Goal: Task Accomplishment & Management: Manage account settings

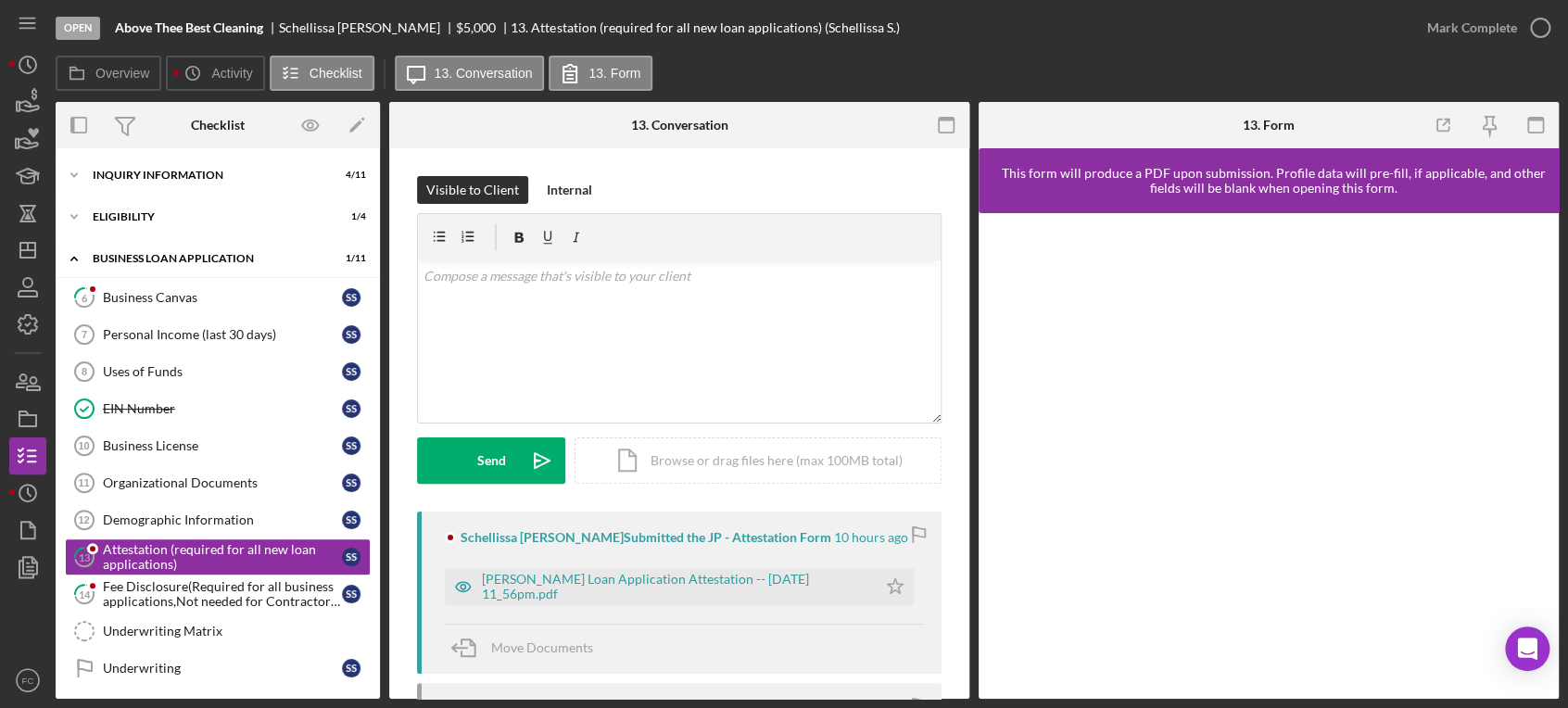
scroll to position [128, 0]
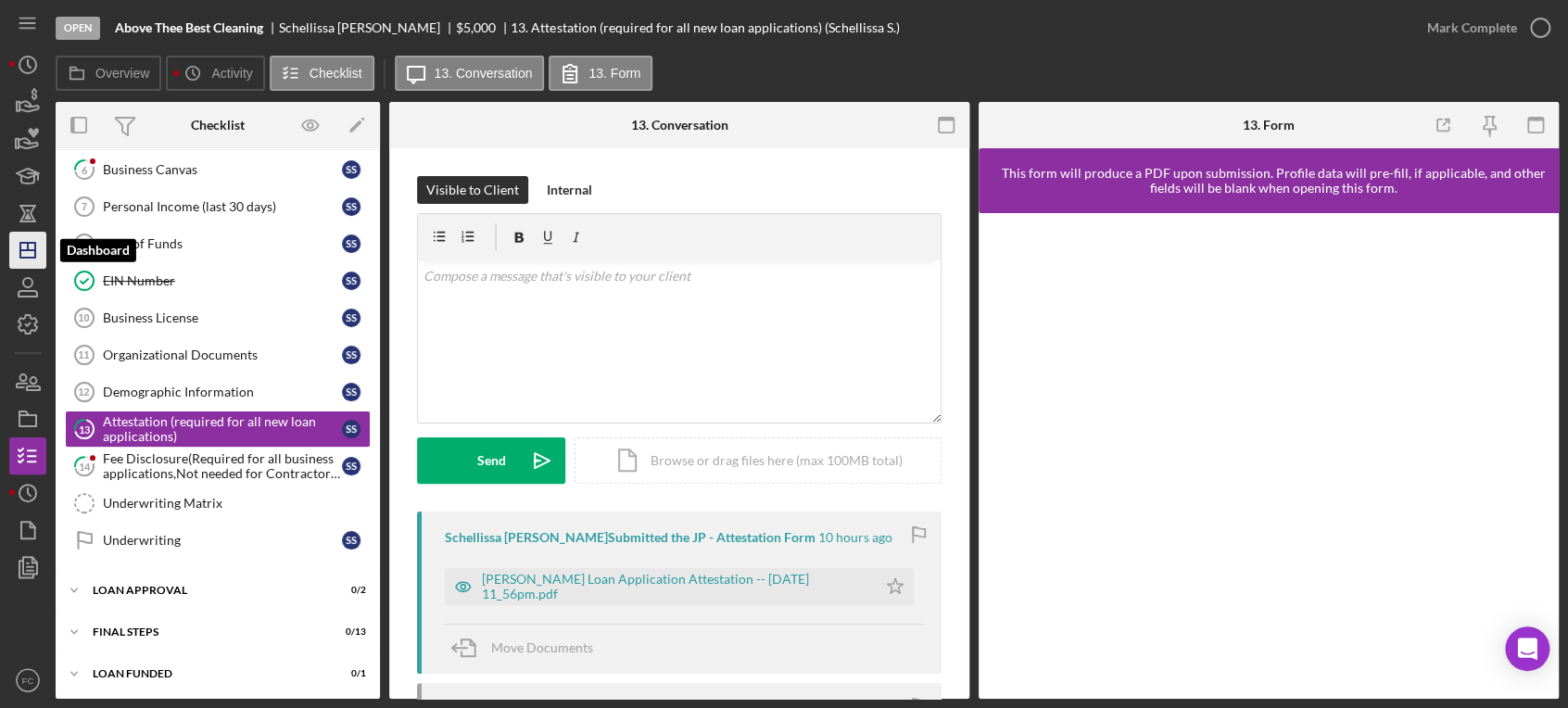
click at [29, 254] on icon "Icon/Dashboard" at bounding box center [28, 251] width 47 height 47
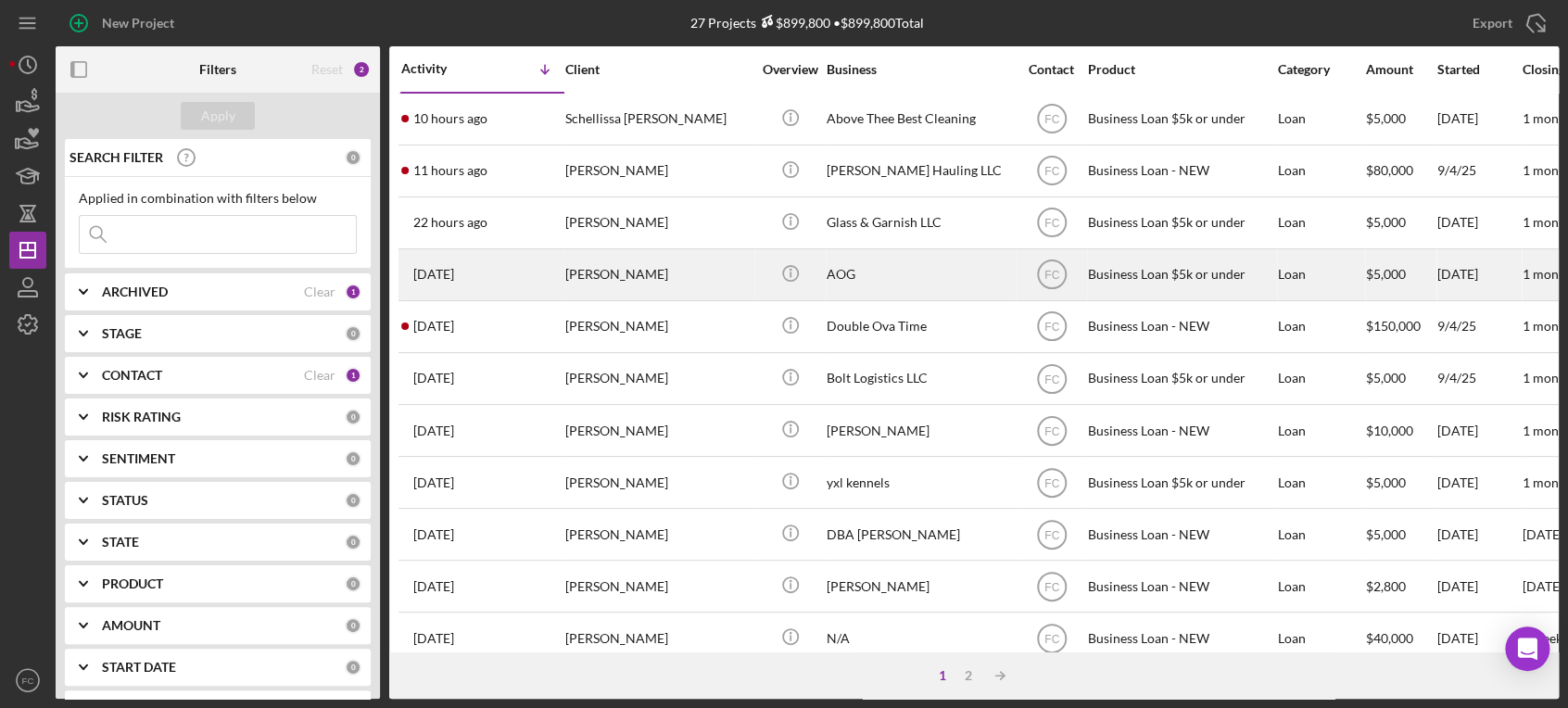
click at [635, 285] on div "[PERSON_NAME]" at bounding box center [658, 274] width 186 height 50
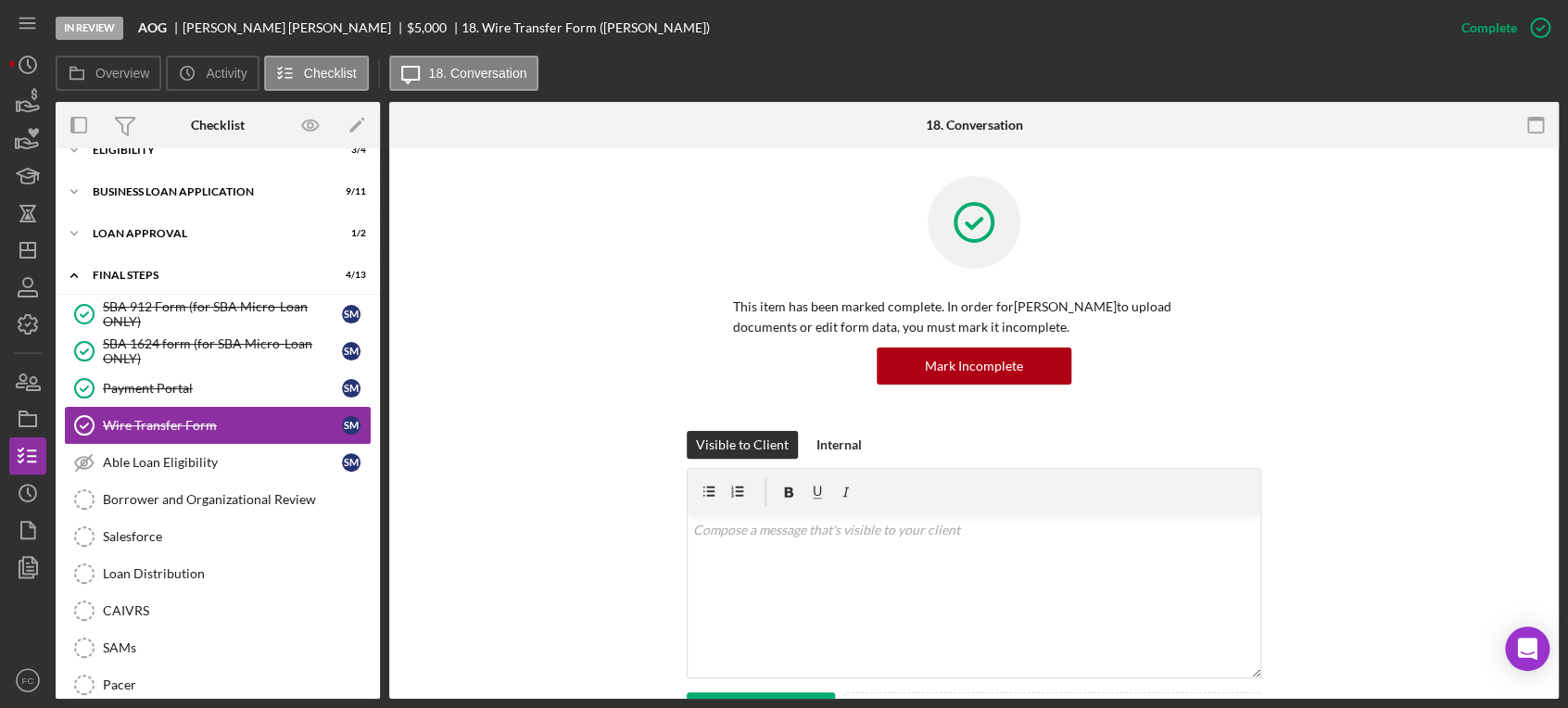
scroll to position [202, 0]
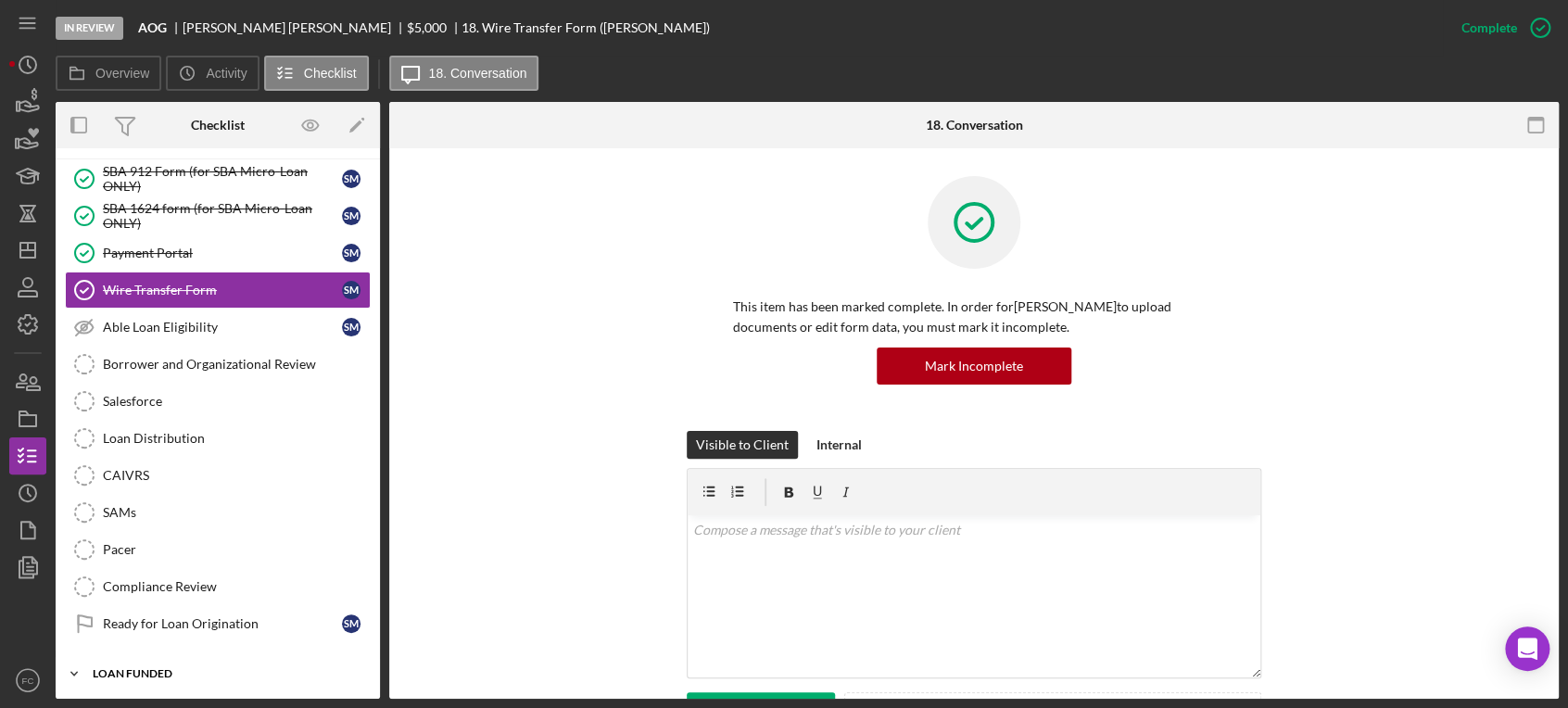
click at [115, 657] on div "Icon/Expander LOAN FUNDED 0 / 1" at bounding box center [218, 673] width 324 height 37
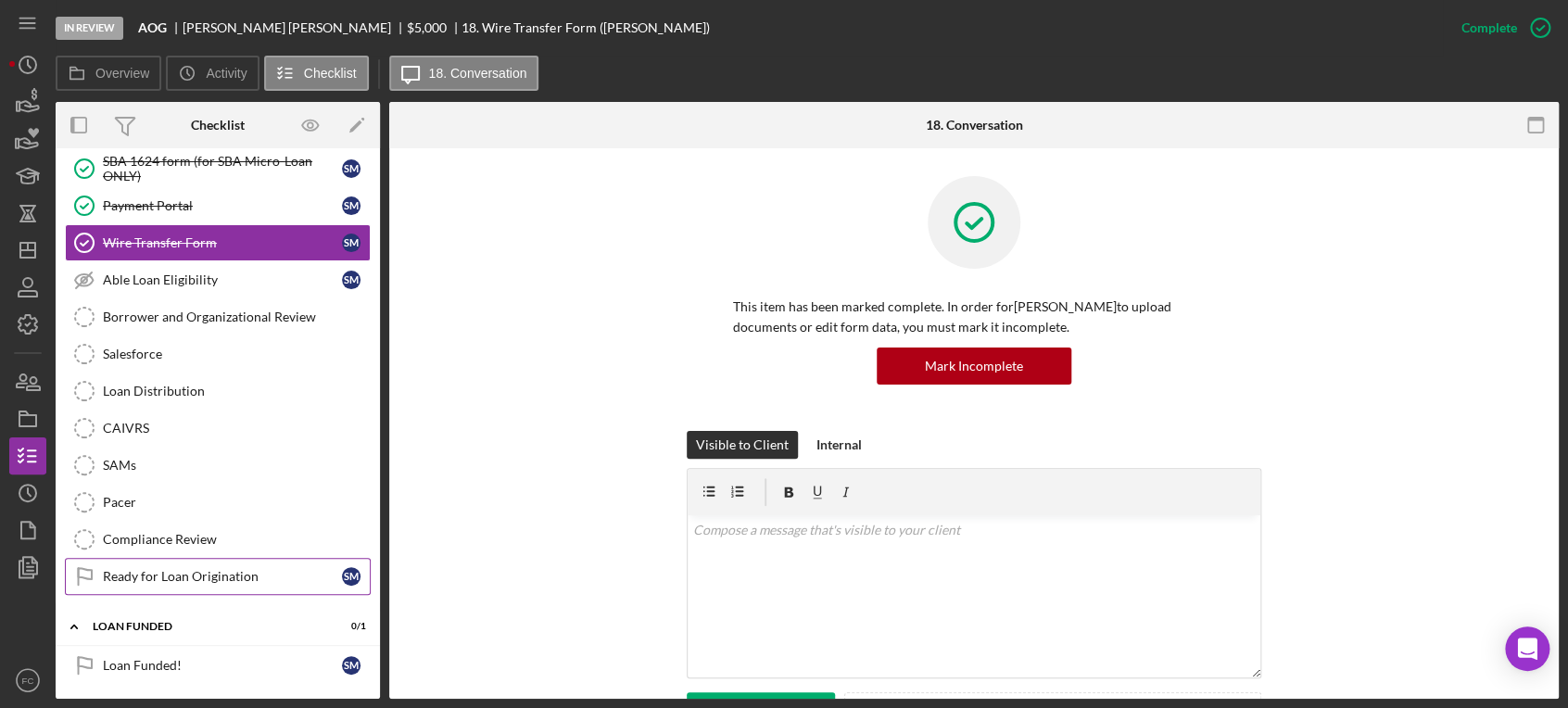
click at [118, 569] on div "Ready for Loan Origination" at bounding box center [222, 576] width 239 height 15
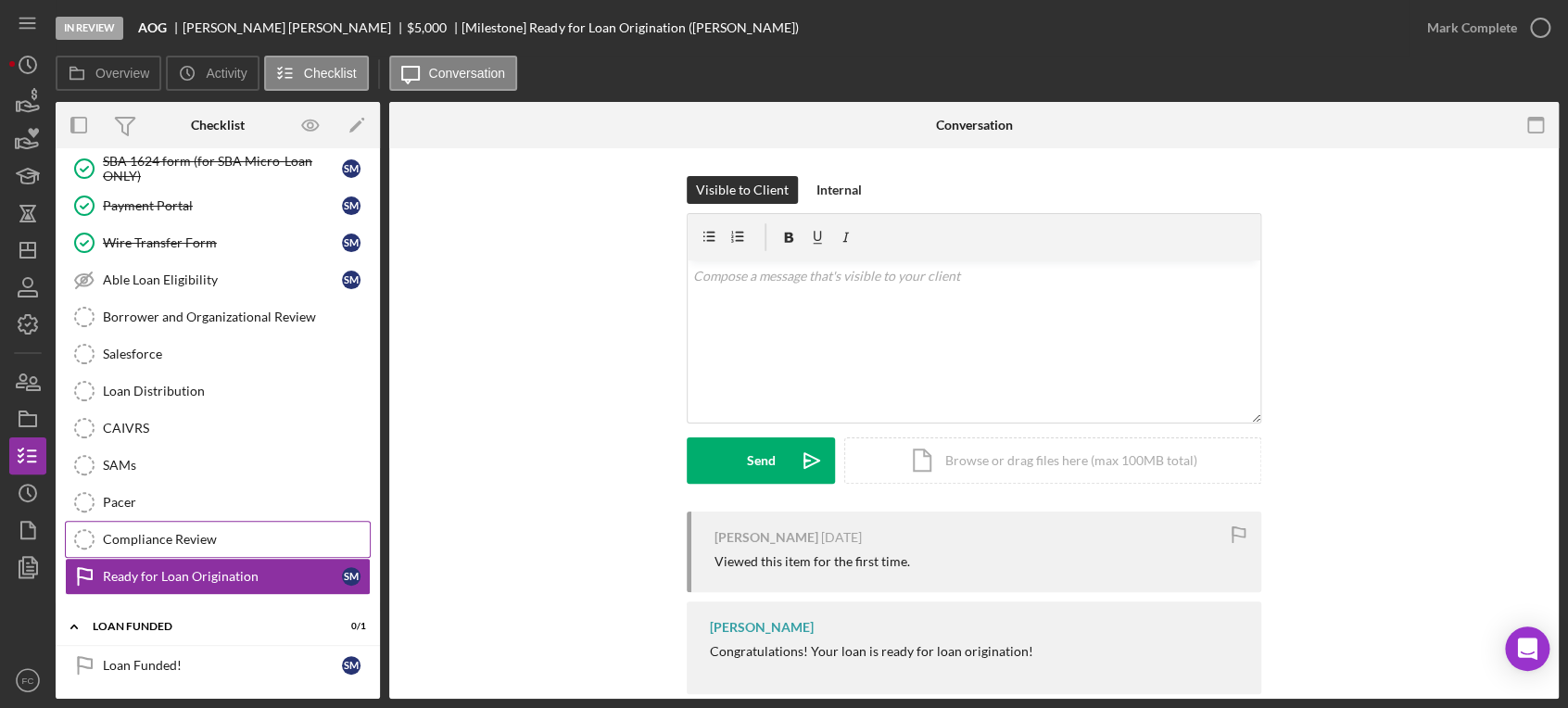
click at [136, 541] on div "Compliance Review" at bounding box center [236, 538] width 267 height 15
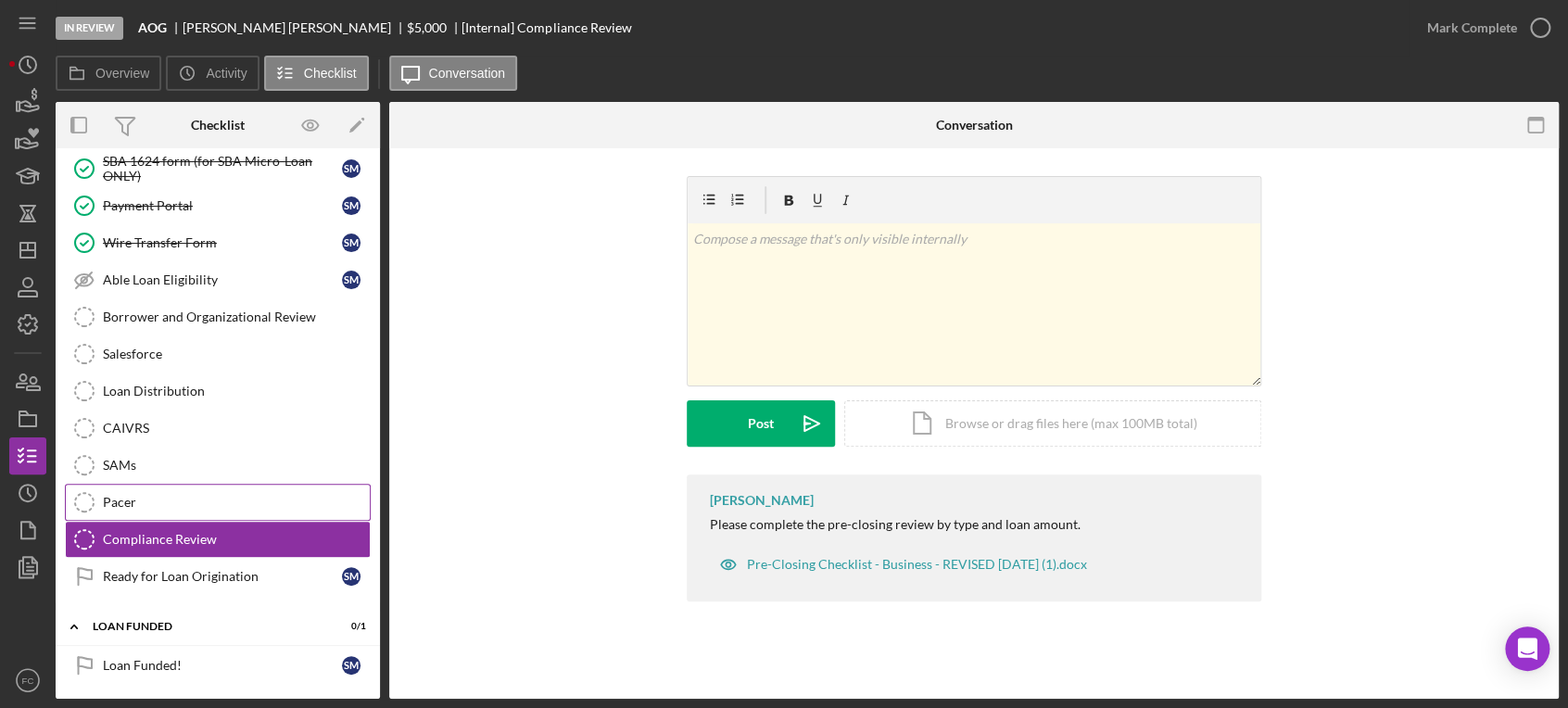
click at [148, 501] on div "Pacer" at bounding box center [236, 501] width 267 height 15
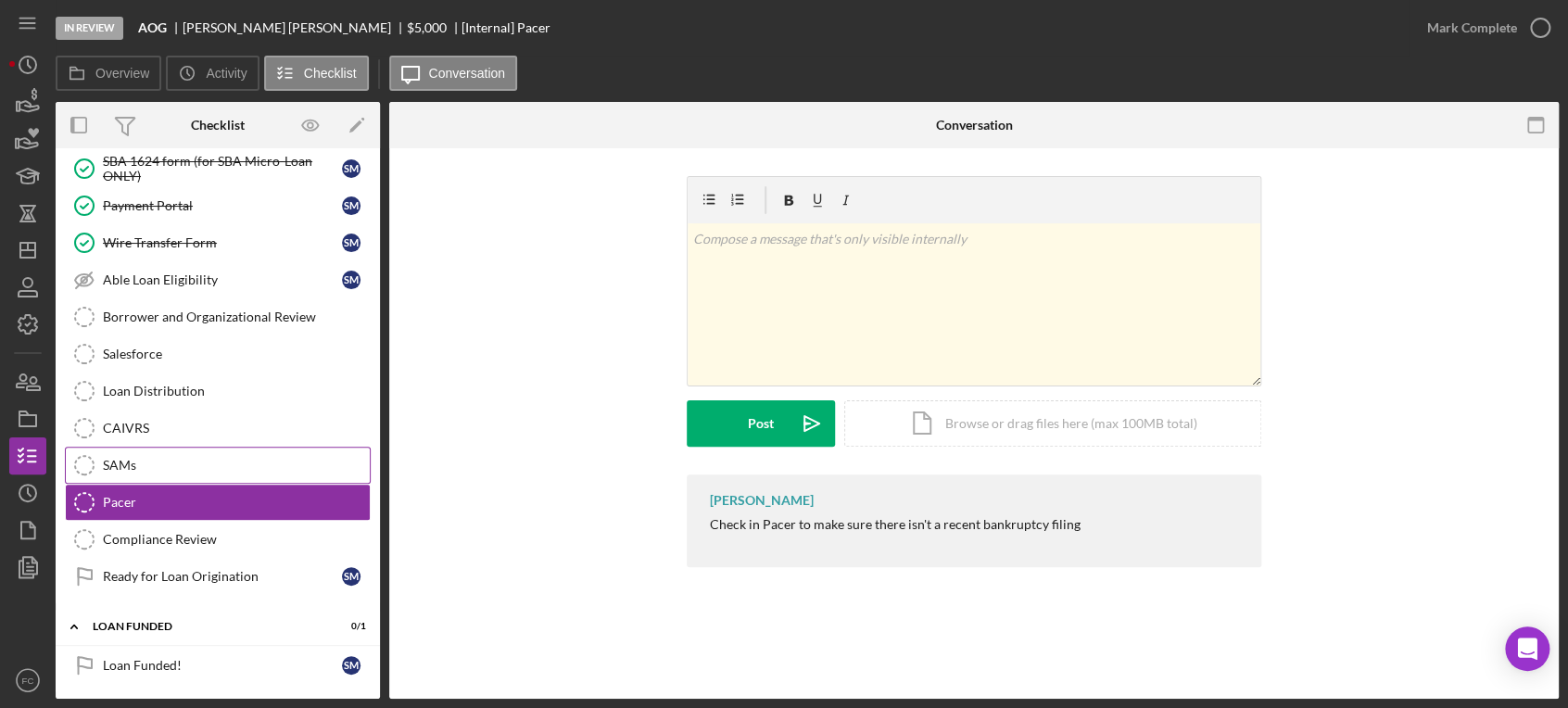
click at [154, 475] on link "SAMs SAMs" at bounding box center [218, 465] width 306 height 37
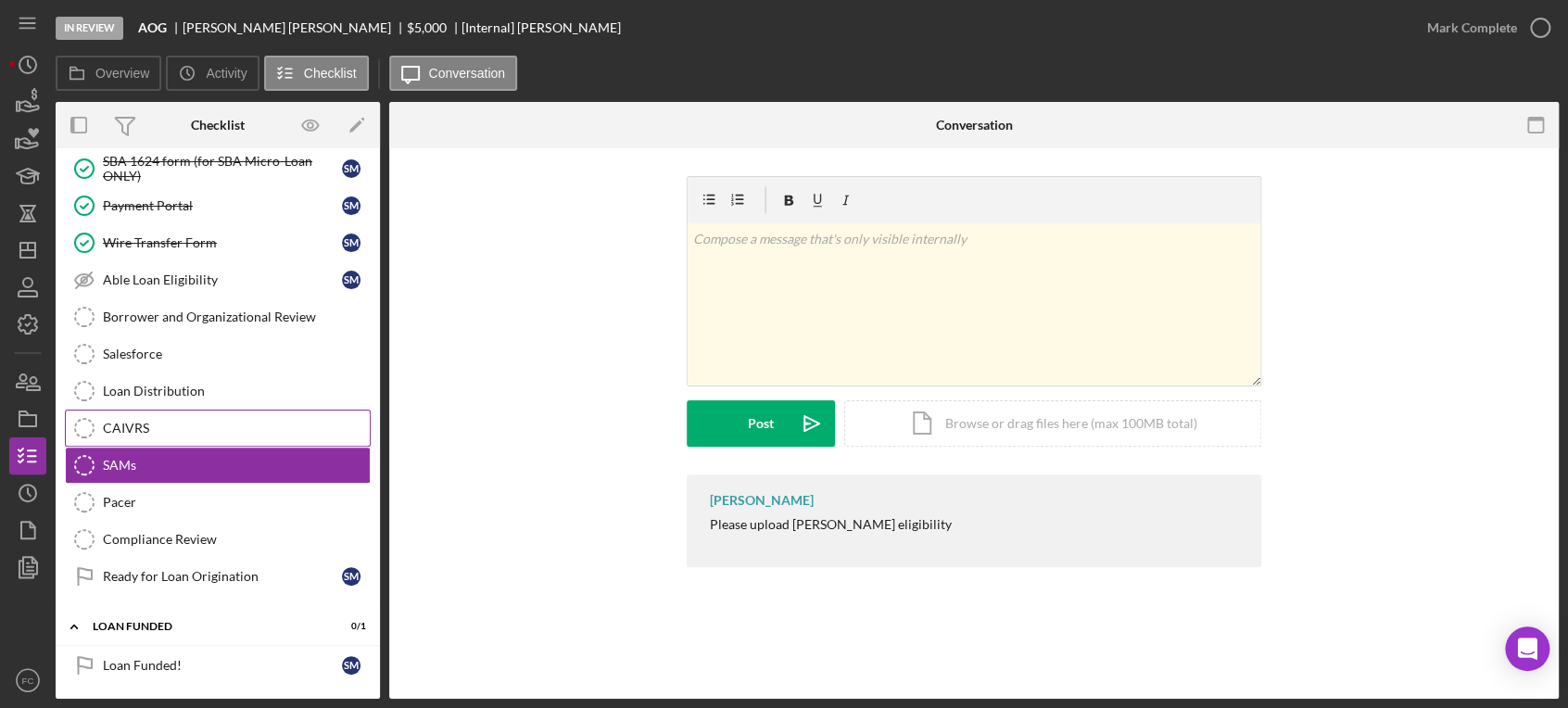
click at [160, 437] on link "CAIVRS CAIVRS" at bounding box center [218, 428] width 306 height 37
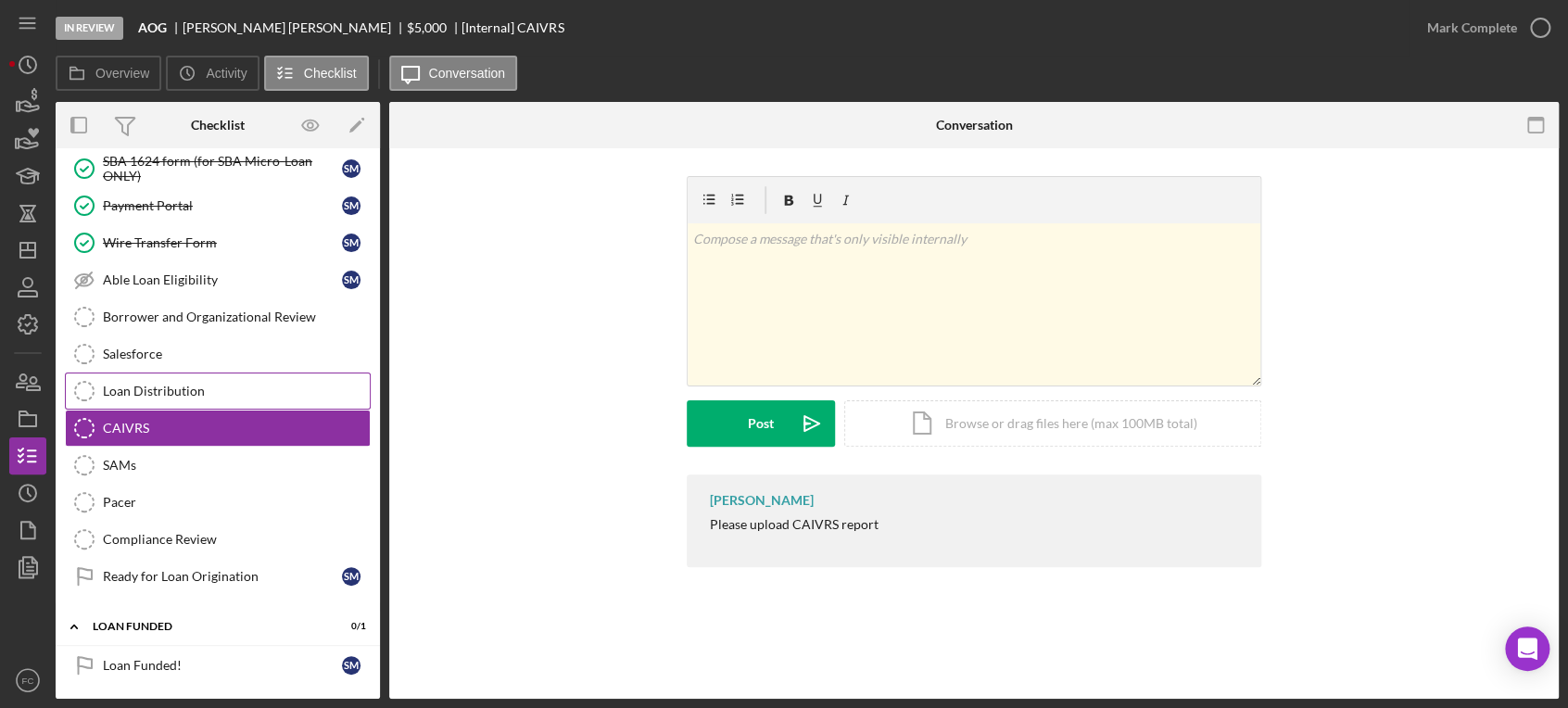
click at [170, 406] on link "Loan Distribution Loan Distribution" at bounding box center [218, 390] width 306 height 37
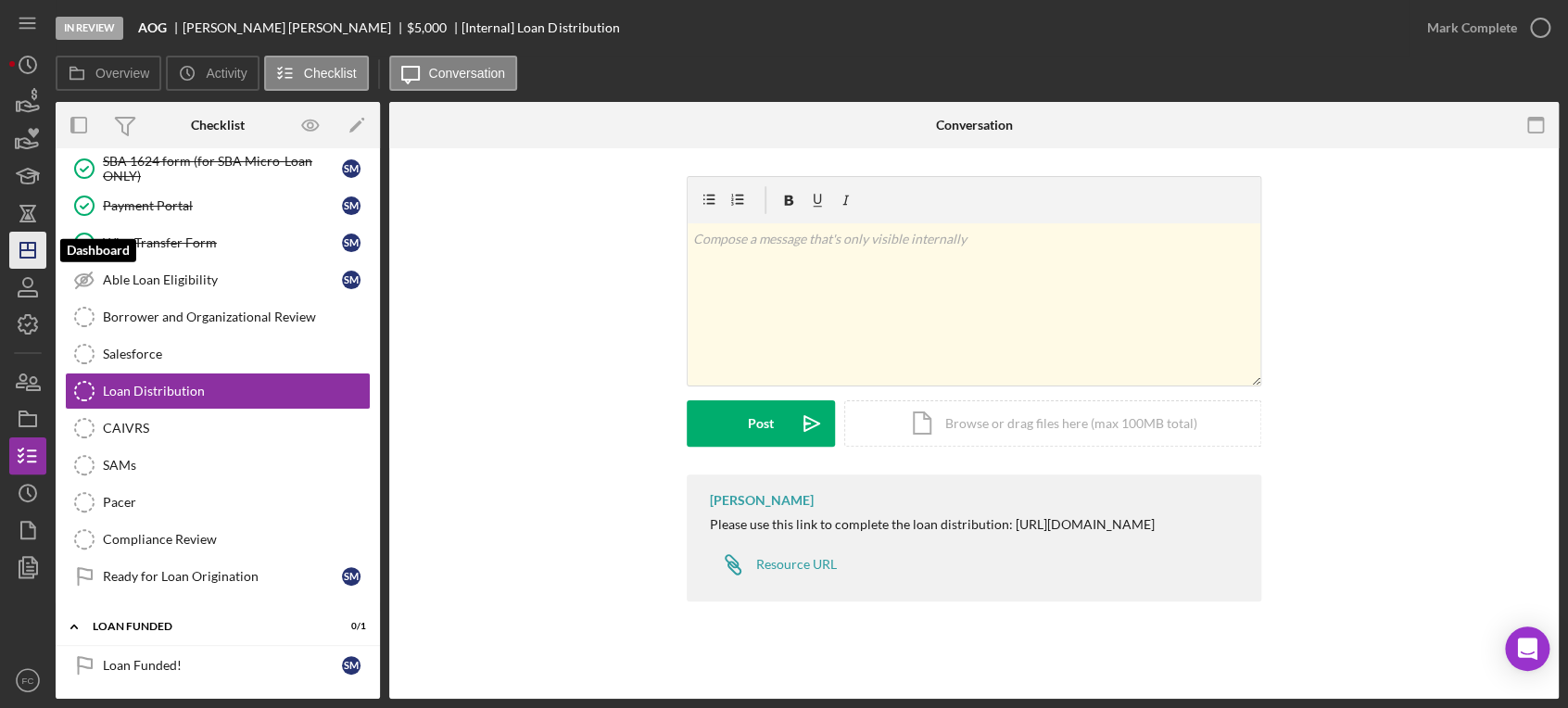
click at [20, 261] on icon "Icon/Dashboard" at bounding box center [28, 251] width 47 height 47
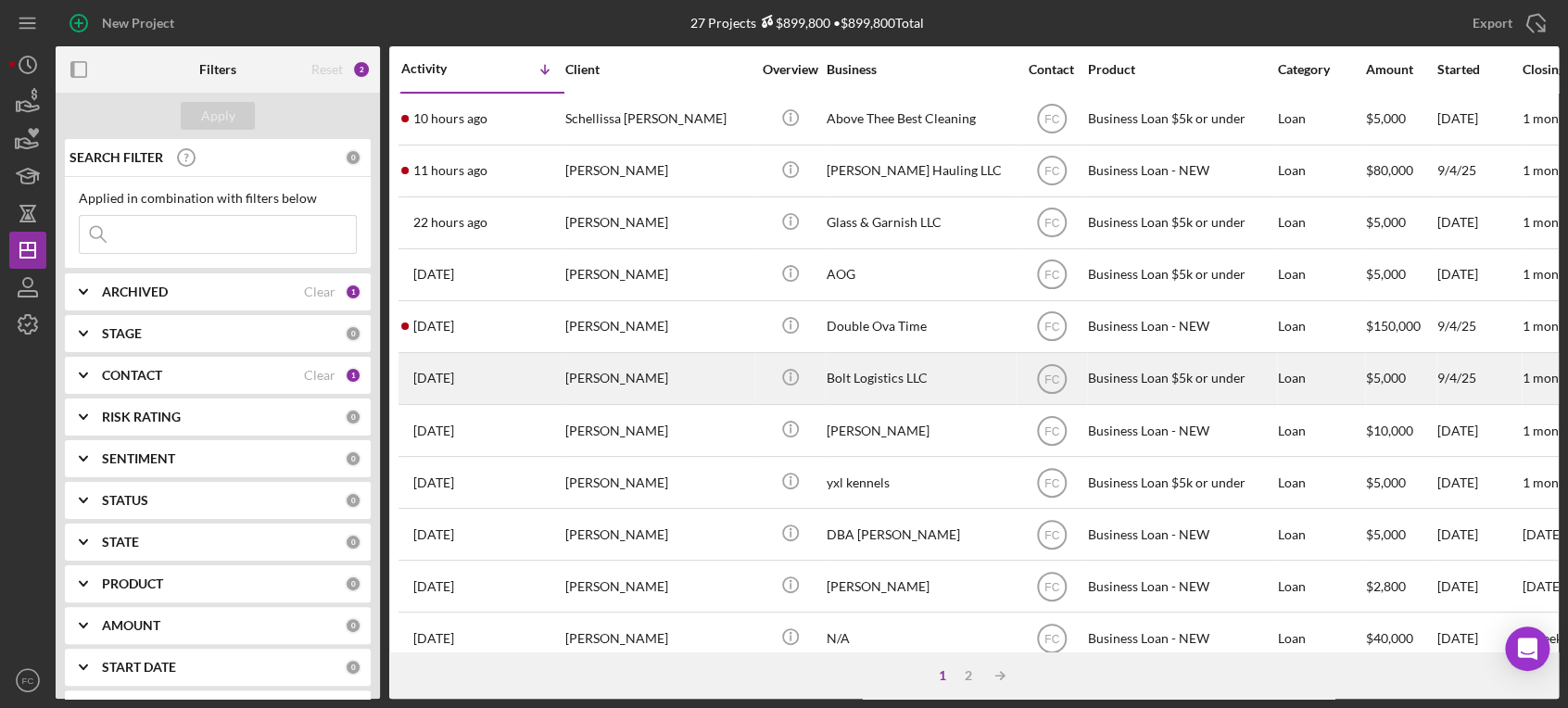
click at [664, 381] on div "[PERSON_NAME]" at bounding box center [658, 378] width 186 height 50
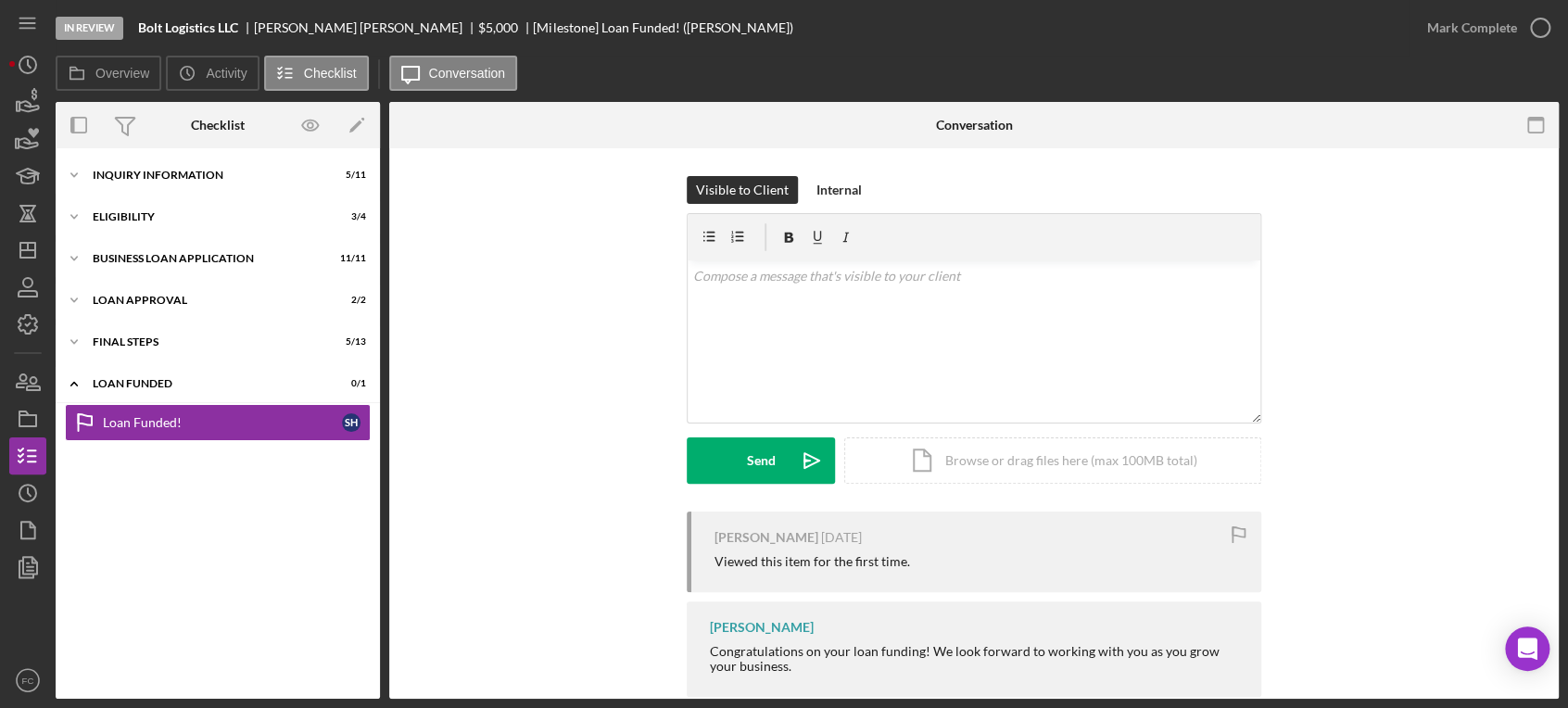
scroll to position [34, 0]
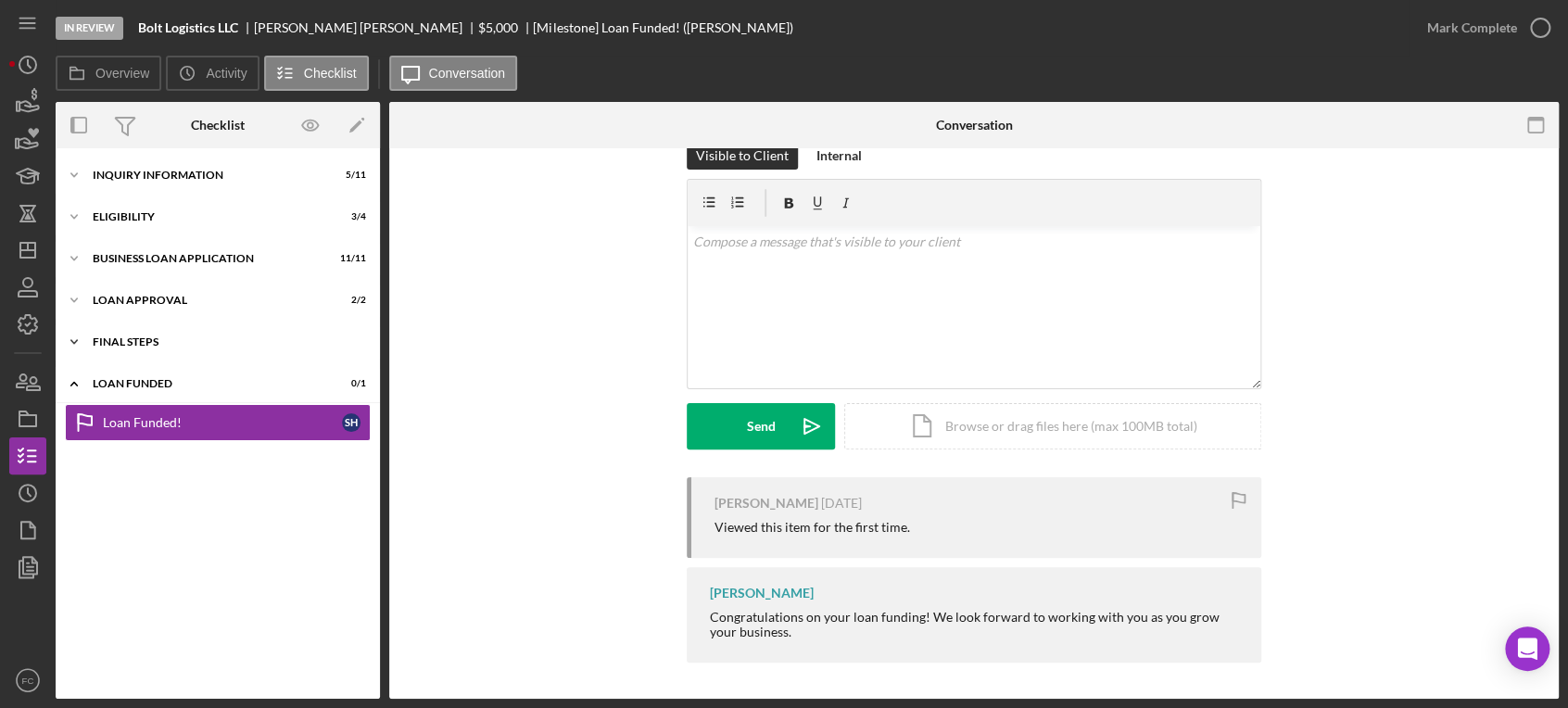
click at [185, 346] on div "Final Steps" at bounding box center [224, 341] width 264 height 11
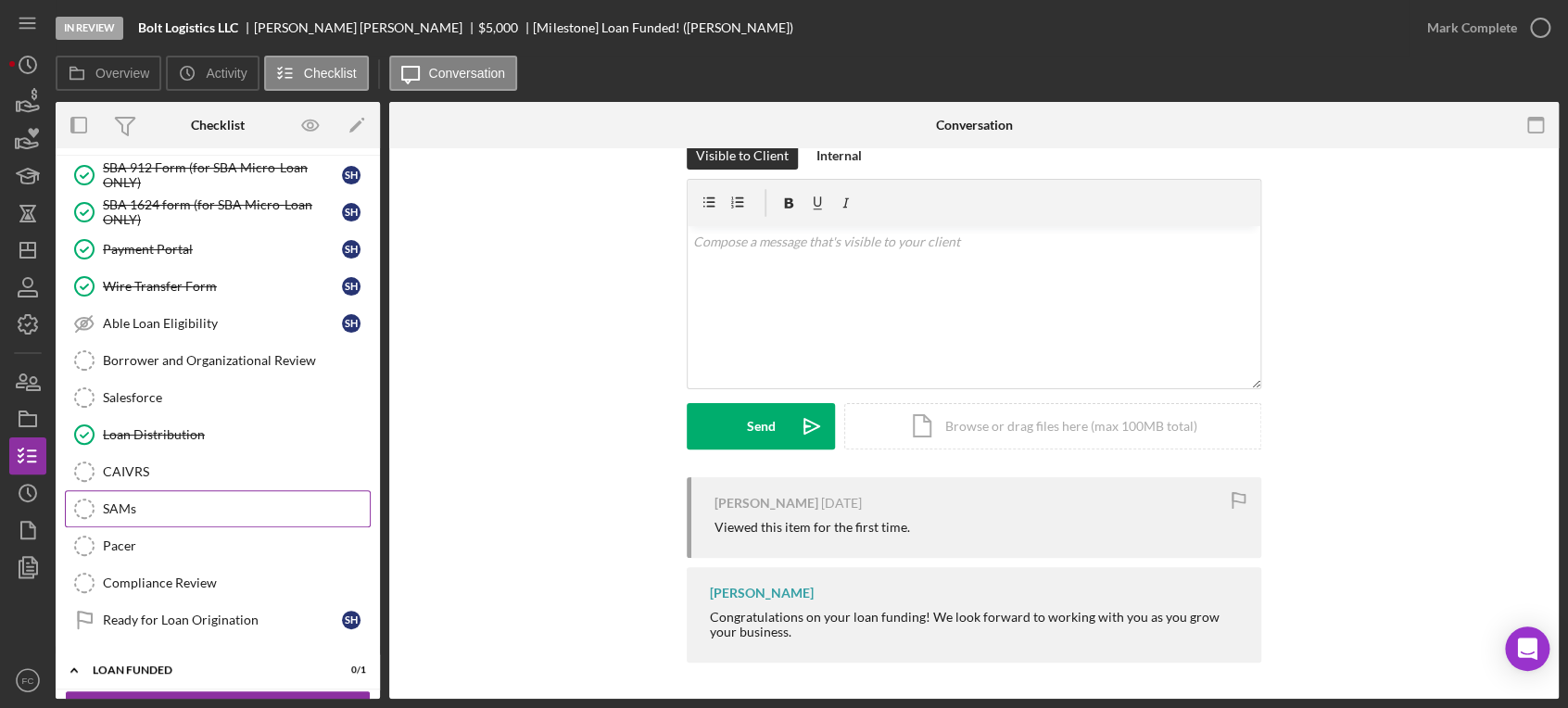
scroll to position [250, 0]
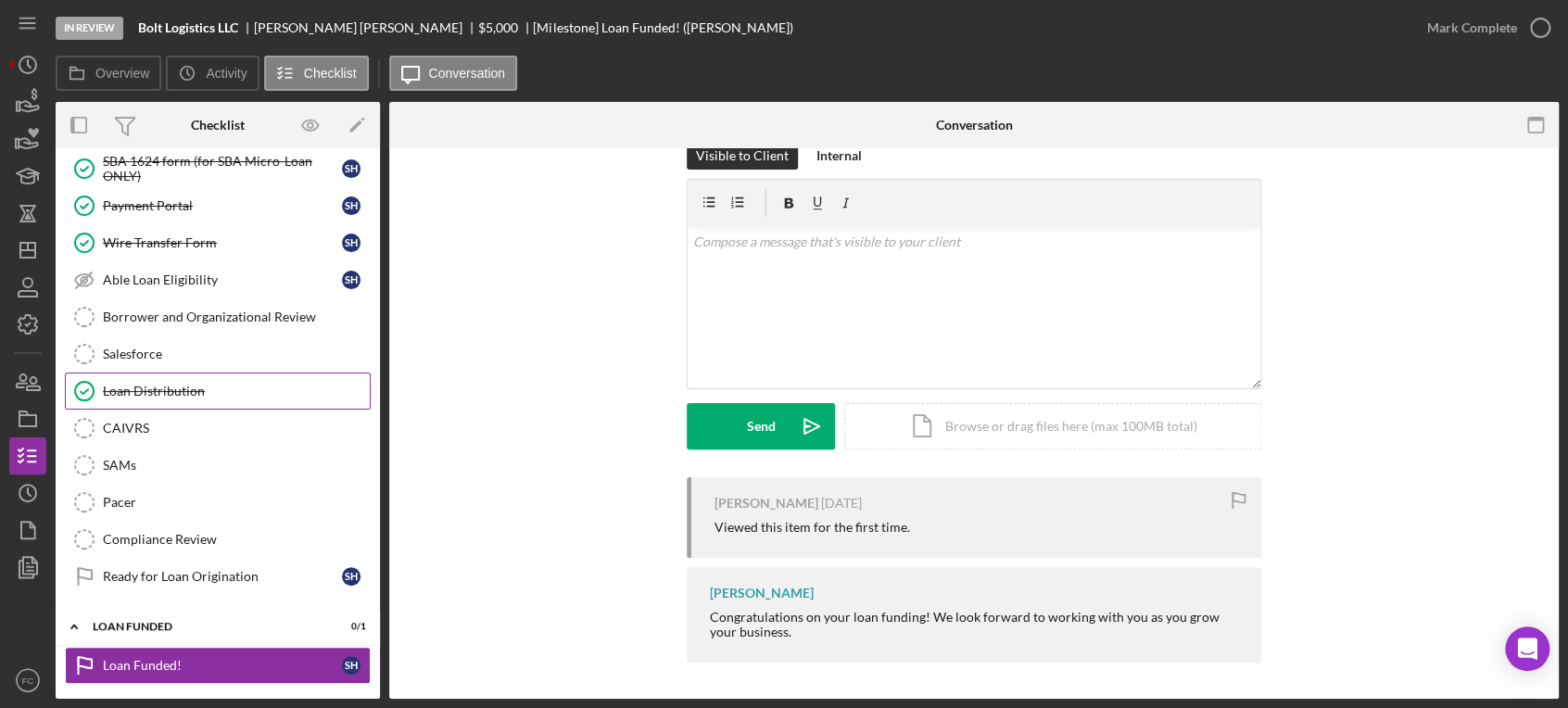
click at [170, 394] on div "Loan Distribution" at bounding box center [236, 390] width 267 height 15
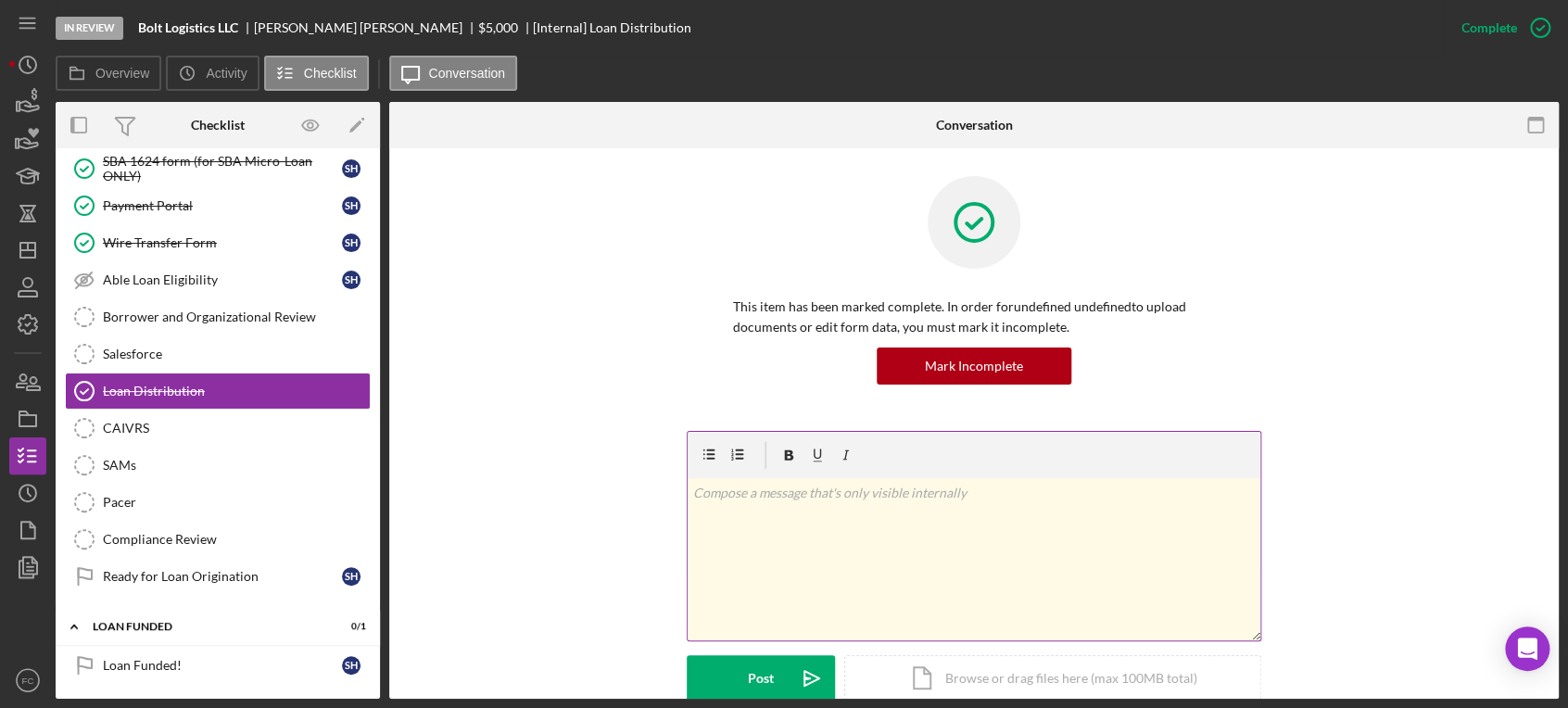
scroll to position [206, 0]
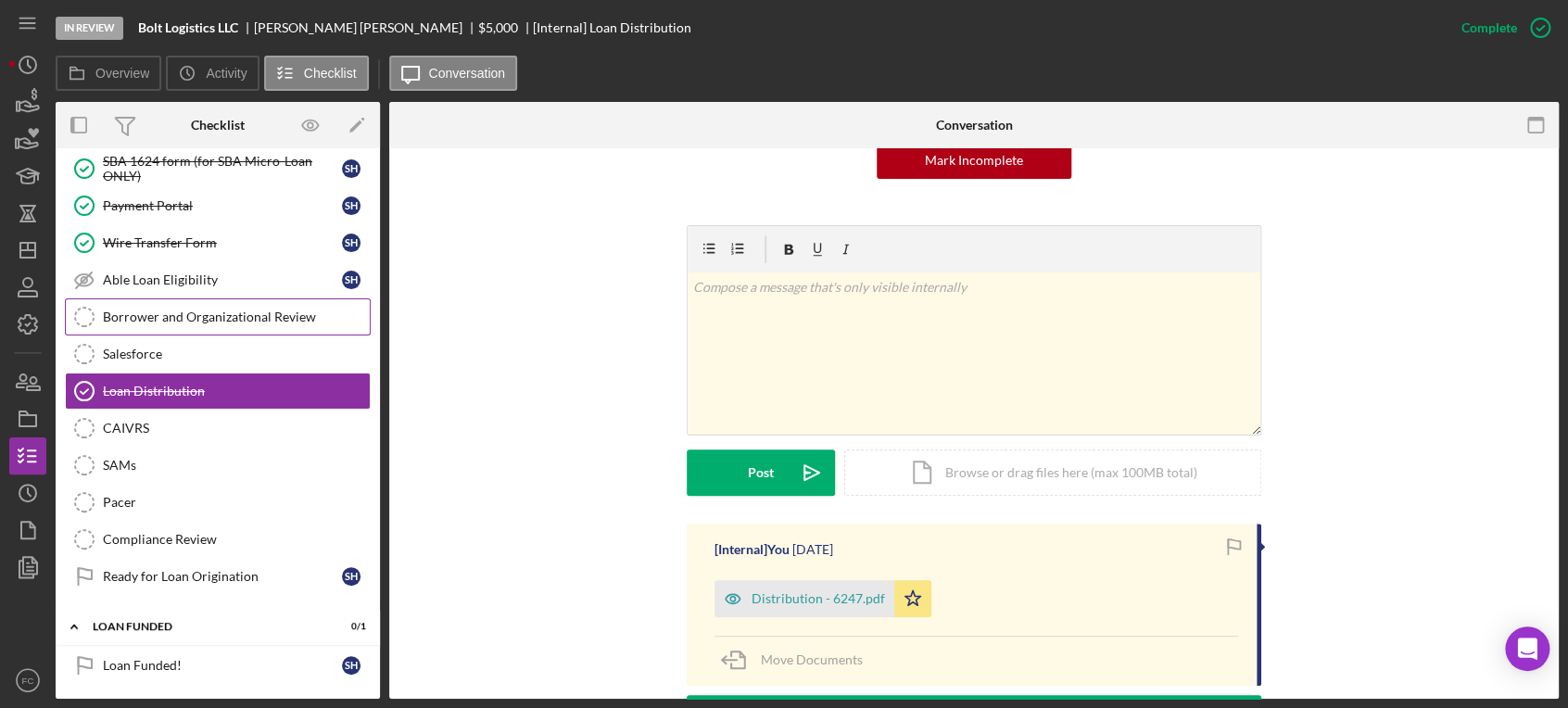
click at [187, 310] on div "Borrower and Organizational Review" at bounding box center [236, 317] width 267 height 15
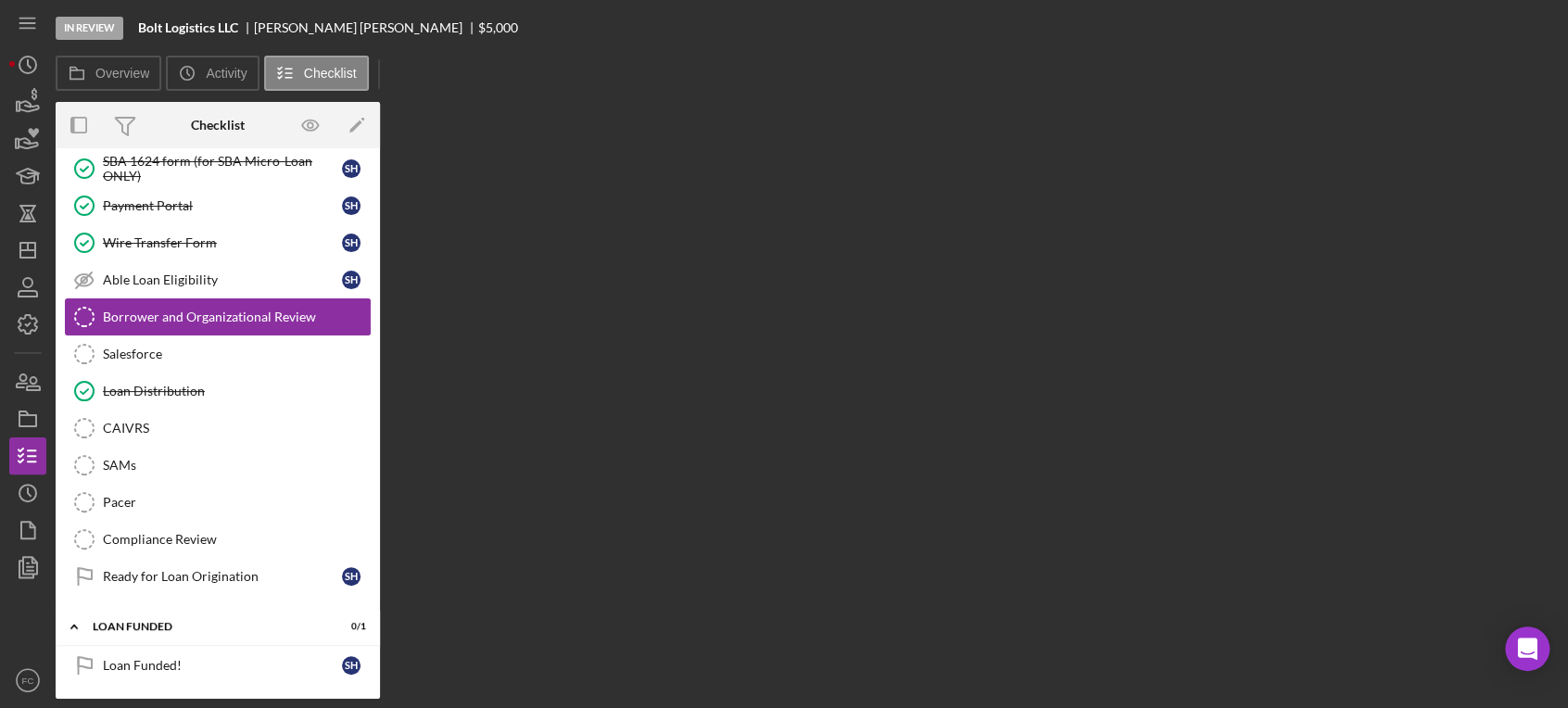
scroll to position [250, 0]
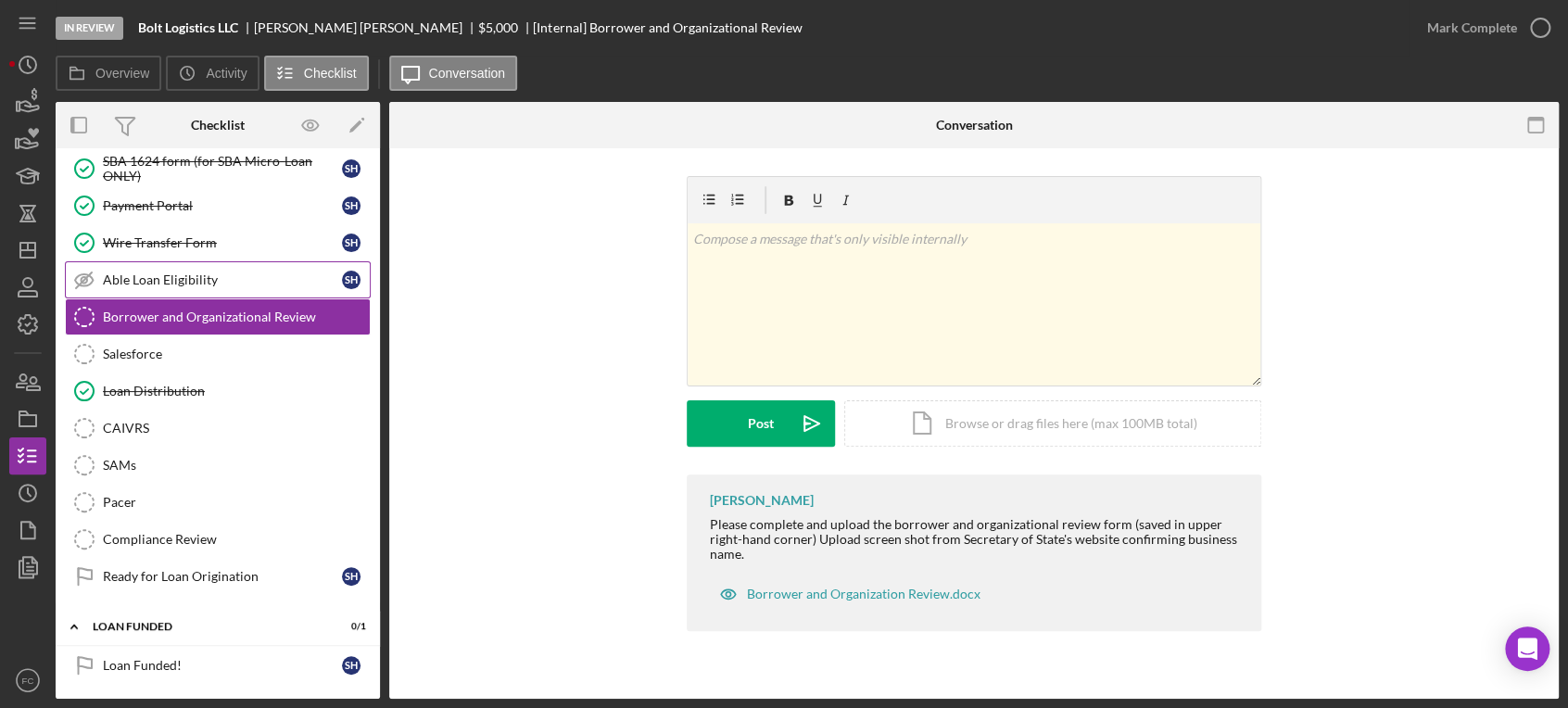
click at [211, 272] on div "Able Loan Eligibility" at bounding box center [222, 279] width 239 height 15
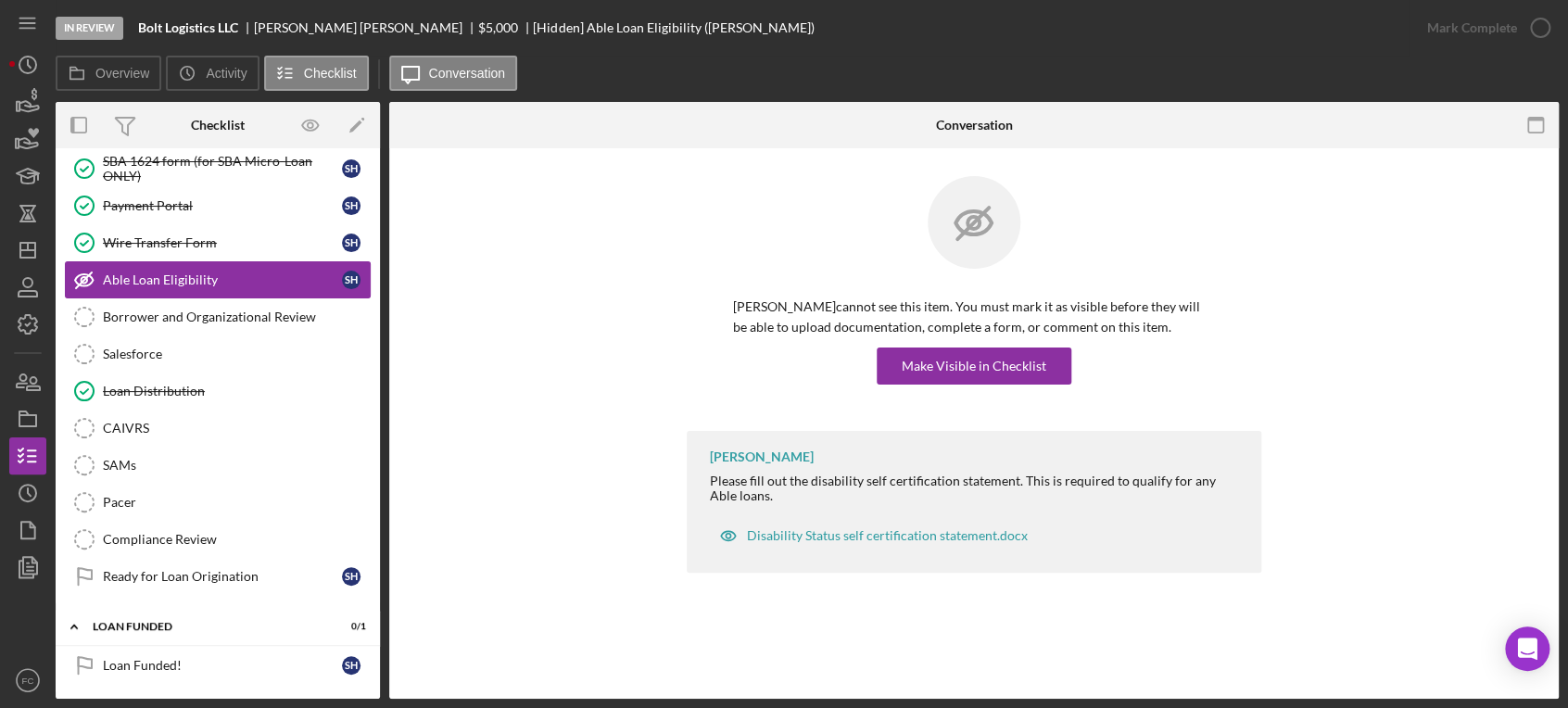
scroll to position [147, 0]
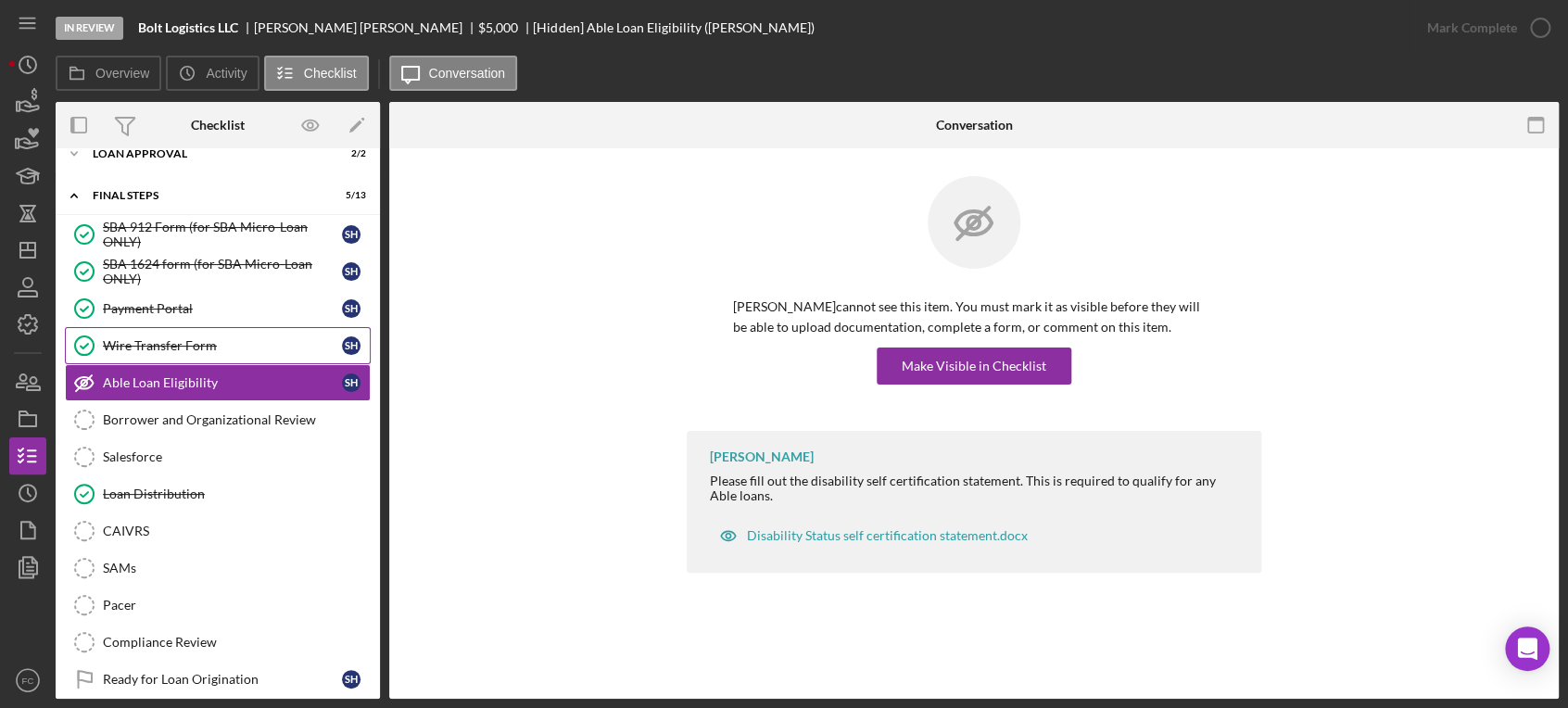
click at [176, 340] on div "Wire Transfer Form" at bounding box center [222, 345] width 239 height 15
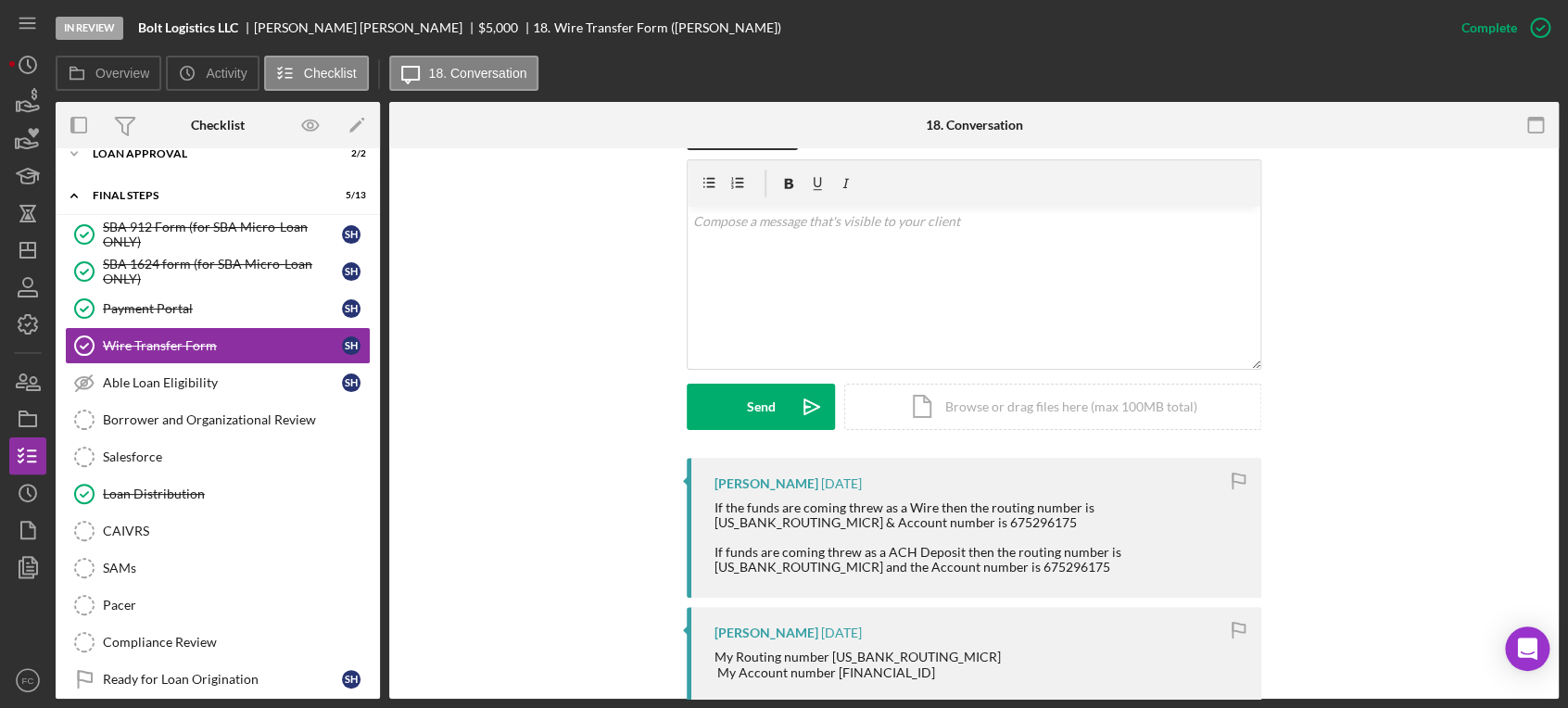
scroll to position [514, 0]
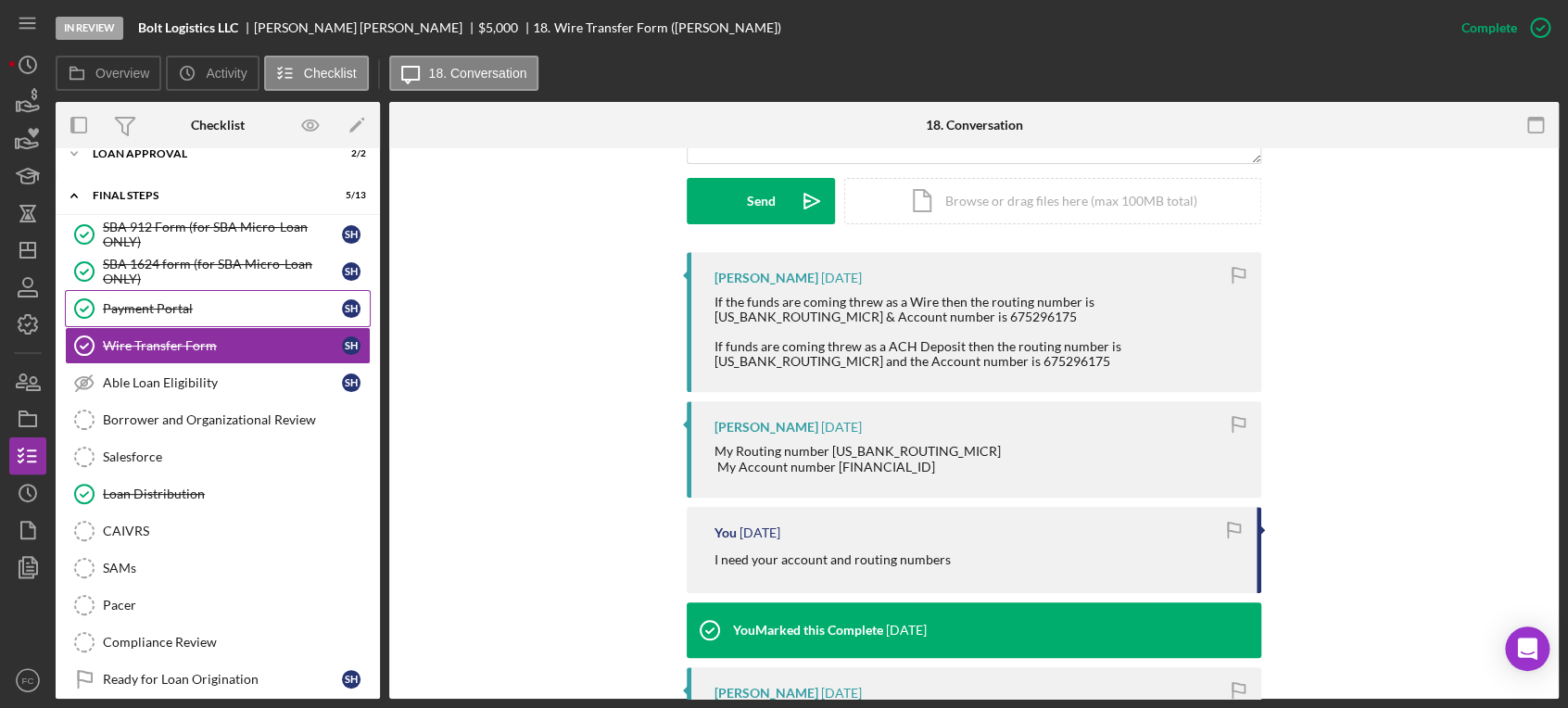
click at [172, 308] on div "Payment Portal" at bounding box center [222, 308] width 239 height 15
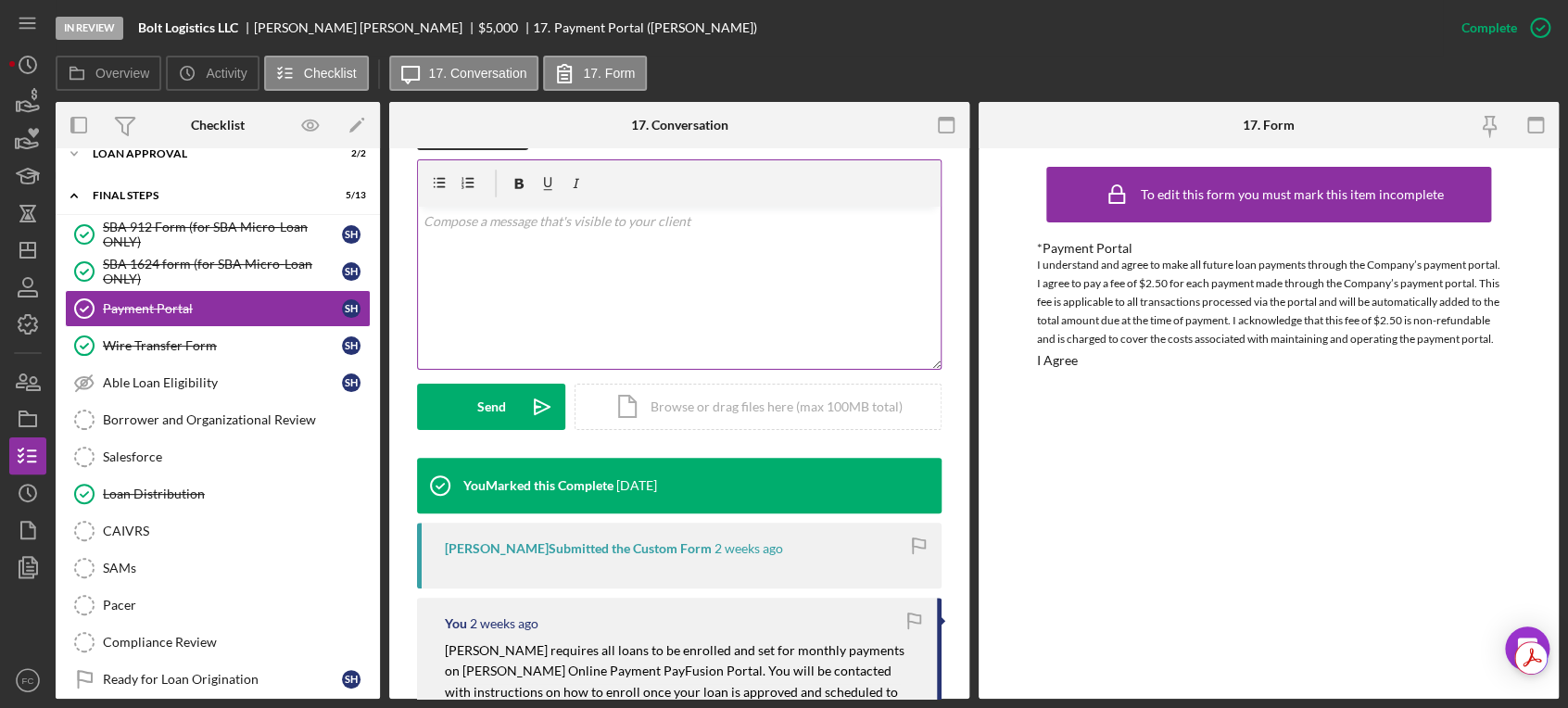
scroll to position [514, 0]
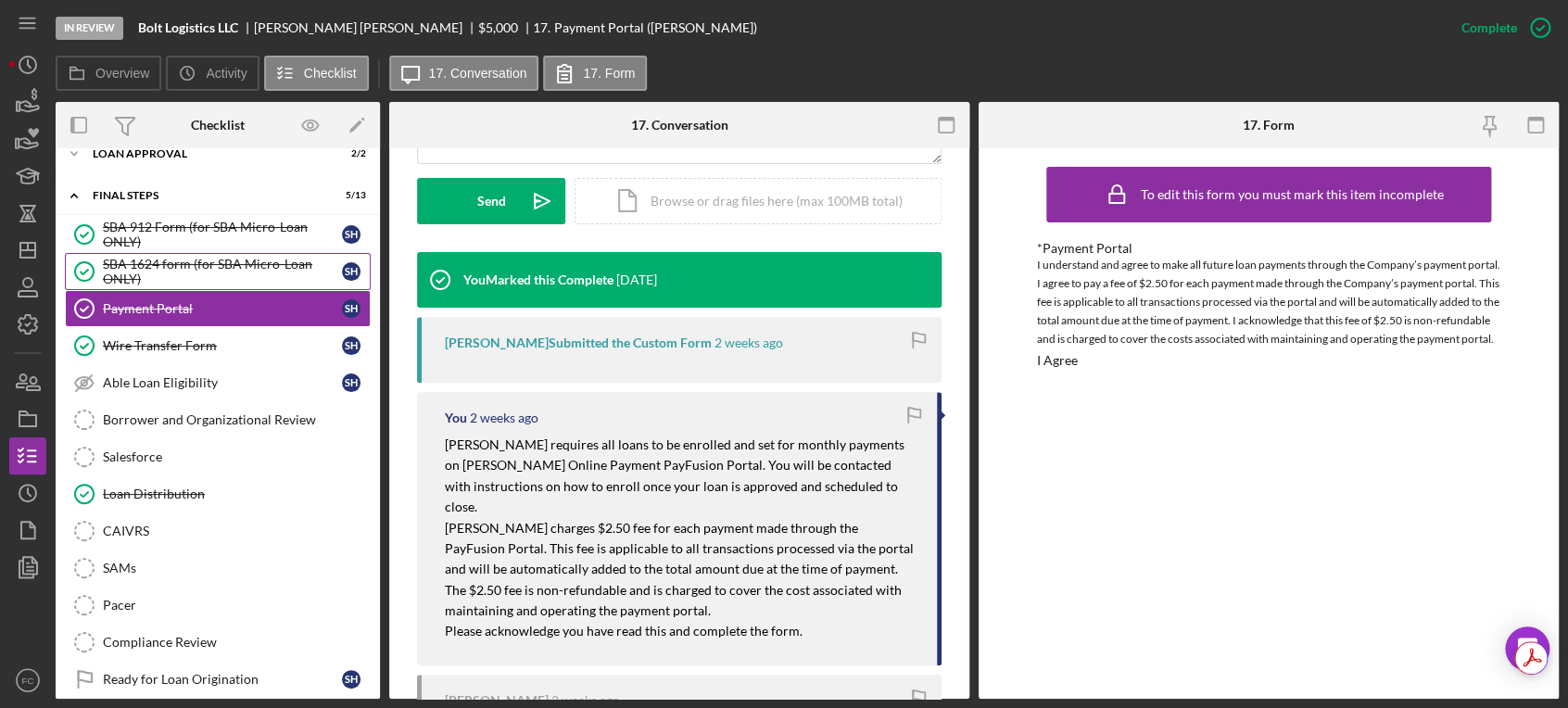
click at [227, 274] on div "SBA 1624 form (for SBA Micro-Loan ONLY)" at bounding box center [222, 271] width 239 height 30
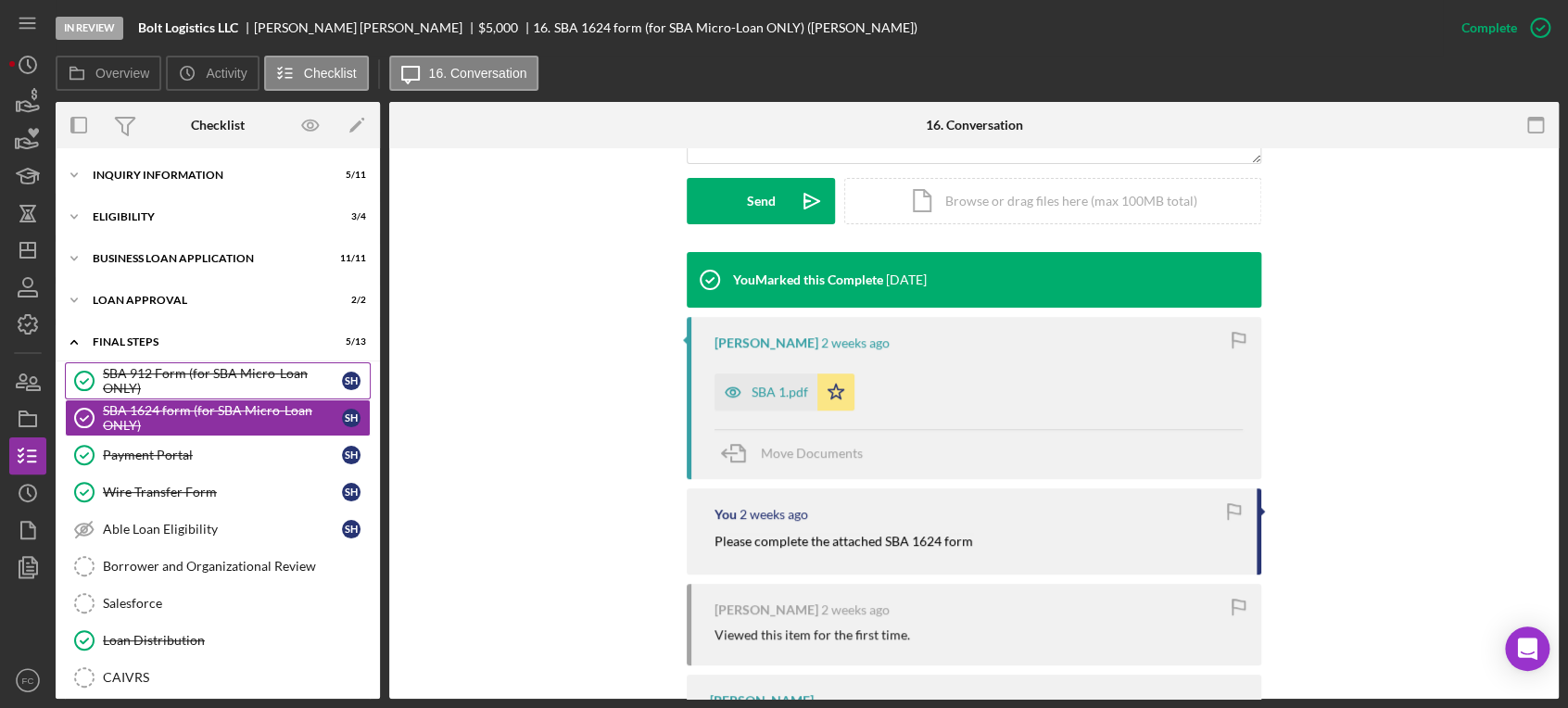
click at [134, 374] on div "SBA 912 Form (for SBA Micro-Loan ONLY)" at bounding box center [222, 381] width 239 height 30
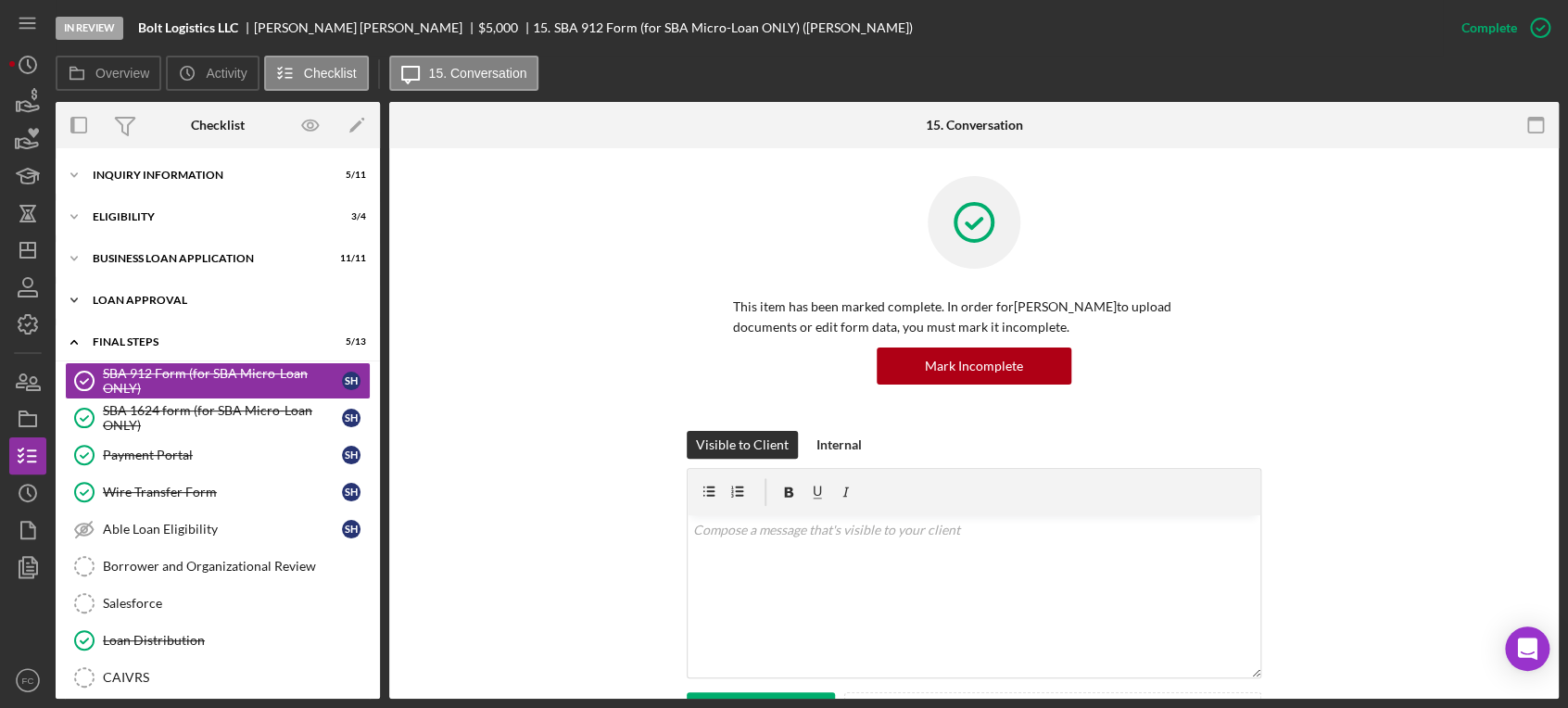
click at [150, 301] on div "Loan Approval" at bounding box center [224, 299] width 264 height 11
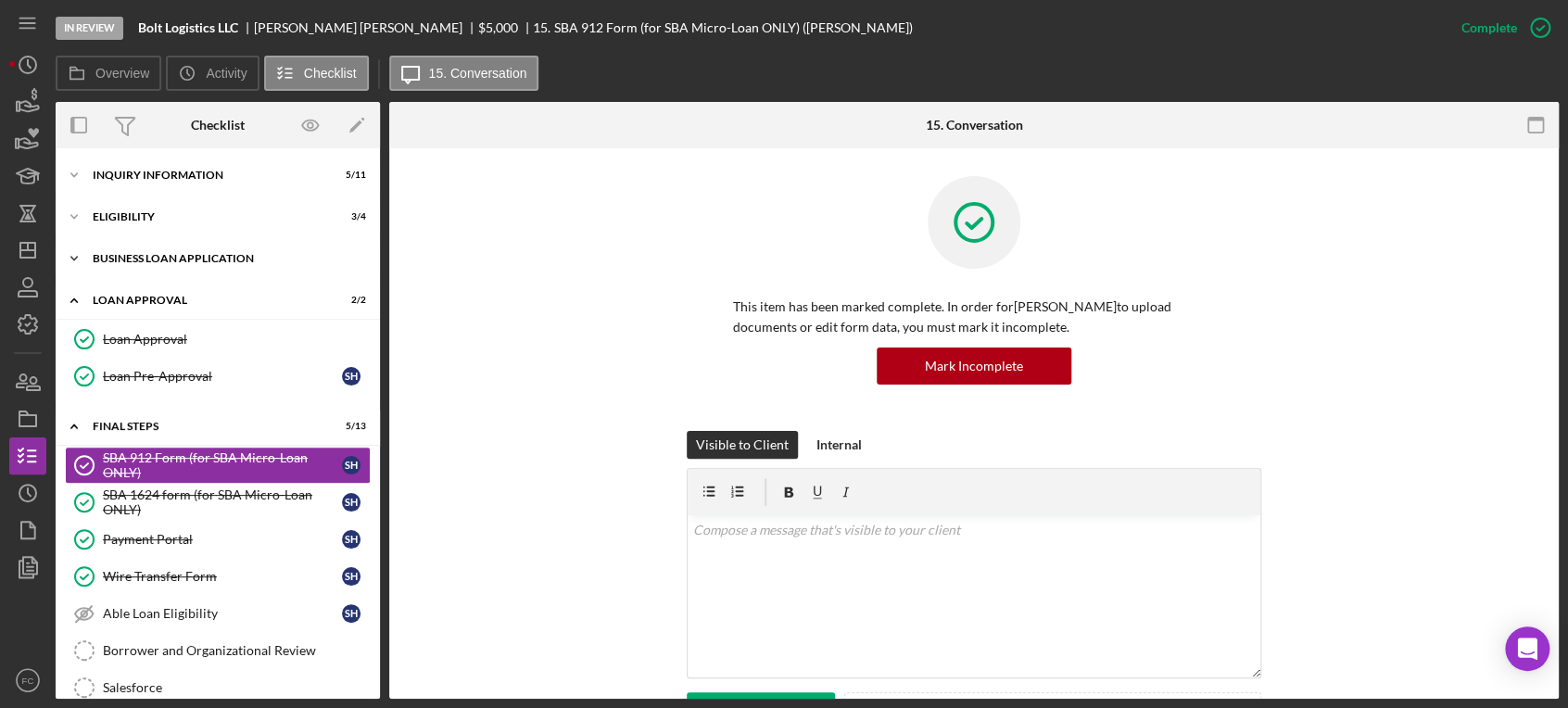
click at [170, 265] on div "Icon/Expander BUSINESS LOAN APPLICATION 11 / 11" at bounding box center [218, 258] width 324 height 37
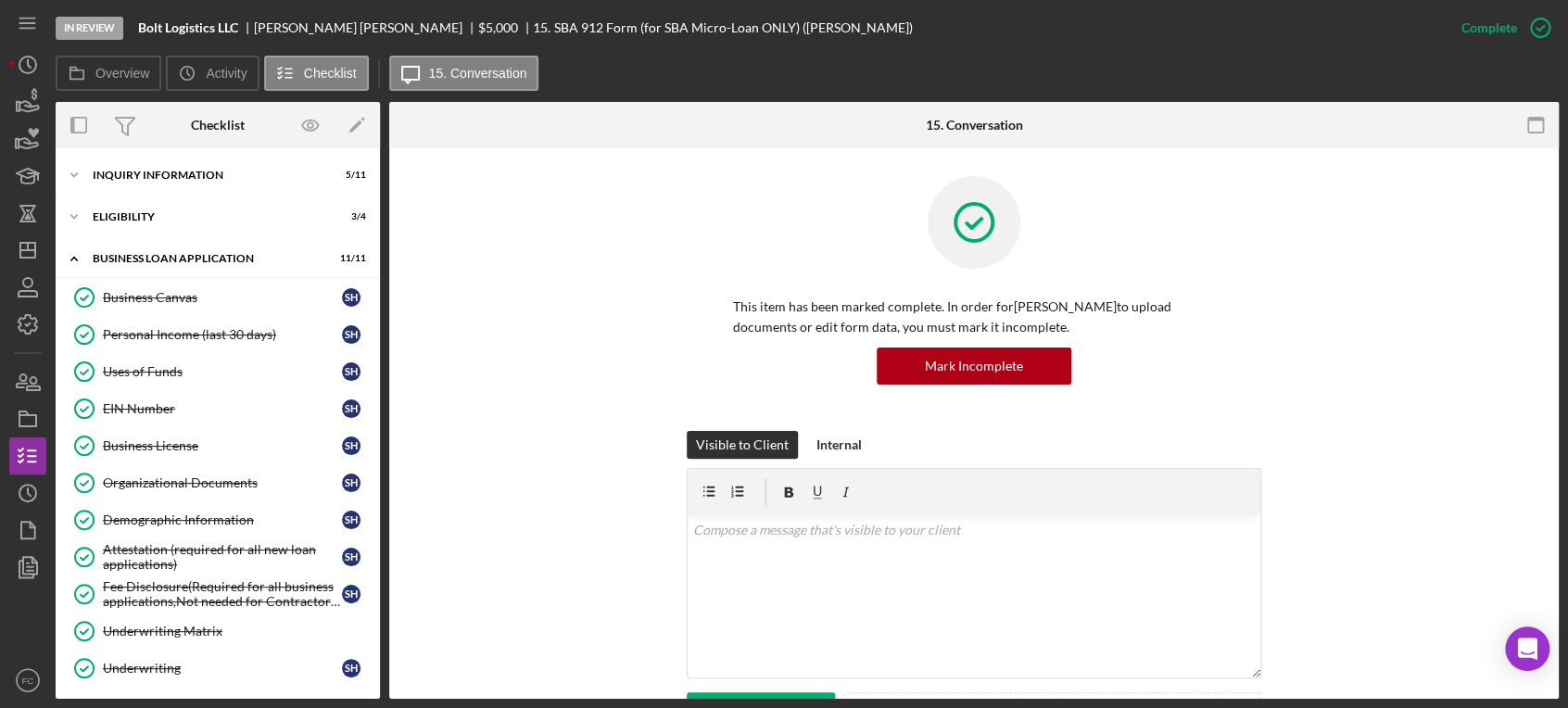
click at [1448, 480] on div "Visible to Client Internal v Color teal Color pink Remove color Add row above A…" at bounding box center [973, 597] width 1113 height 335
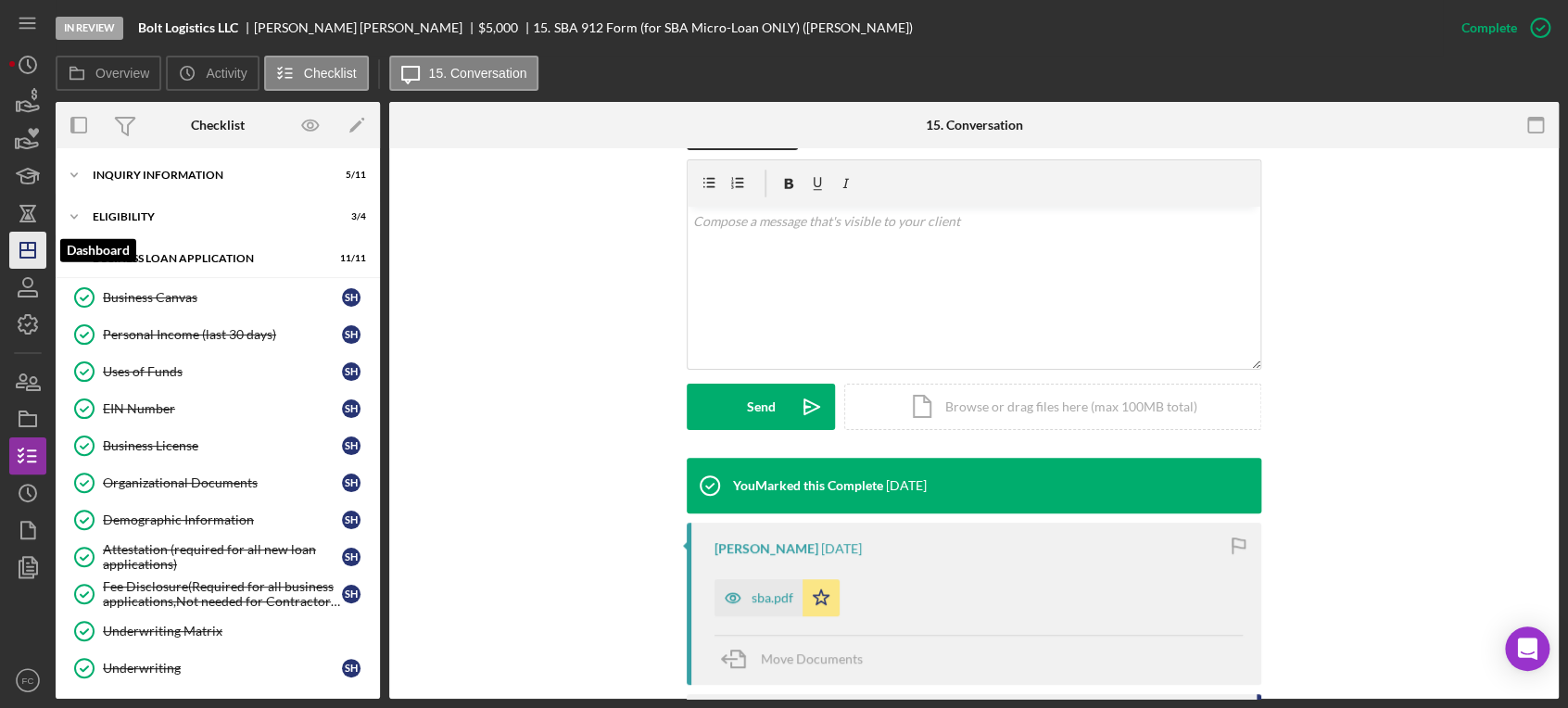
click at [24, 249] on icon "Icon/Dashboard" at bounding box center [28, 251] width 47 height 47
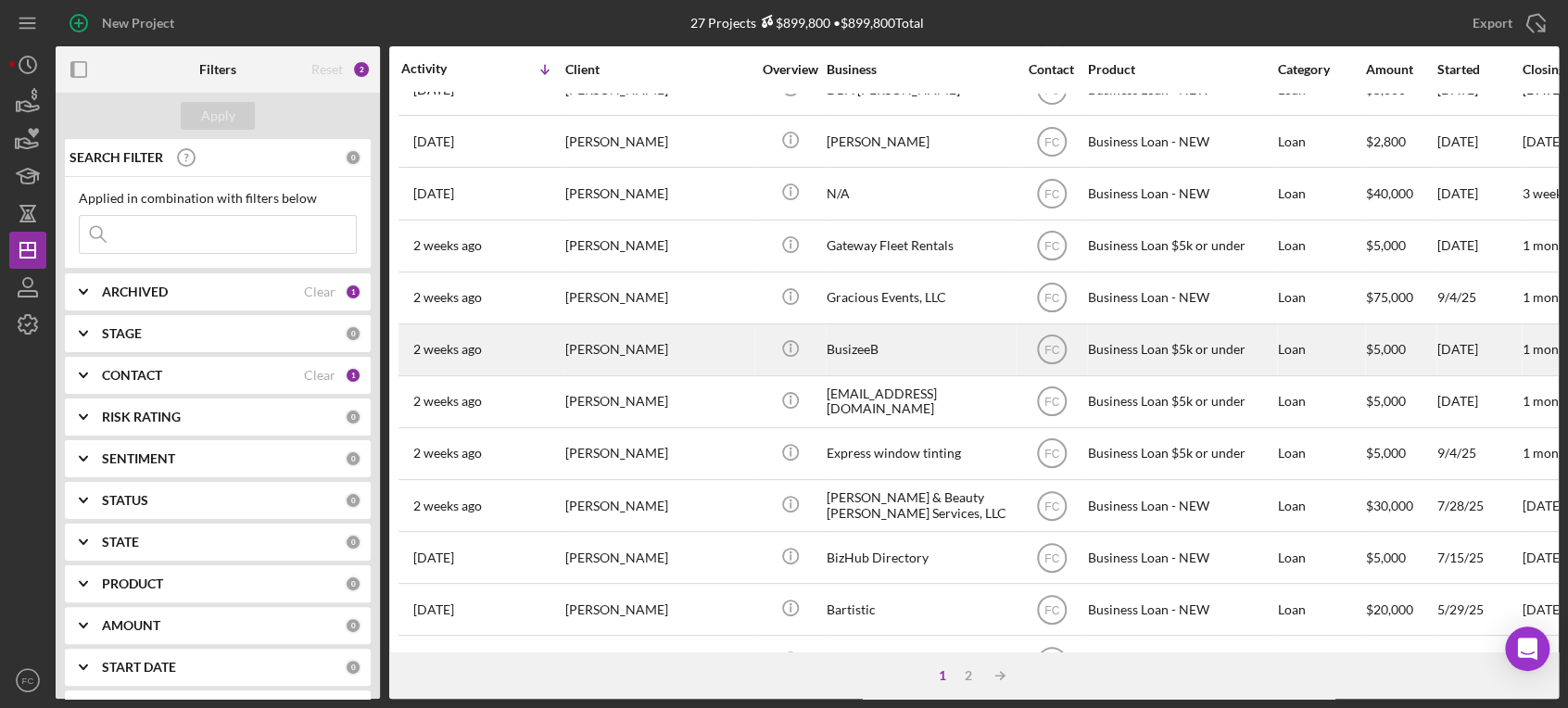
scroll to position [341, 0]
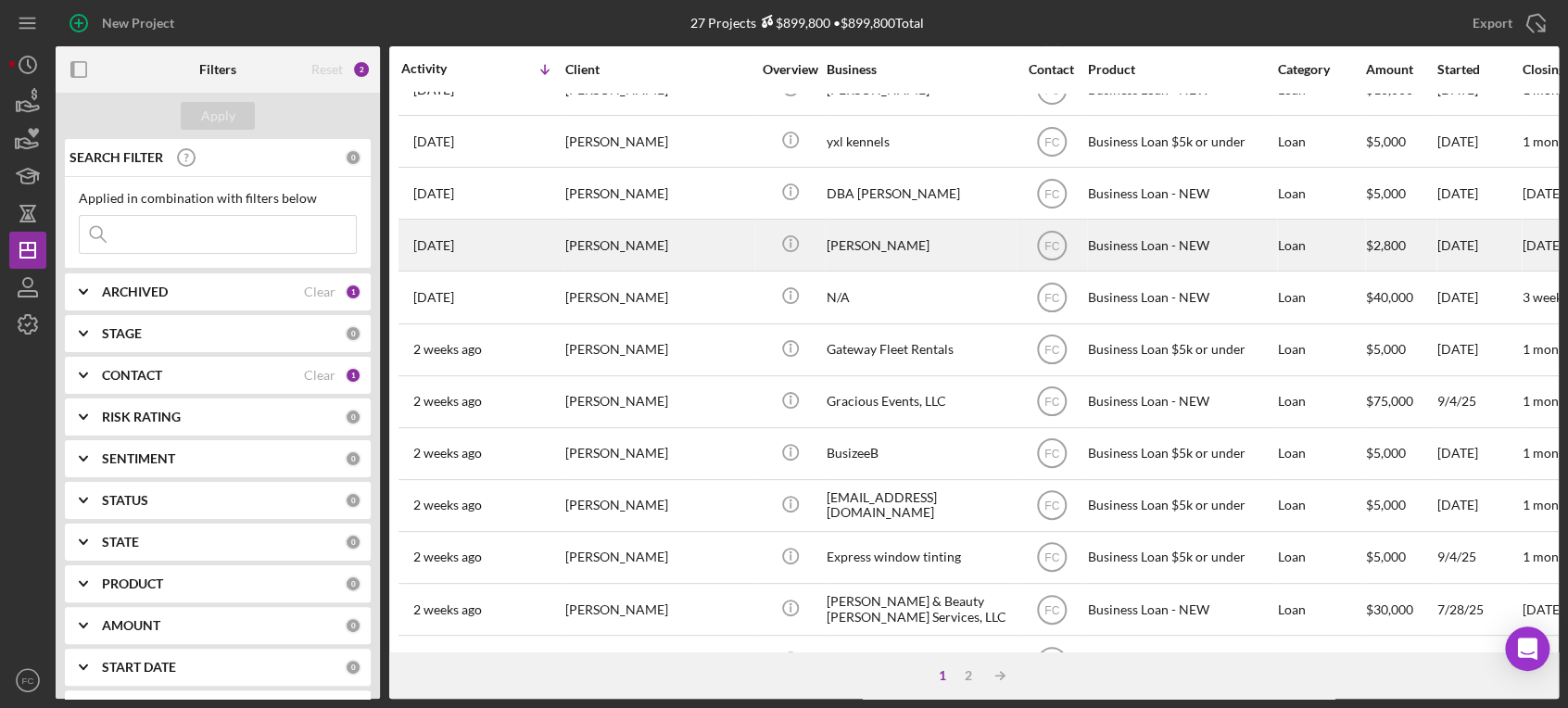
click at [490, 238] on div "1 week ago Marnice Herd" at bounding box center [482, 245] width 162 height 50
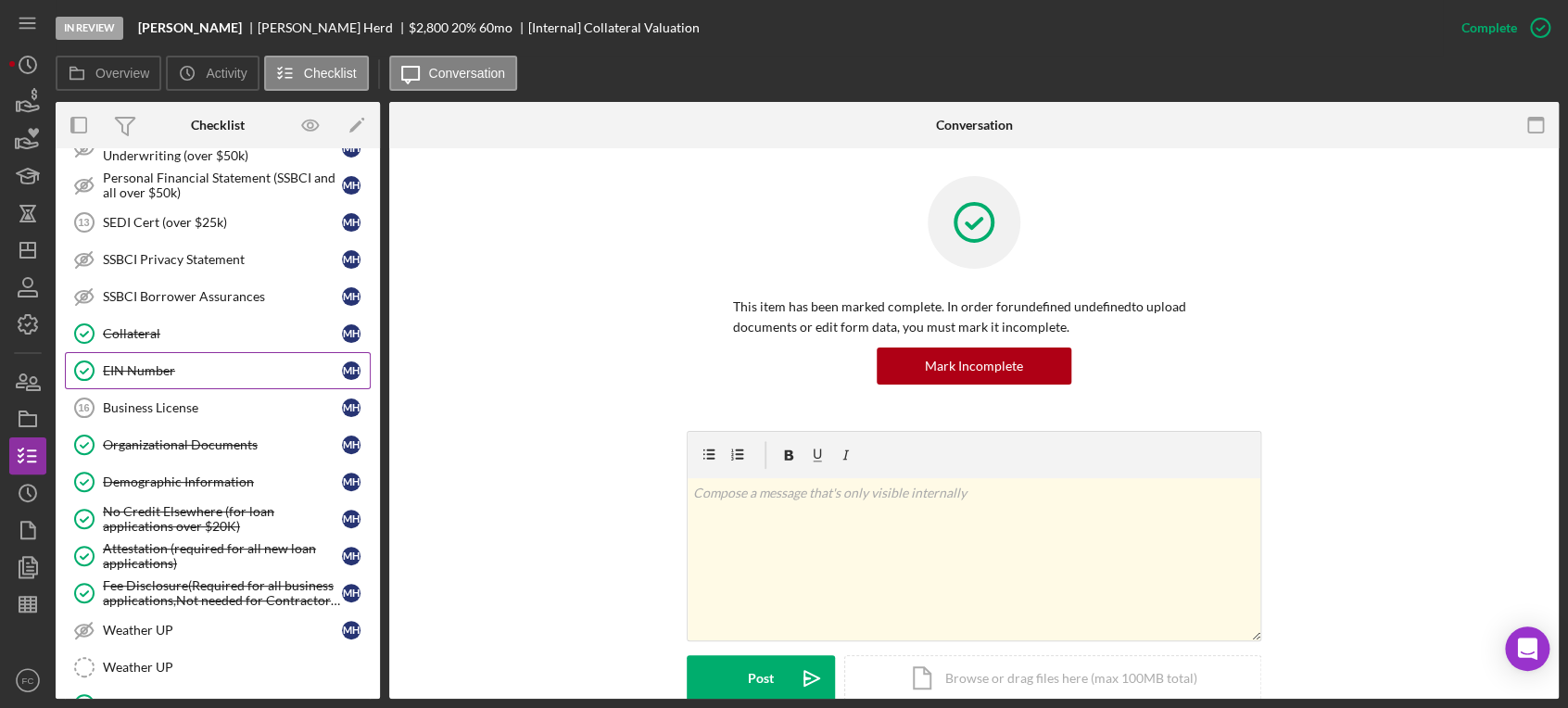
scroll to position [306, 0]
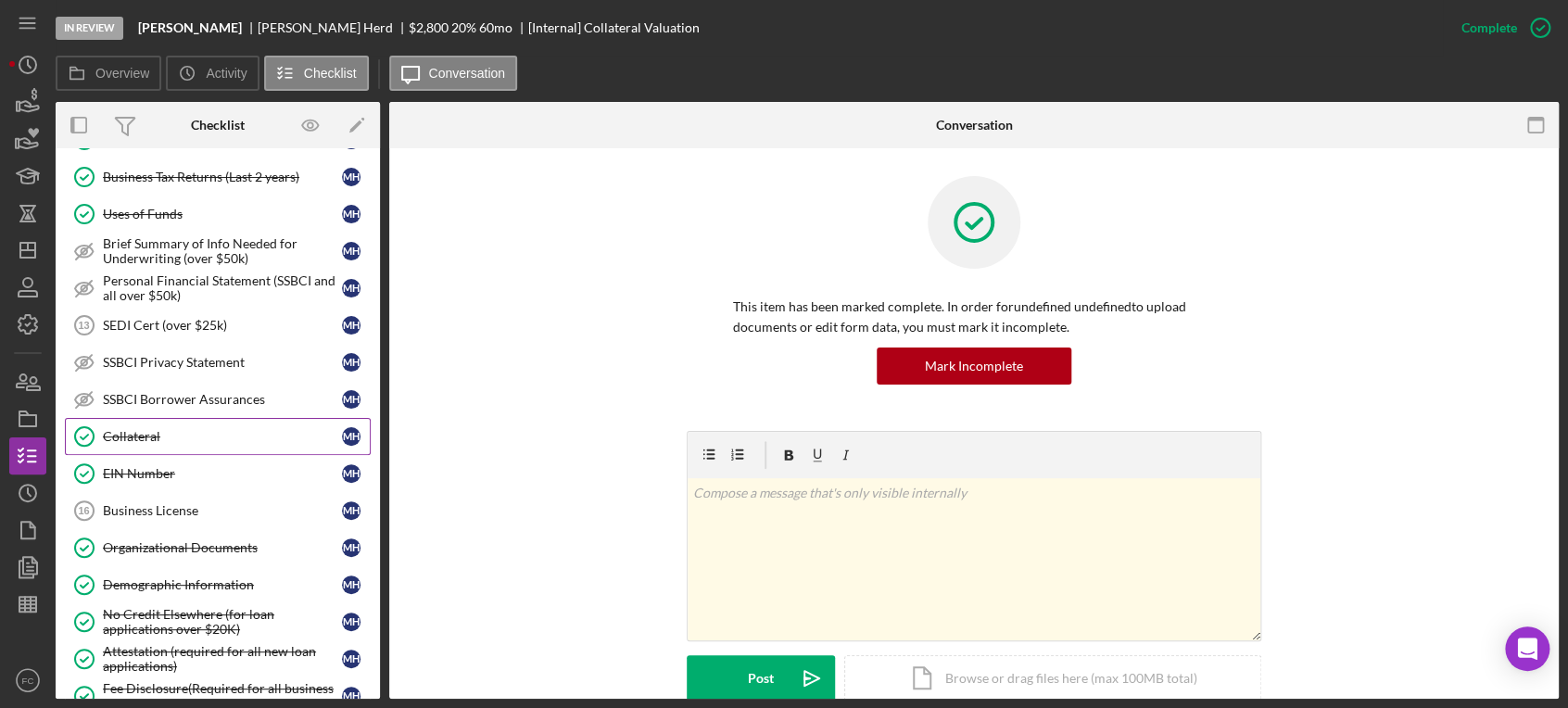
click at [192, 420] on link "Collateral Collateral M H" at bounding box center [218, 436] width 306 height 37
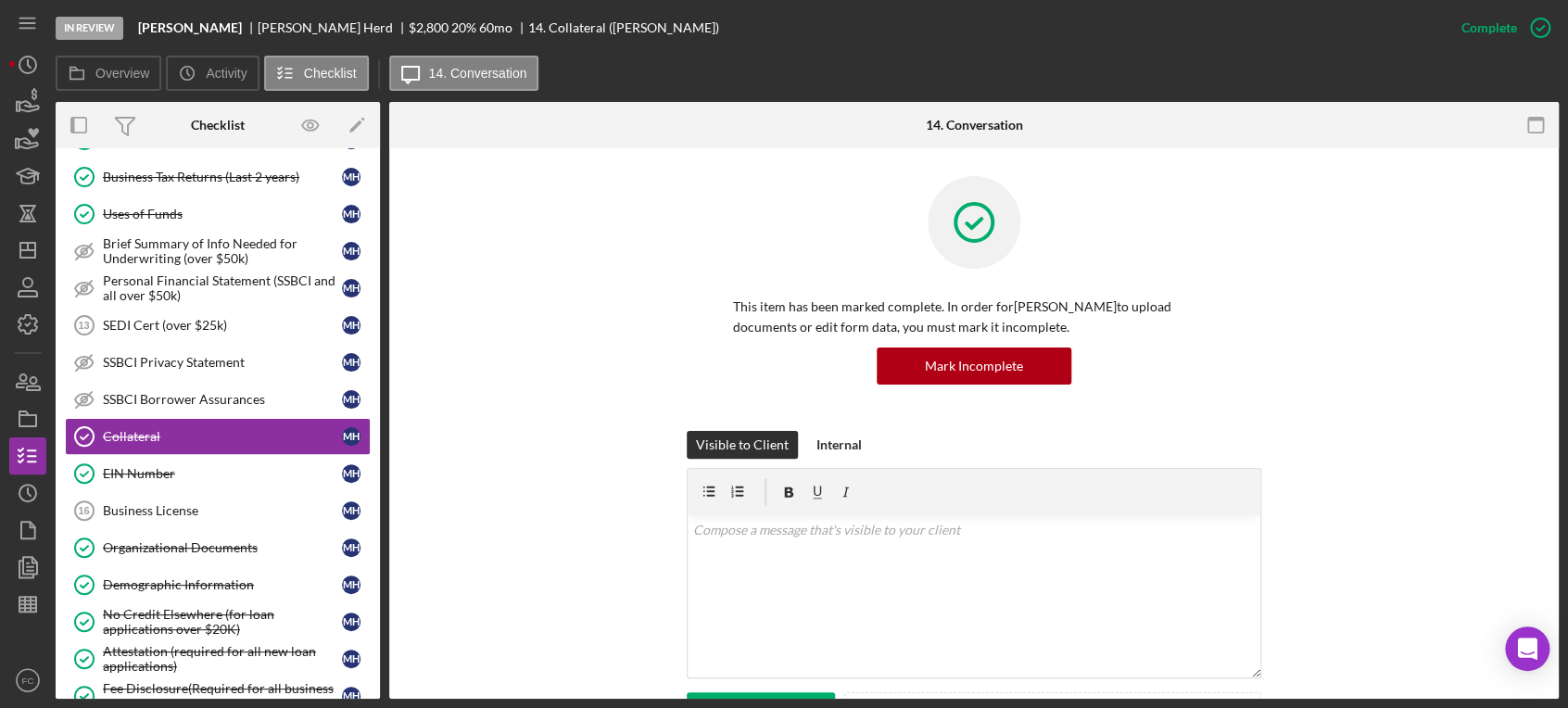
scroll to position [309, 0]
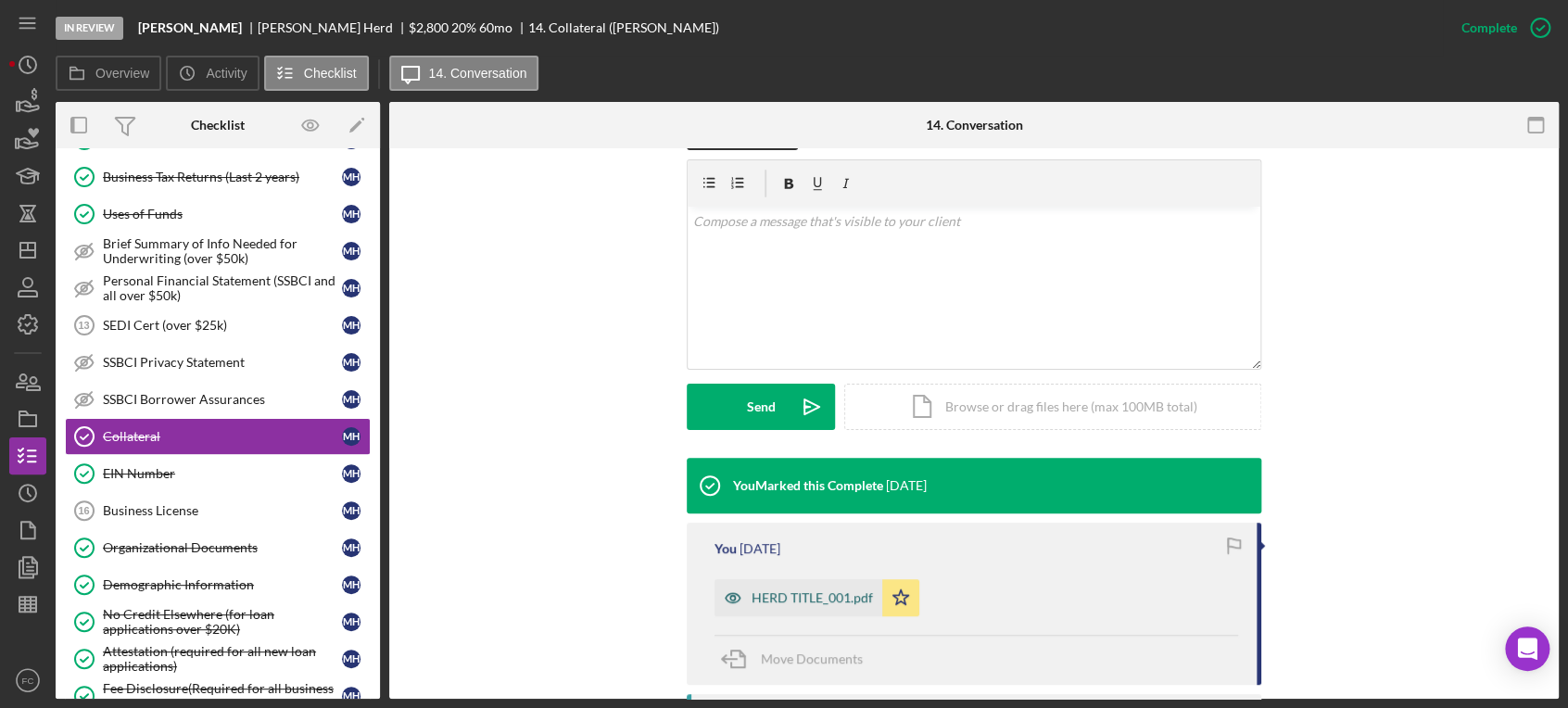
click at [779, 595] on div "HERD TITLE_001.pdf" at bounding box center [811, 596] width 121 height 15
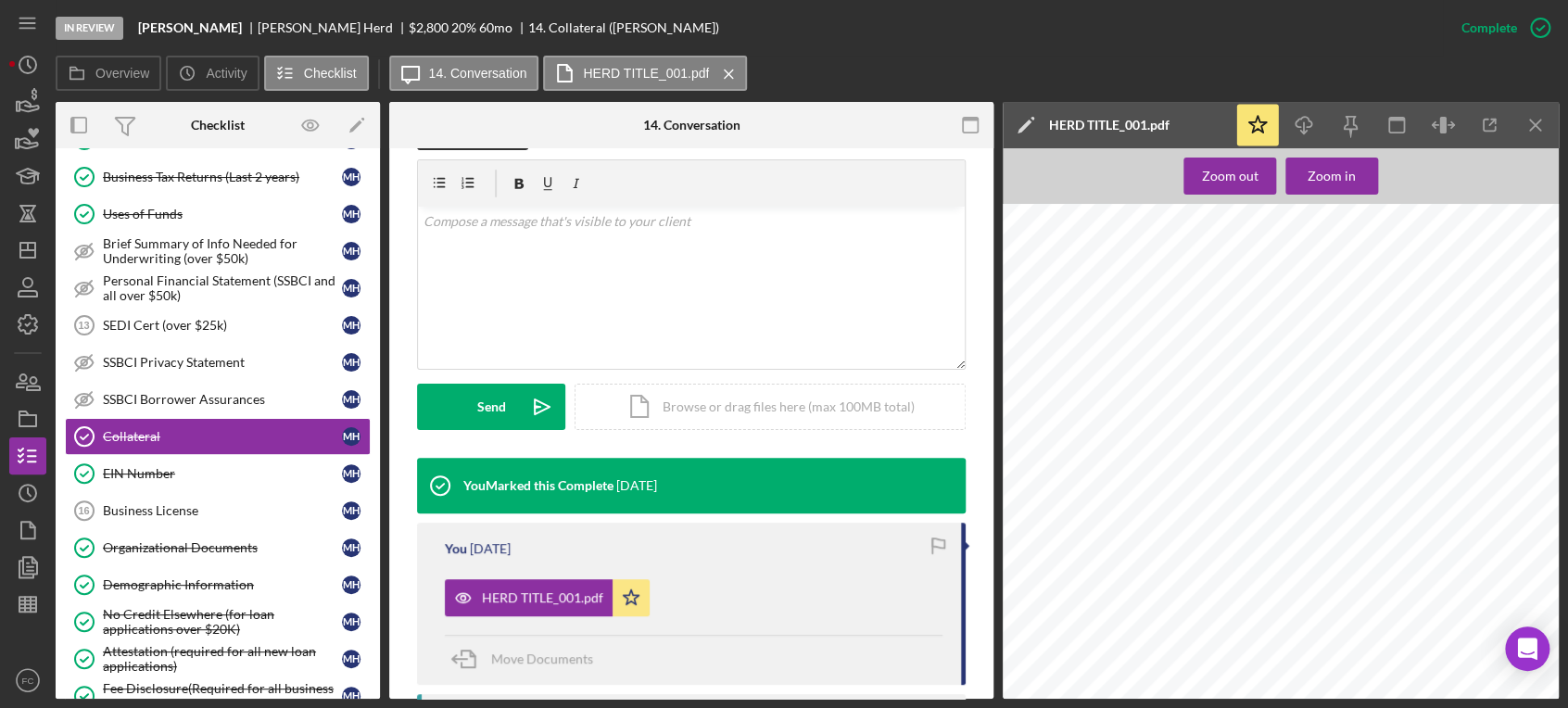
scroll to position [0, 392]
click at [632, 590] on icon "Icon/Star" at bounding box center [631, 597] width 37 height 37
click at [682, 406] on div "Icon/Document Browse or drag files here (max 100MB total) Tap to choose files o…" at bounding box center [769, 407] width 391 height 47
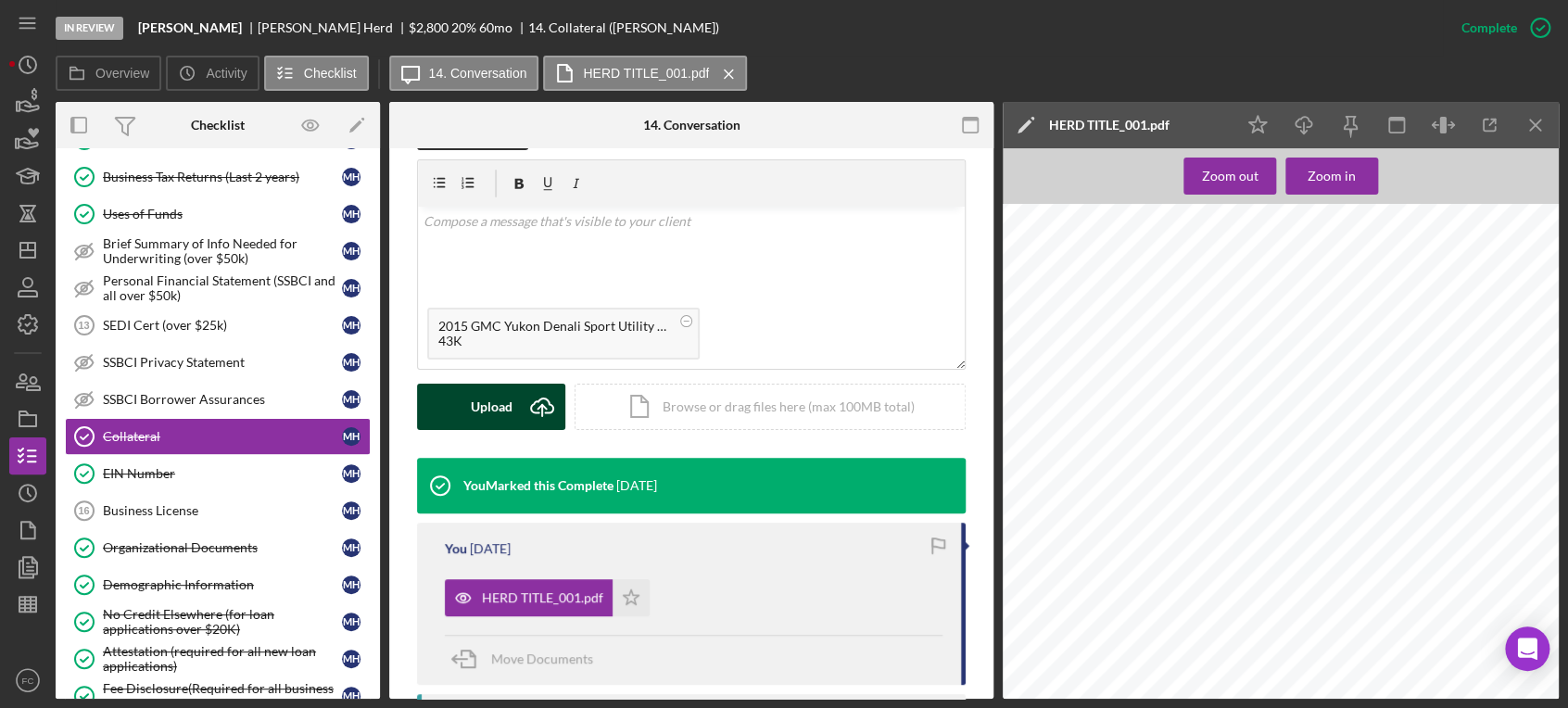
click at [499, 406] on div "Upload" at bounding box center [491, 407] width 42 height 47
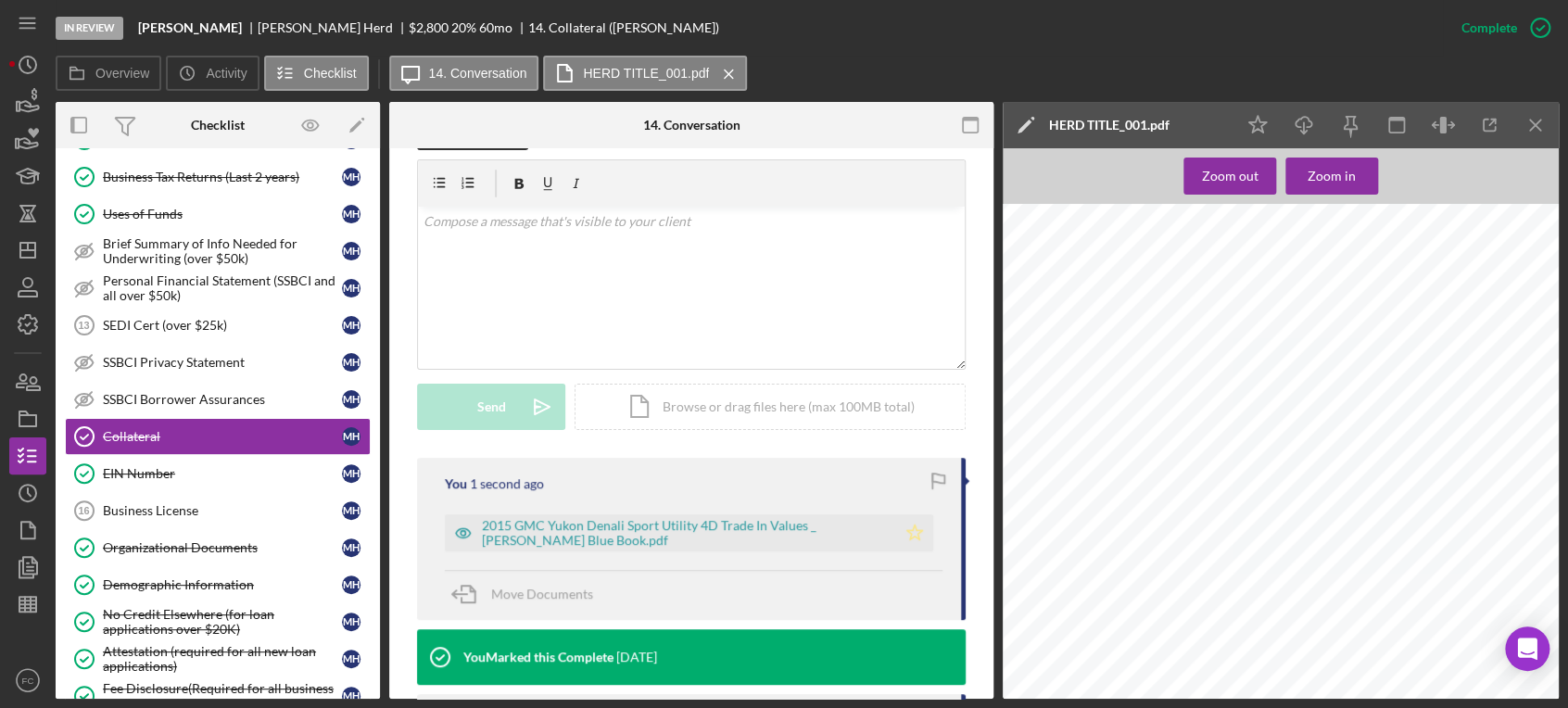
click at [912, 531] on polygon "button" at bounding box center [915, 531] width 16 height 15
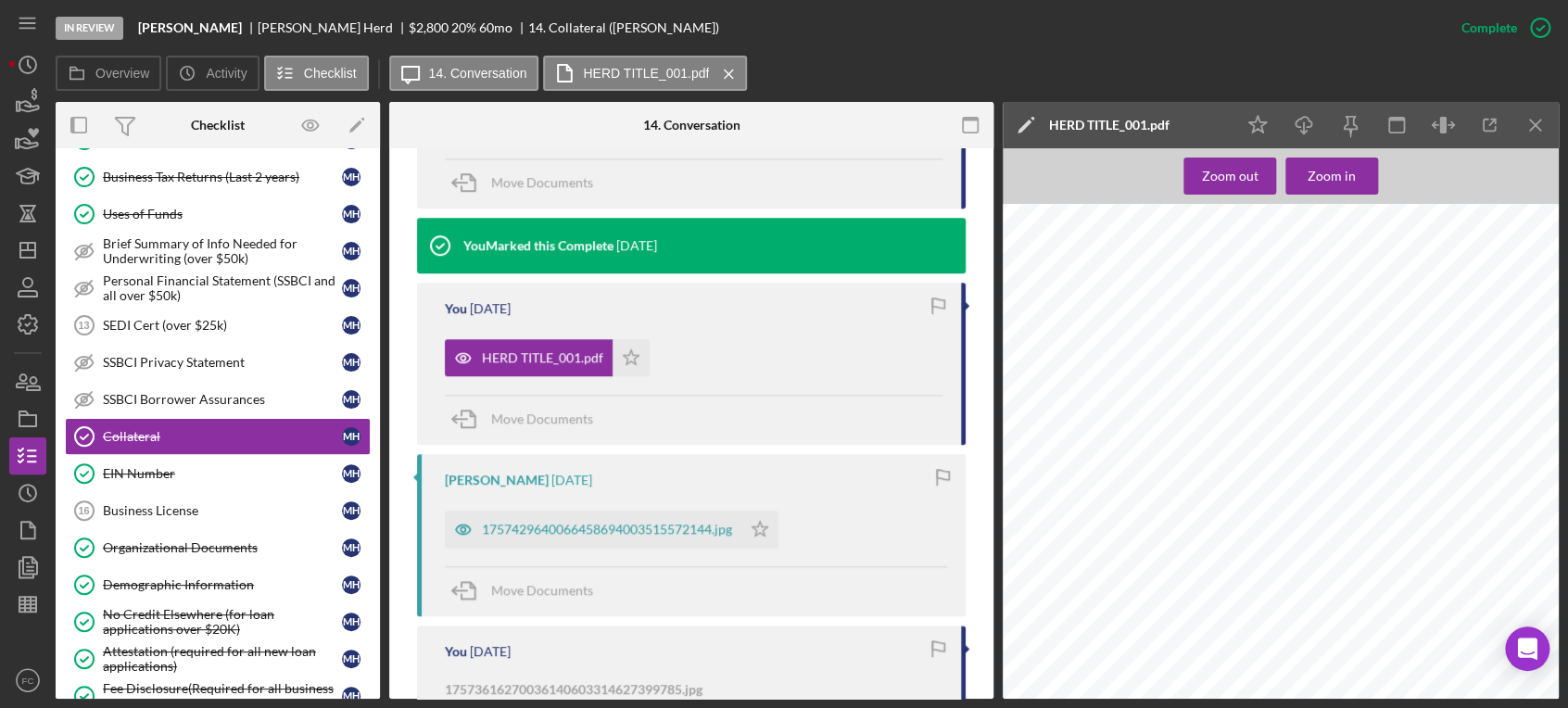
scroll to position [823, 0]
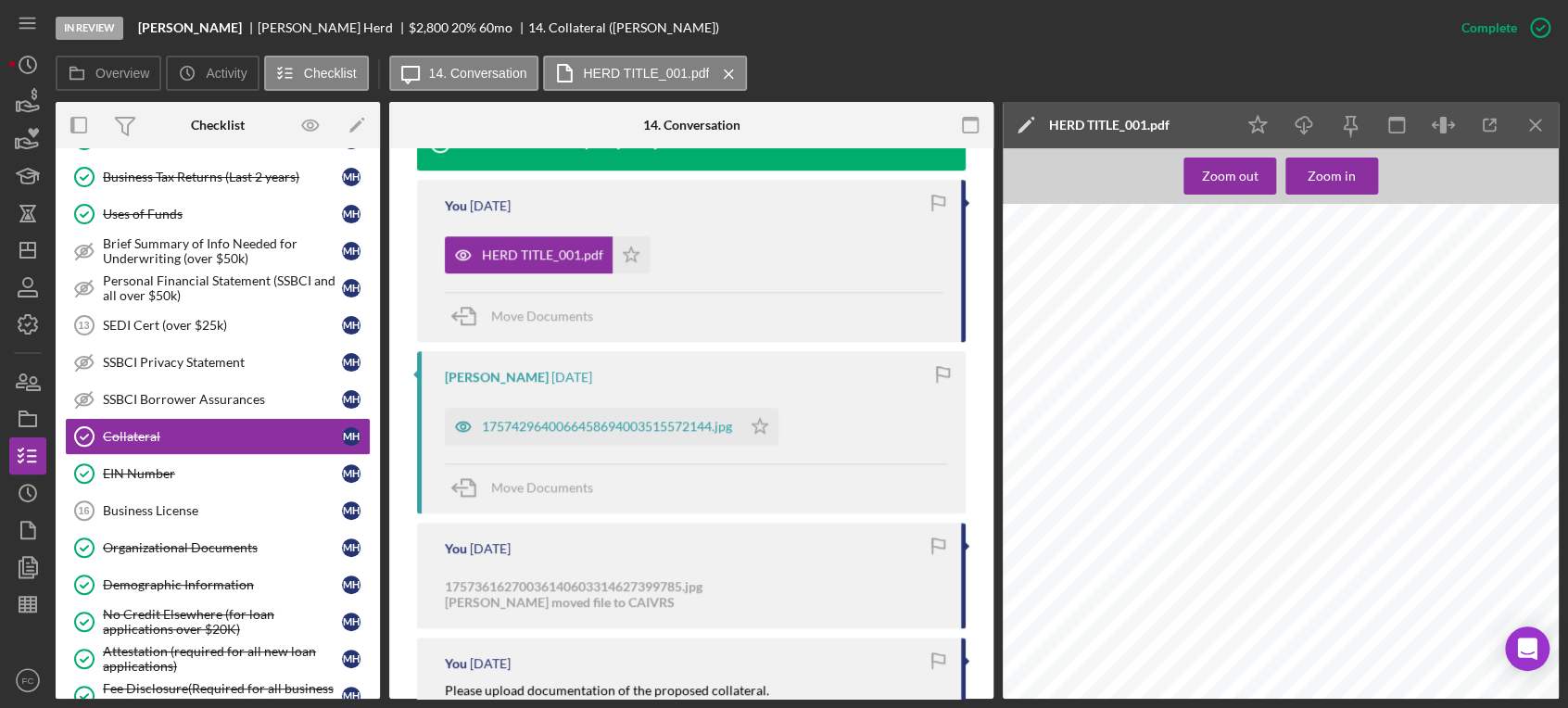
click at [1500, 183] on div "Zoom out Zoom in" at bounding box center [1280, 423] width 556 height 550
click at [1534, 28] on icon "button" at bounding box center [1540, 28] width 47 height 47
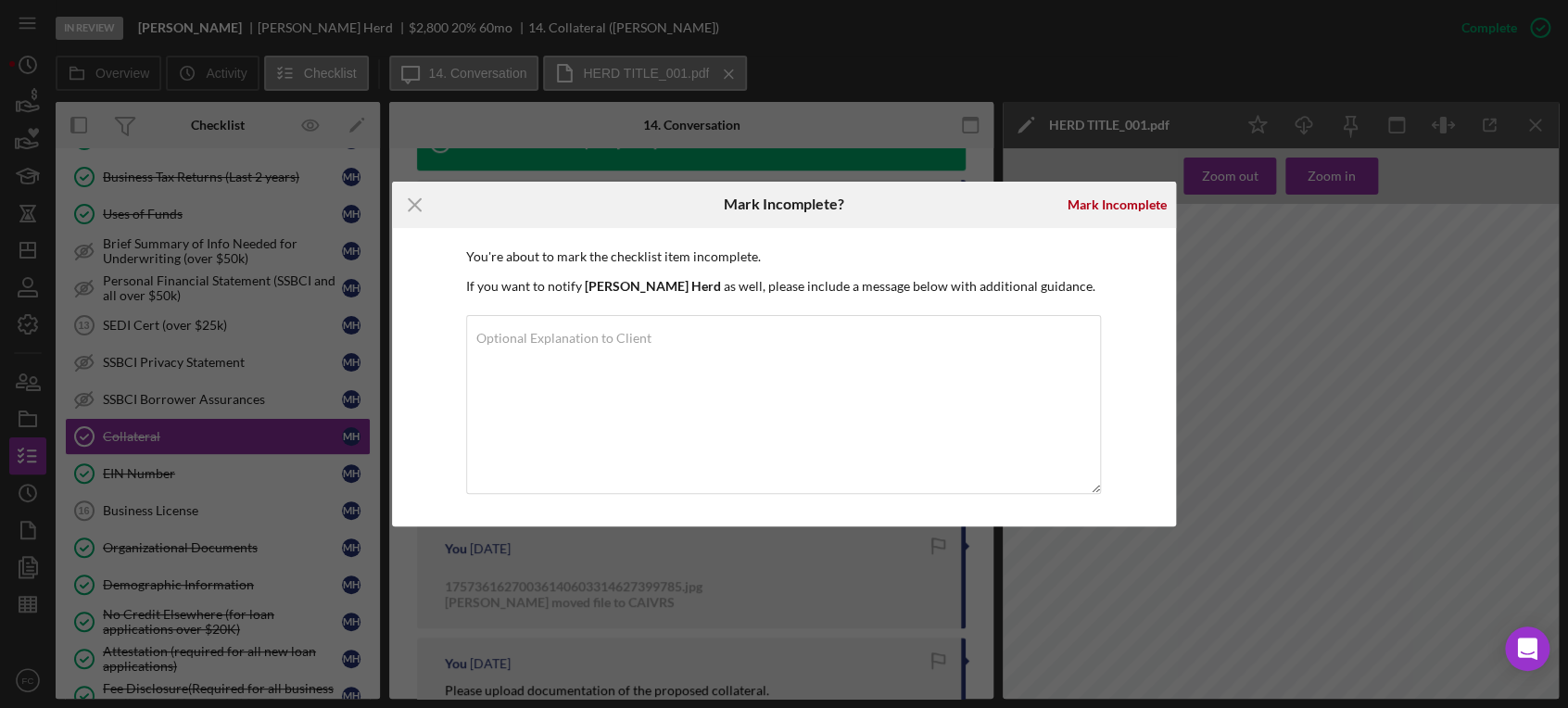
click at [1227, 89] on div "Icon/Menu Close Mark Incomplete? Mark Incomplete You're about to mark the check…" at bounding box center [784, 354] width 1568 height 708
click at [412, 205] on icon "Icon/Menu Close" at bounding box center [415, 205] width 47 height 47
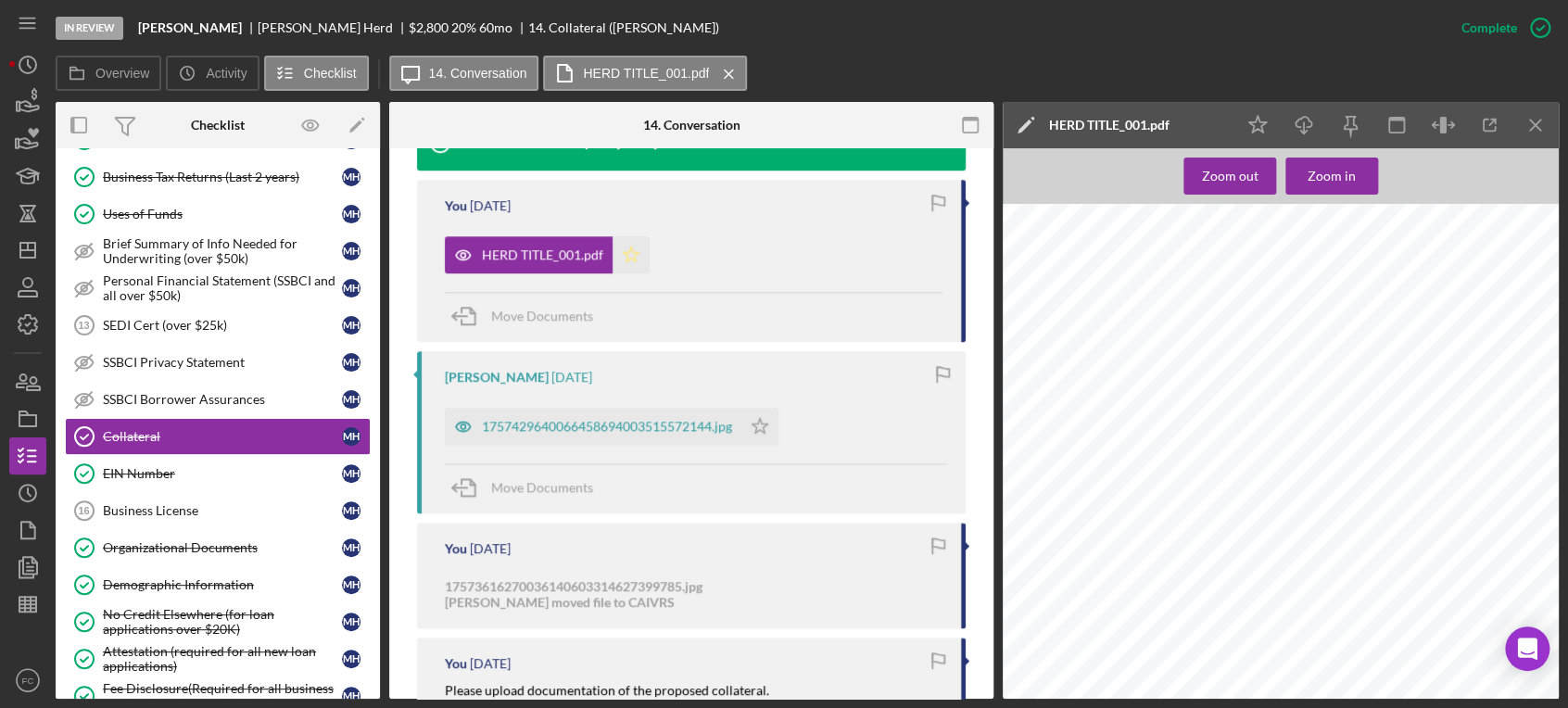
scroll to position [411, 0]
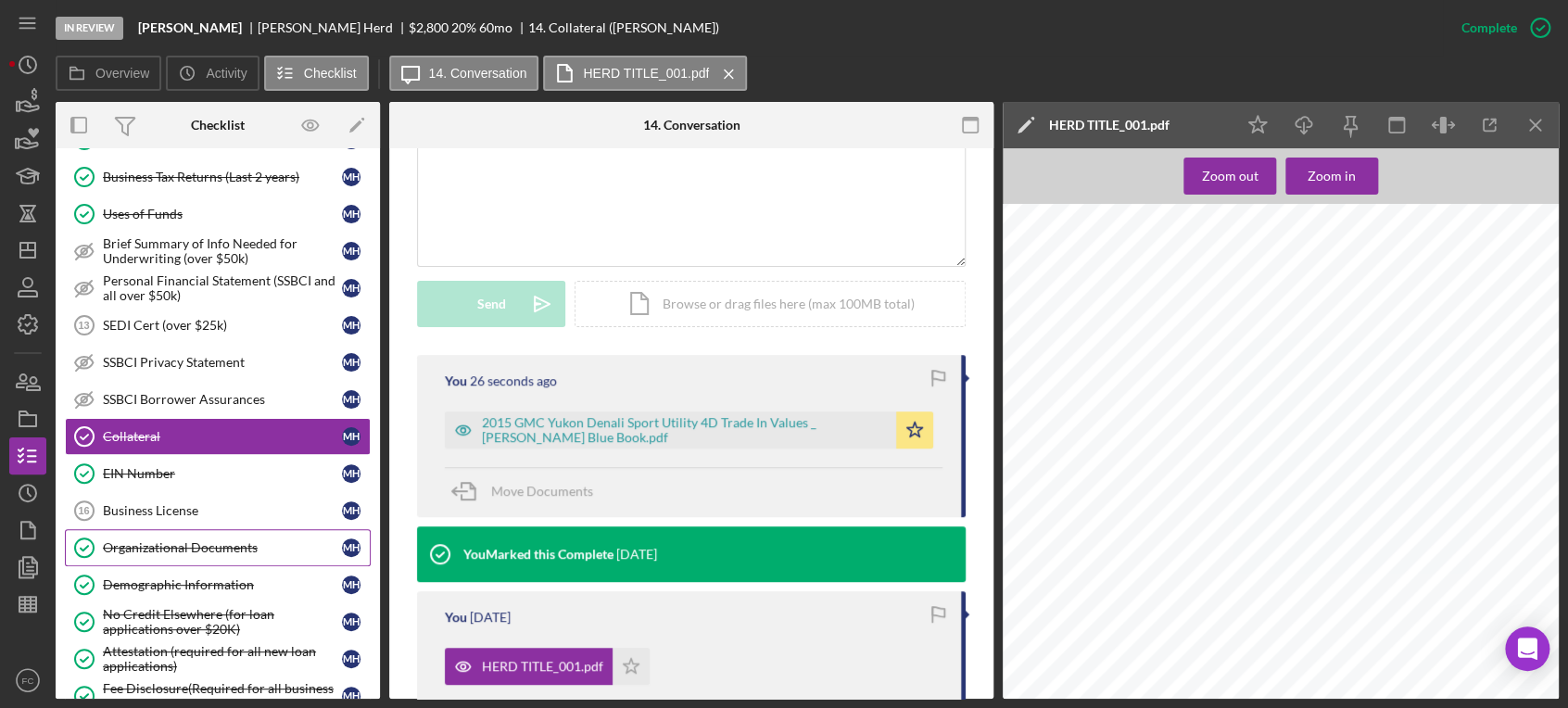
click at [183, 553] on link "Organizational Documents Organizational Documents M H" at bounding box center [218, 548] width 306 height 37
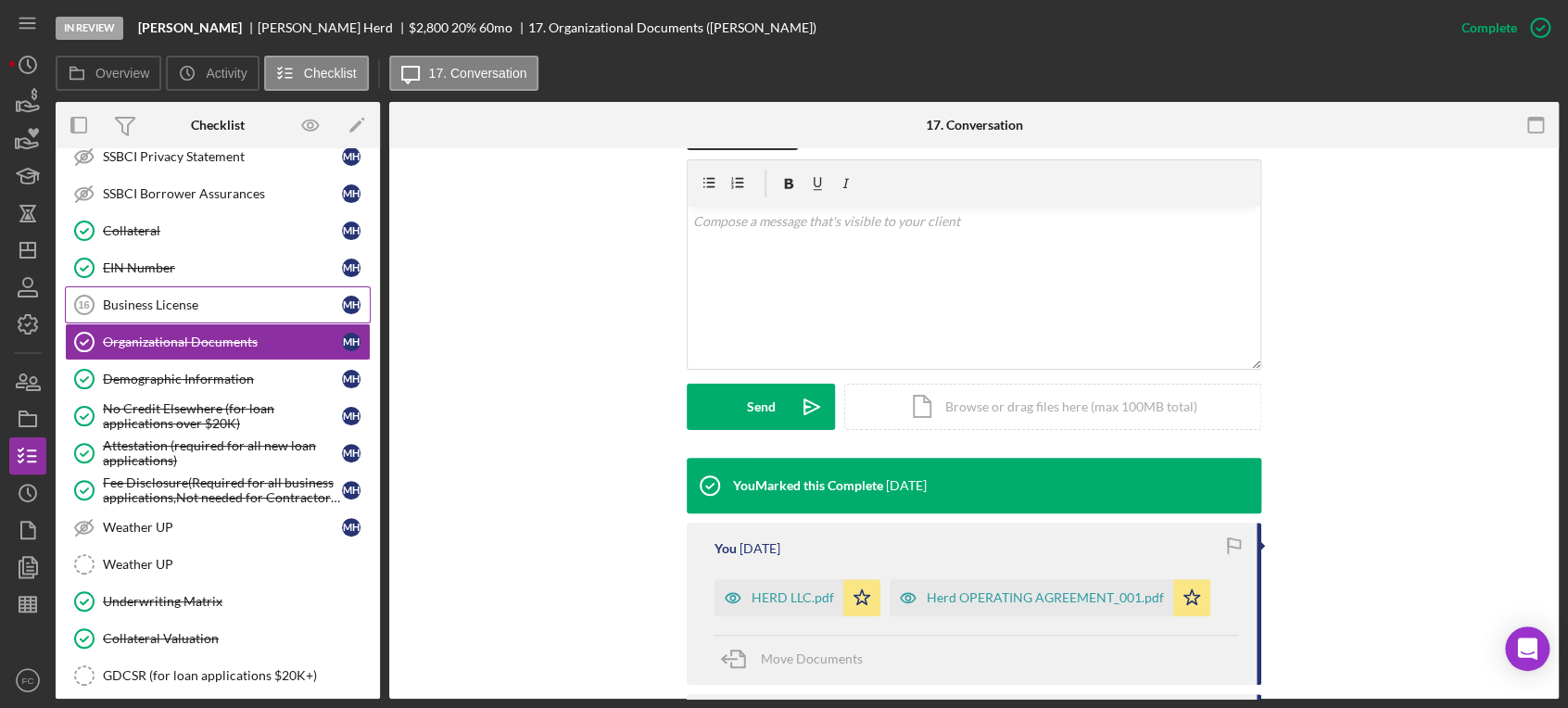
scroll to position [718, 0]
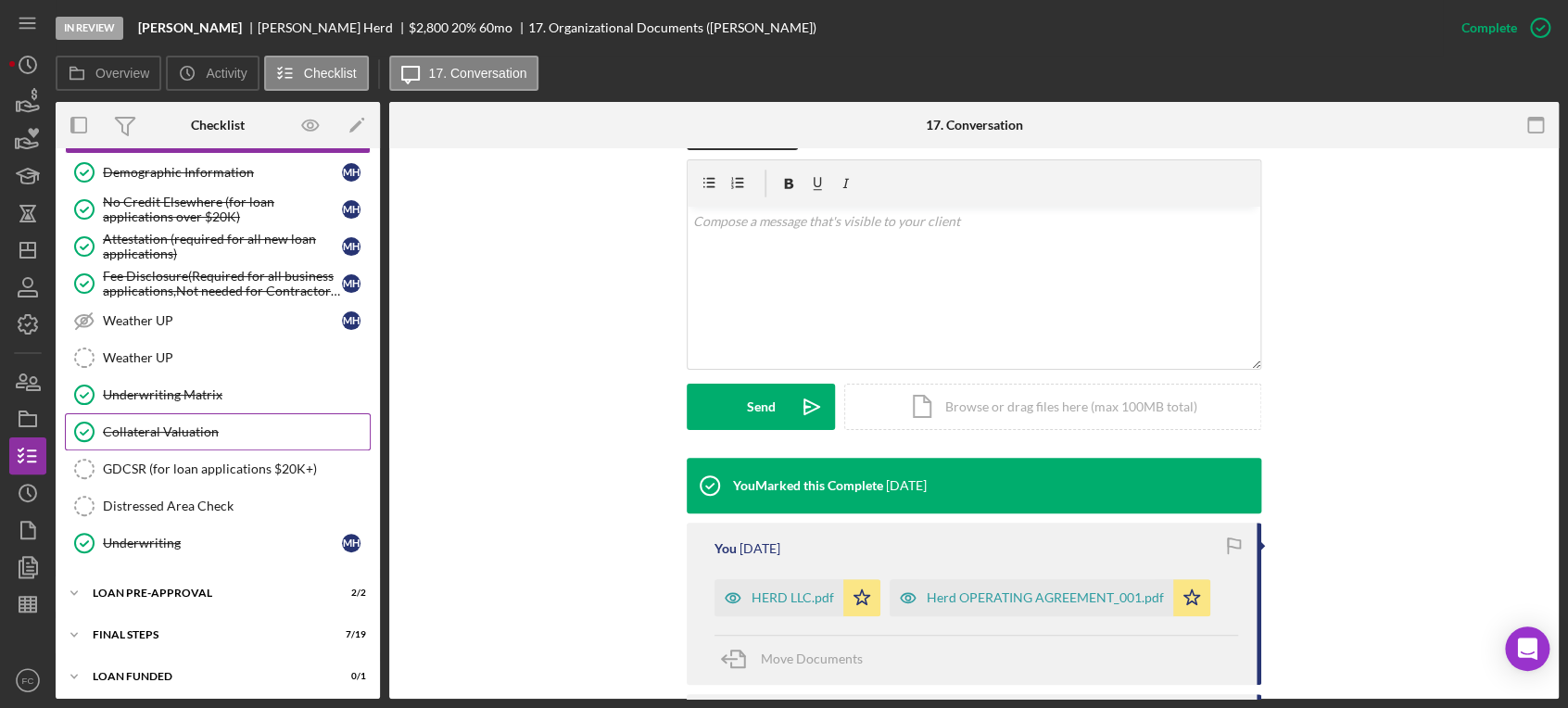
click at [176, 433] on div "Collateral Valuation" at bounding box center [236, 431] width 267 height 15
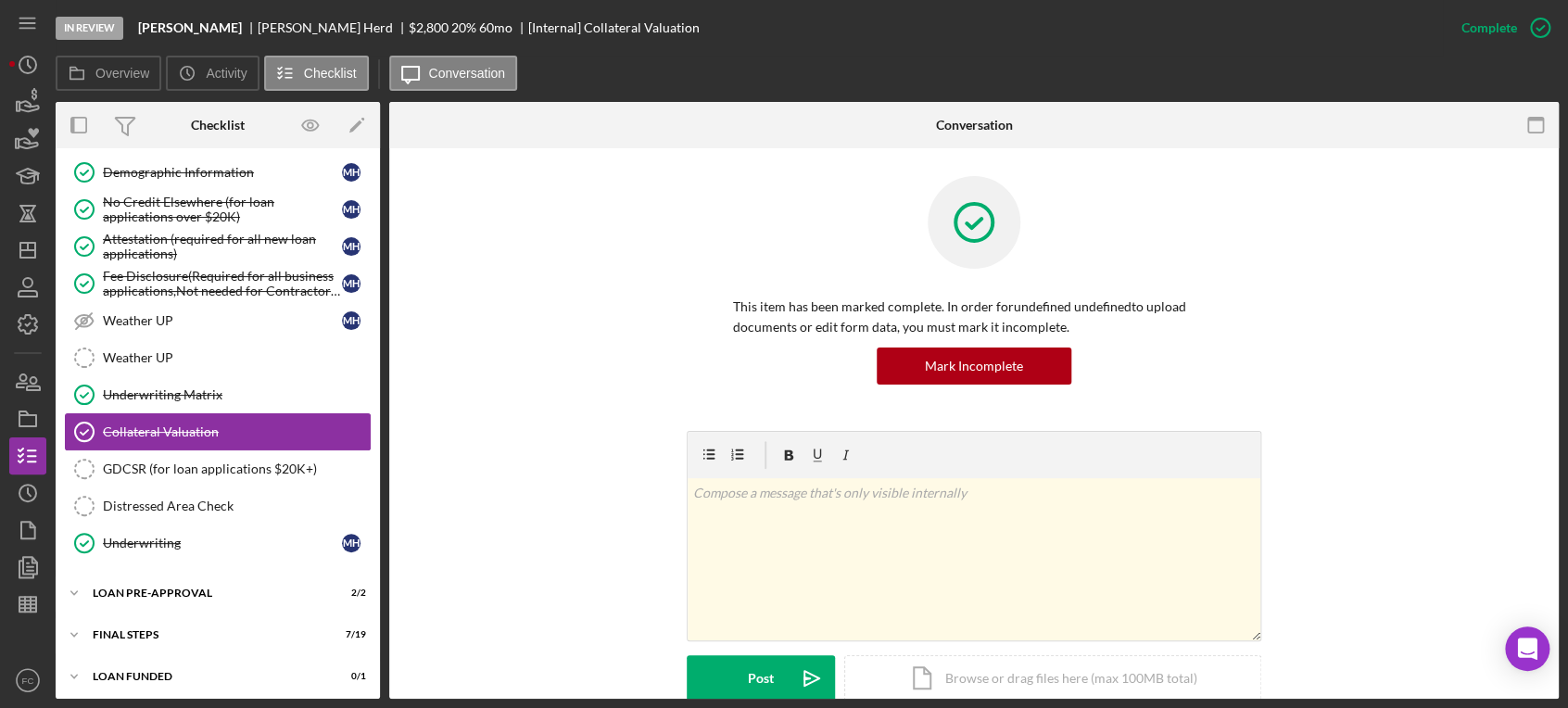
drag, startPoint x: 177, startPoint y: 433, endPoint x: 157, endPoint y: 427, distance: 20.9
click at [157, 427] on div "Collateral Valuation" at bounding box center [236, 431] width 267 height 15
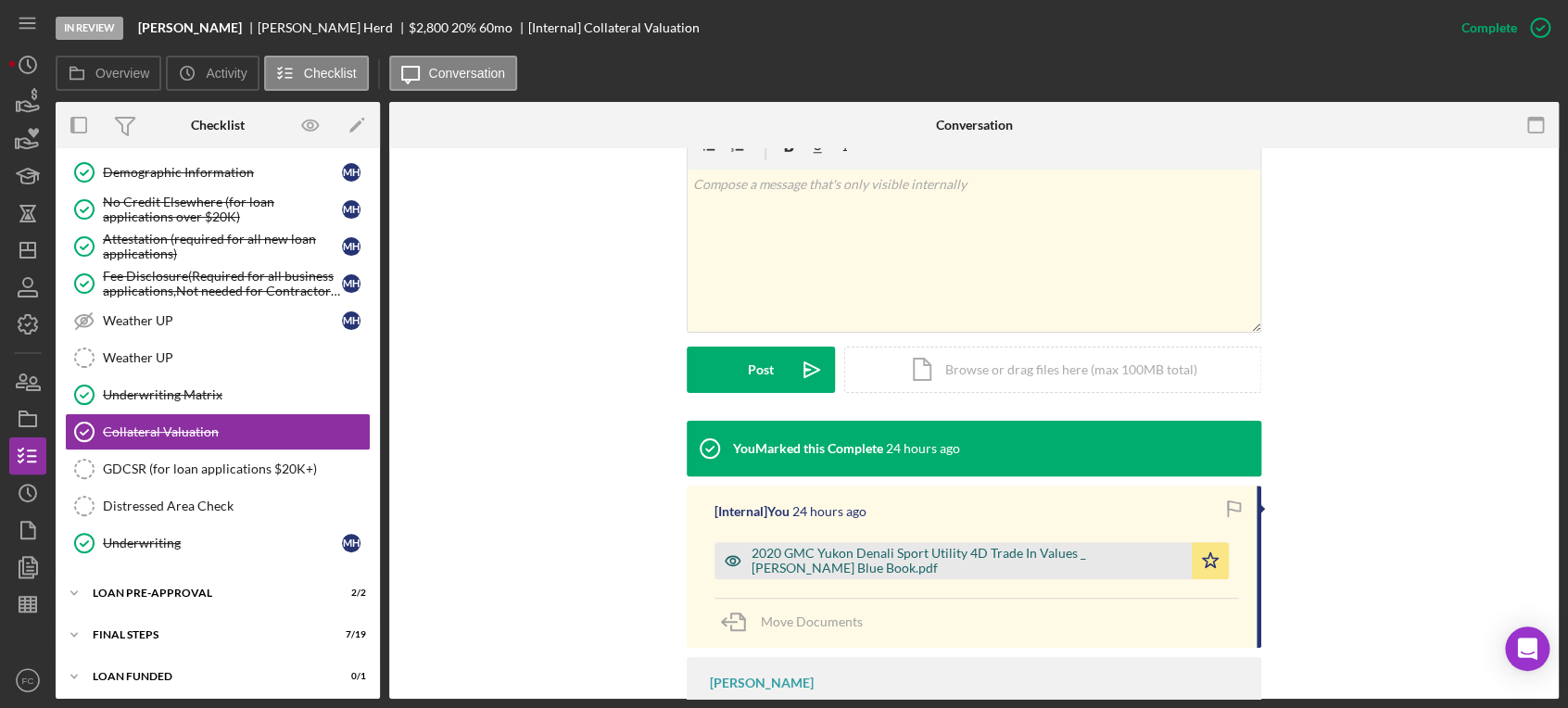
click at [808, 565] on div "2020 GMC Yukon Denali Sport Utility 4D Trade In Values _ Kelley Blue Book.pdf" at bounding box center [966, 560] width 430 height 30
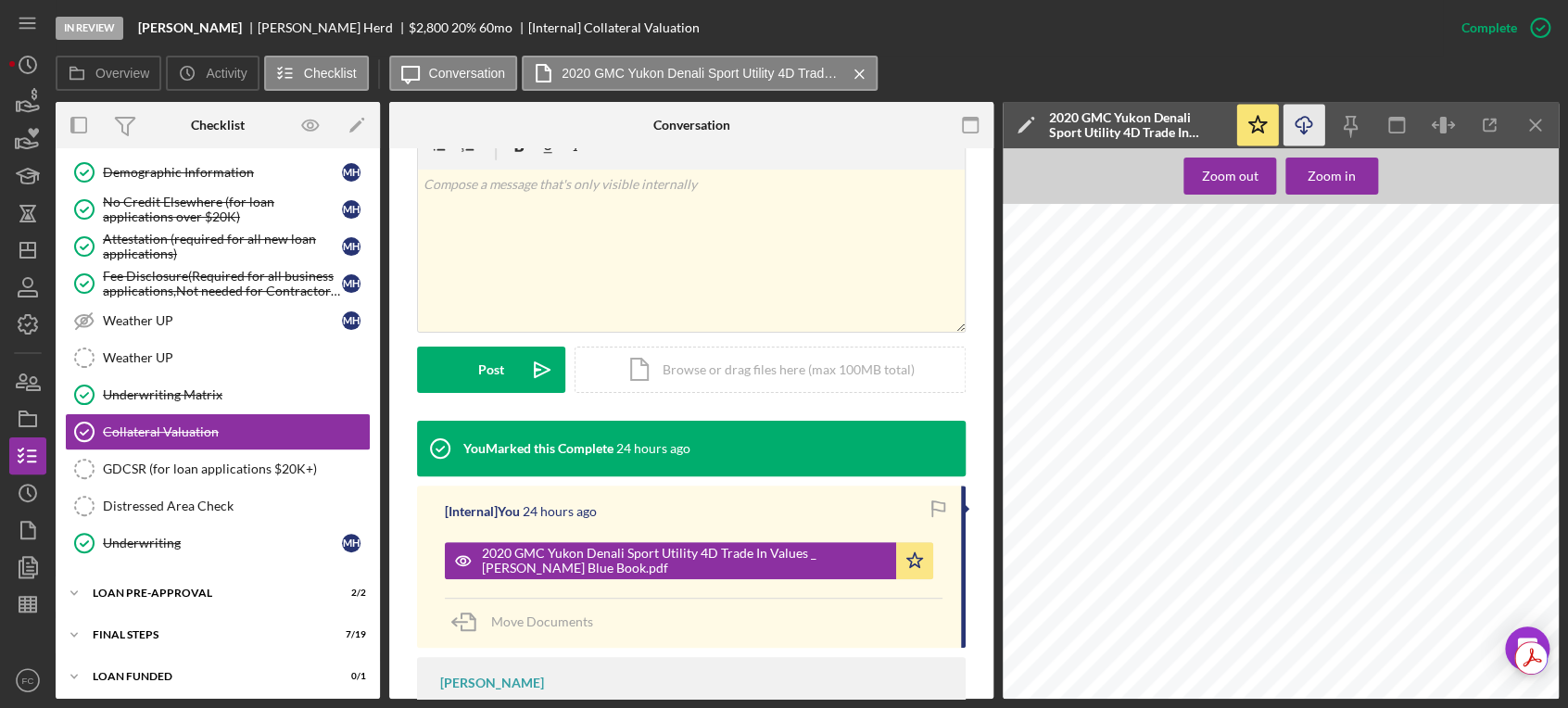
scroll to position [0, 0]
click at [1304, 128] on line "button" at bounding box center [1304, 127] width 0 height 10
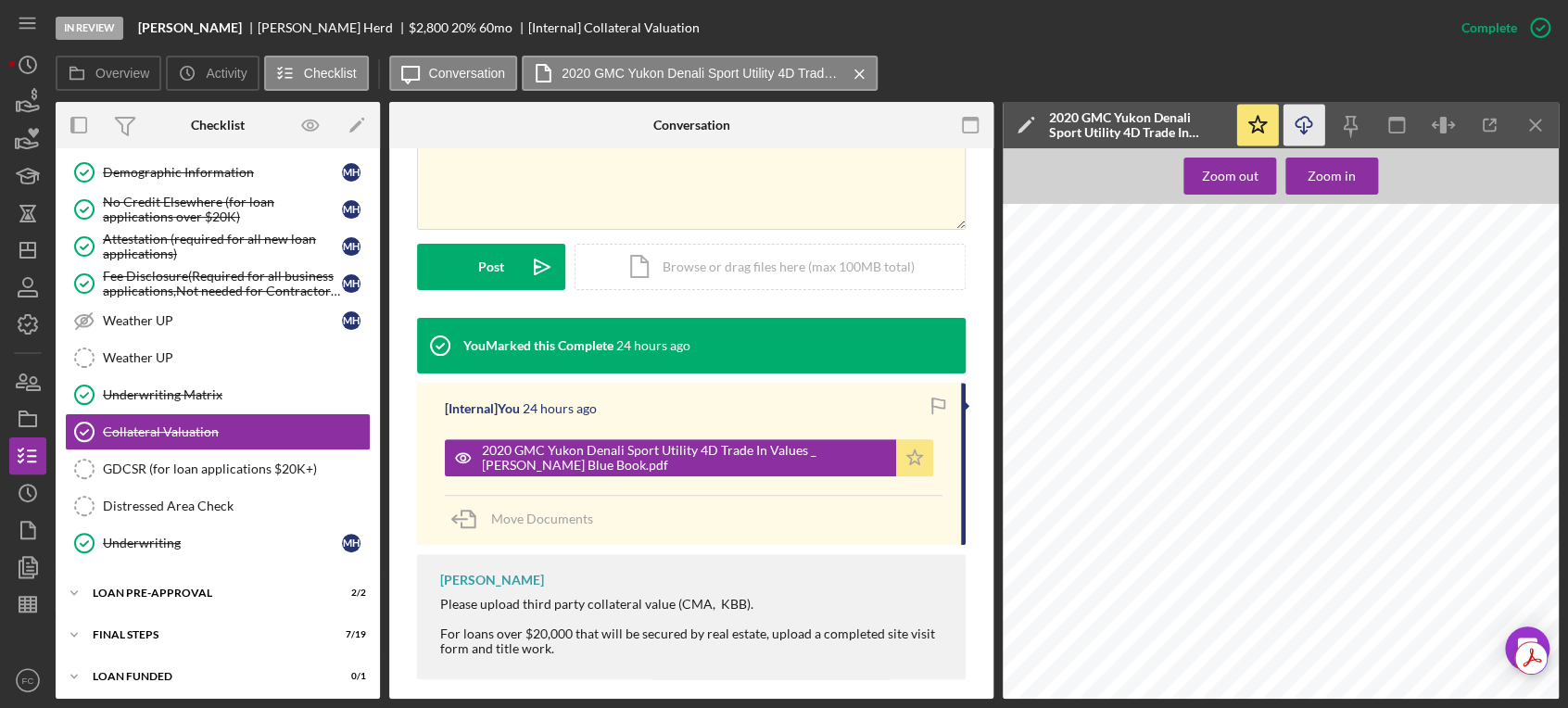
click at [900, 449] on icon "Icon/Star" at bounding box center [914, 457] width 37 height 37
click at [764, 256] on div "Icon/Document Browse or drag files here (max 100MB total) Tap to choose files o…" at bounding box center [769, 267] width 391 height 47
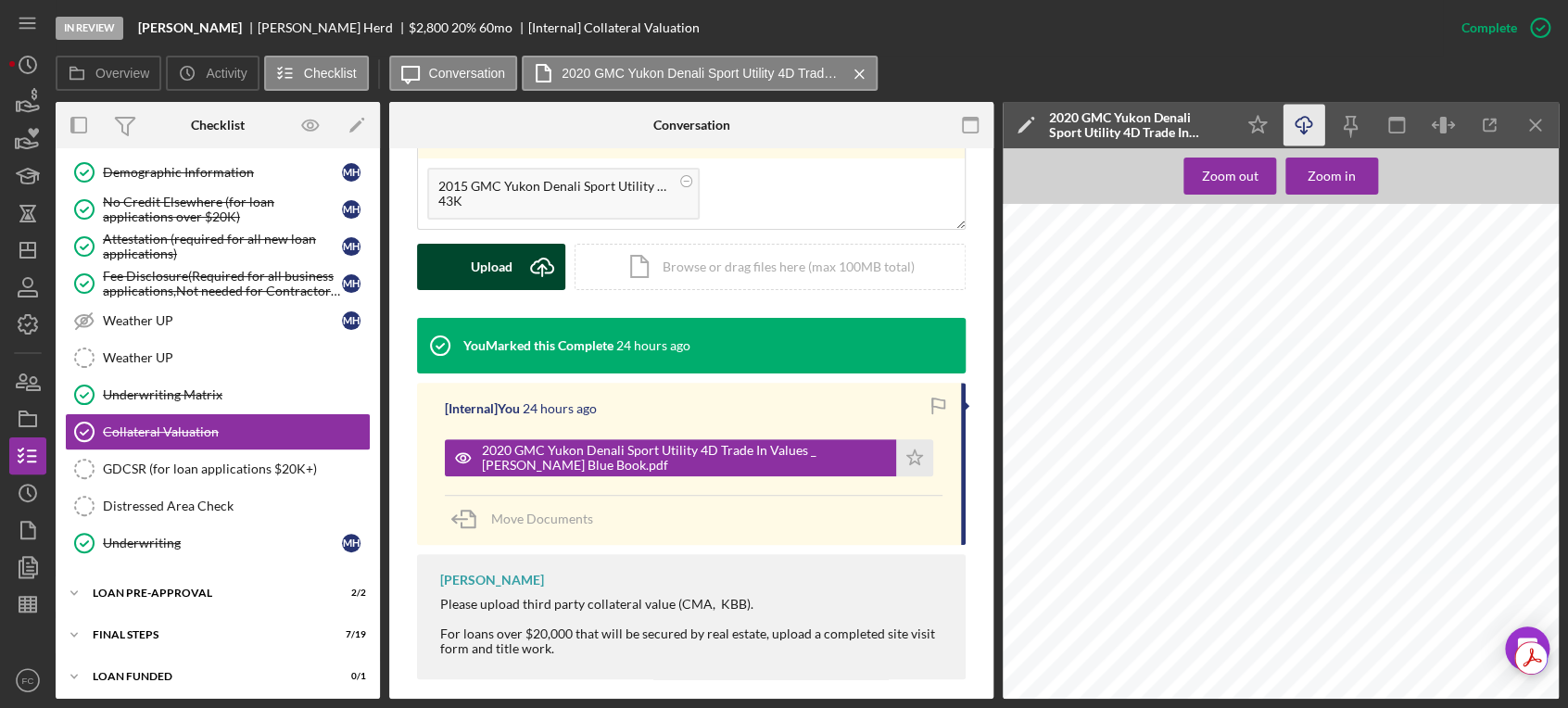
click at [523, 273] on icon "Icon/Upload" at bounding box center [542, 267] width 47 height 47
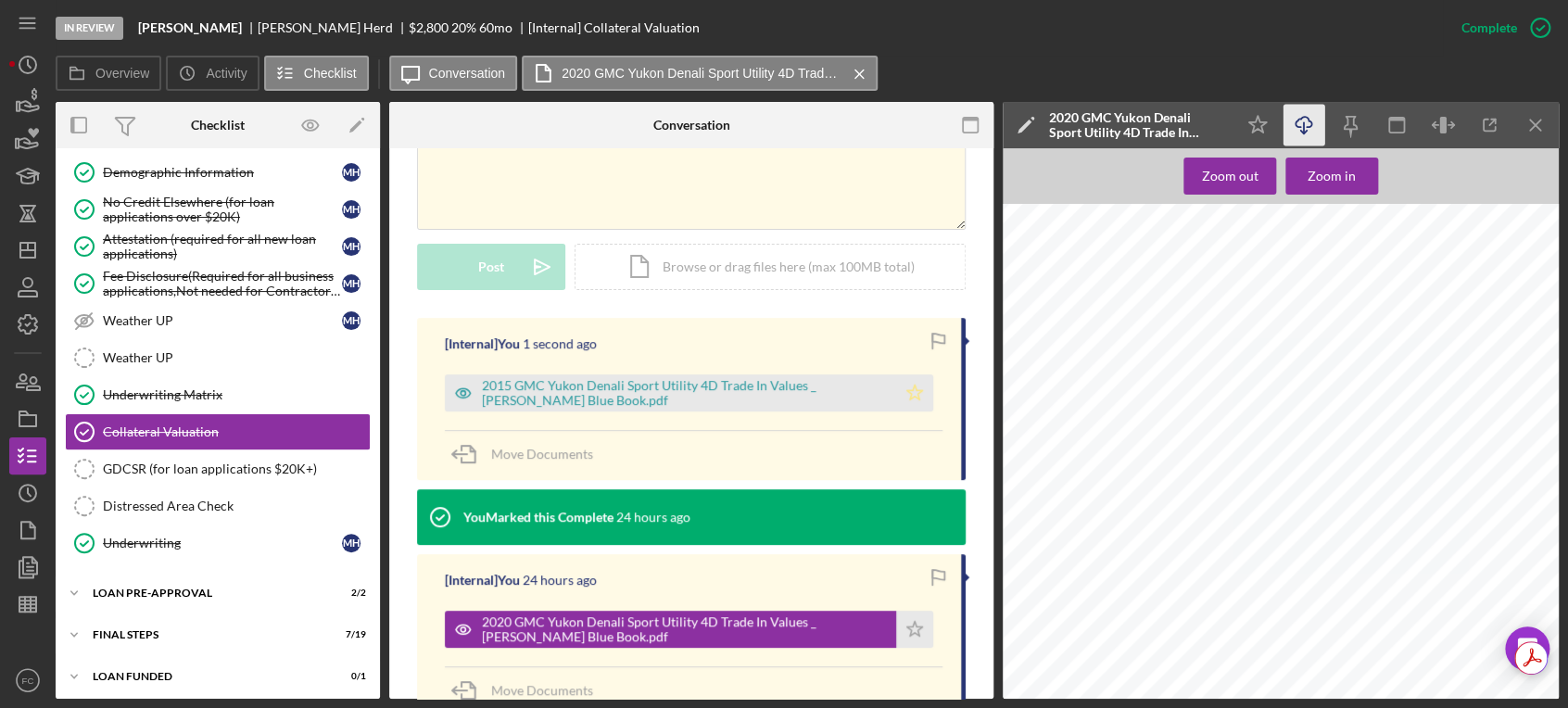
click at [922, 397] on icon "Icon/Star" at bounding box center [914, 392] width 37 height 37
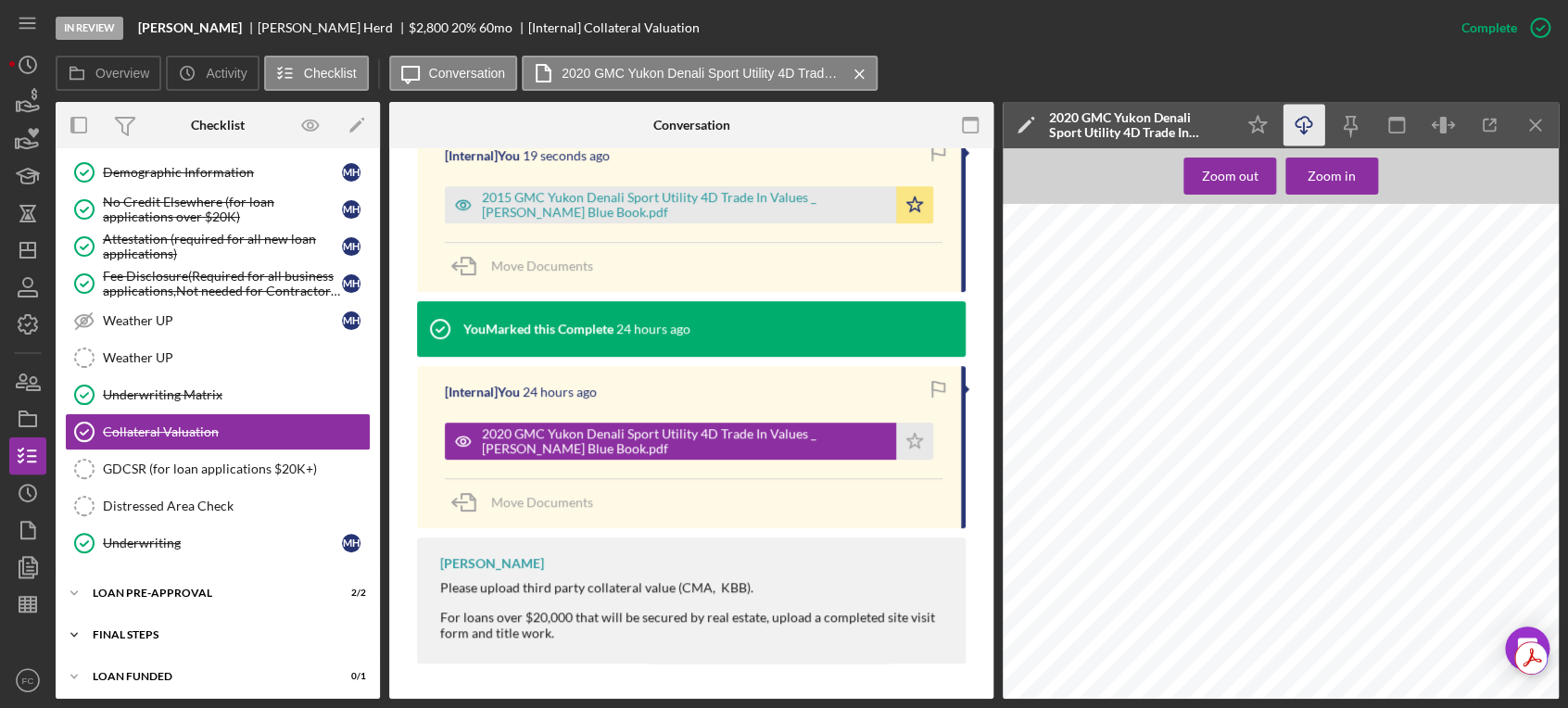
click at [153, 629] on div "FINAL STEPS" at bounding box center [224, 634] width 264 height 11
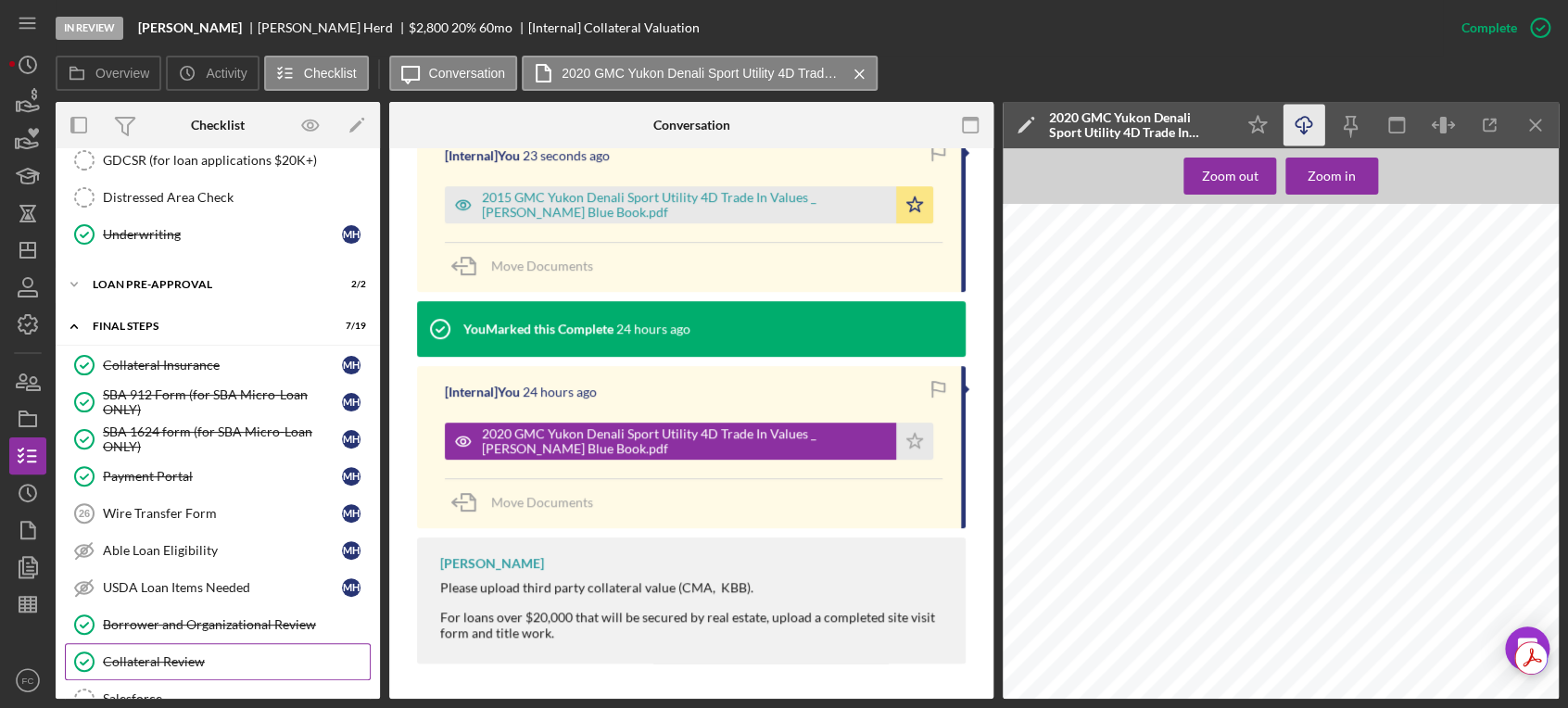
scroll to position [1129, 0]
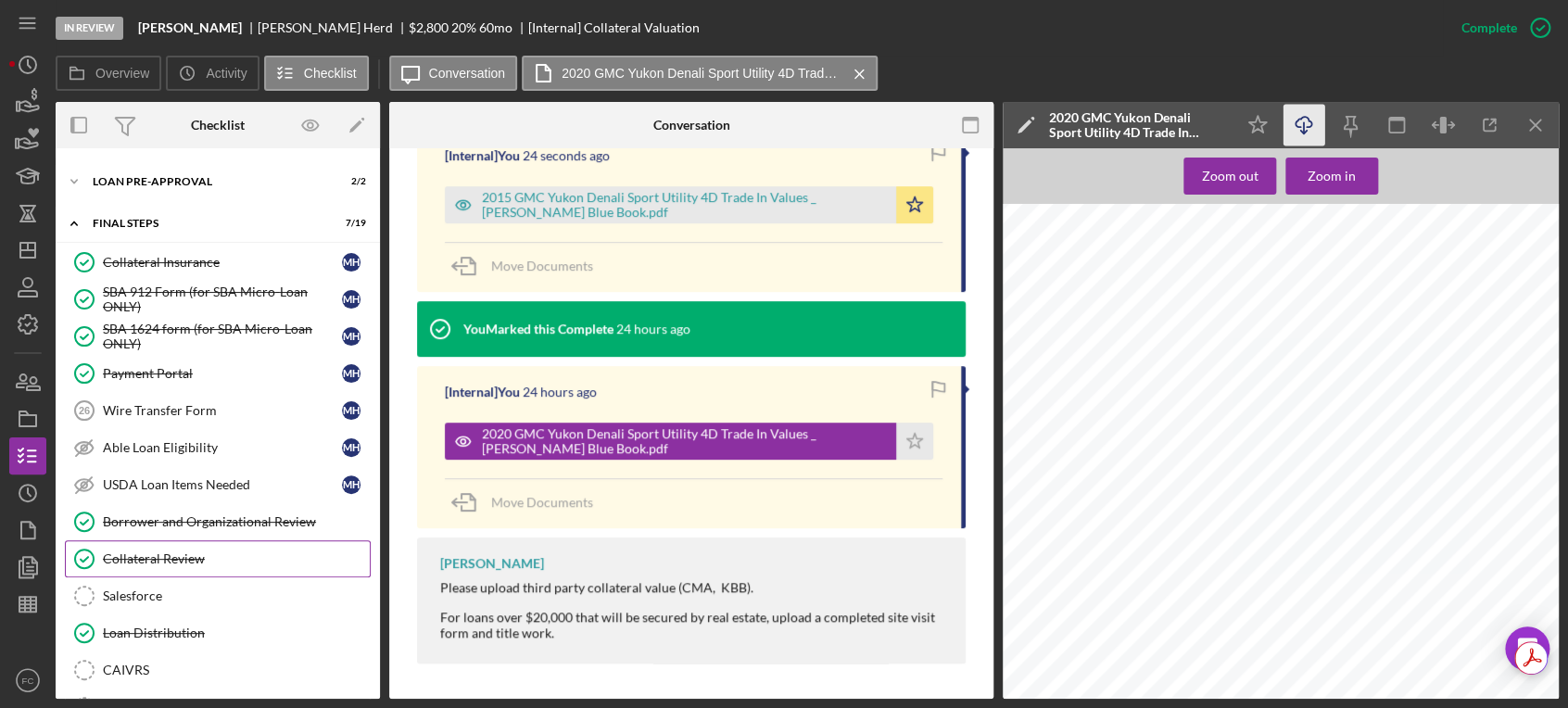
click at [217, 551] on div "Collateral Review" at bounding box center [236, 557] width 267 height 15
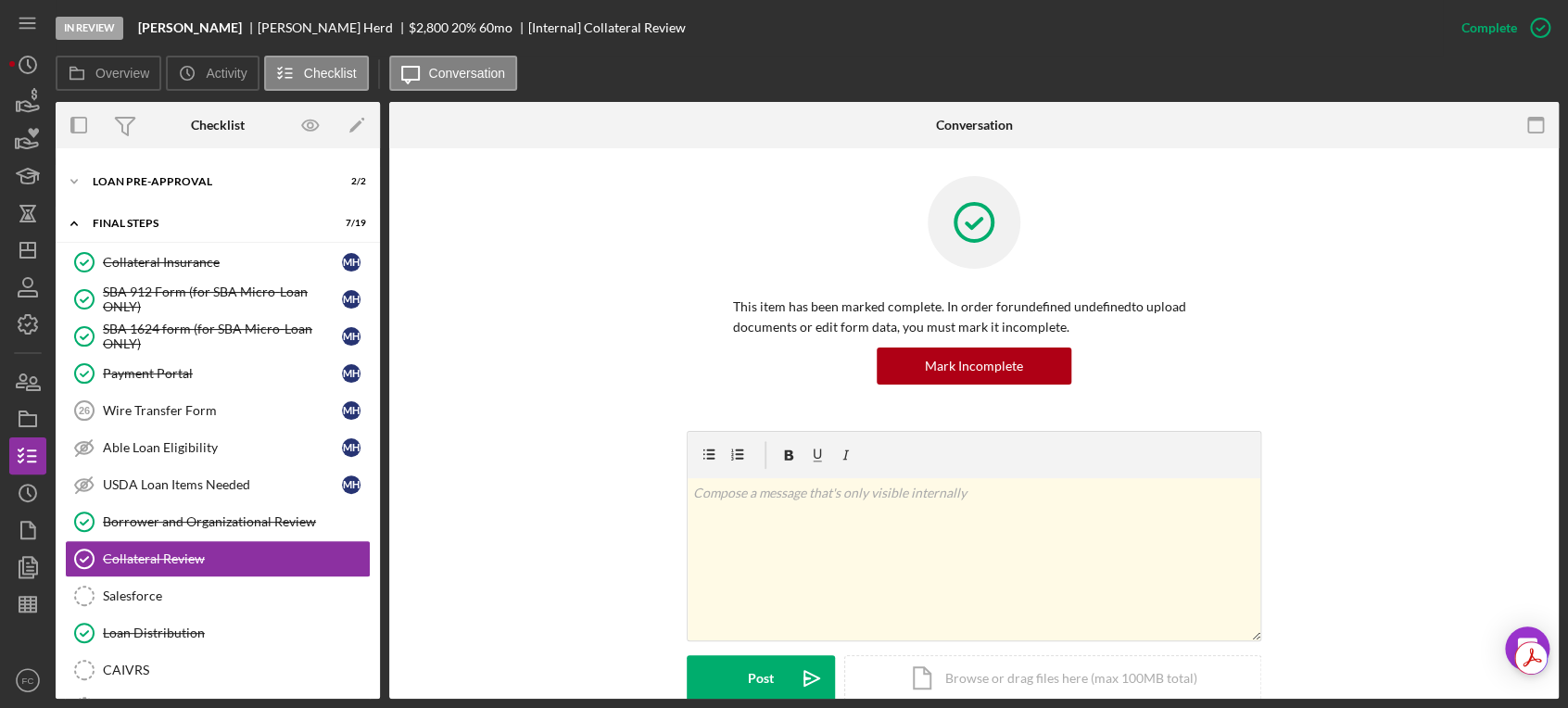
scroll to position [309, 0]
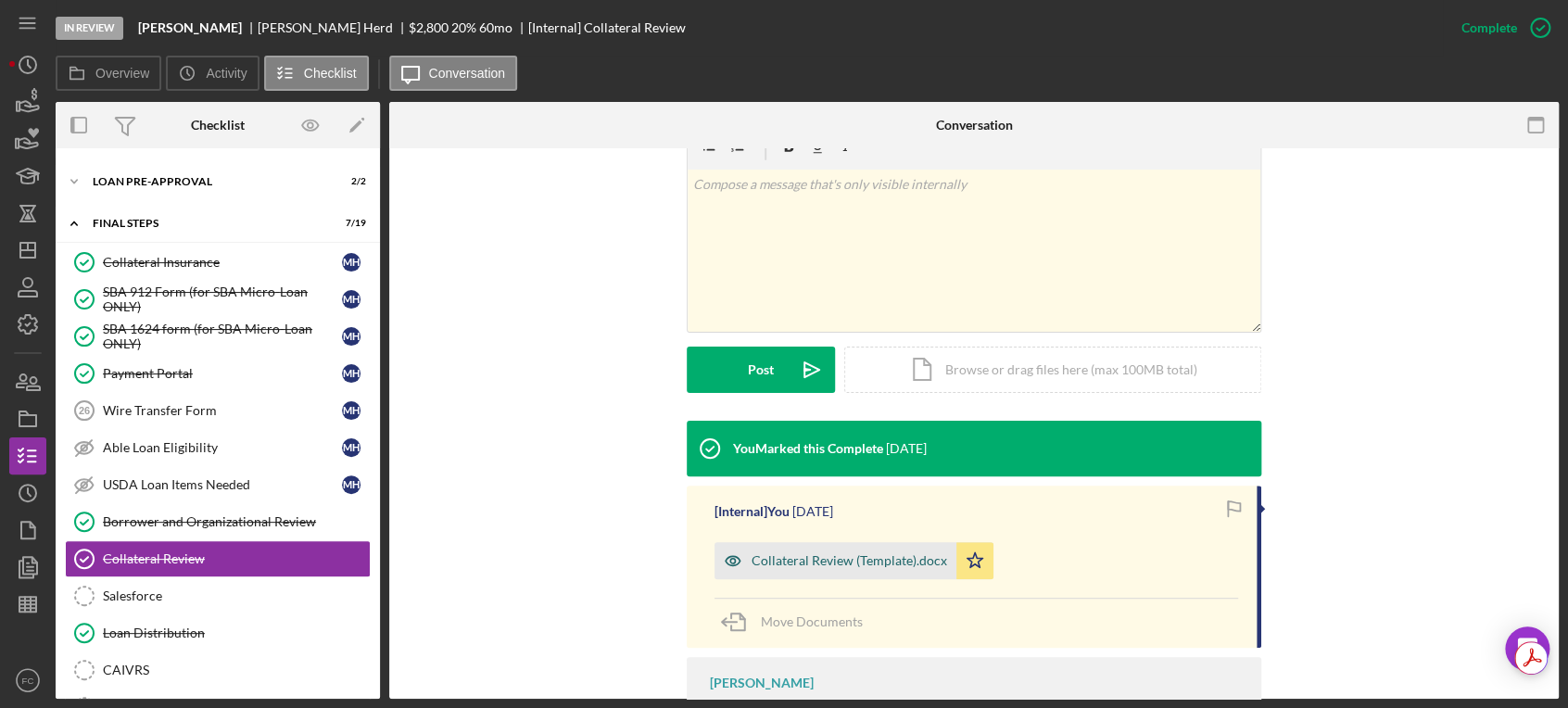
click at [852, 562] on div "Collateral Review (Template).docx" at bounding box center [848, 559] width 195 height 15
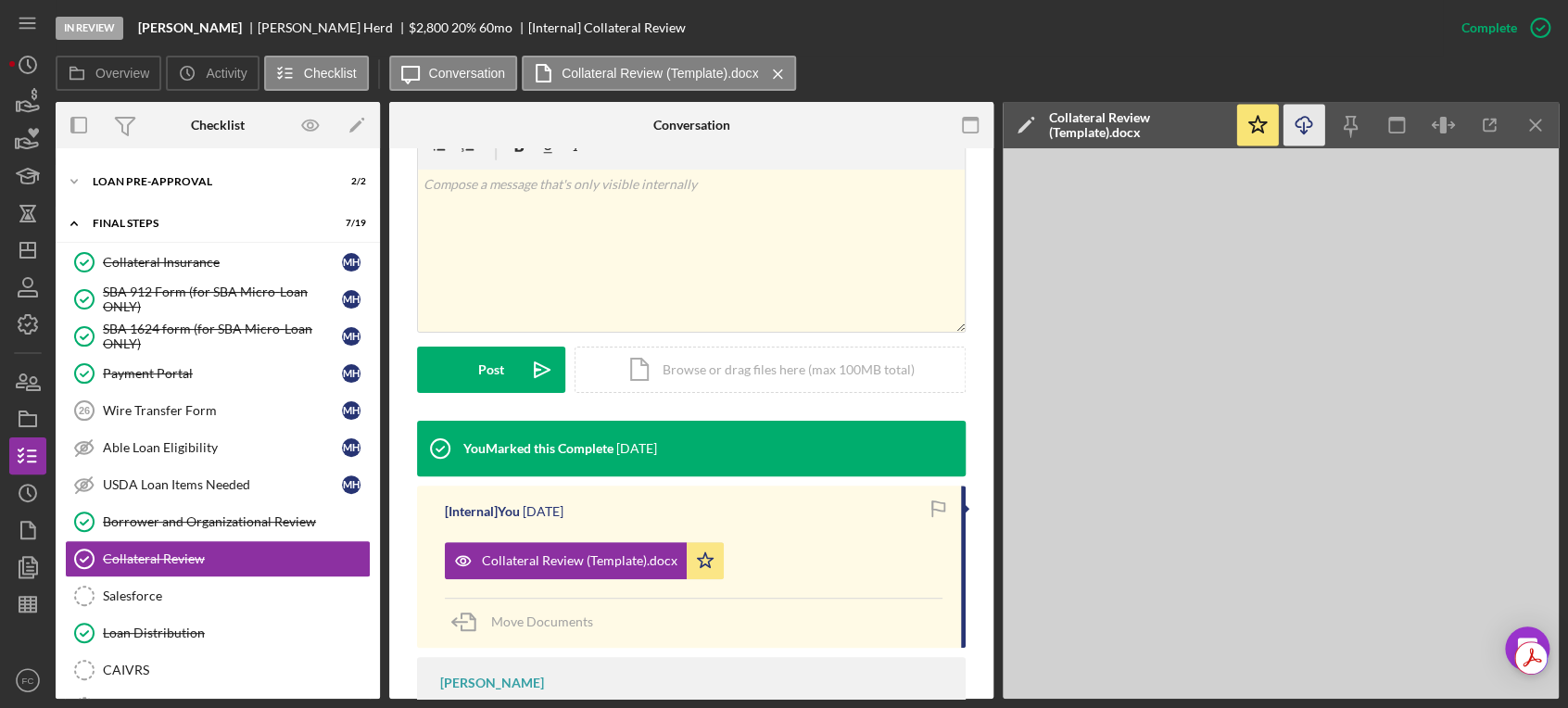
click at [1305, 121] on icon "Icon/Download" at bounding box center [1304, 125] width 42 height 42
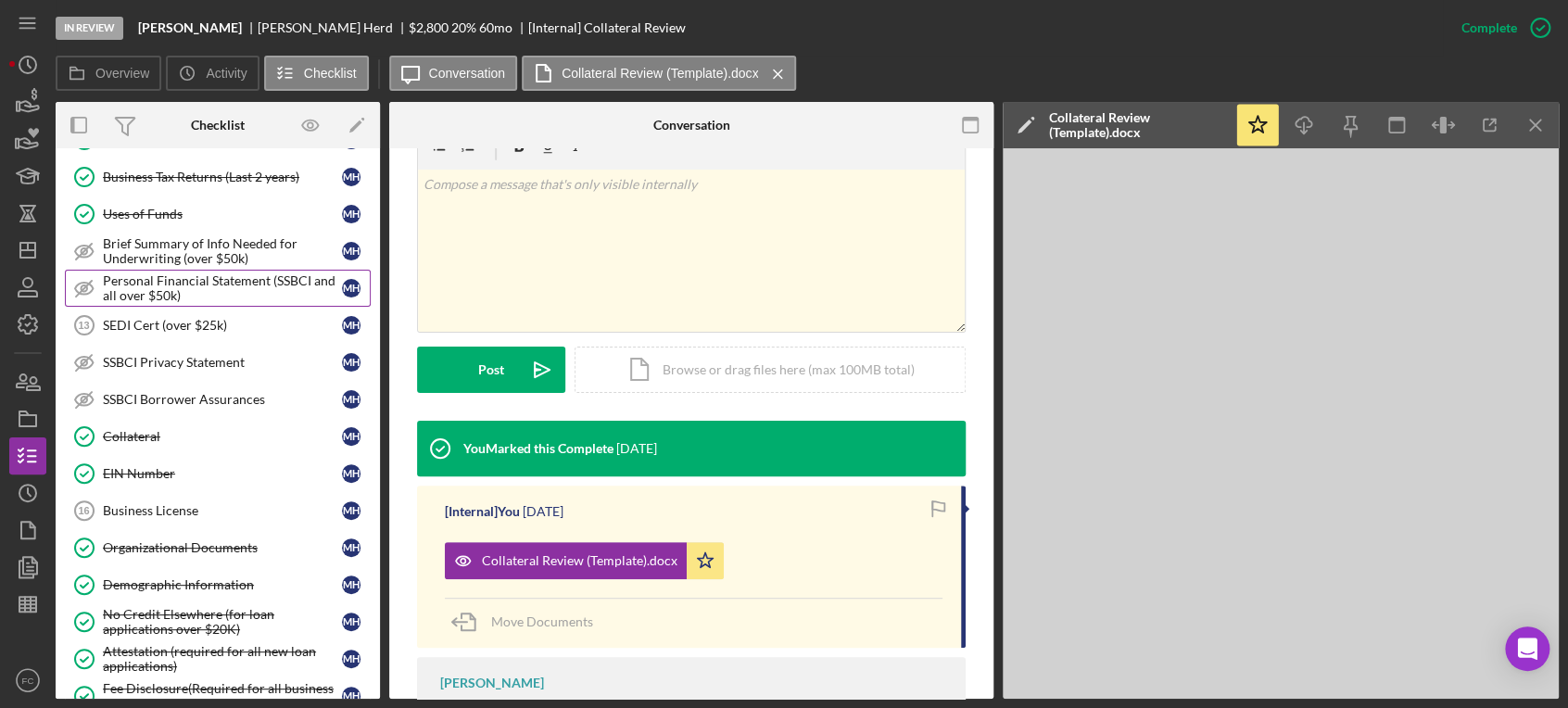
scroll to position [0, 0]
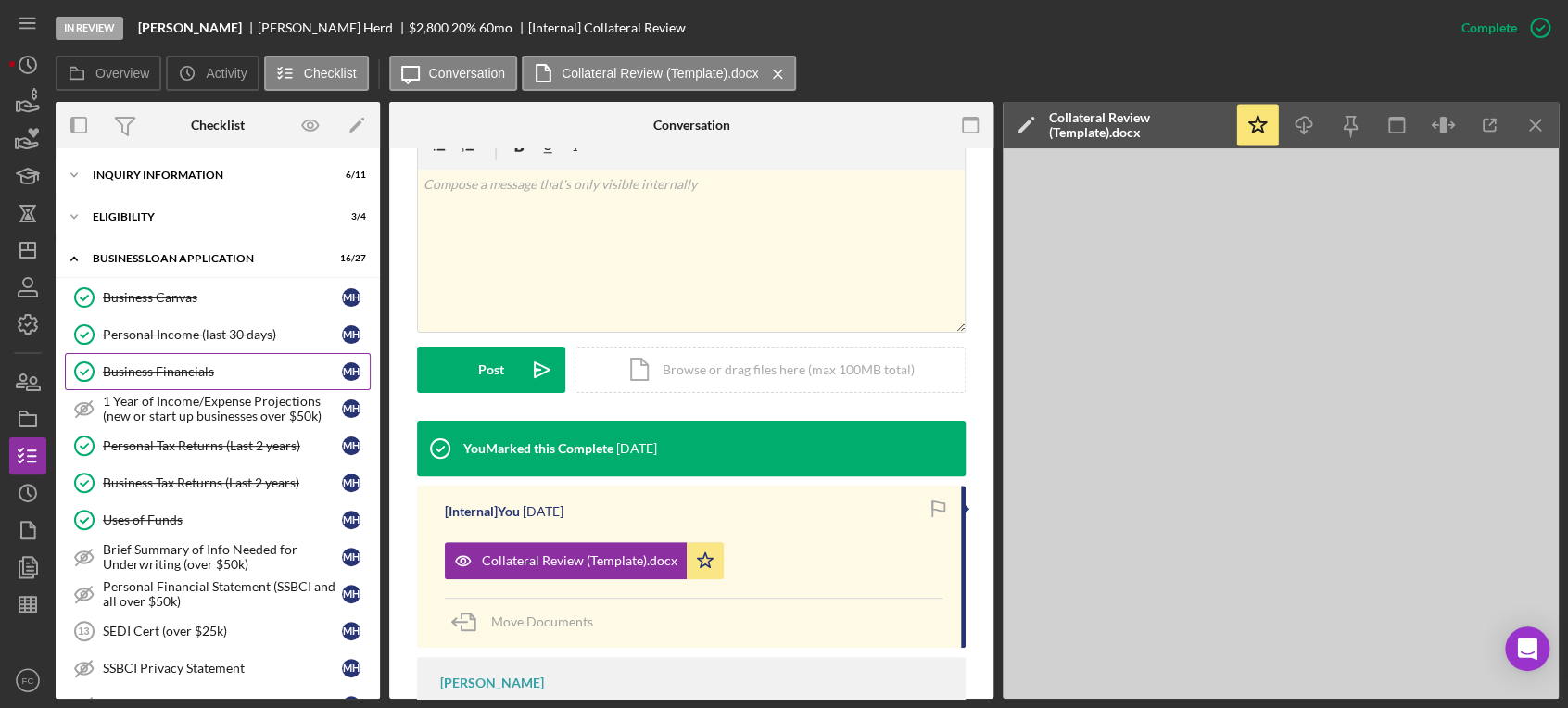
click at [228, 369] on div "Business Financials" at bounding box center [222, 371] width 239 height 15
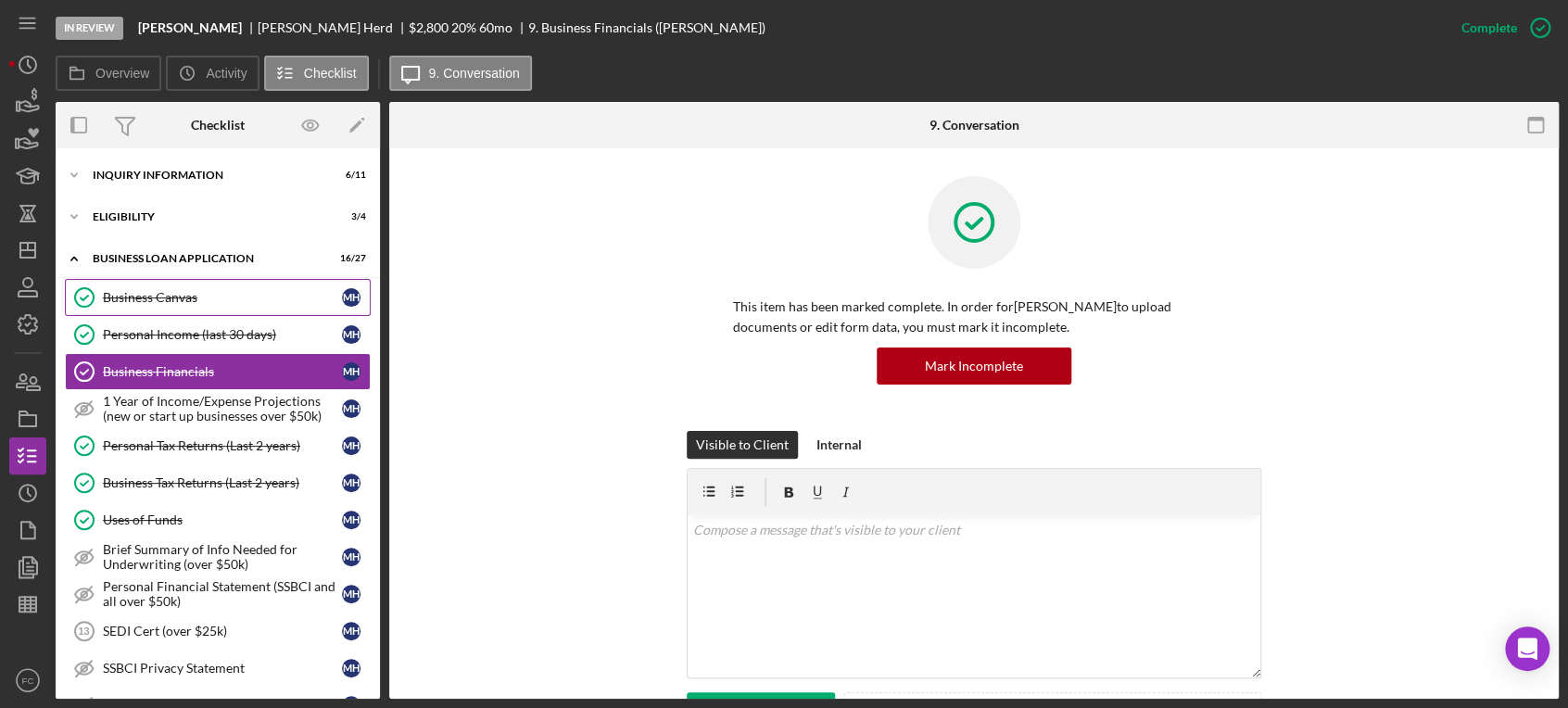
click at [252, 293] on div "Business Canvas" at bounding box center [222, 296] width 239 height 15
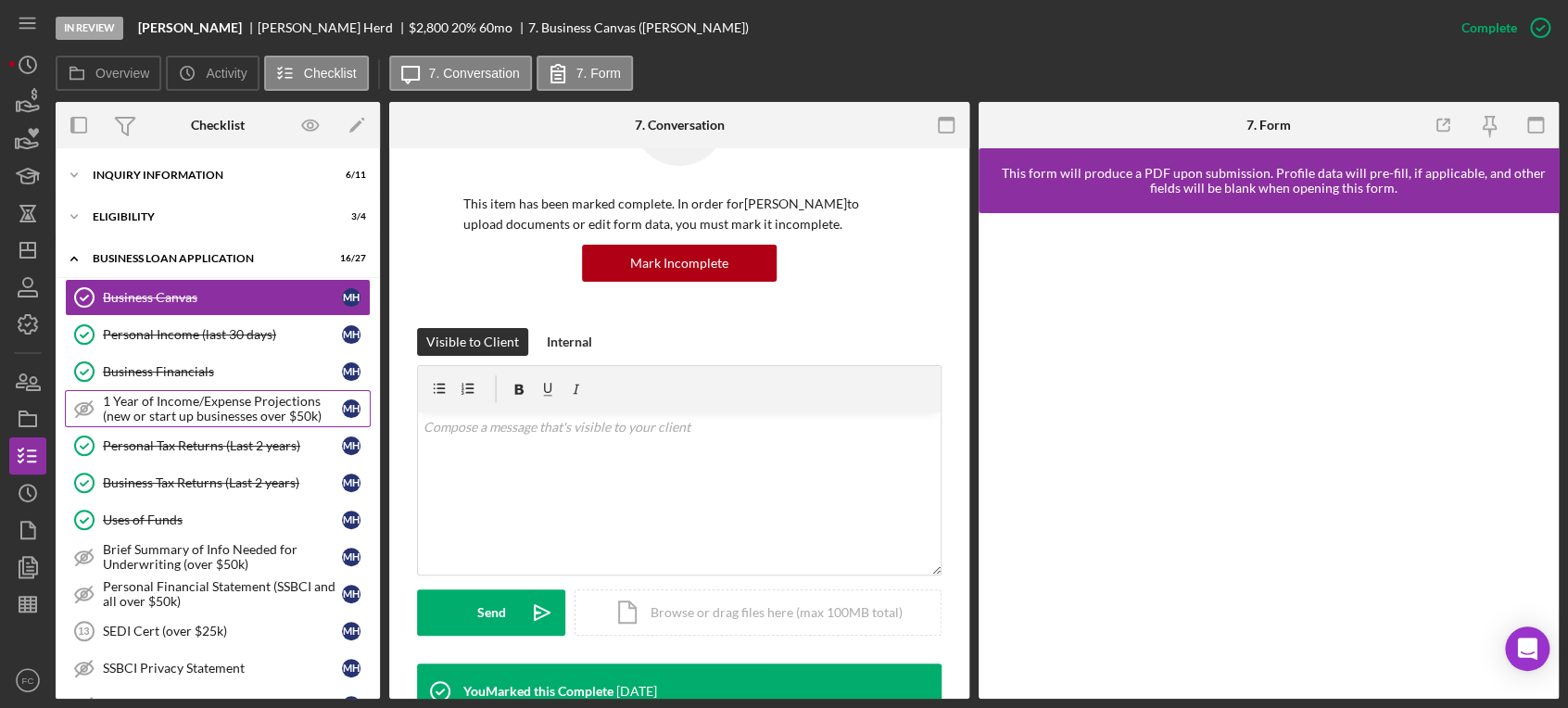
scroll to position [103, 0]
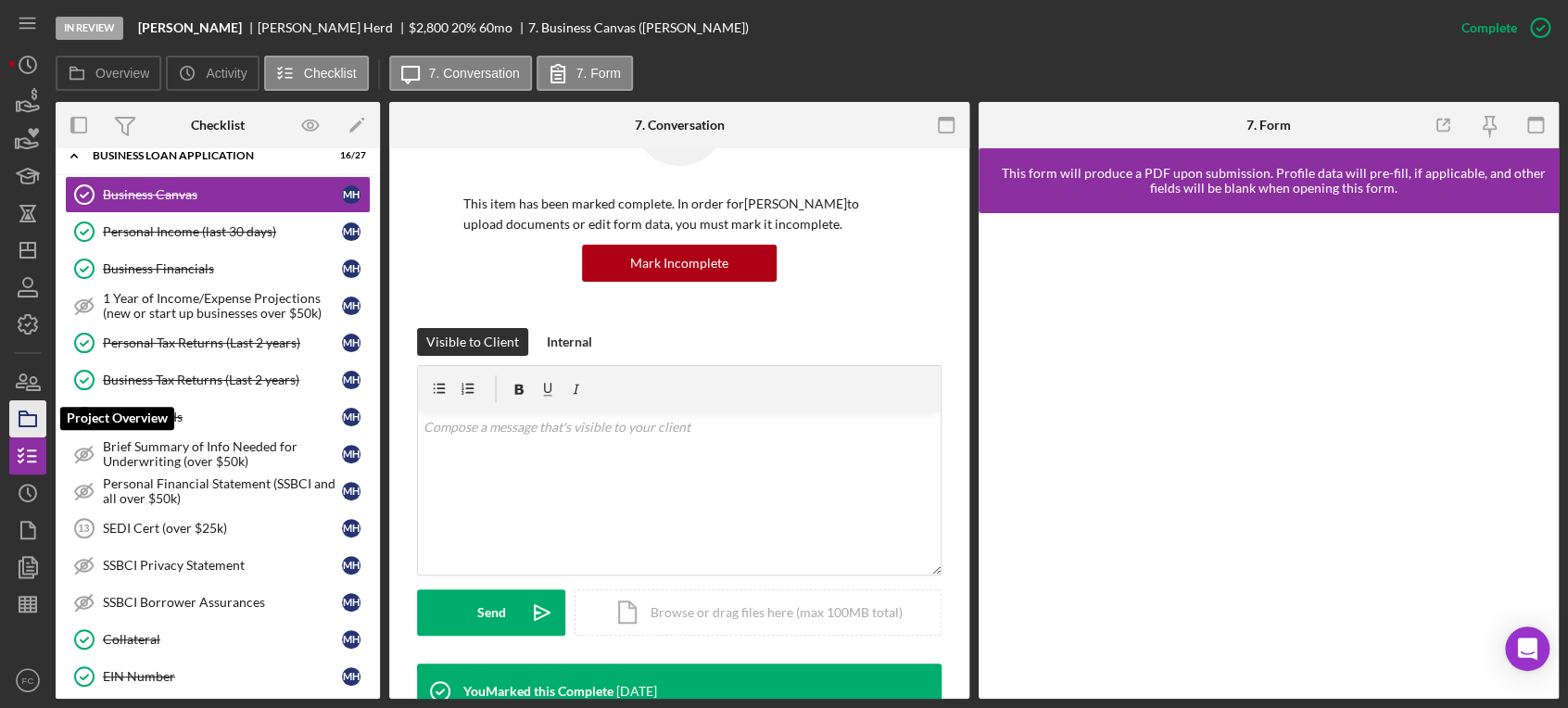
click at [34, 428] on icon "button" at bounding box center [28, 419] width 47 height 47
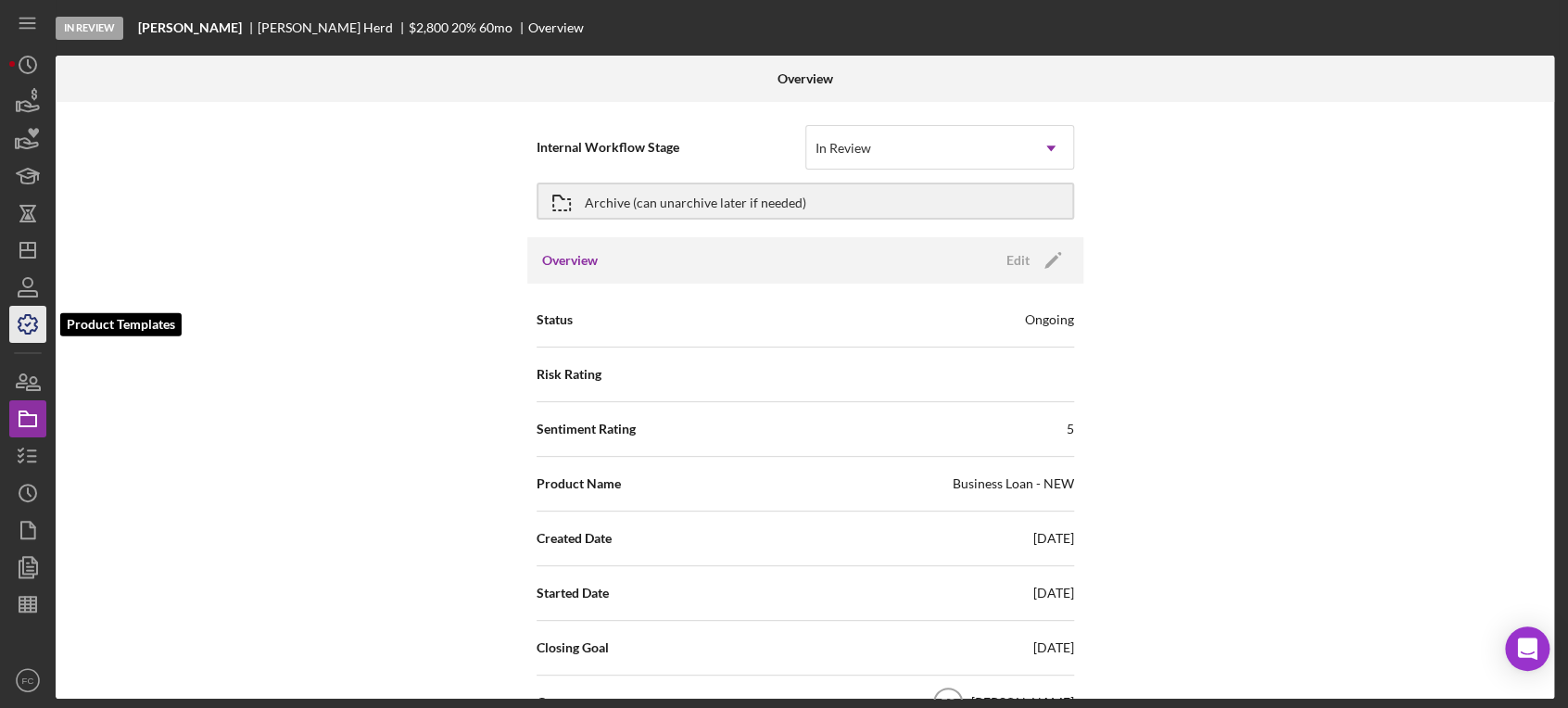
click at [35, 324] on icon "button" at bounding box center [27, 323] width 18 height 18
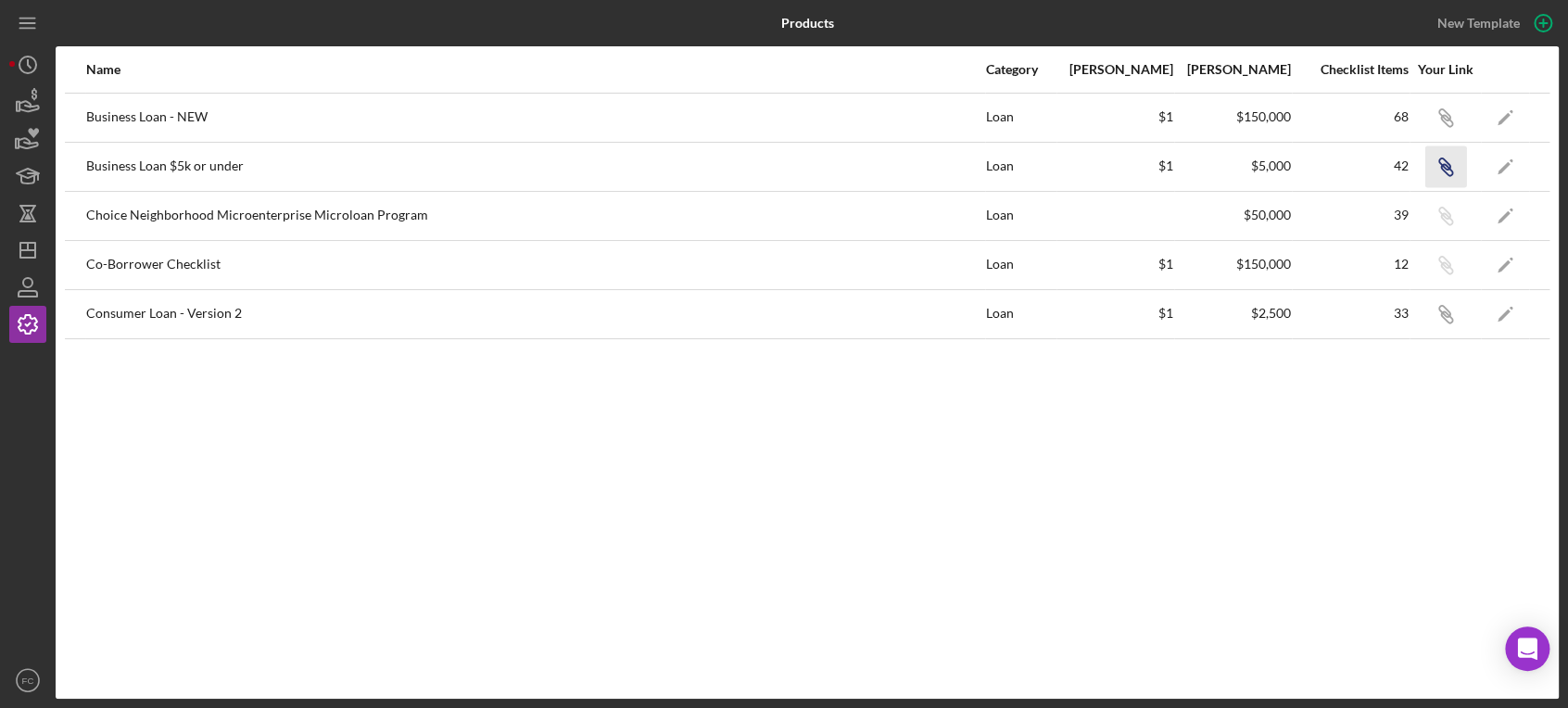
click at [1438, 161] on icon "button" at bounding box center [1443, 163] width 11 height 11
click at [28, 173] on icon "button" at bounding box center [33, 176] width 10 height 7
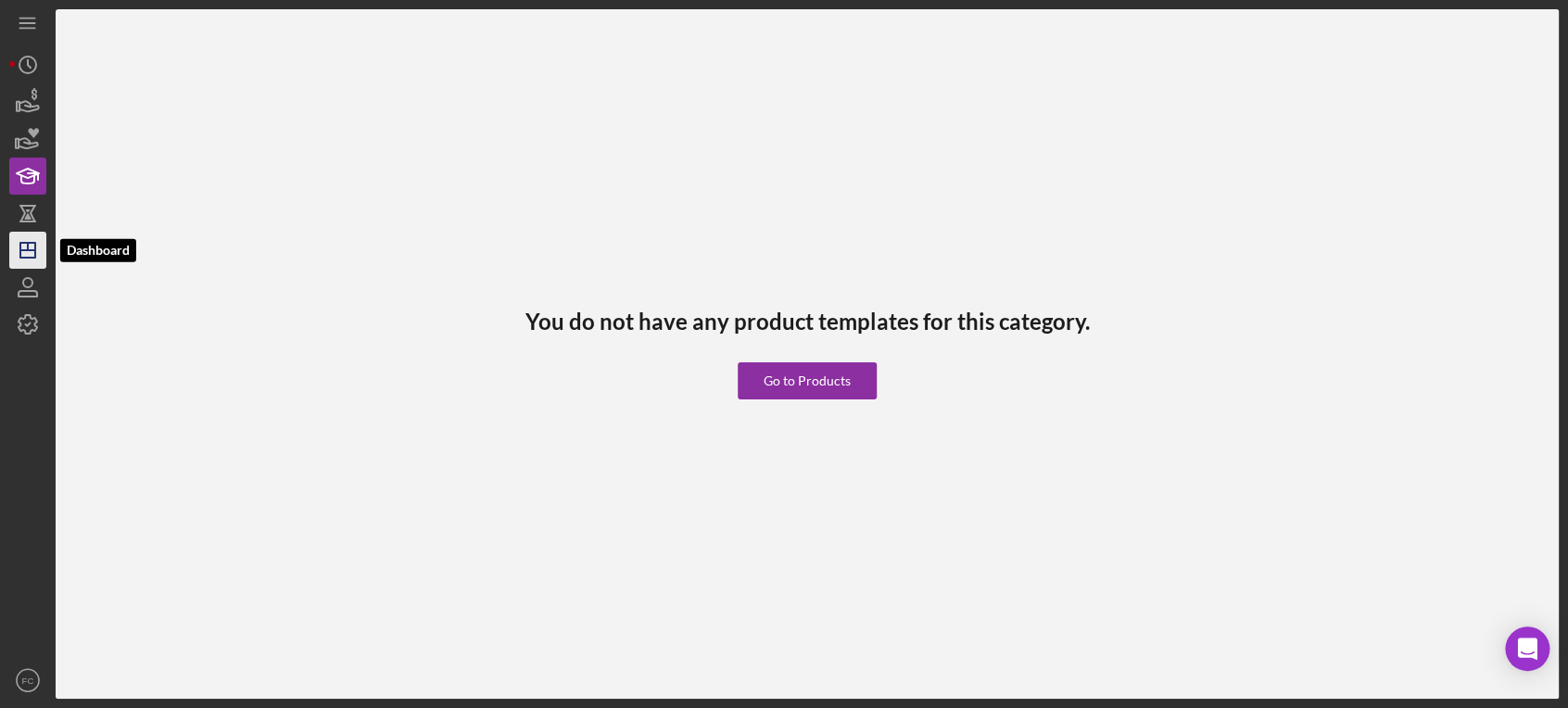
click at [30, 263] on icon "Icon/Dashboard" at bounding box center [28, 251] width 47 height 47
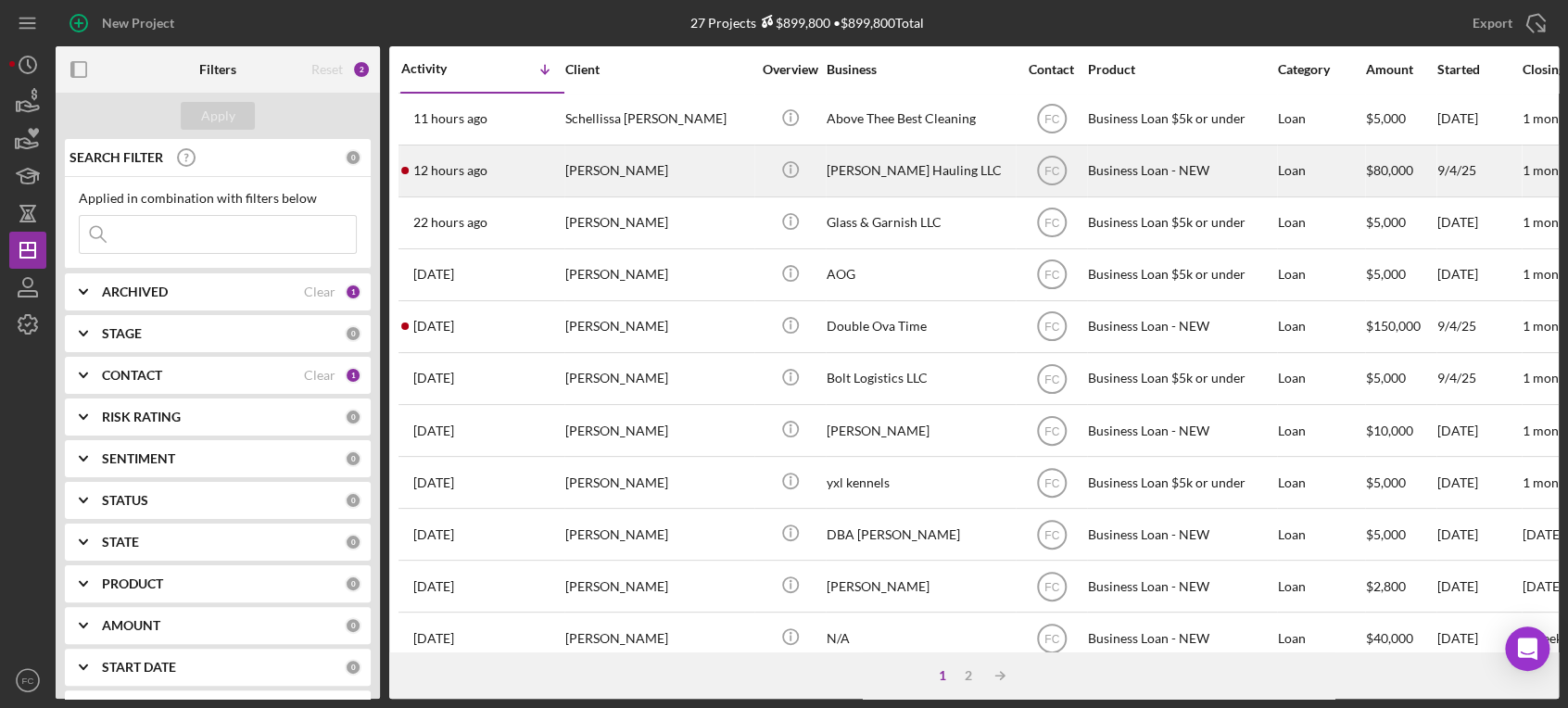
click at [565, 163] on div "[PERSON_NAME]" at bounding box center [658, 171] width 186 height 50
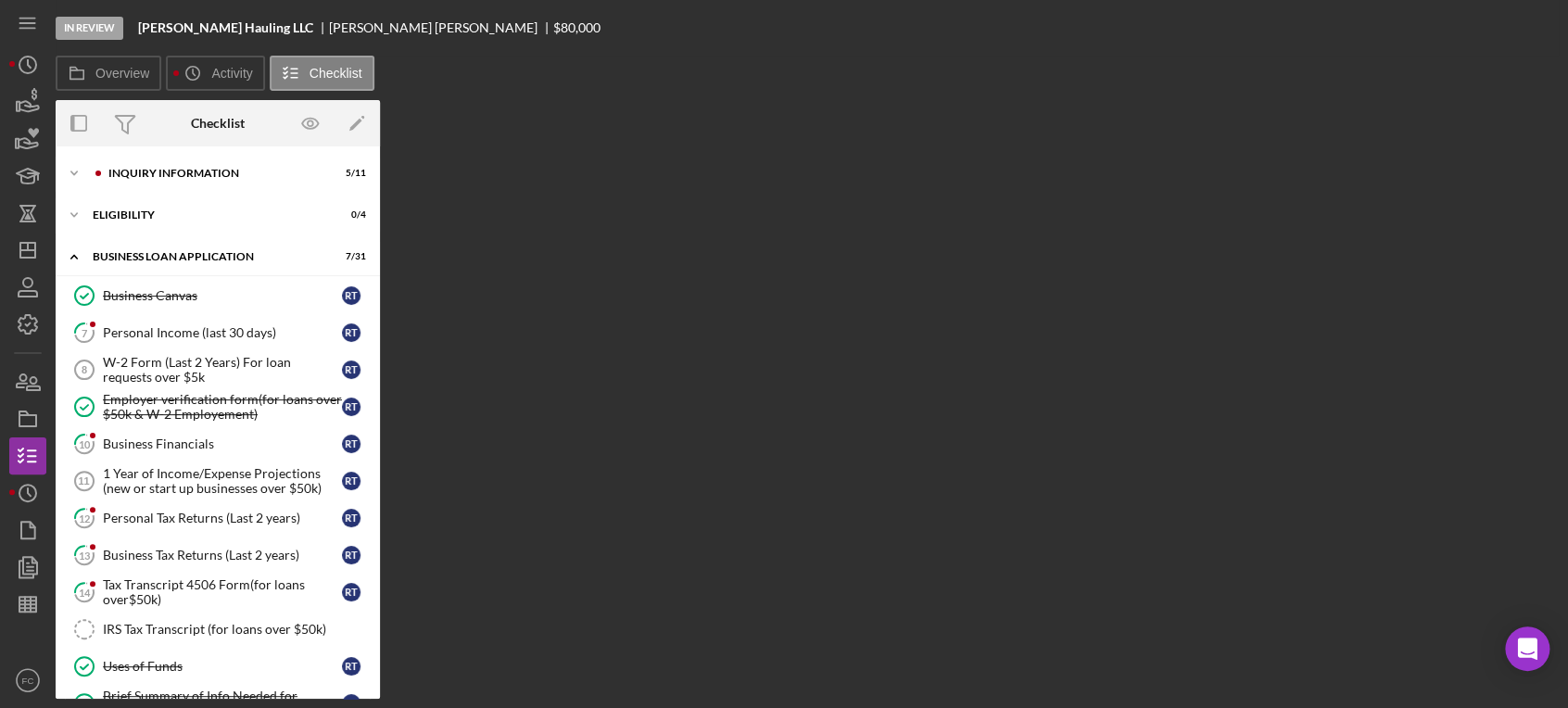
scroll to position [535, 0]
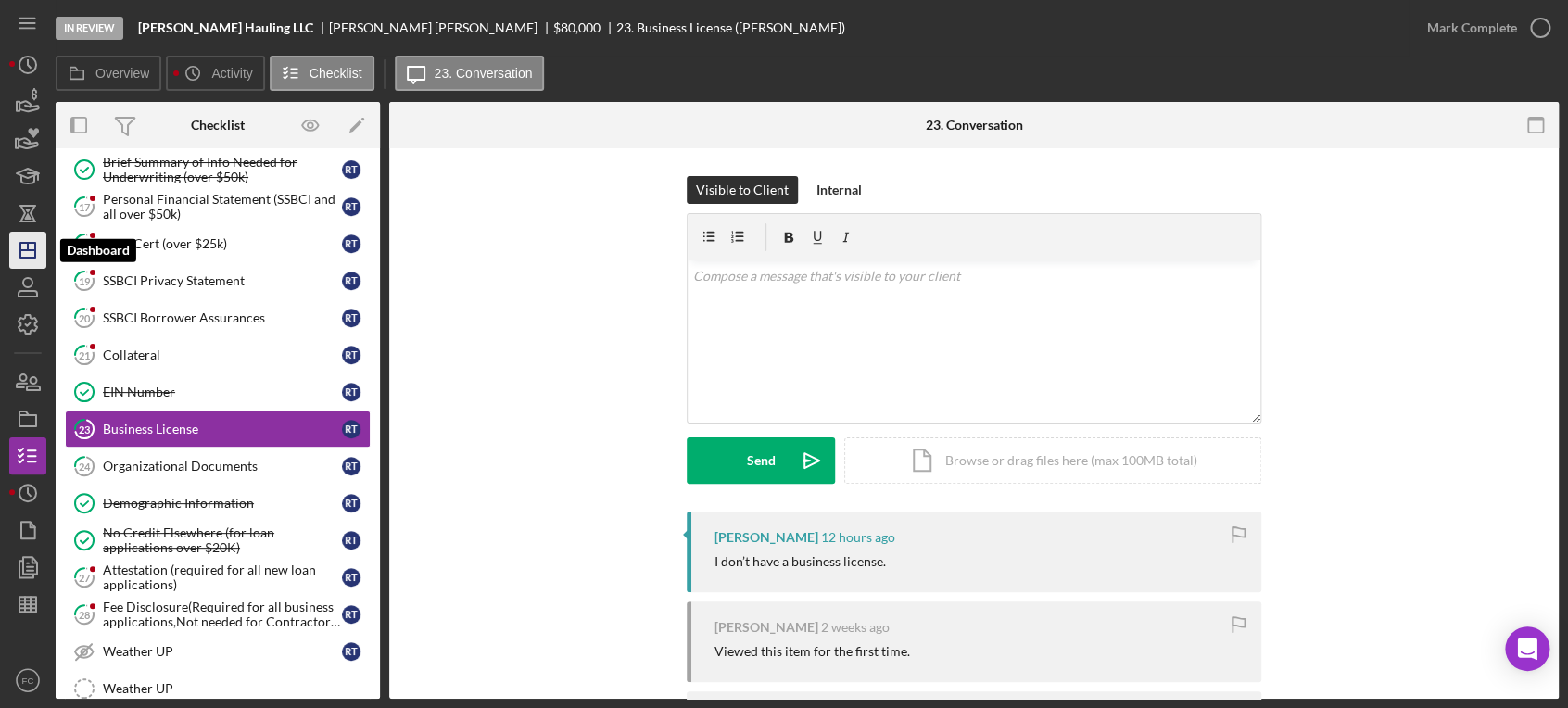
click at [30, 252] on icon "Icon/Dashboard" at bounding box center [28, 251] width 47 height 47
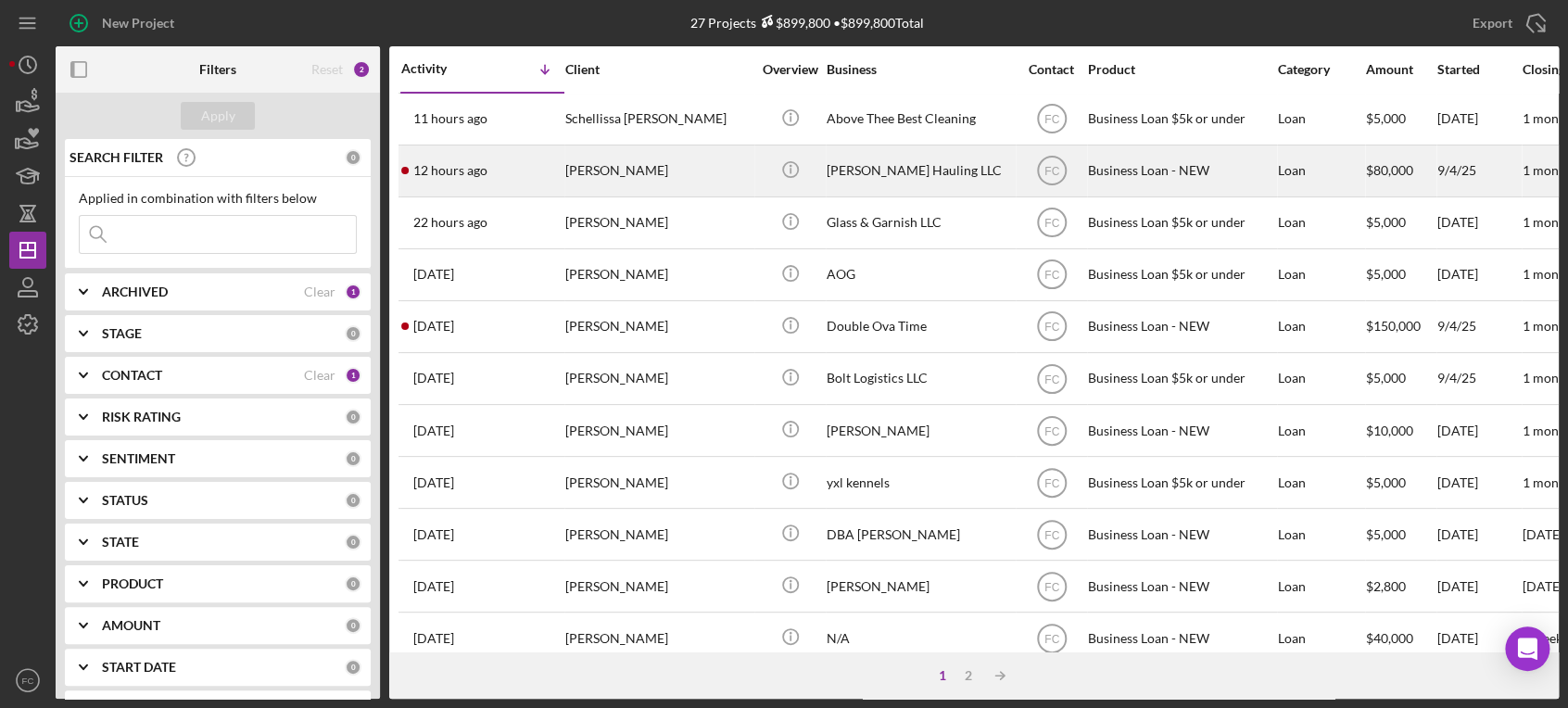
click at [653, 162] on div "[PERSON_NAME]" at bounding box center [658, 171] width 186 height 50
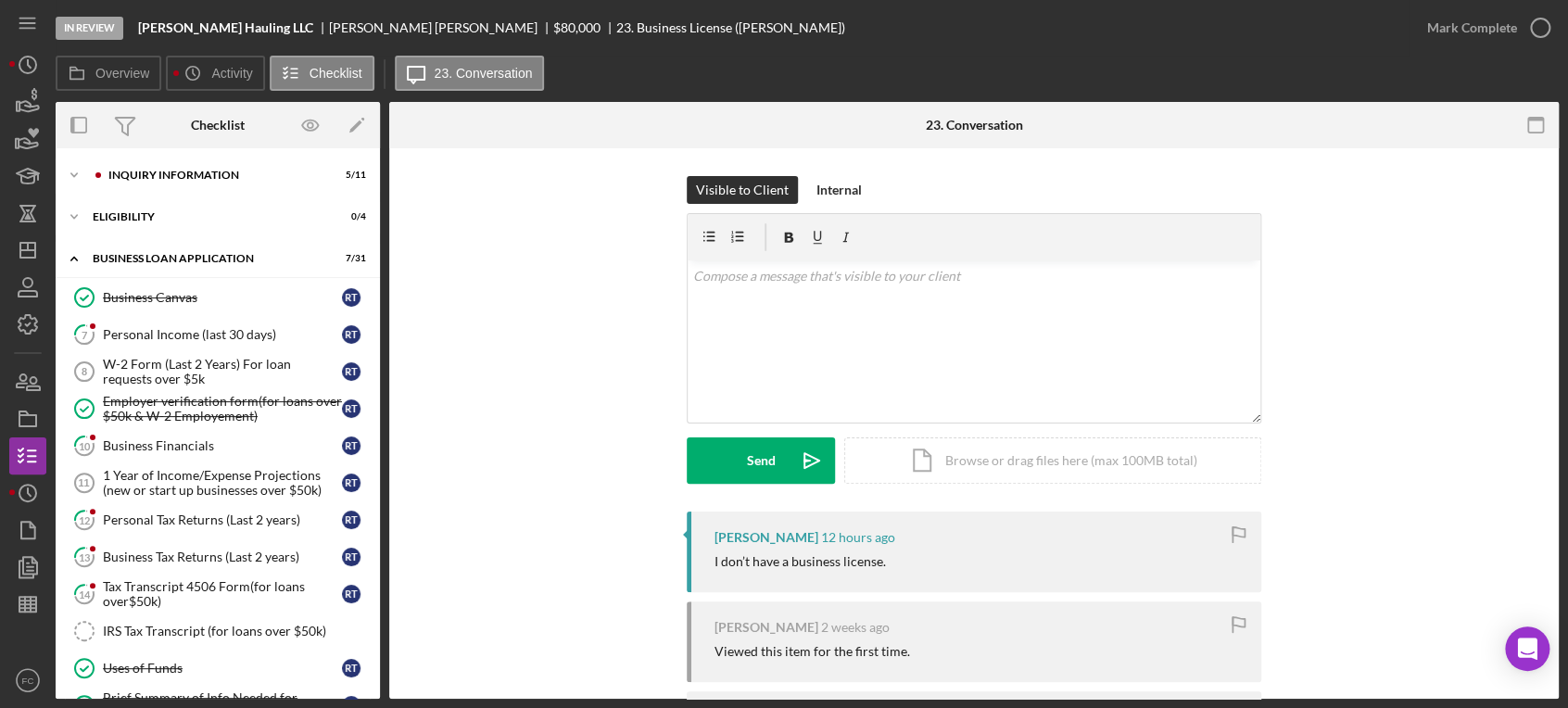
scroll to position [535, 0]
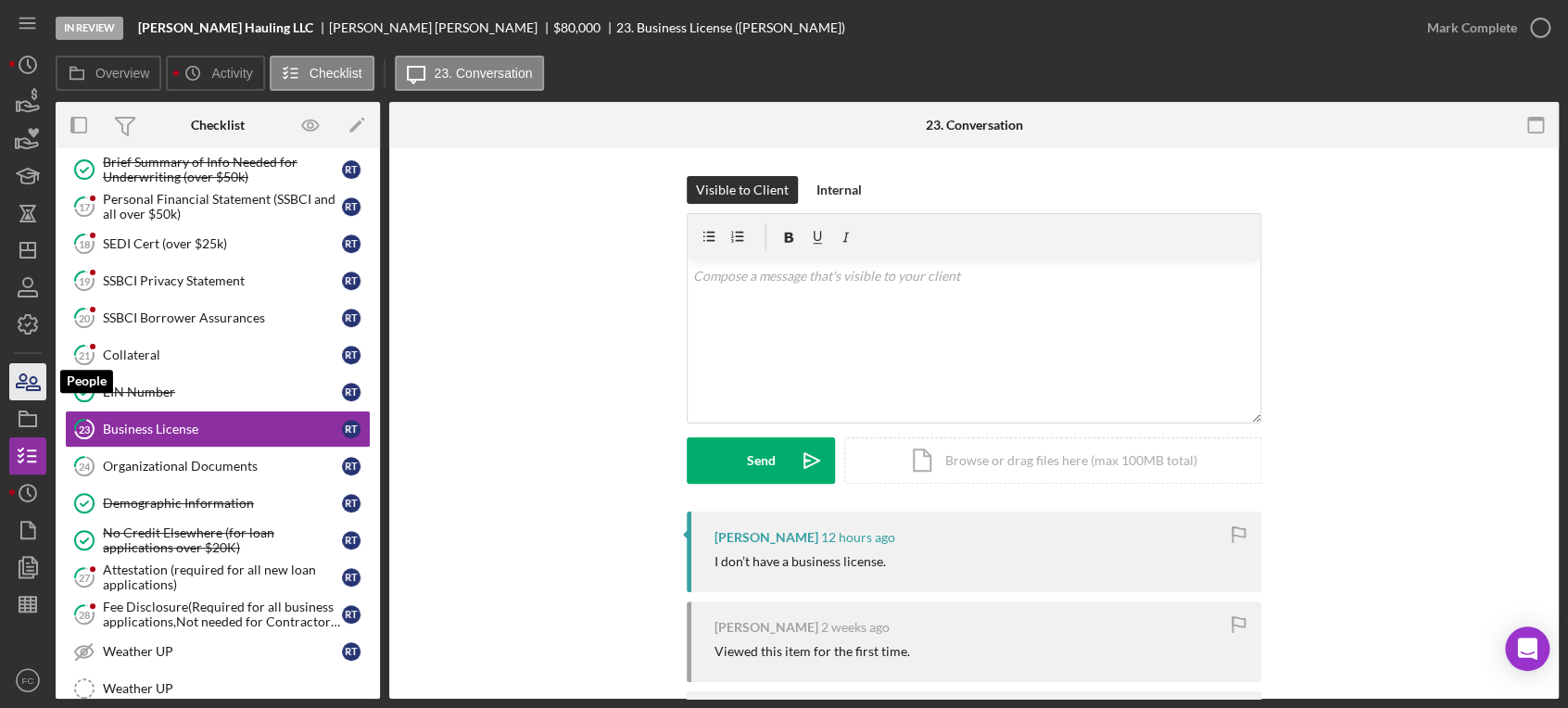
click at [35, 387] on icon "button" at bounding box center [33, 383] width 13 height 13
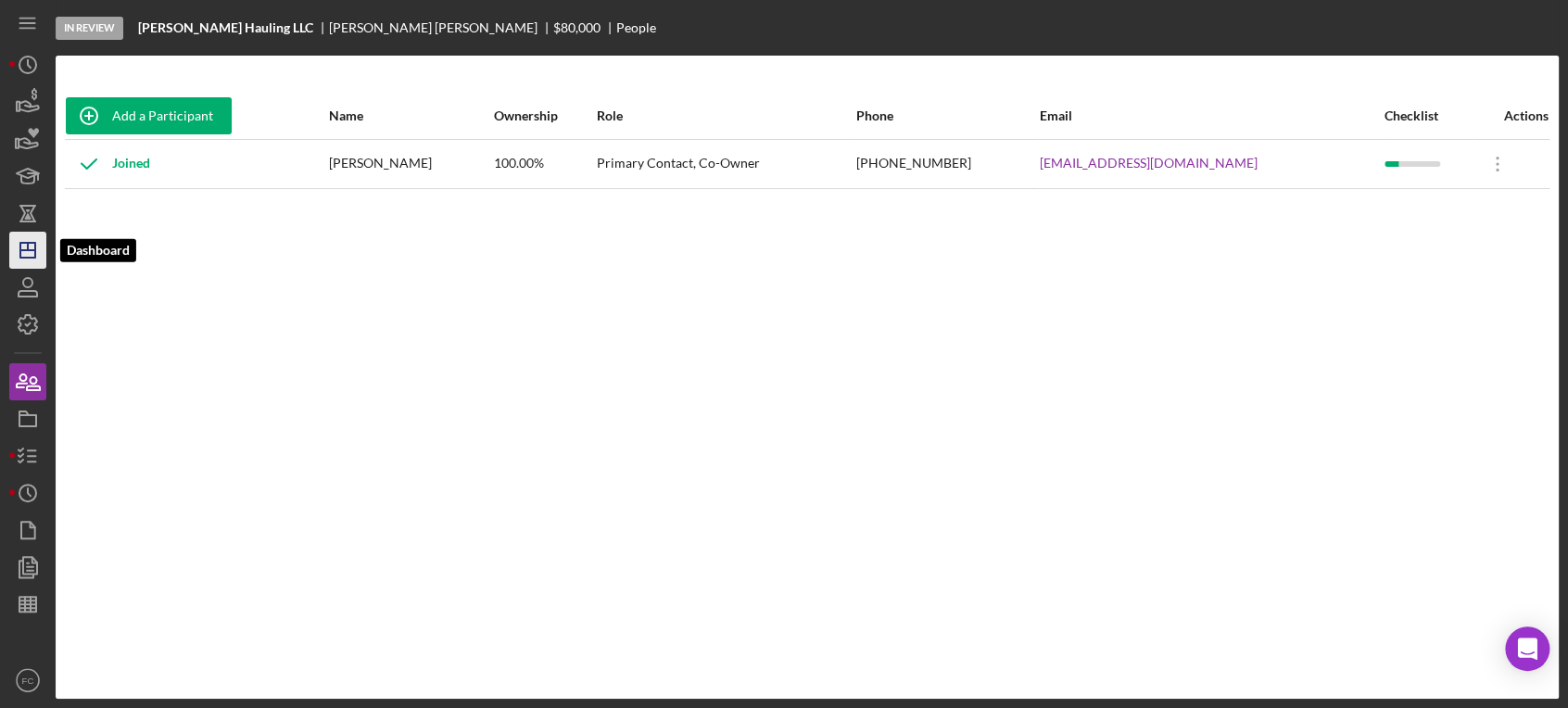
click at [29, 249] on icon "Icon/Dashboard" at bounding box center [28, 251] width 47 height 47
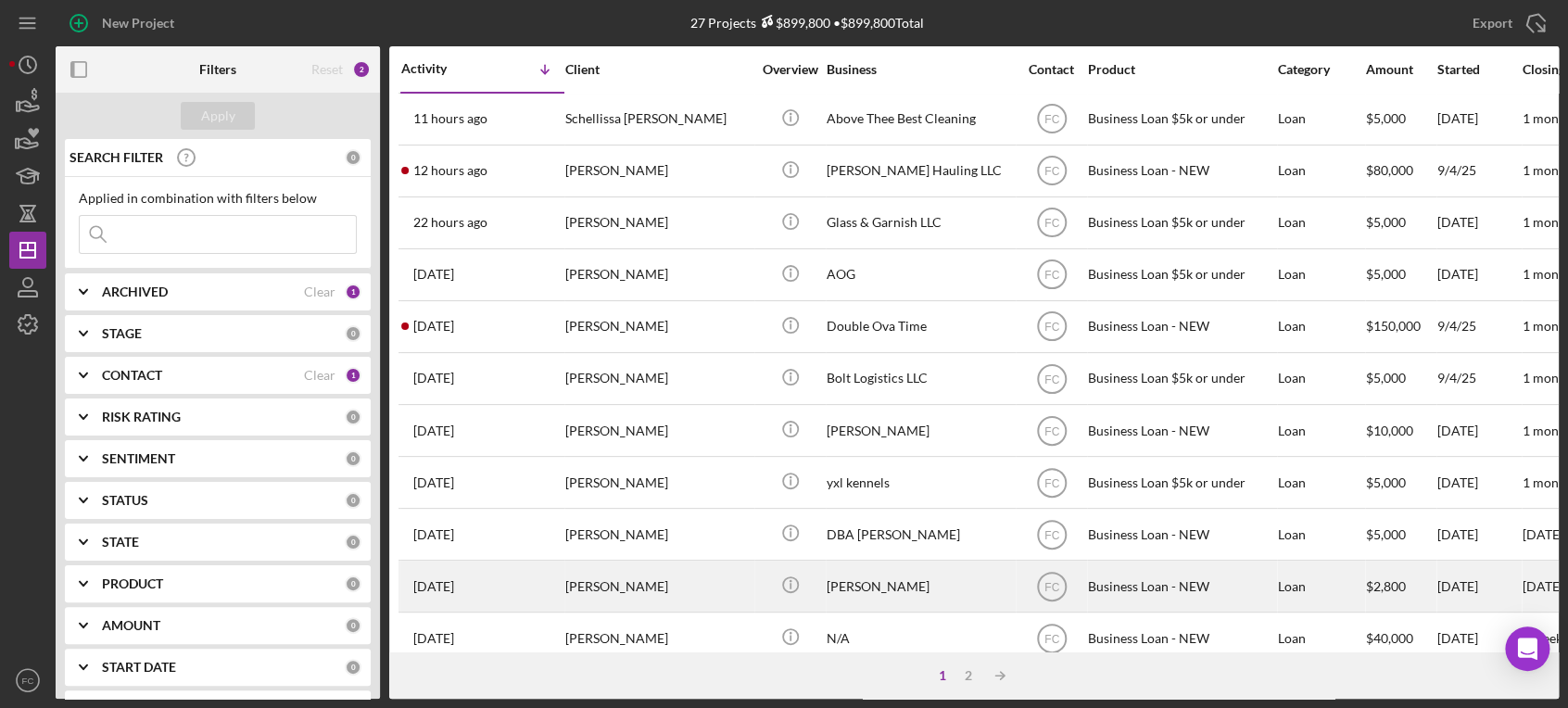
scroll to position [103, 0]
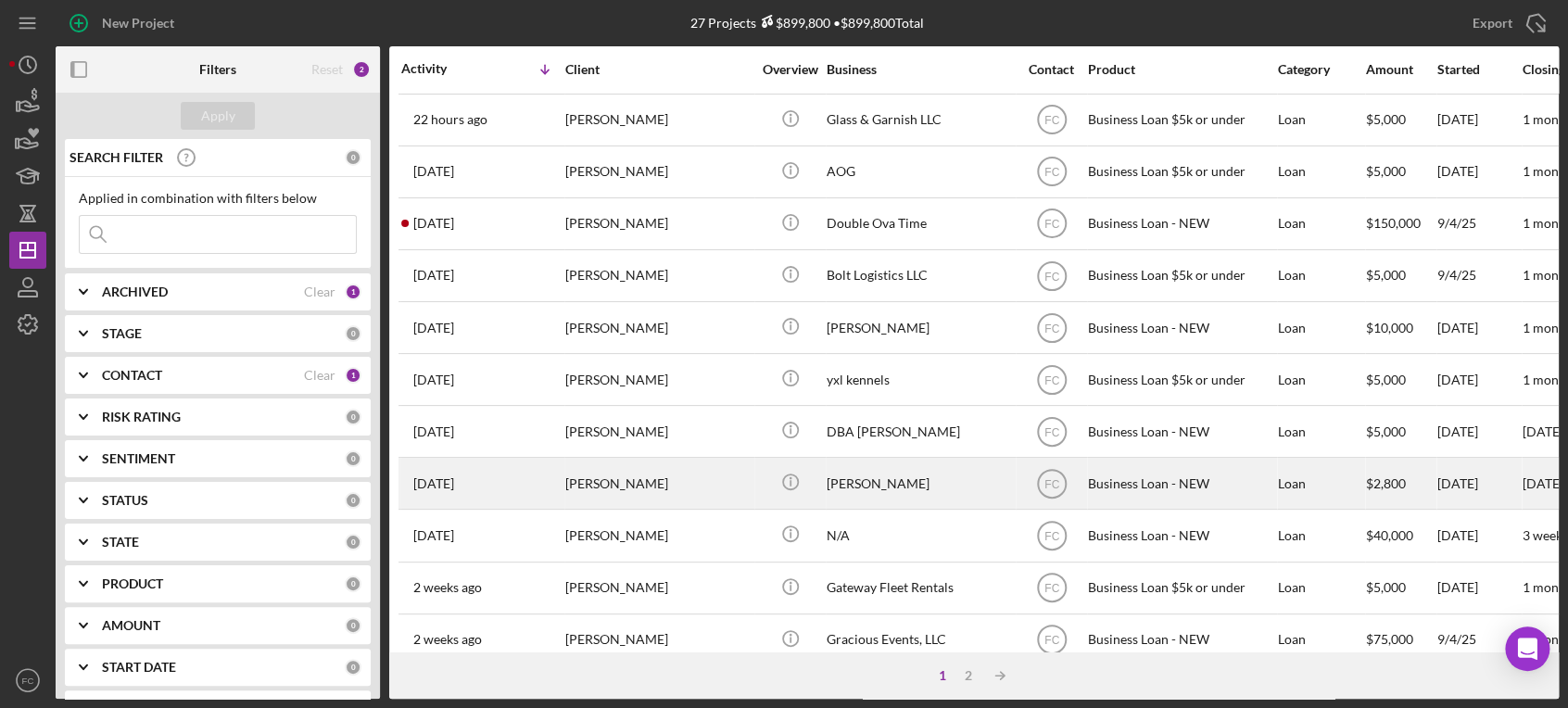
click at [656, 489] on div "[PERSON_NAME]" at bounding box center [658, 483] width 186 height 50
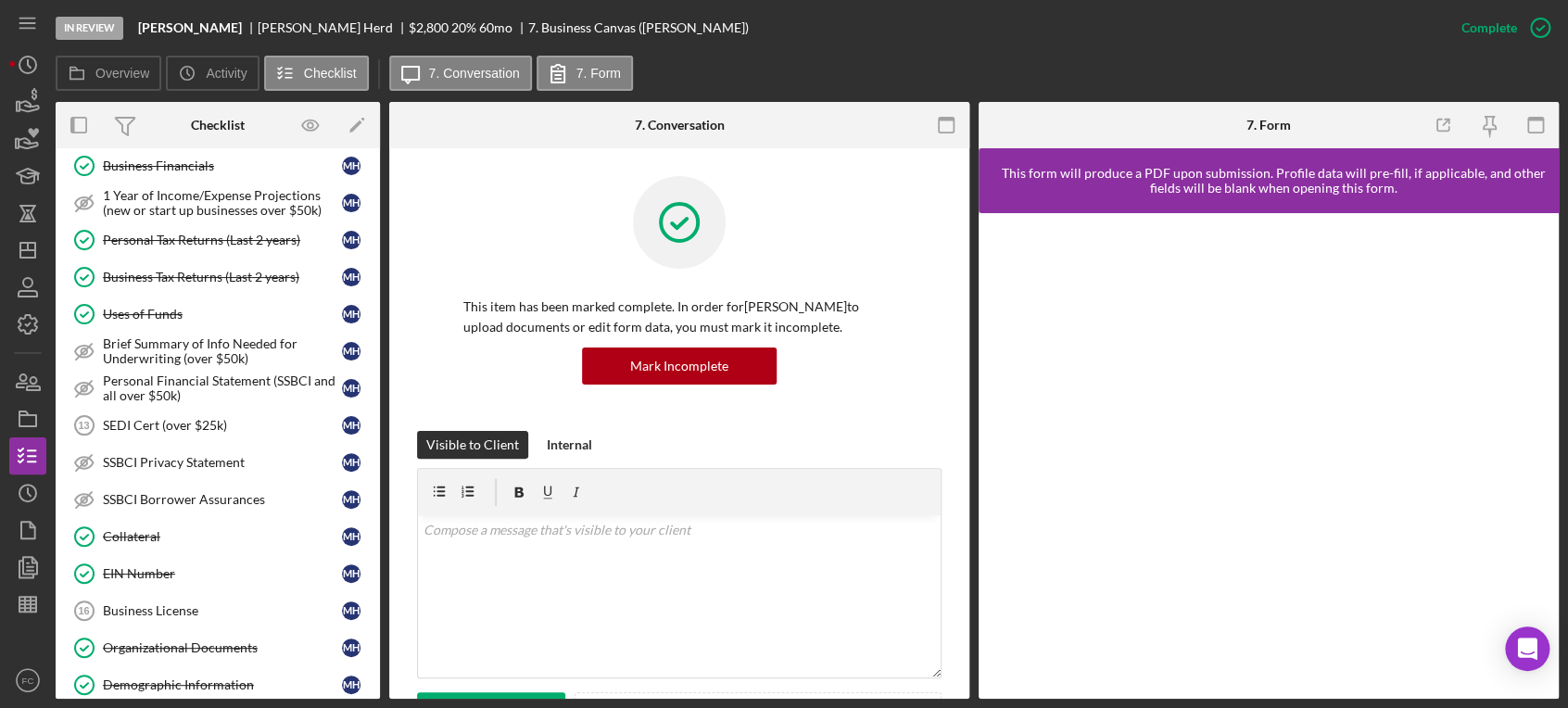
scroll to position [411, 0]
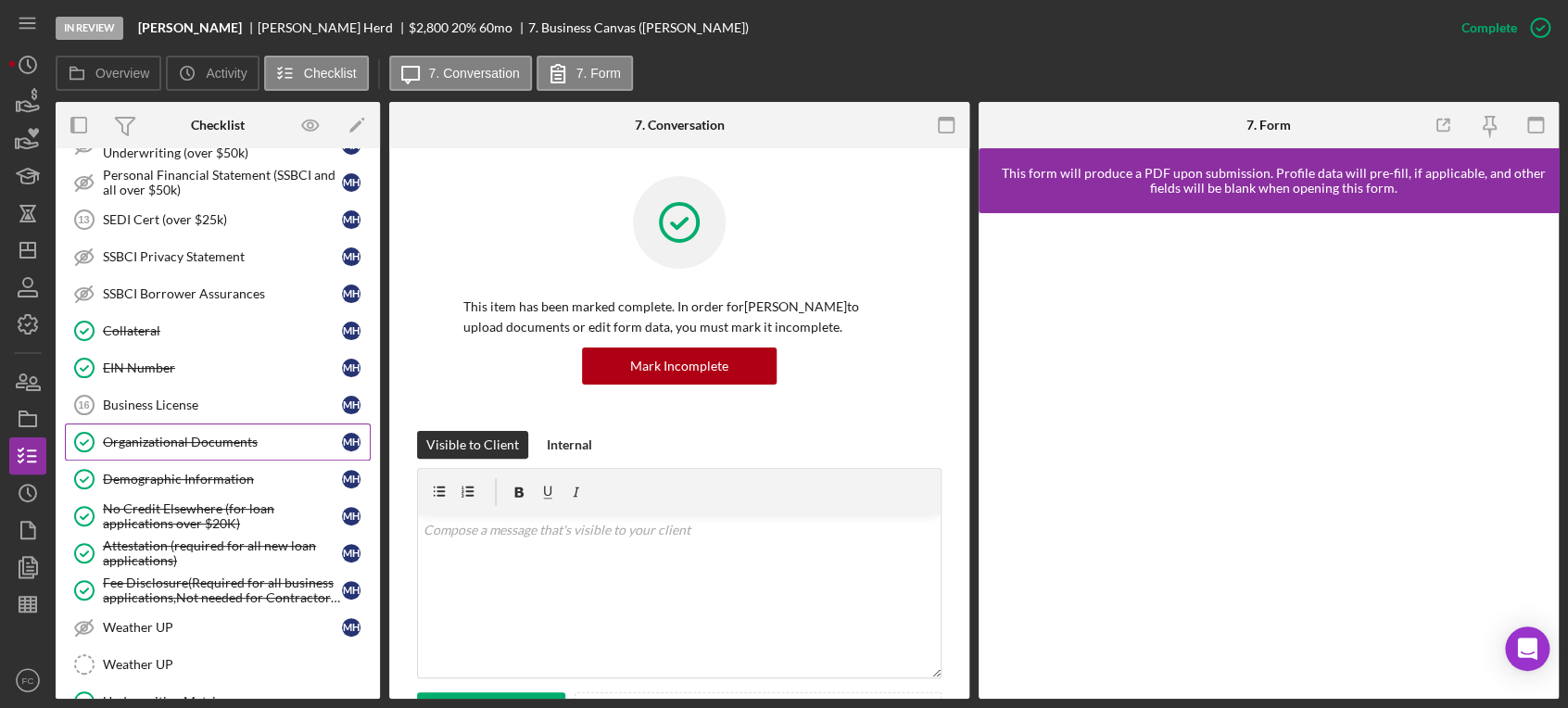
click at [192, 446] on link "Organizational Documents Organizational Documents M H" at bounding box center [218, 442] width 306 height 37
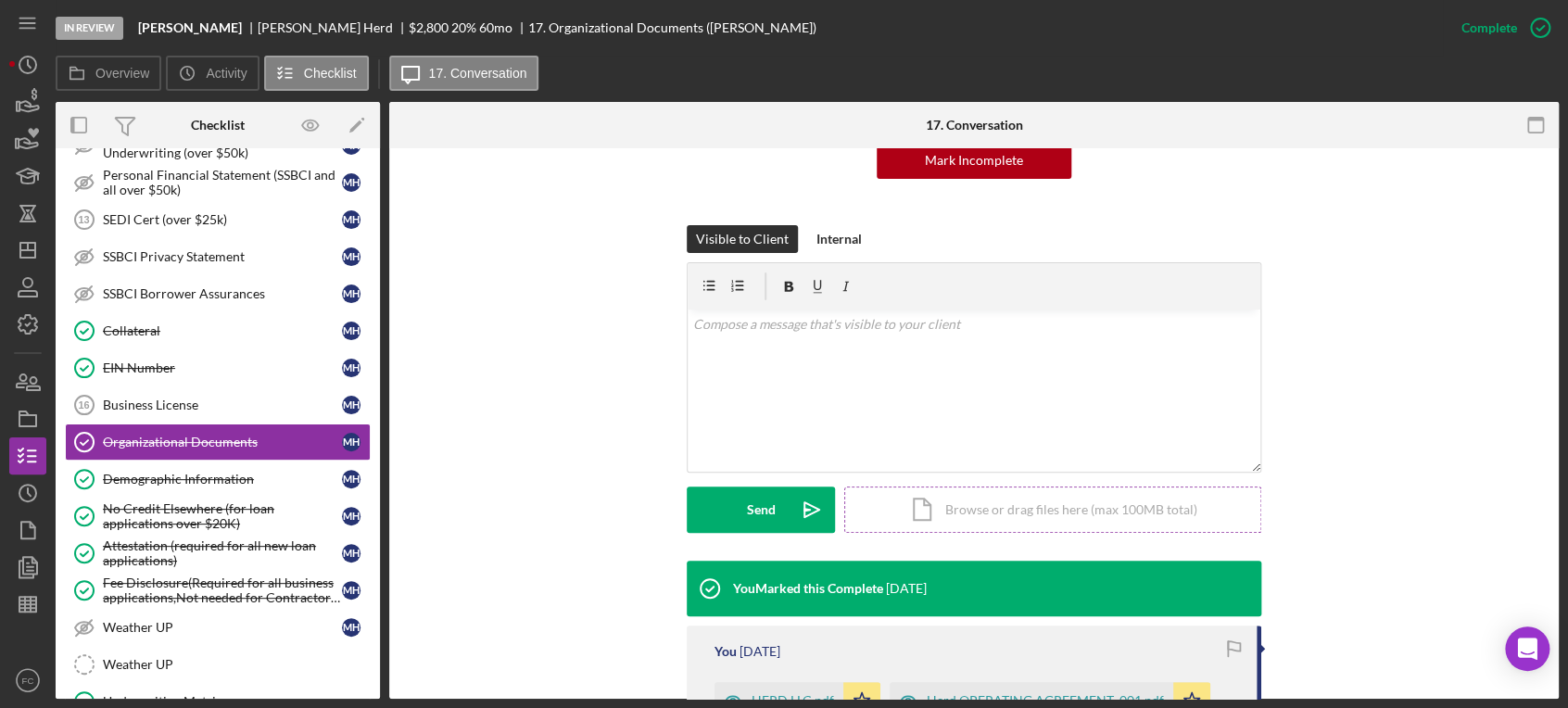
scroll to position [411, 0]
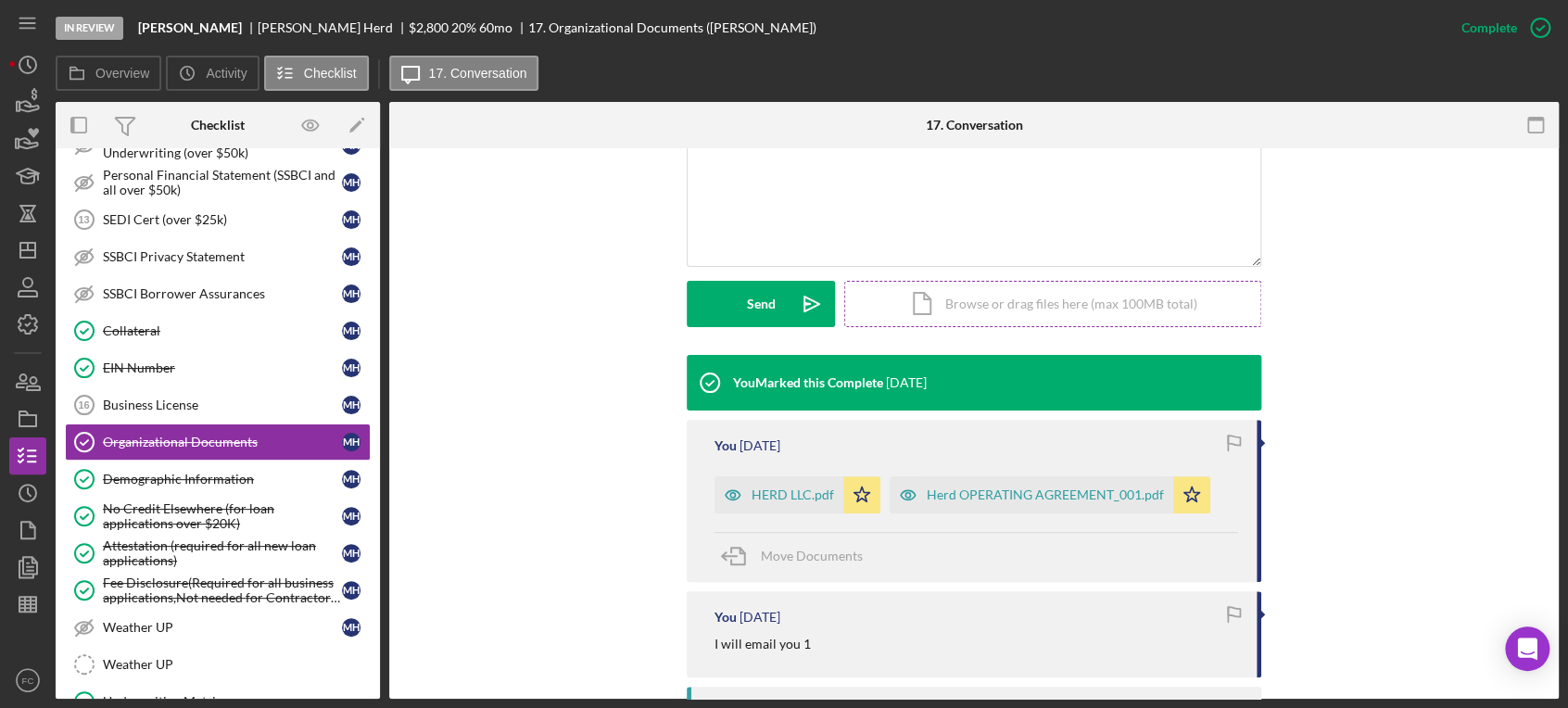
click at [967, 298] on div "Icon/Document Browse or drag files here (max 100MB total) Tap to choose files o…" at bounding box center [1052, 304] width 417 height 47
click at [764, 311] on div "Upload" at bounding box center [761, 304] width 42 height 47
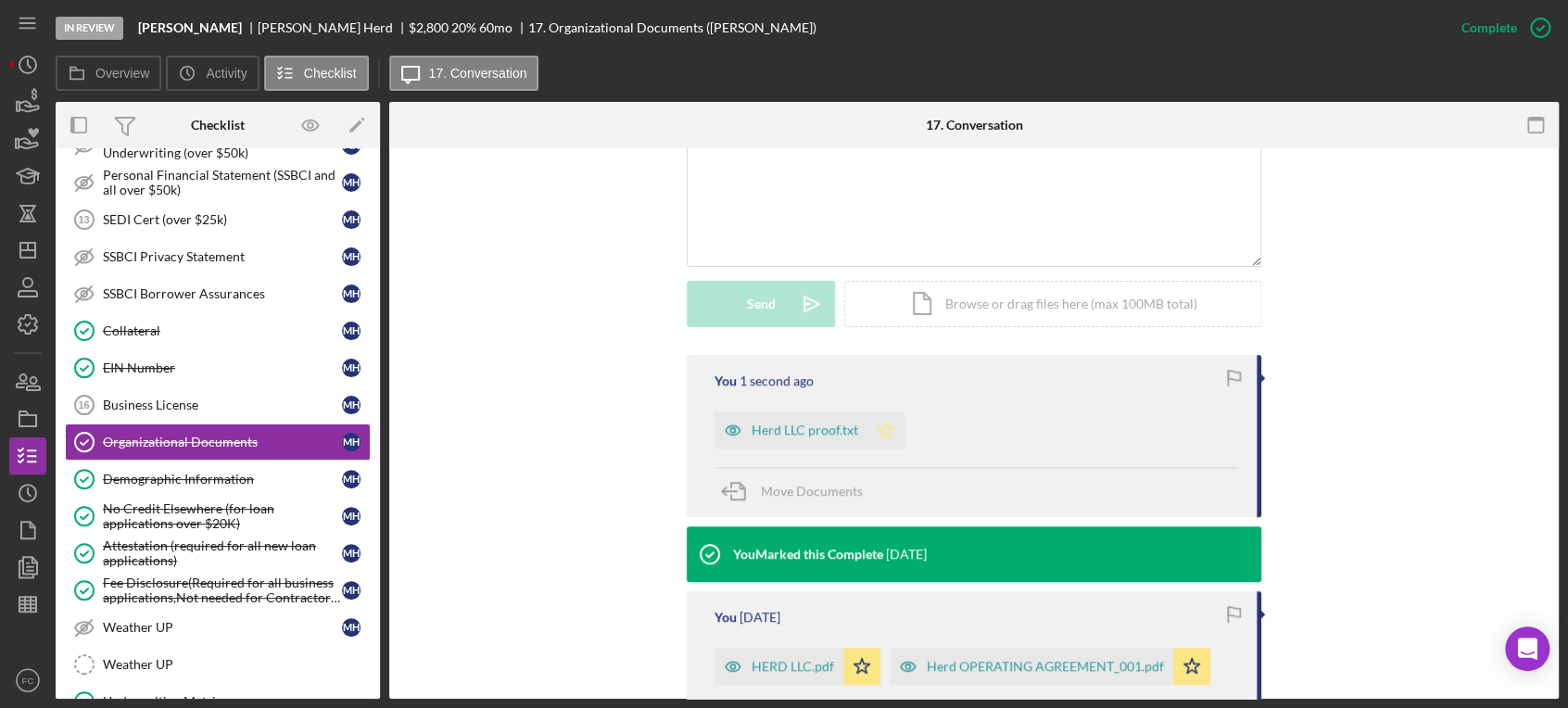
click at [884, 428] on icon "Icon/Star" at bounding box center [886, 429] width 37 height 37
click at [22, 248] on icon "Icon/Dashboard" at bounding box center [28, 251] width 47 height 47
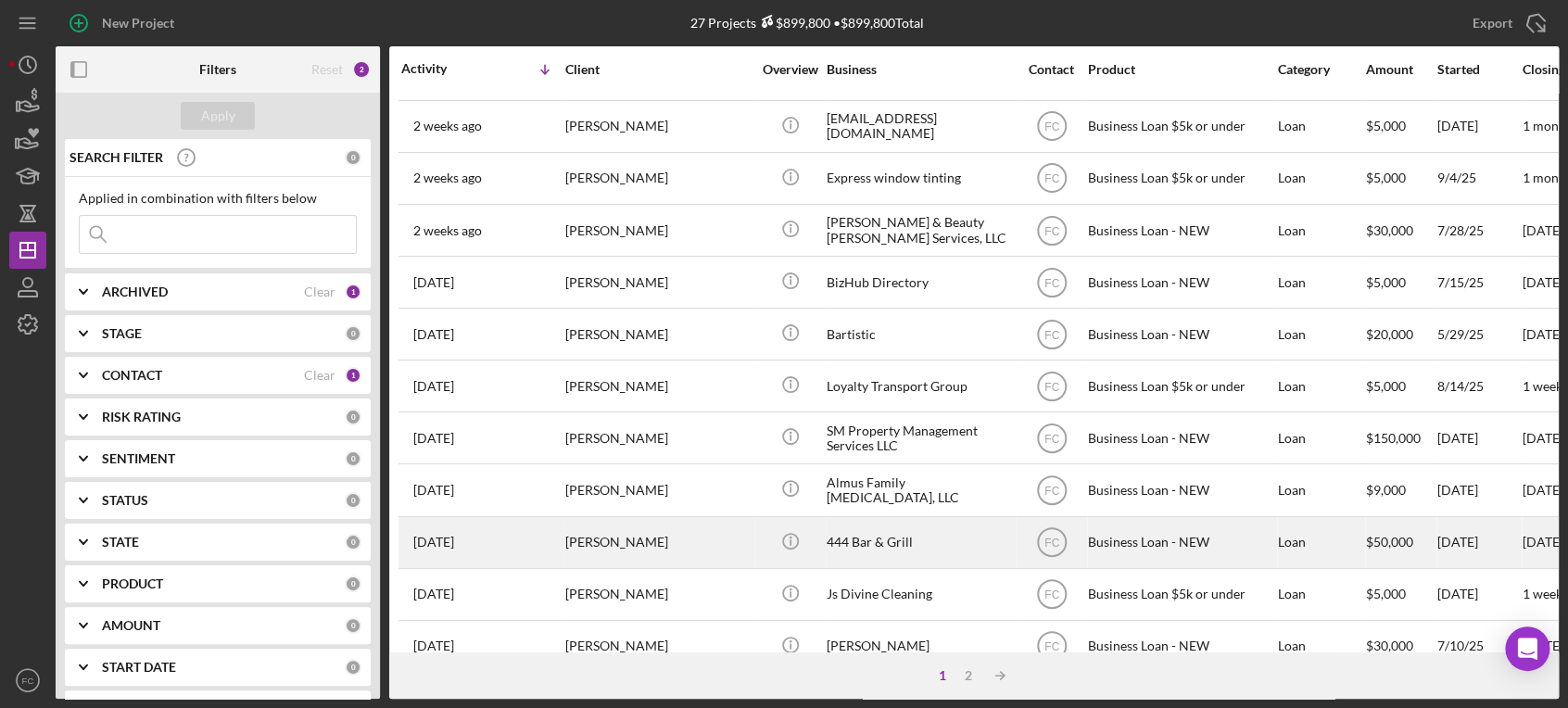
scroll to position [753, 0]
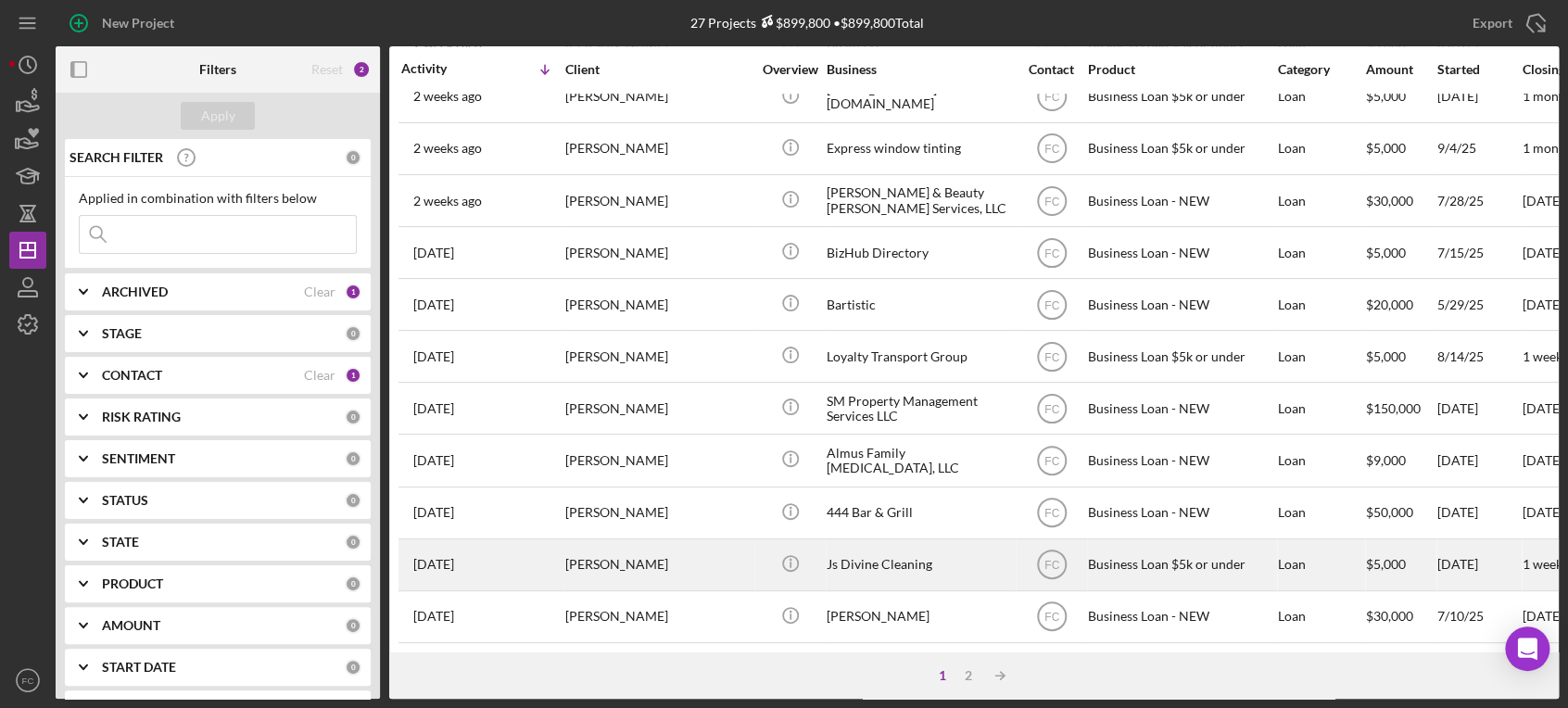
click at [669, 541] on div "[PERSON_NAME]" at bounding box center [658, 564] width 186 height 50
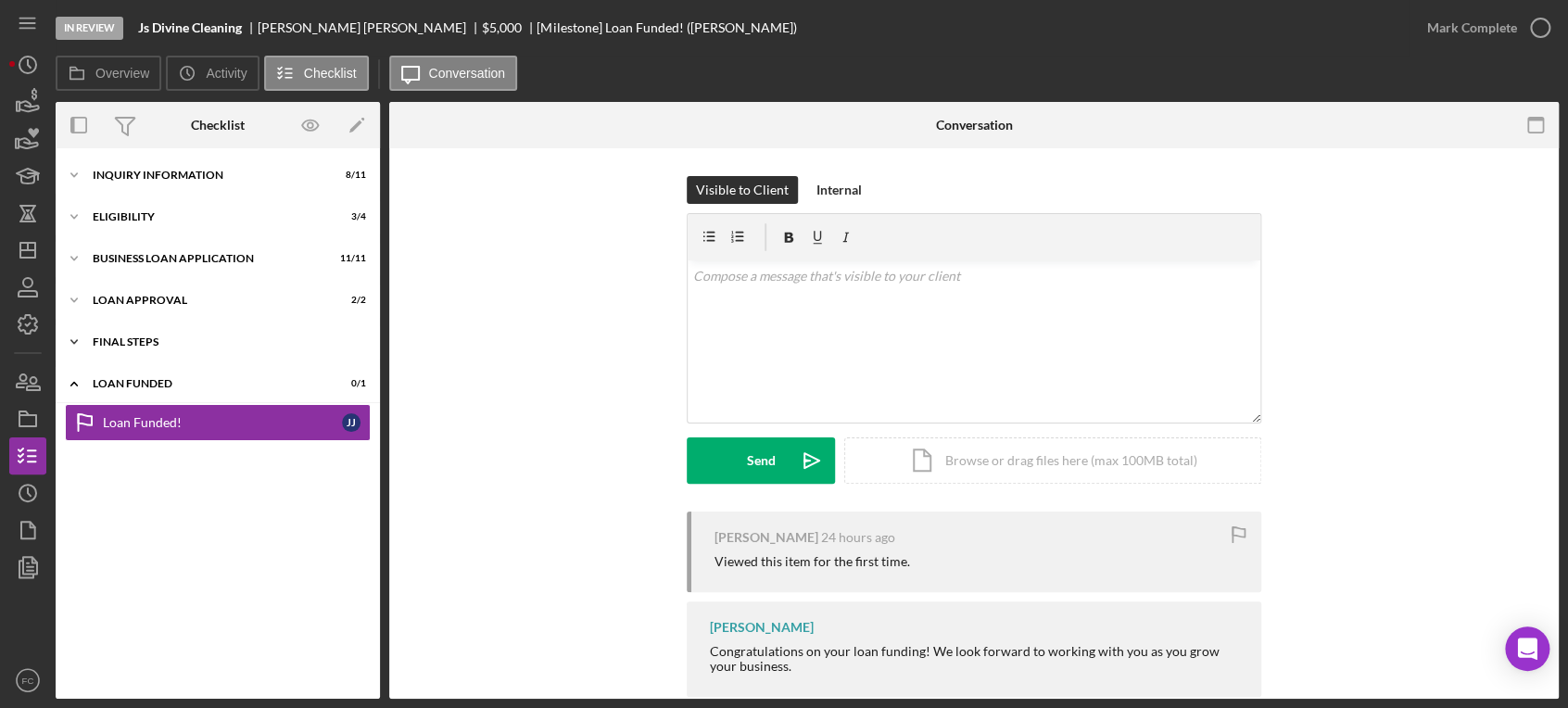
click at [153, 333] on div "Icon/Expander Final Steps 5 / 13" at bounding box center [218, 342] width 324 height 37
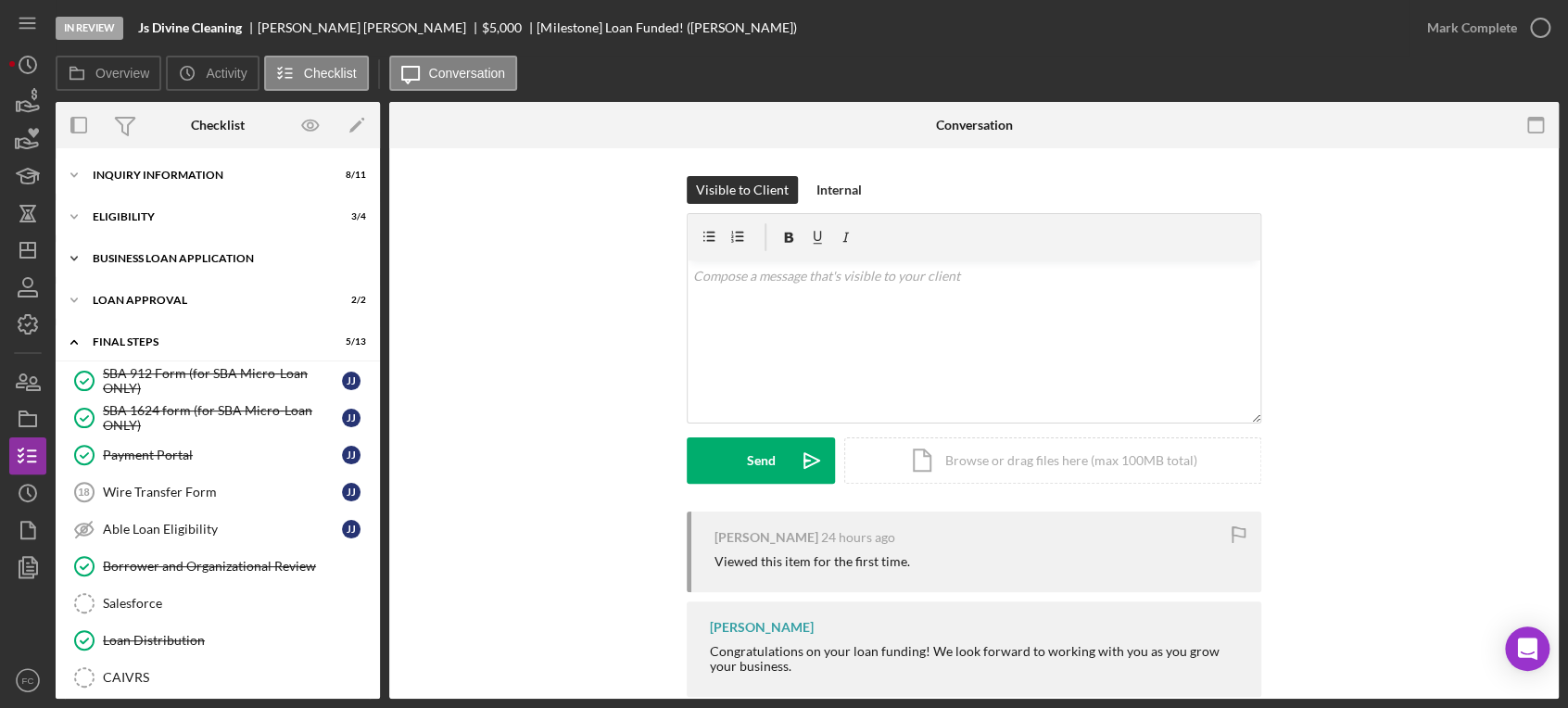
click at [163, 270] on div "Icon/Expander BUSINESS LOAN APPLICATION 11 / 11" at bounding box center [218, 258] width 324 height 37
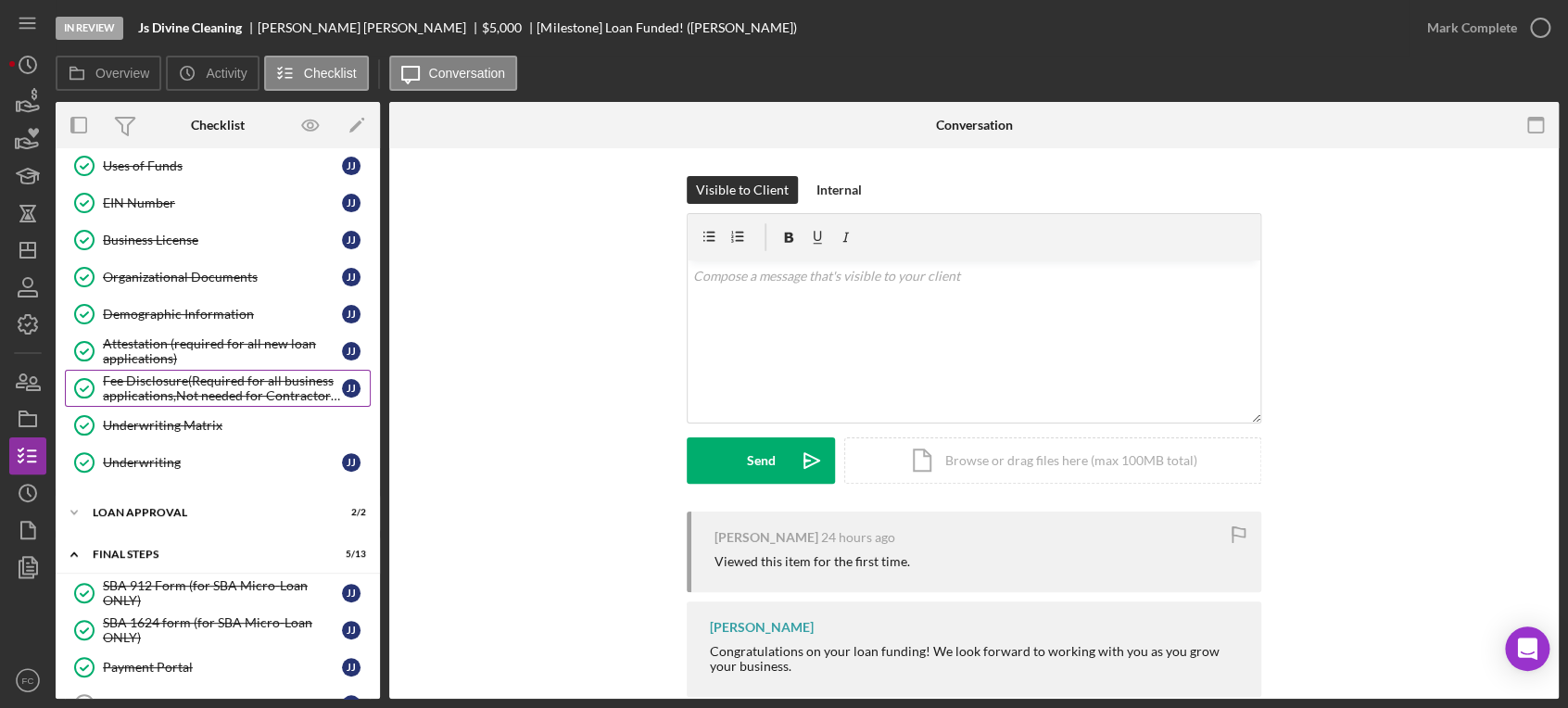
scroll to position [103, 0]
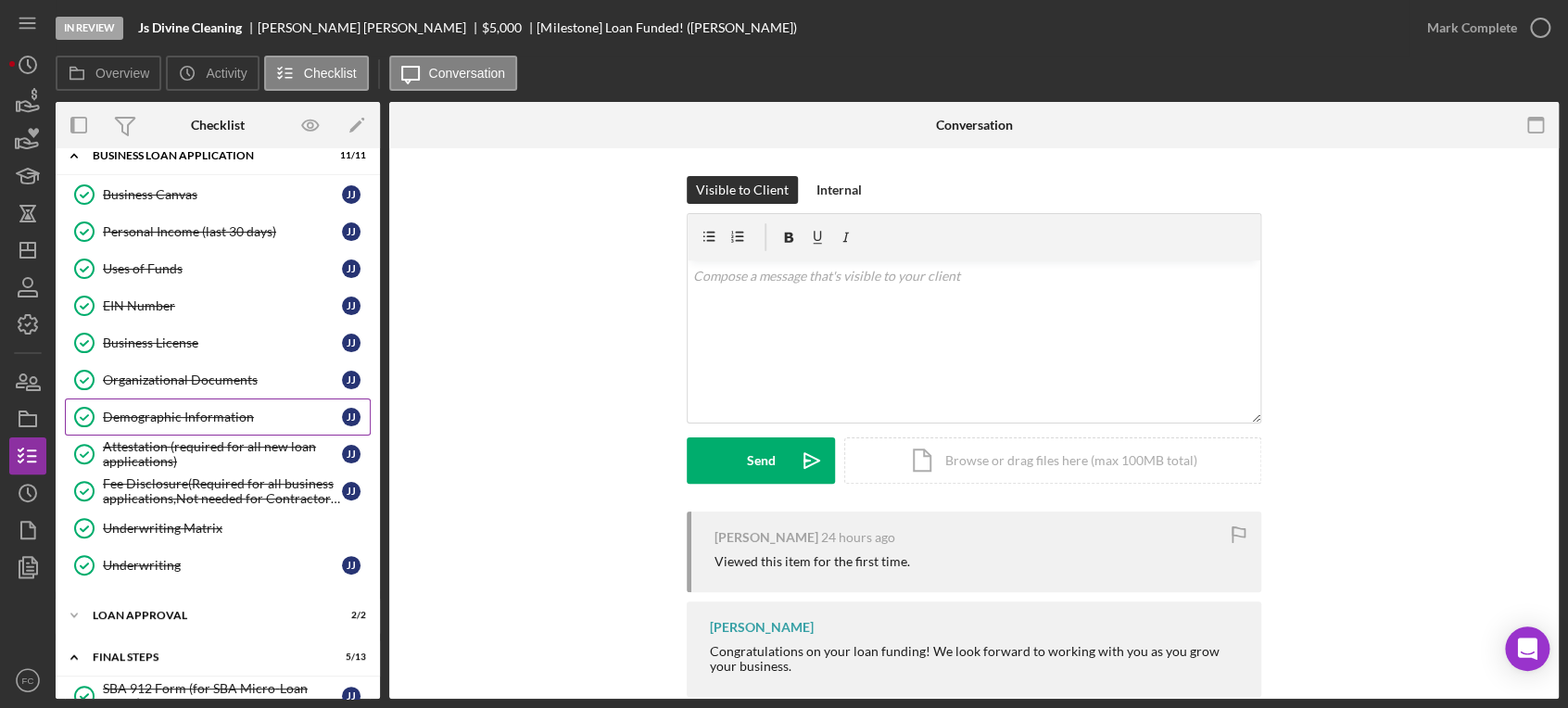
click at [233, 406] on link "Demographic Information Demographic Information J J" at bounding box center [218, 417] width 306 height 37
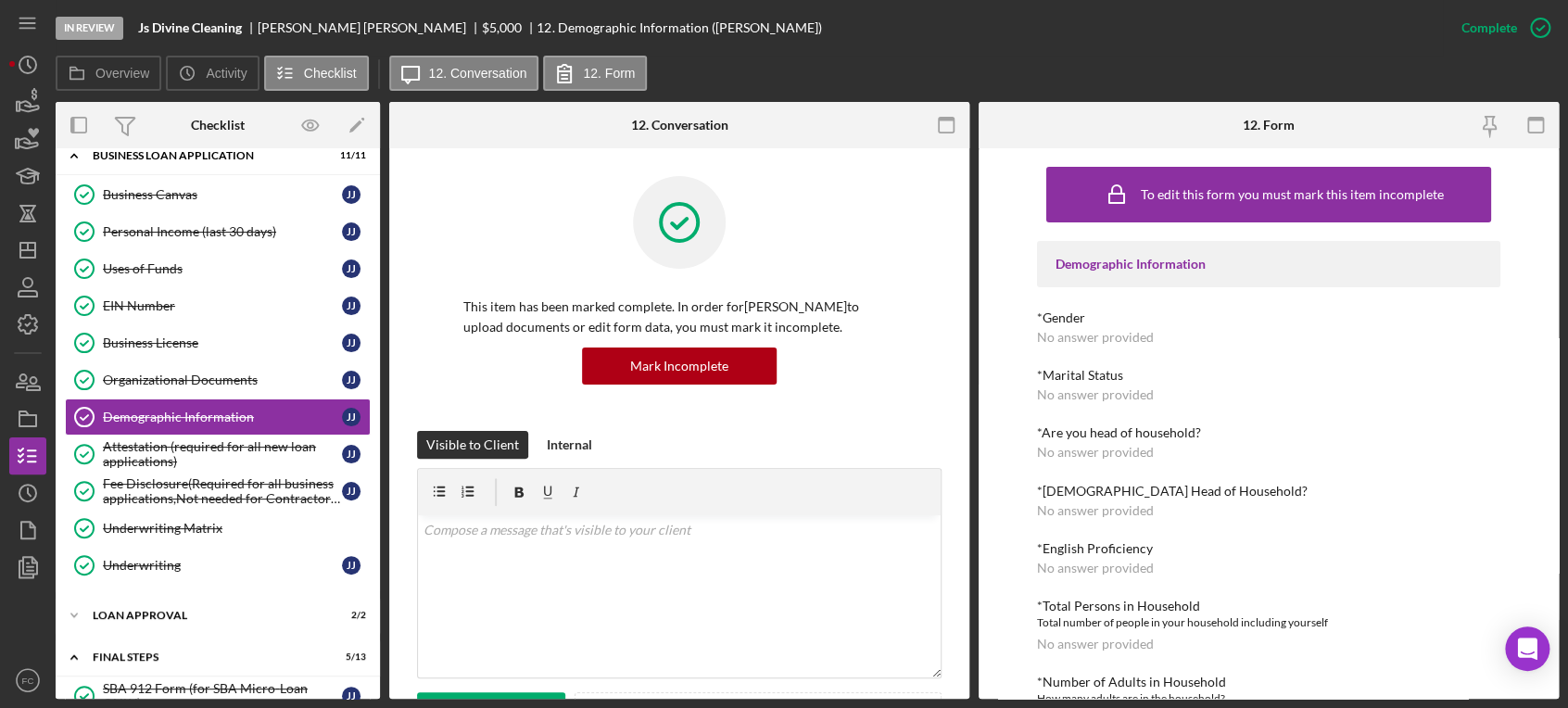
scroll to position [103, 0]
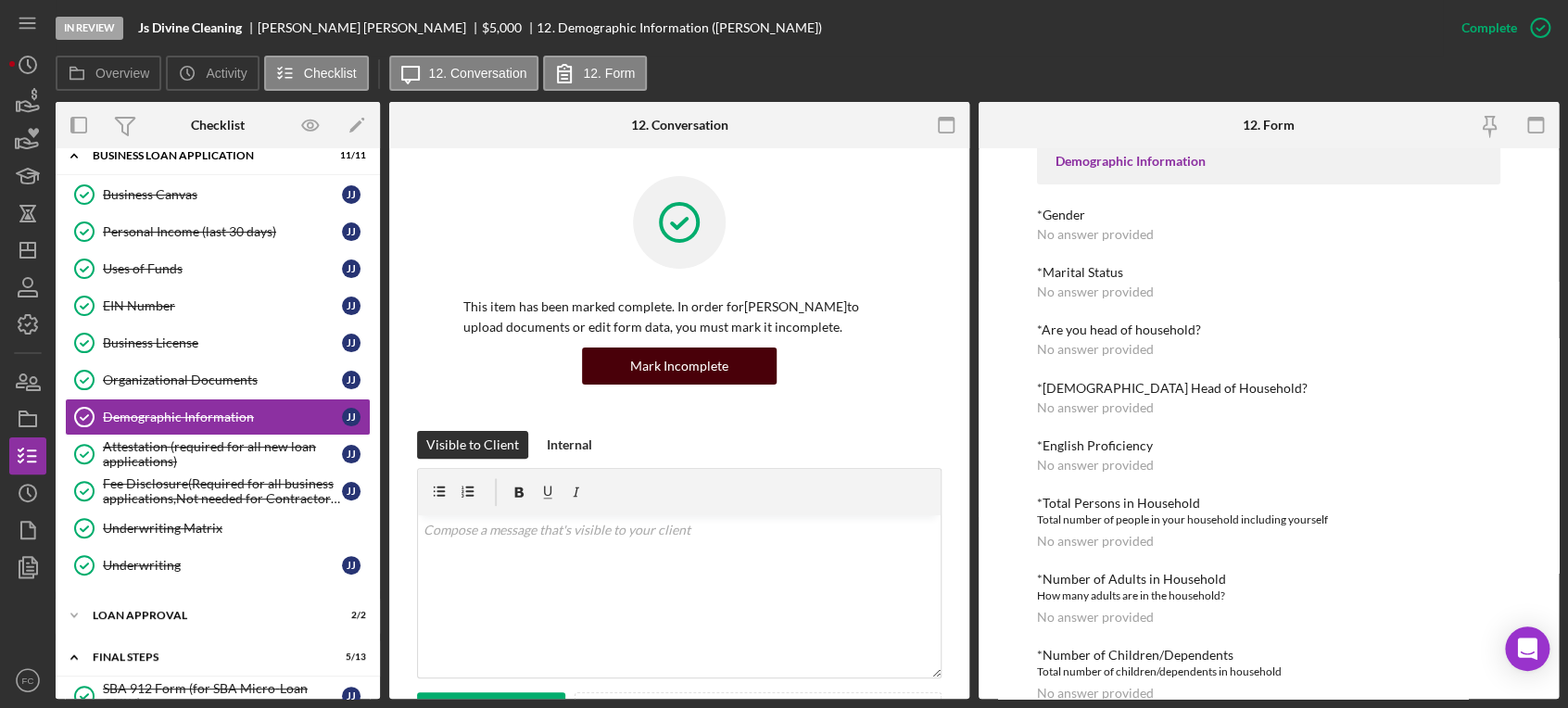
click at [697, 361] on div "Mark Incomplete" at bounding box center [678, 366] width 98 height 37
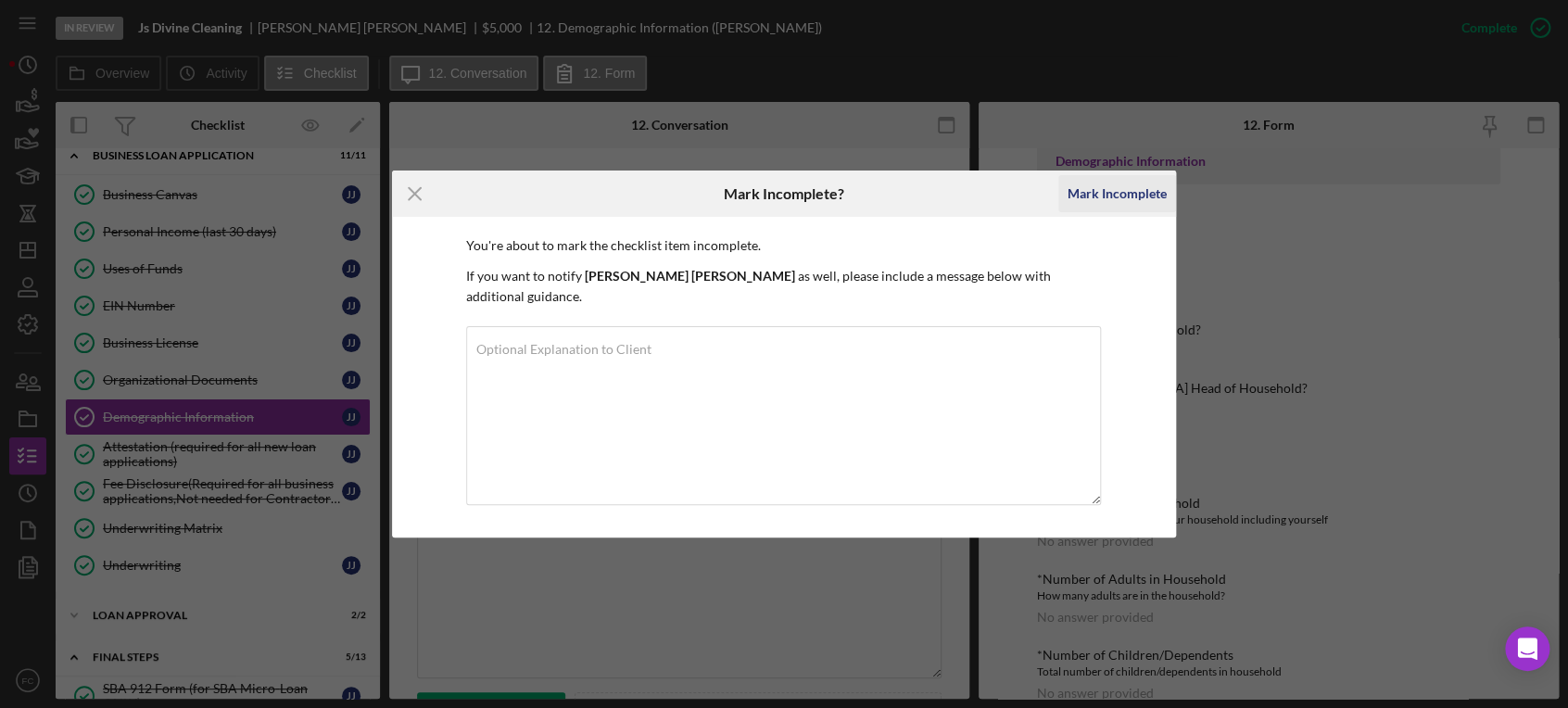
click at [1117, 210] on div "Mark Incomplete" at bounding box center [1117, 193] width 99 height 37
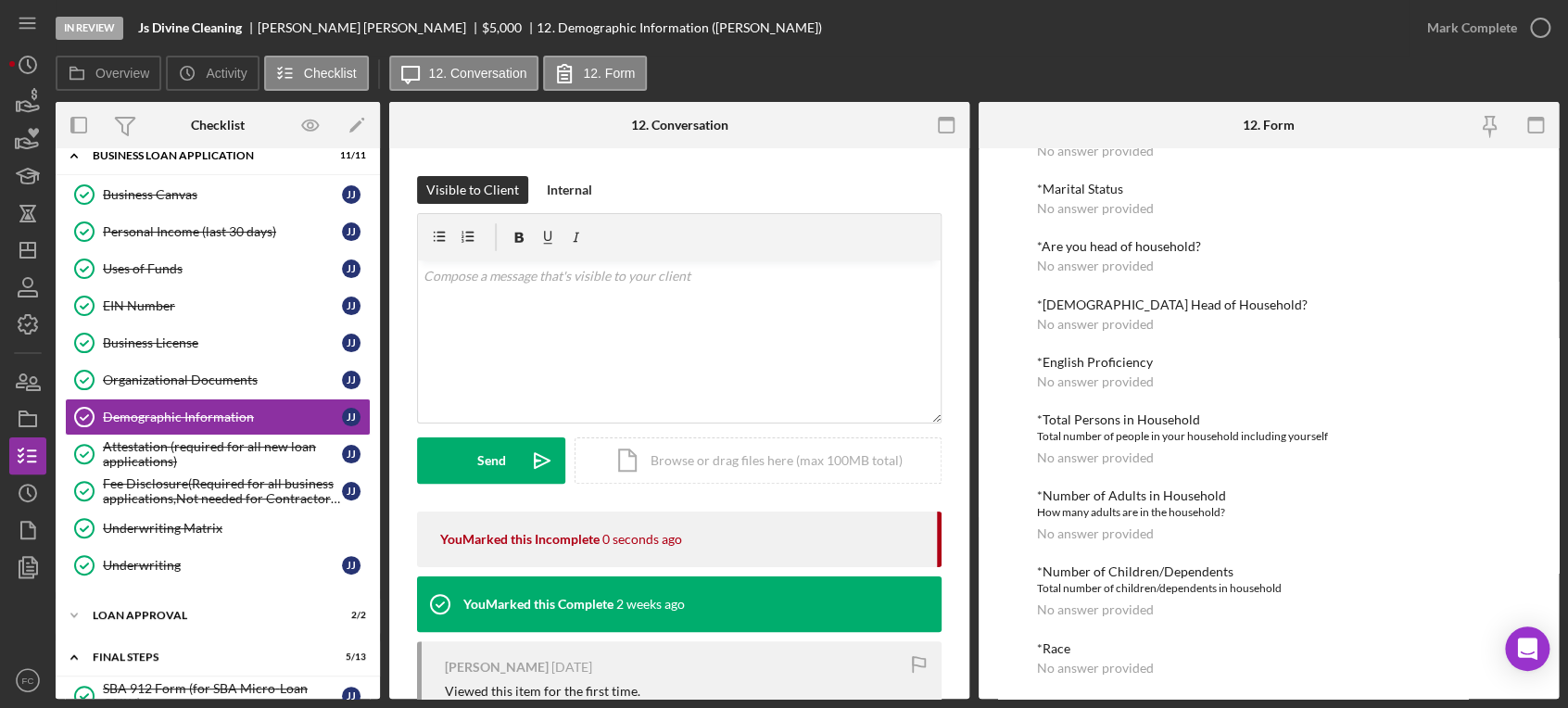
scroll to position [18, 0]
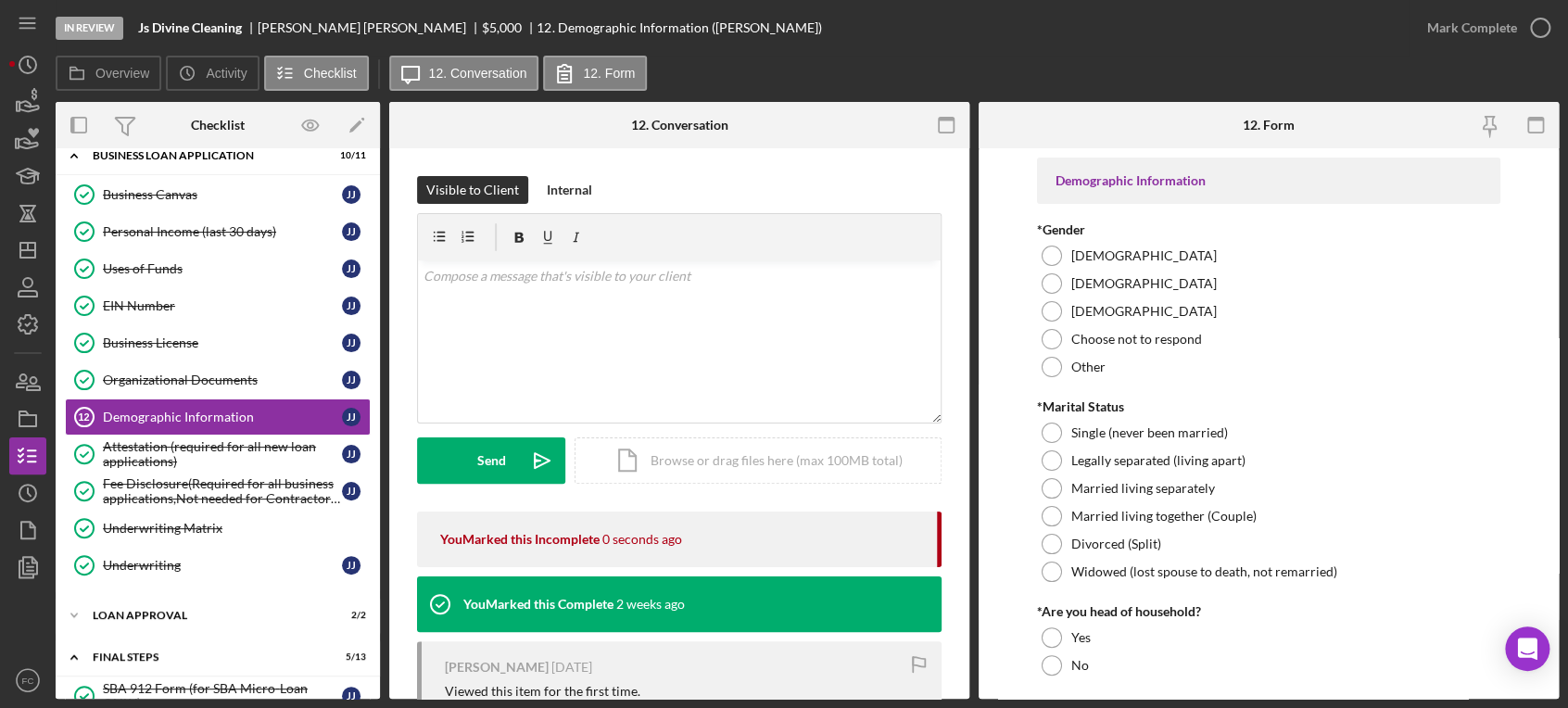
drag, startPoint x: 1117, startPoint y: 210, endPoint x: 1005, endPoint y: 313, distance: 152.2
click at [1005, 313] on form "Demographic Information *Gender Female Male Nonbinary Choose not to respond Oth…" at bounding box center [1268, 423] width 580 height 550
click at [1052, 257] on div at bounding box center [1051, 255] width 20 height 20
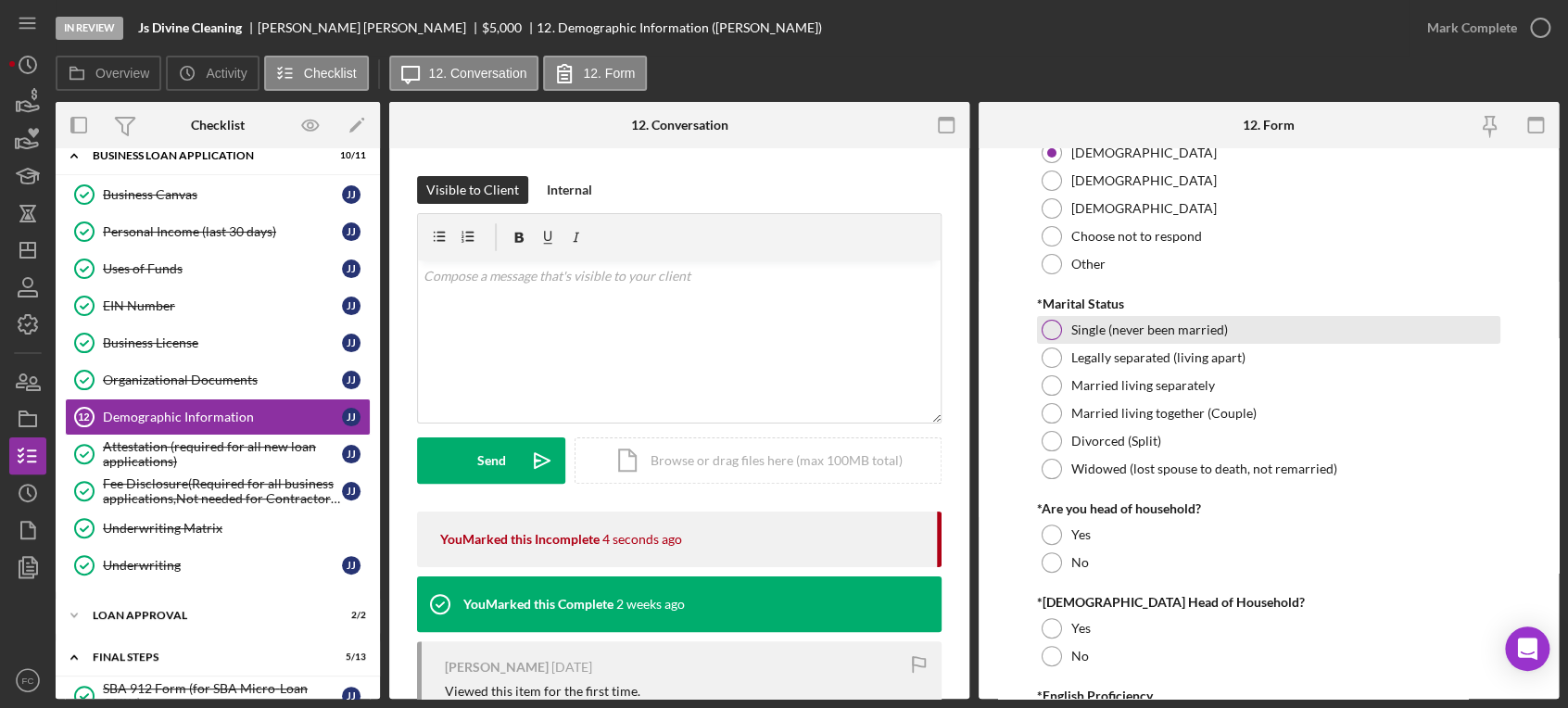
click at [1062, 322] on div "Single (never been married)" at bounding box center [1269, 329] width 464 height 28
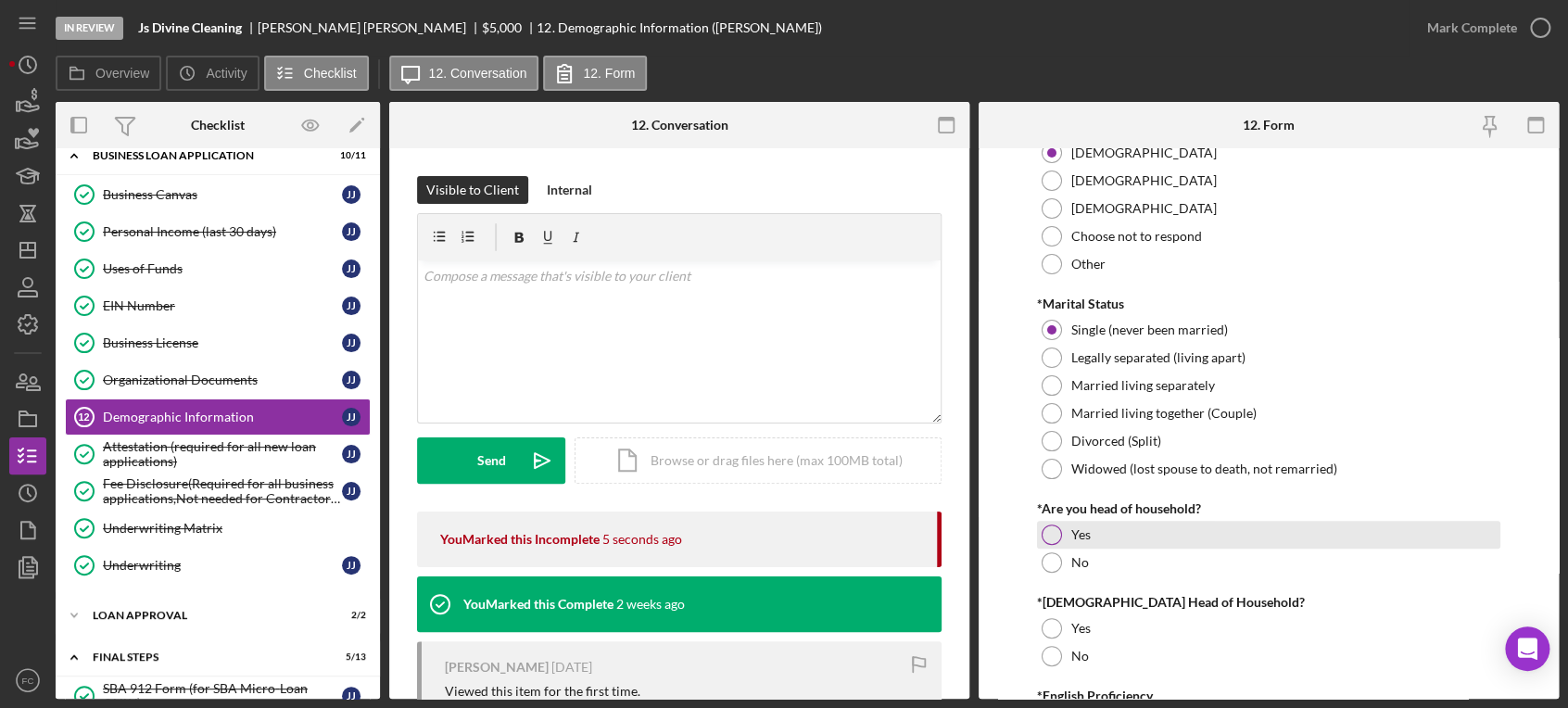
scroll to position [309, 0]
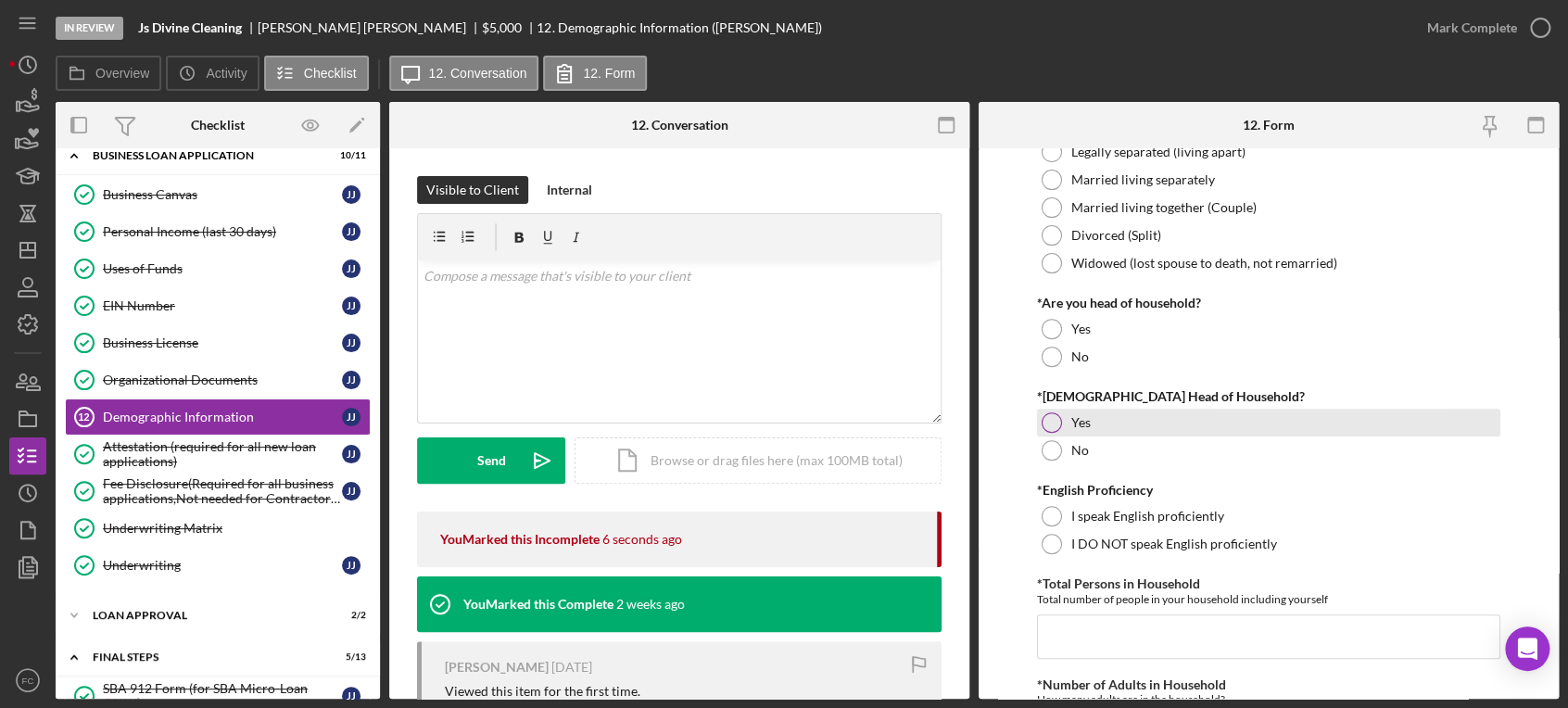
click at [1046, 418] on div at bounding box center [1051, 421] width 20 height 20
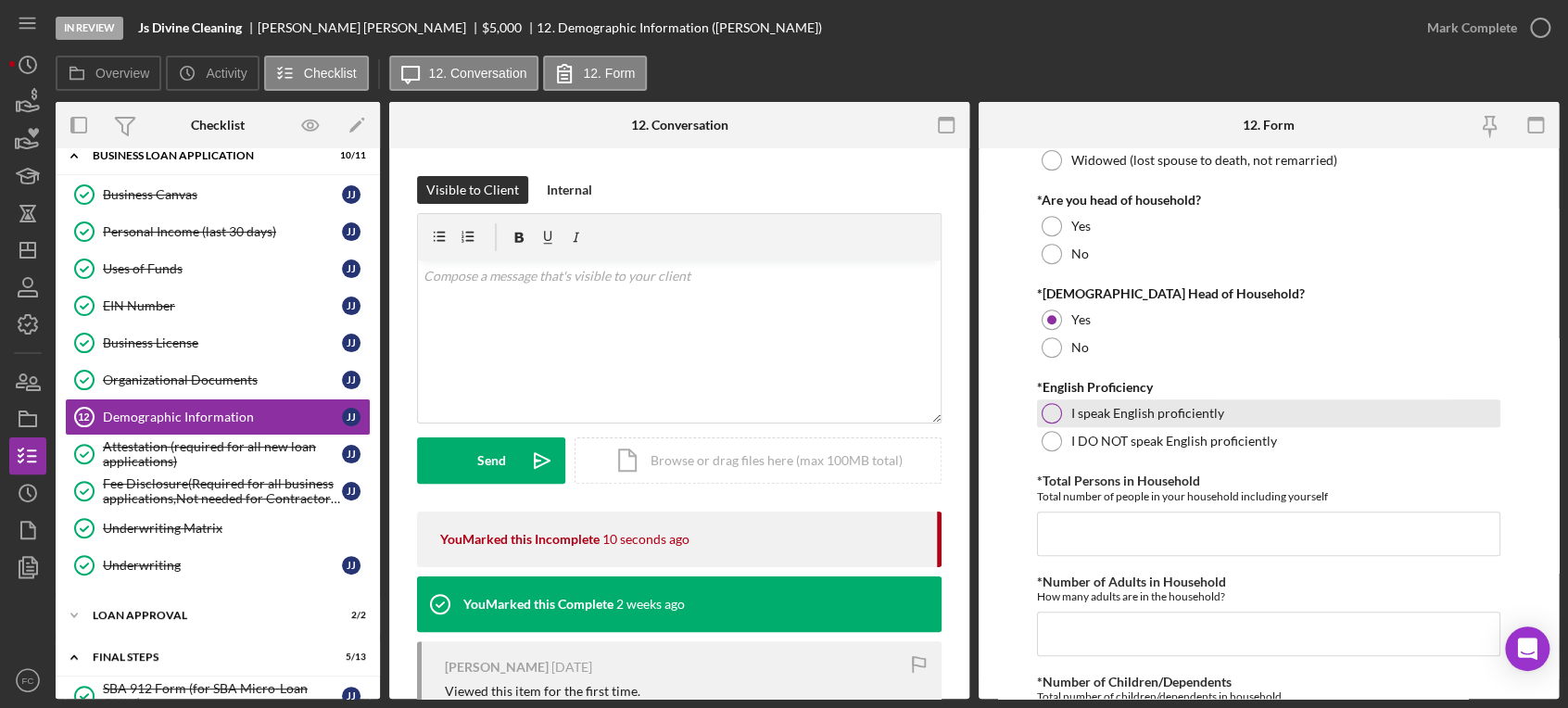
click at [1050, 414] on div at bounding box center [1051, 413] width 20 height 20
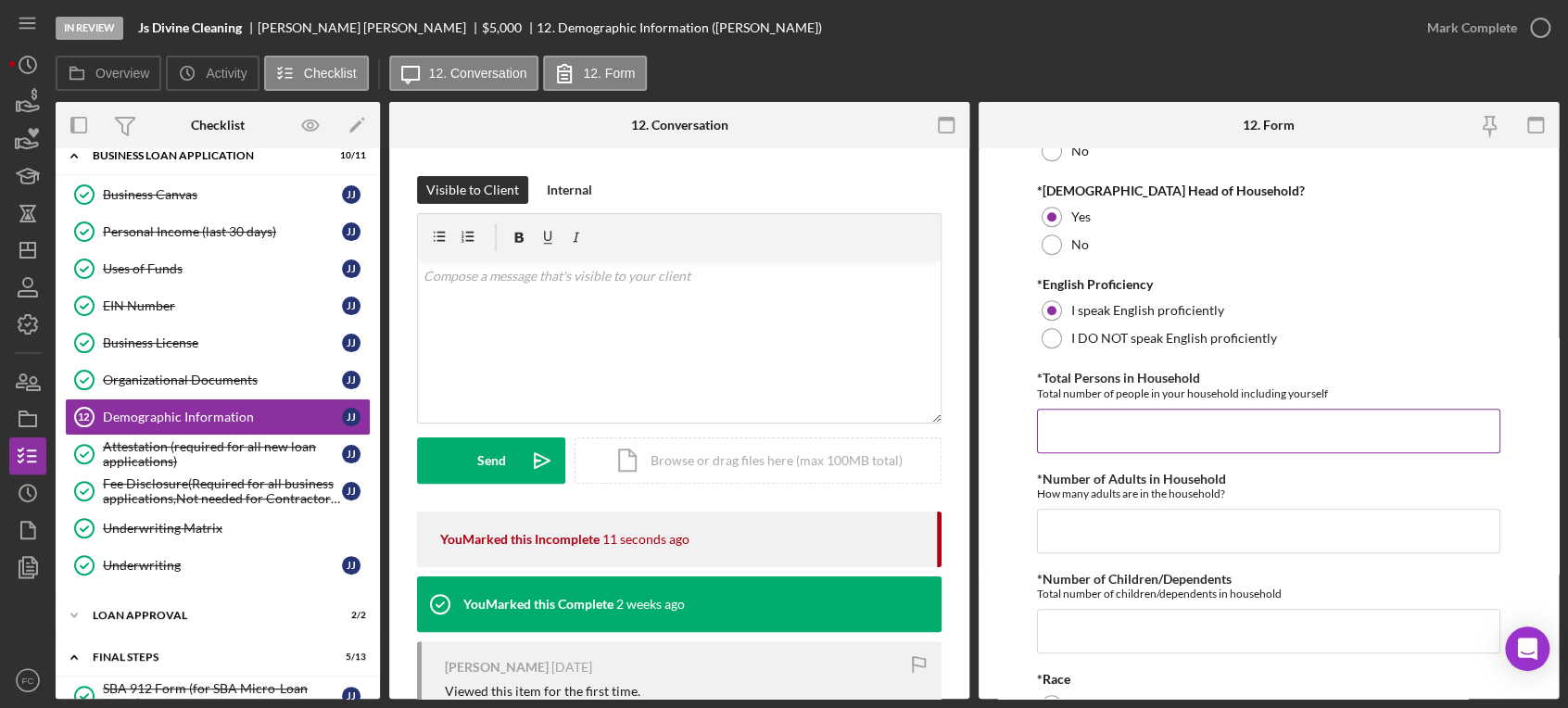
click at [1065, 429] on input "*Total Persons in Household" at bounding box center [1269, 431] width 464 height 45
type input "2"
click at [1111, 516] on input "*Number of Adults in Household" at bounding box center [1269, 531] width 464 height 45
type input "1"
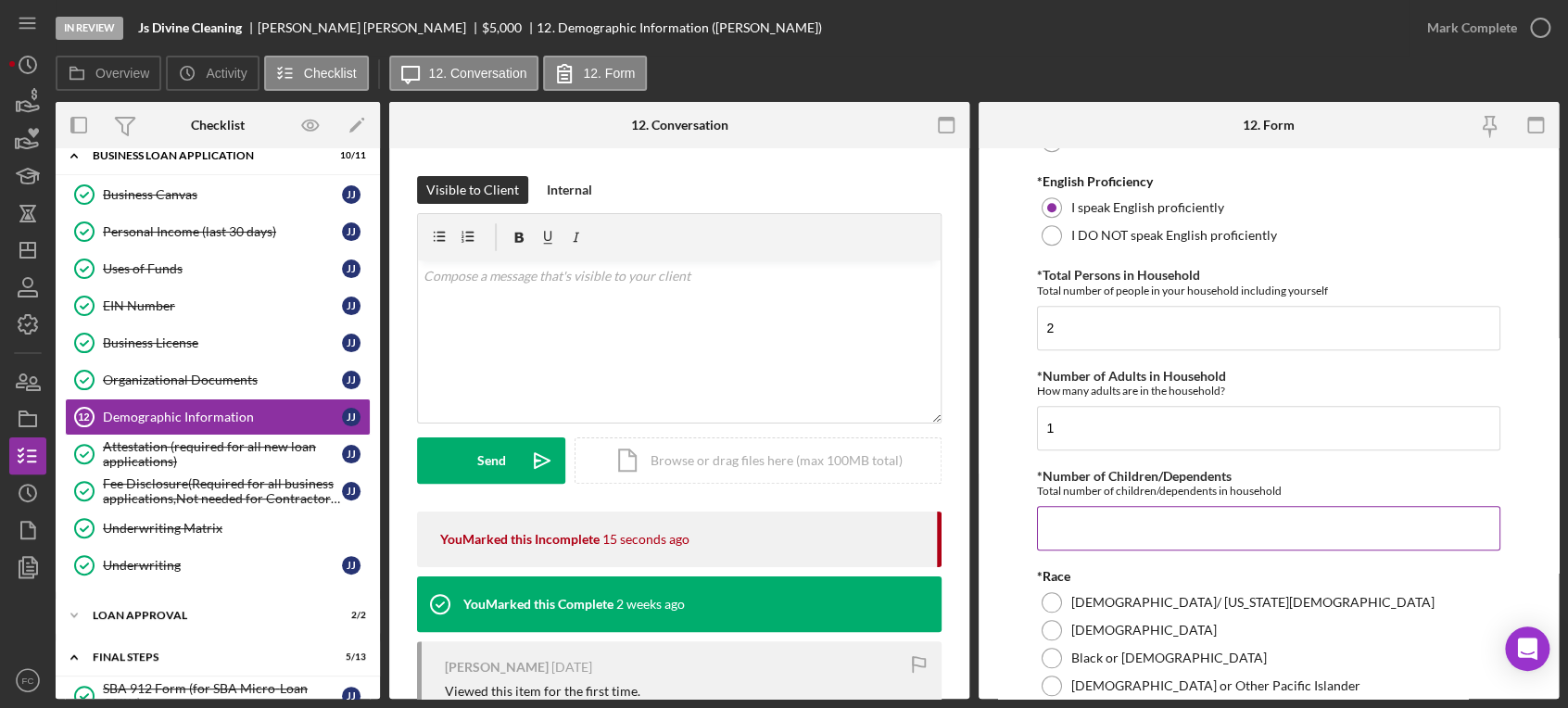
click at [1096, 538] on input "*Number of Children/Dependents" at bounding box center [1269, 528] width 464 height 45
type input "1"
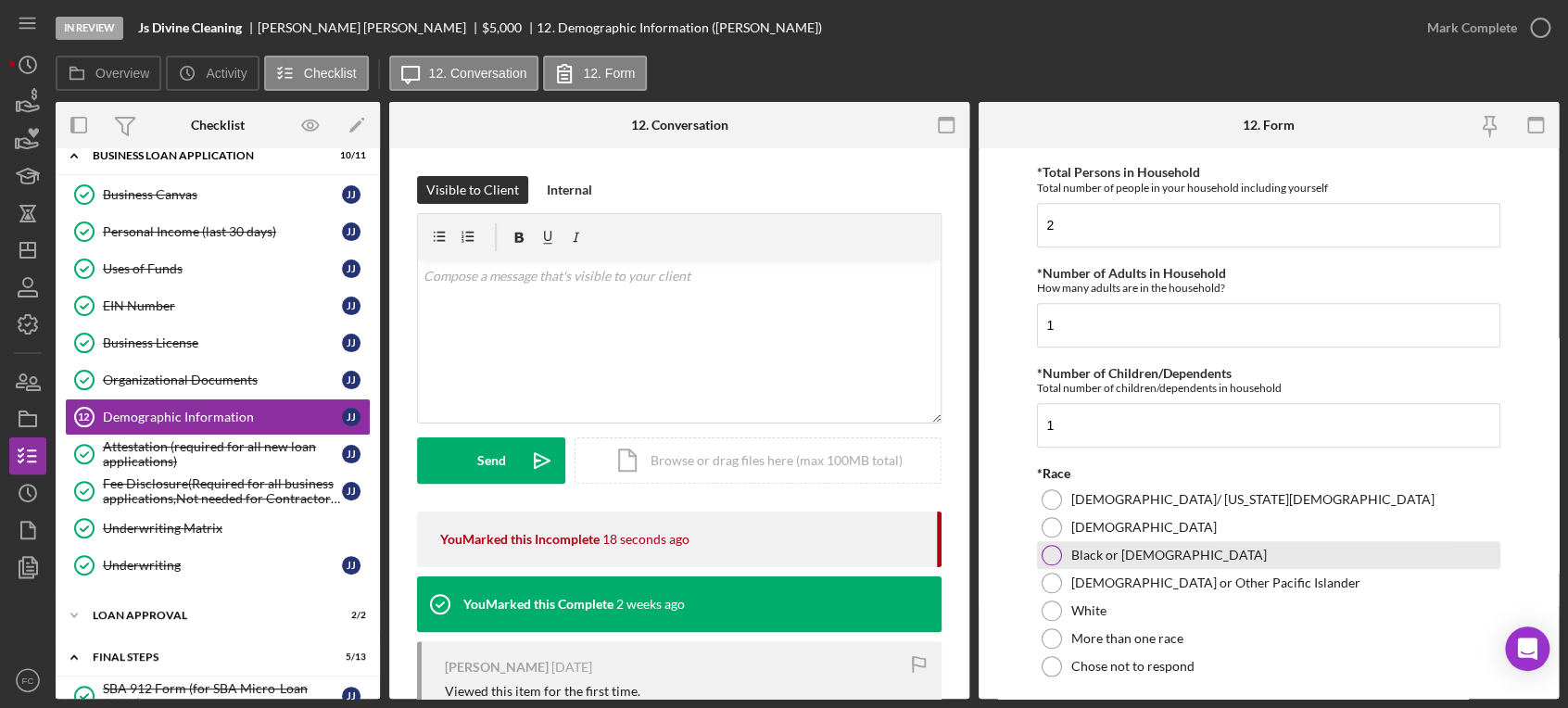
click at [1048, 551] on div at bounding box center [1051, 555] width 20 height 20
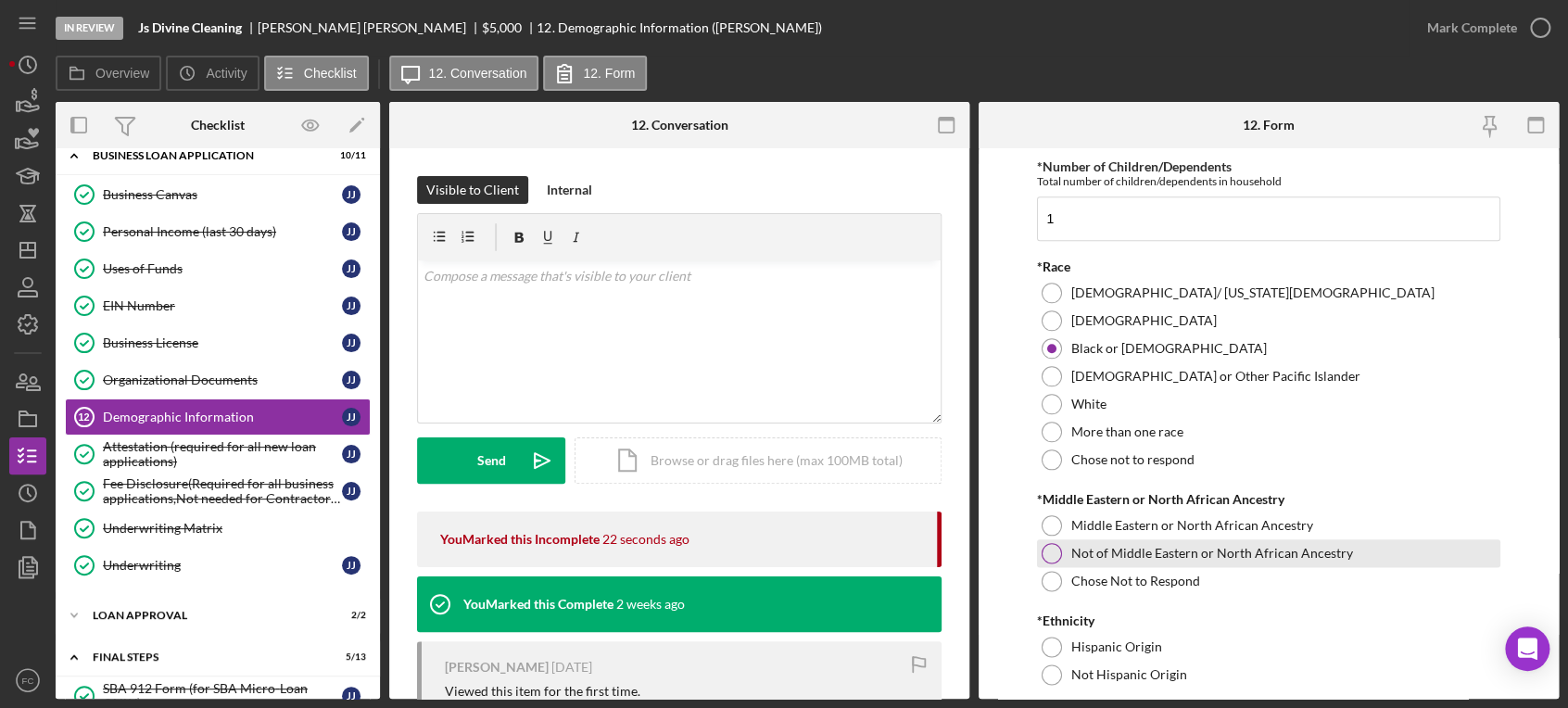
click at [1052, 554] on div at bounding box center [1051, 553] width 20 height 20
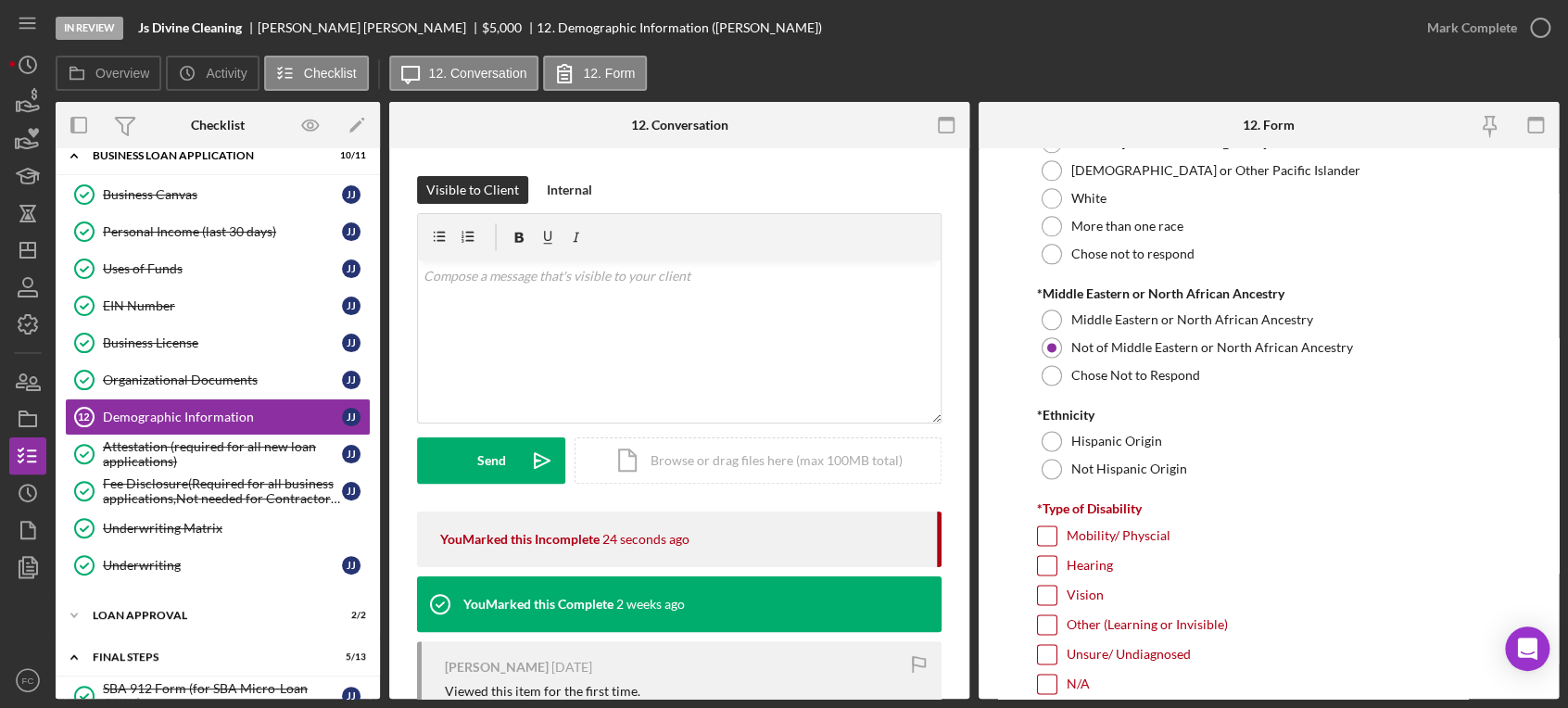
scroll to position [1234, 0]
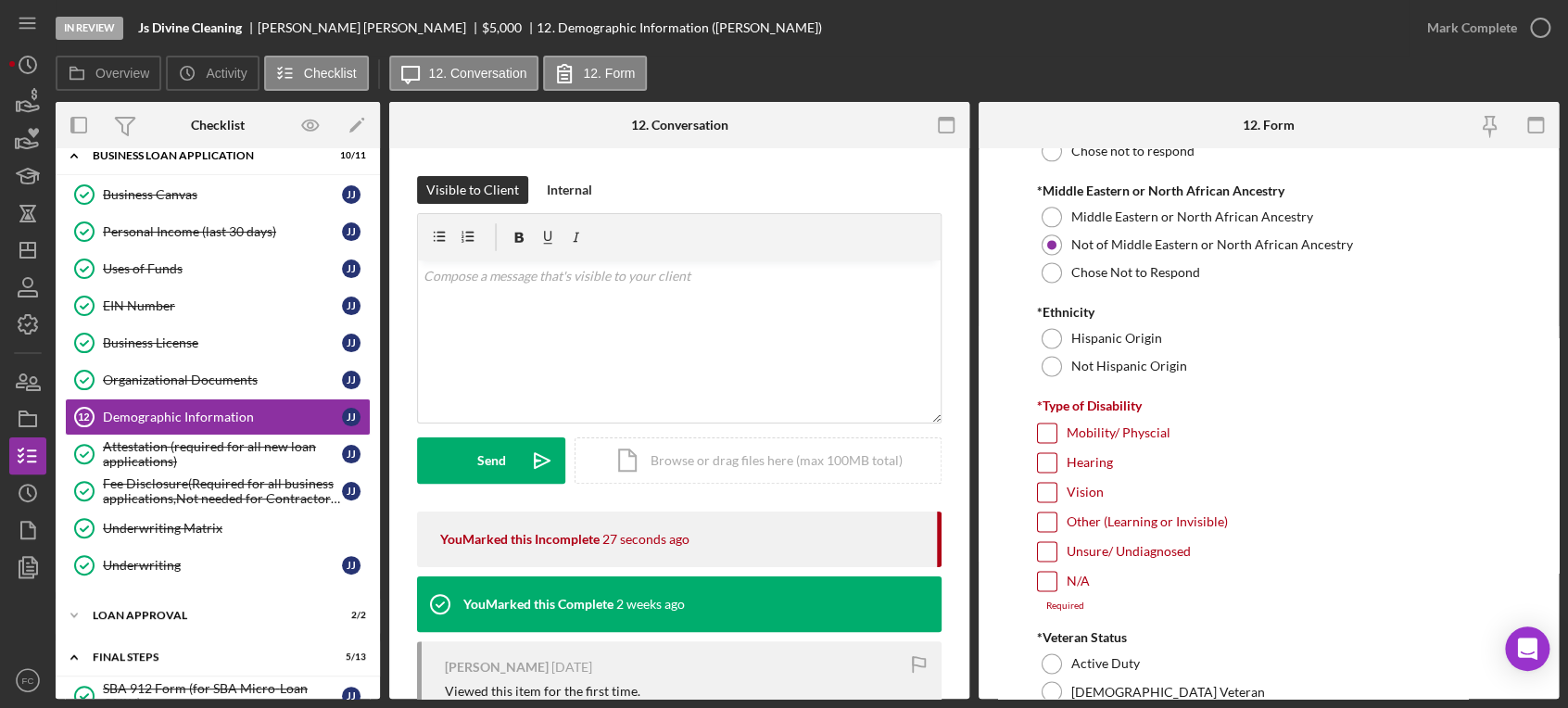
click at [1057, 583] on div "N/A" at bounding box center [1269, 585] width 464 height 30
click at [1045, 576] on input "N/A" at bounding box center [1046, 580] width 18 height 18
checkbox input "true"
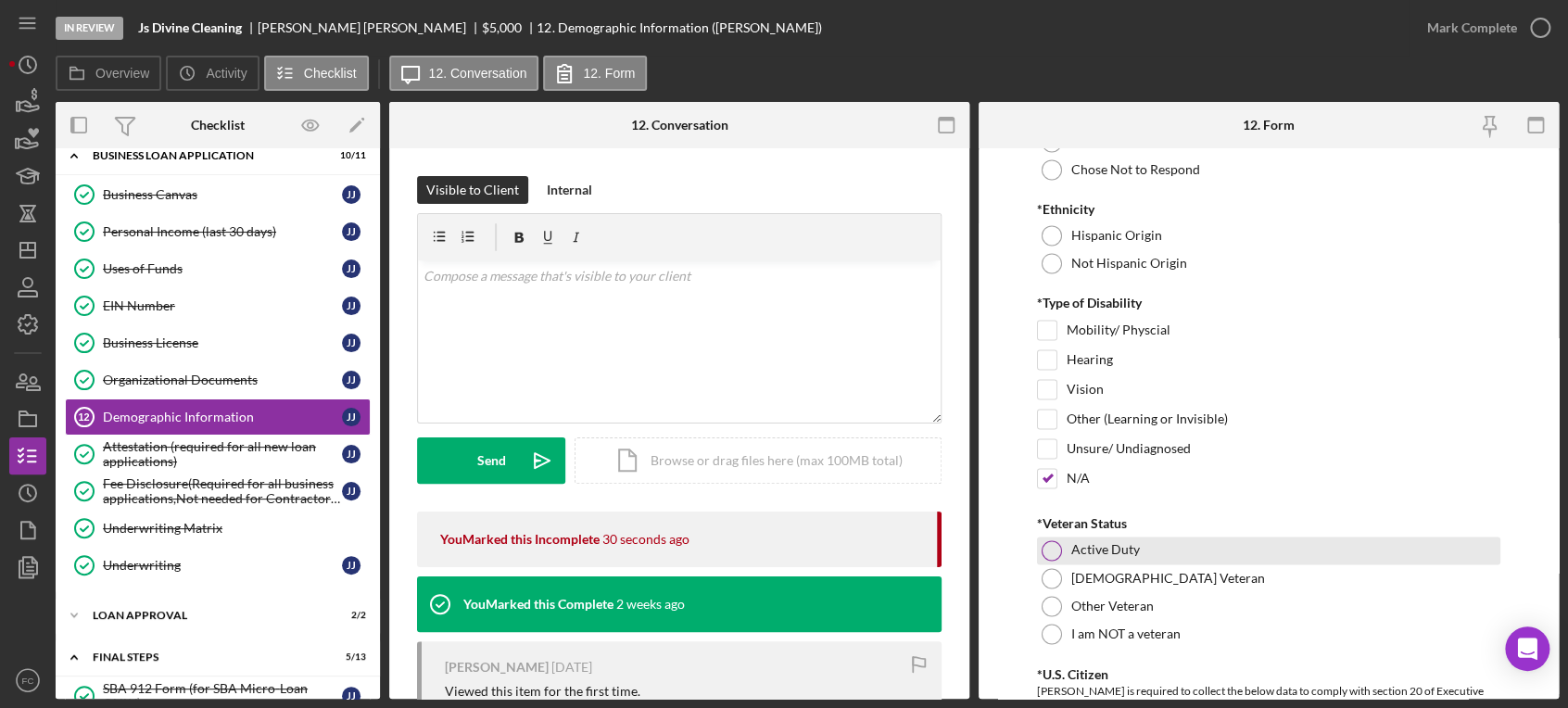
scroll to position [1543, 0]
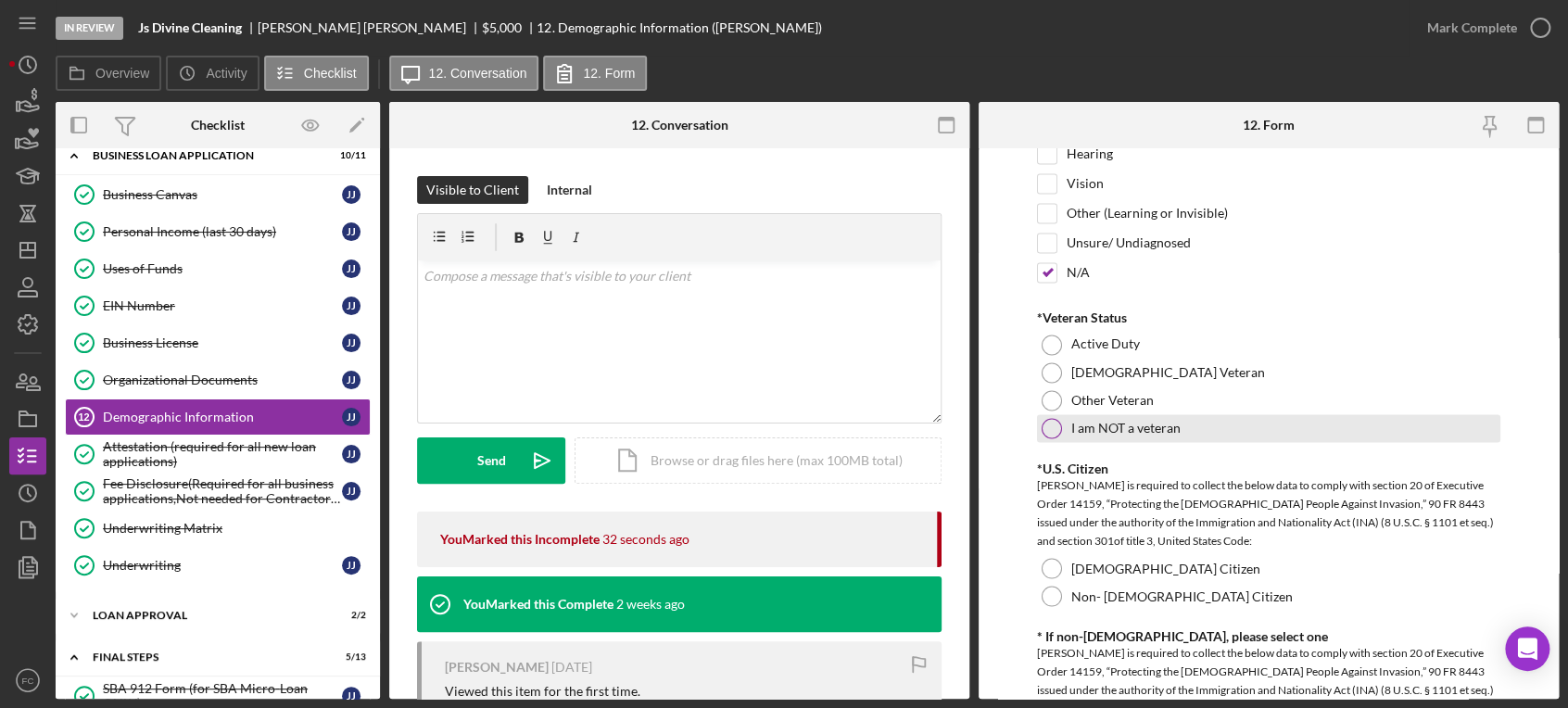
click at [1049, 428] on div at bounding box center [1051, 427] width 20 height 20
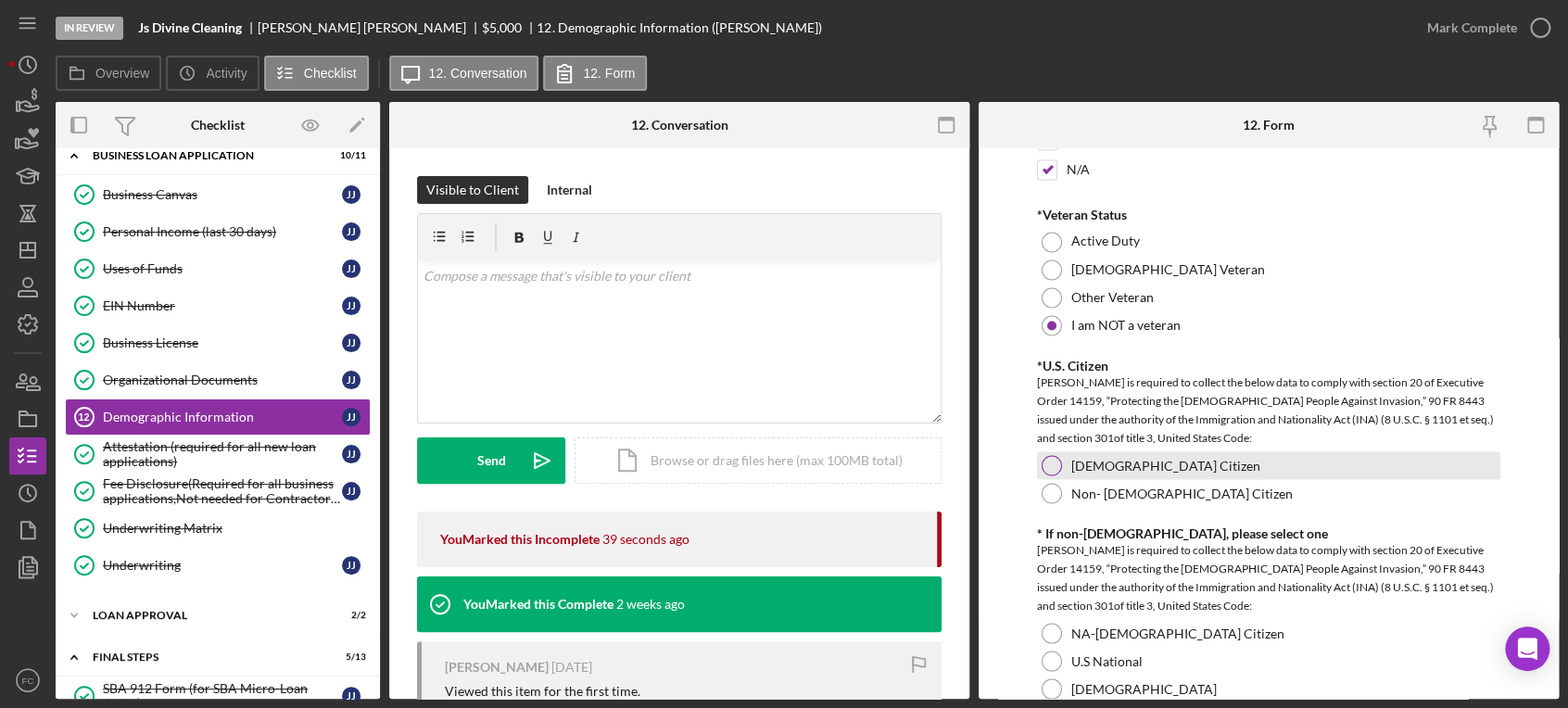
click at [1054, 457] on div at bounding box center [1051, 464] width 20 height 20
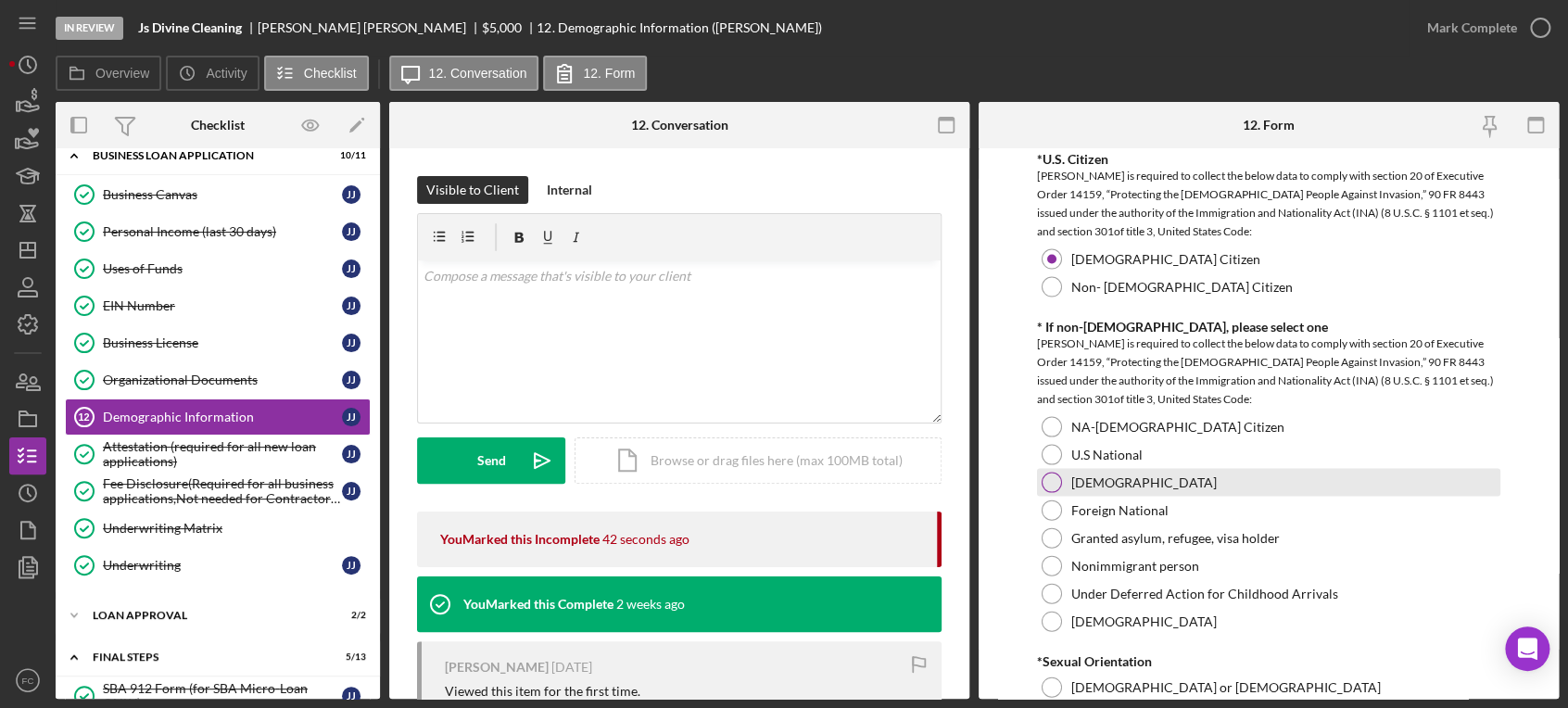
scroll to position [1955, 0]
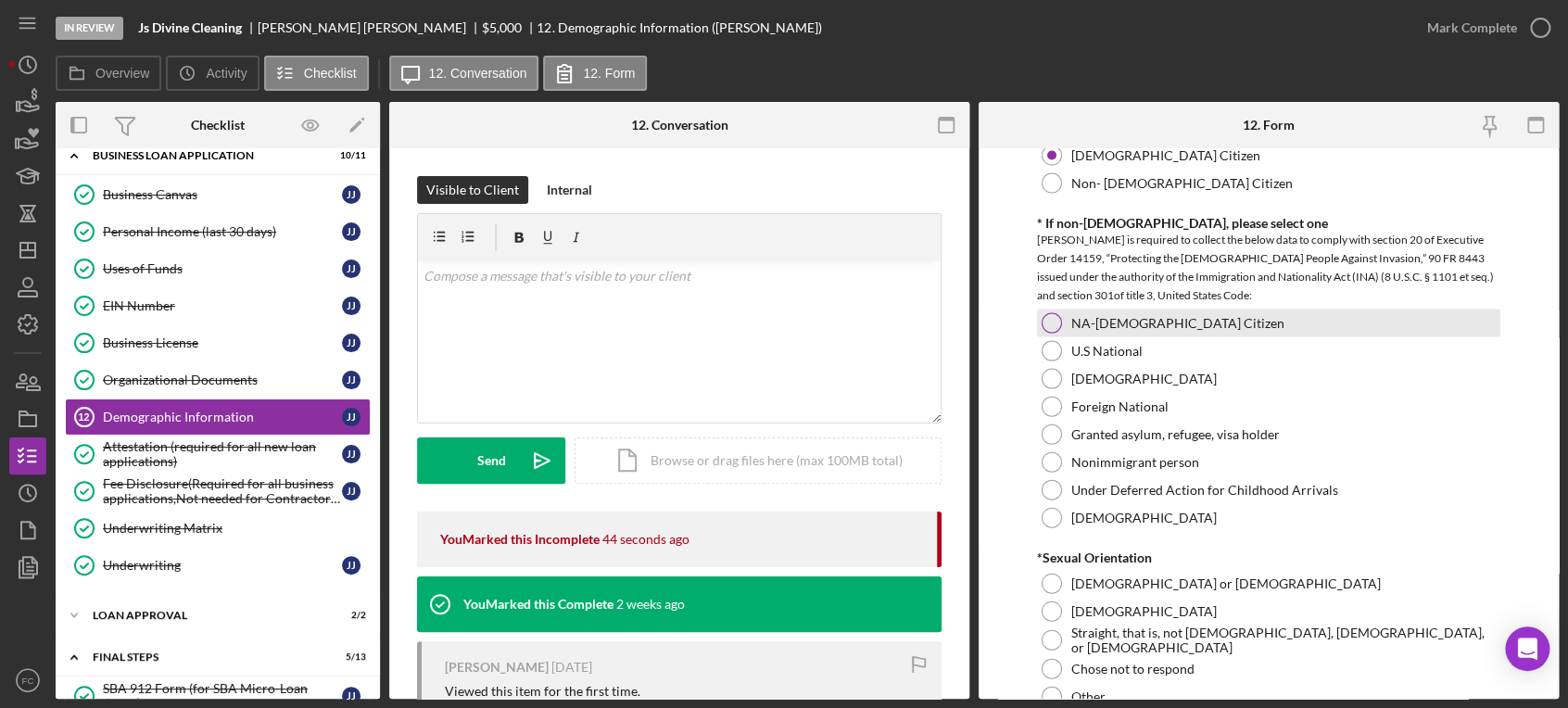
click at [1047, 317] on div at bounding box center [1051, 322] width 20 height 20
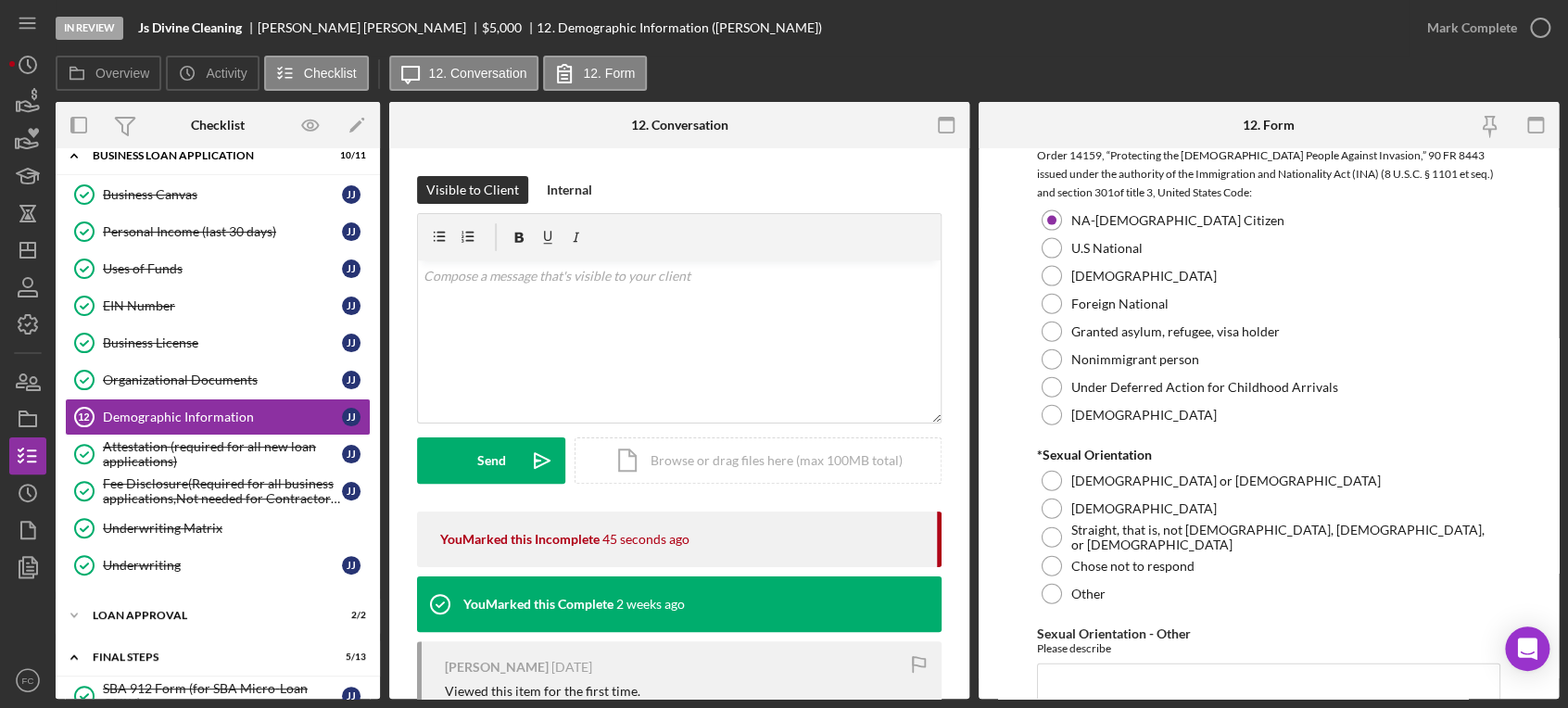
scroll to position [2161, 0]
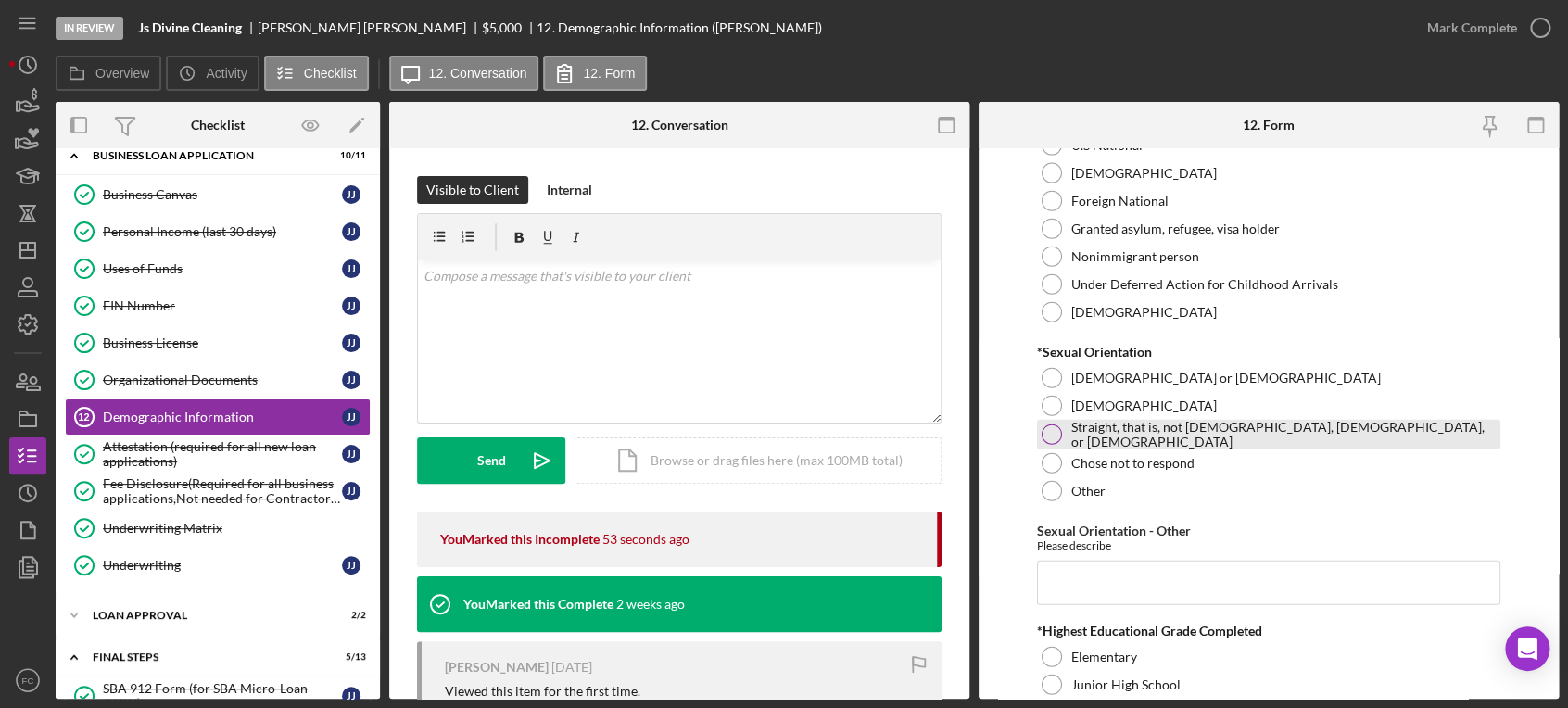
click at [1055, 434] on div at bounding box center [1051, 434] width 20 height 20
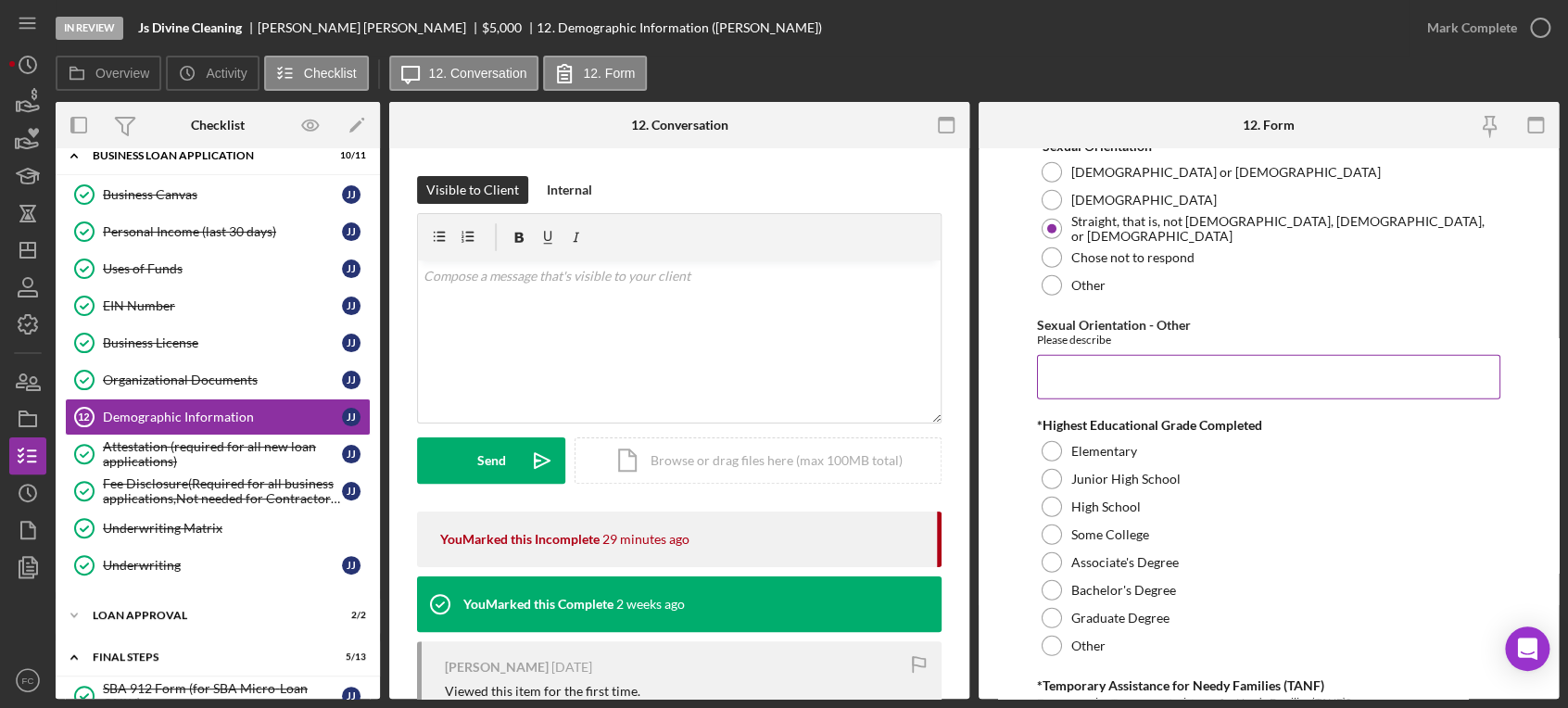
scroll to position [2469, 0]
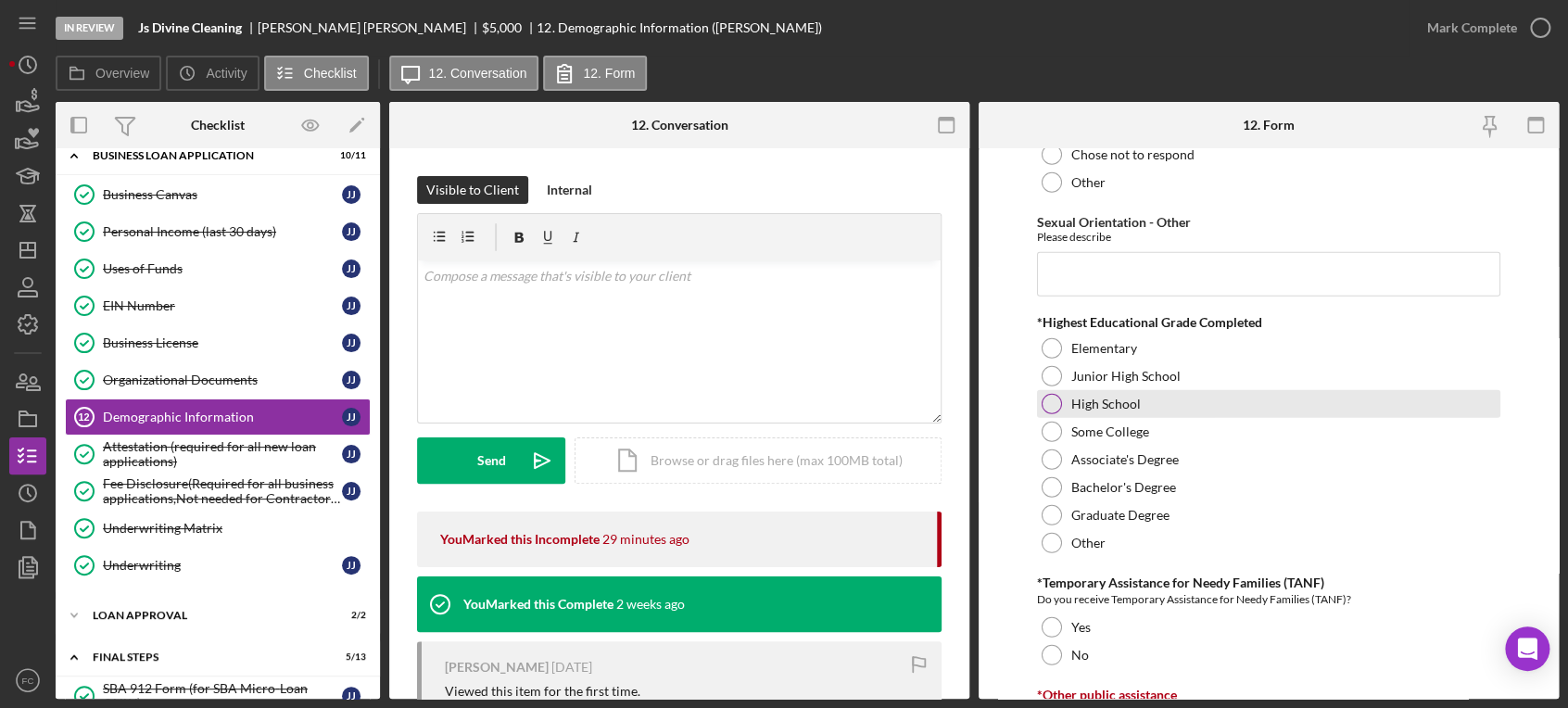
click at [1051, 393] on div at bounding box center [1051, 403] width 20 height 20
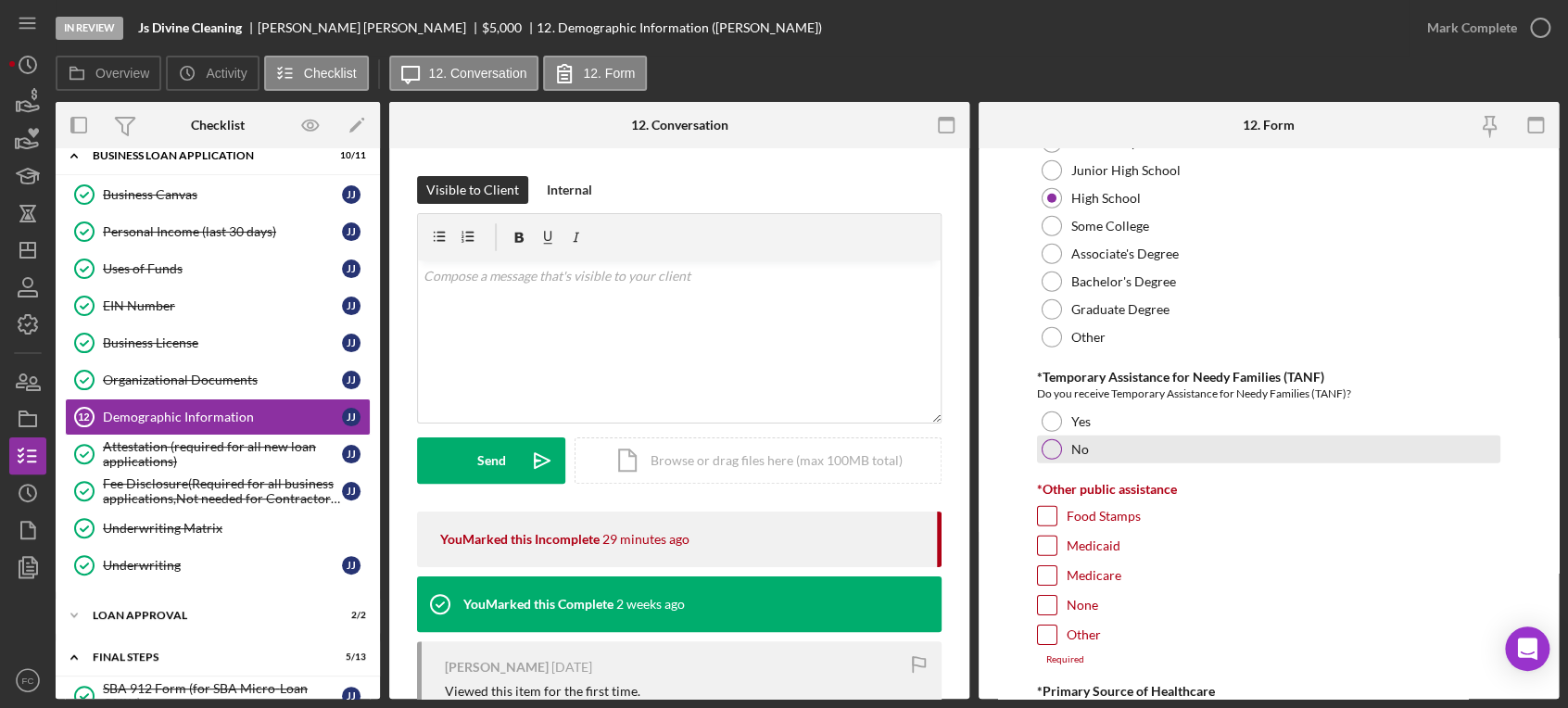
scroll to position [2779, 0]
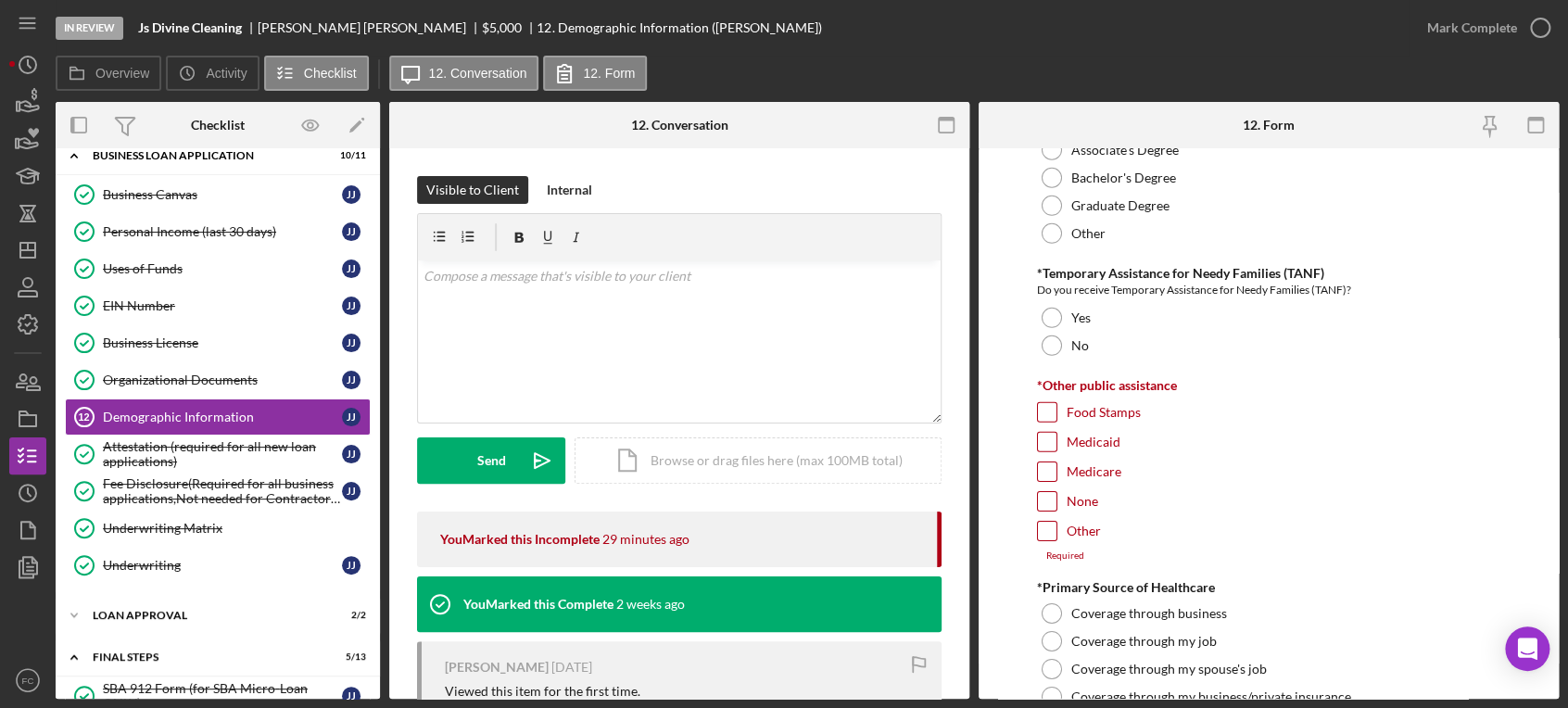
click at [1045, 394] on div "*Other public assistance Food Stamps Medicaid Medicare None Other Required" at bounding box center [1269, 469] width 464 height 184
click at [1045, 404] on input "Food Stamps" at bounding box center [1046, 412] width 18 height 18
checkbox input "true"
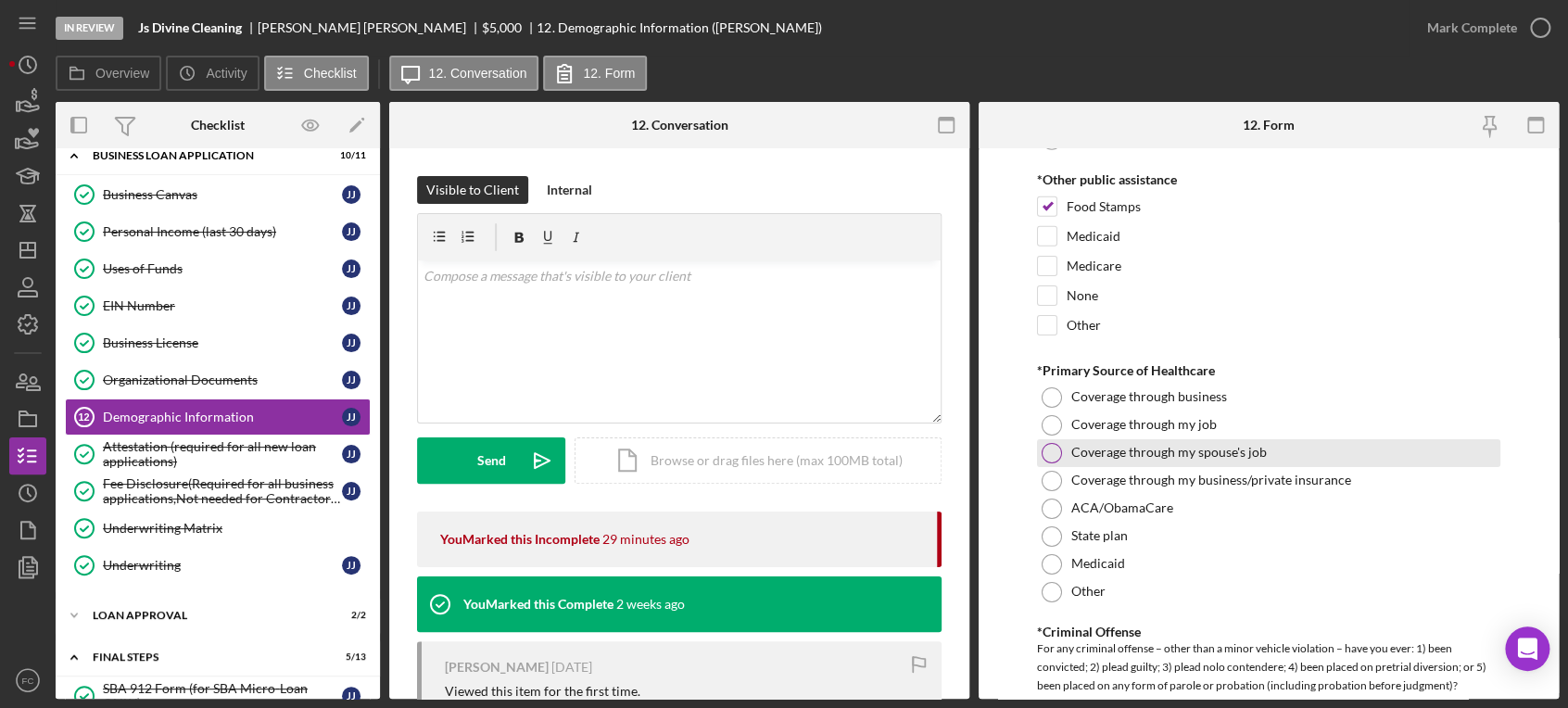
scroll to position [3086, 0]
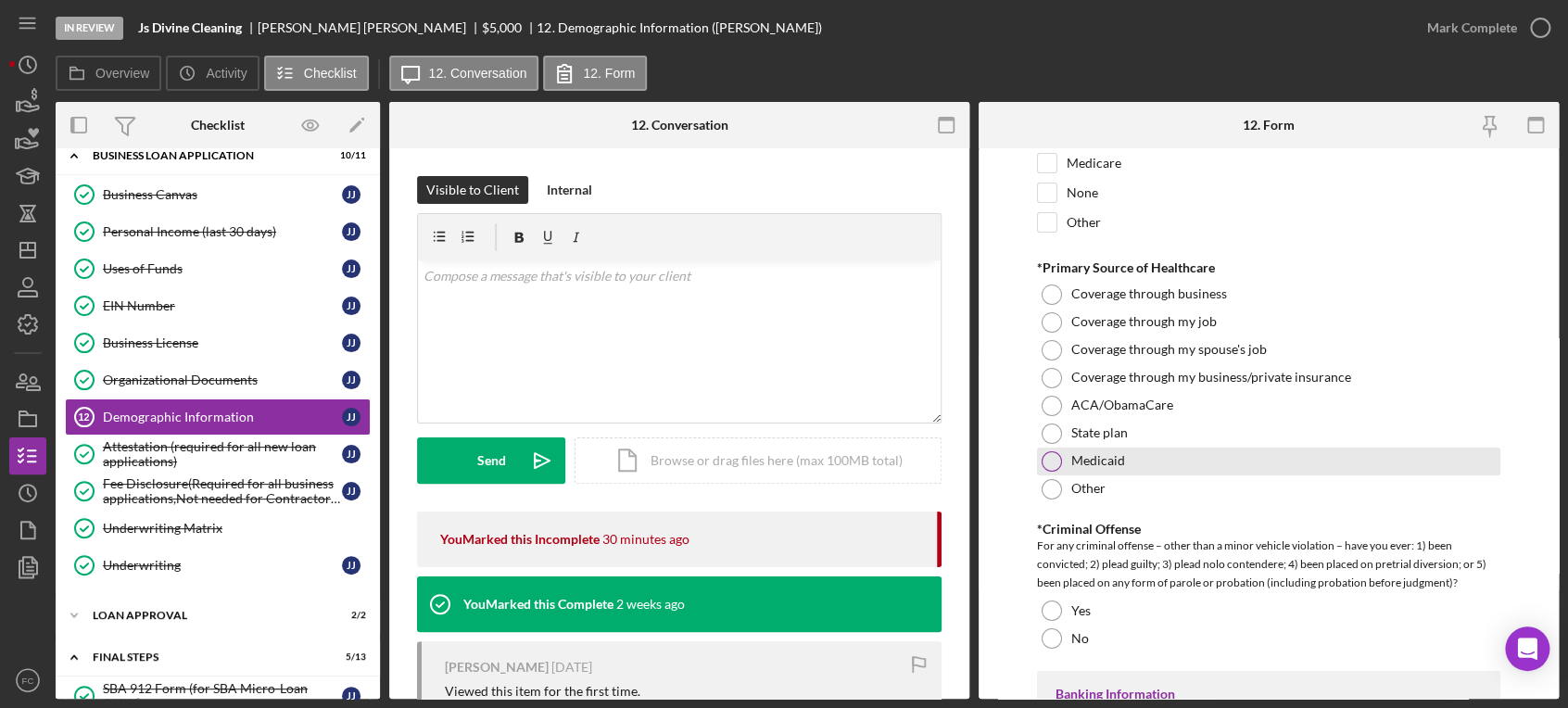
click at [1048, 455] on div at bounding box center [1051, 460] width 20 height 20
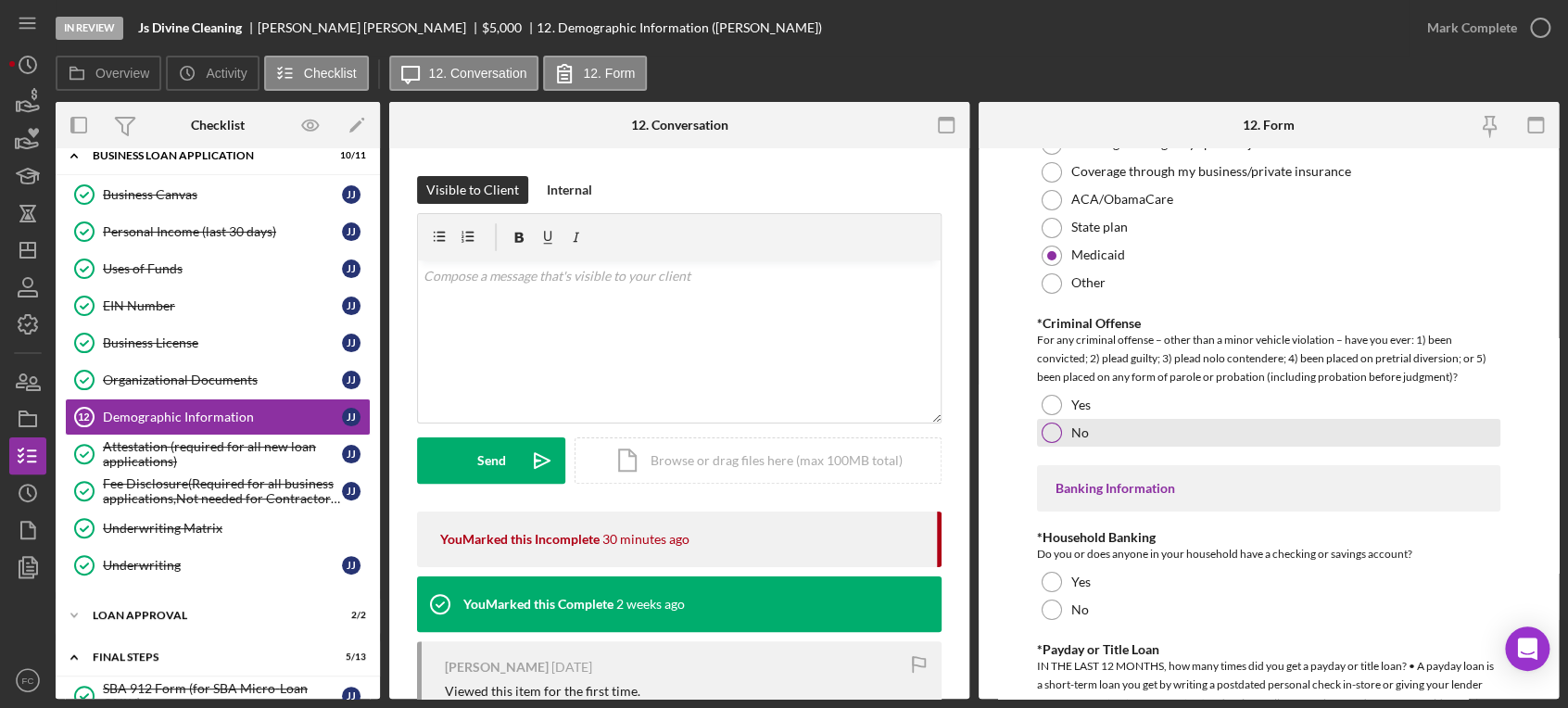
click at [1041, 428] on div at bounding box center [1051, 432] width 20 height 20
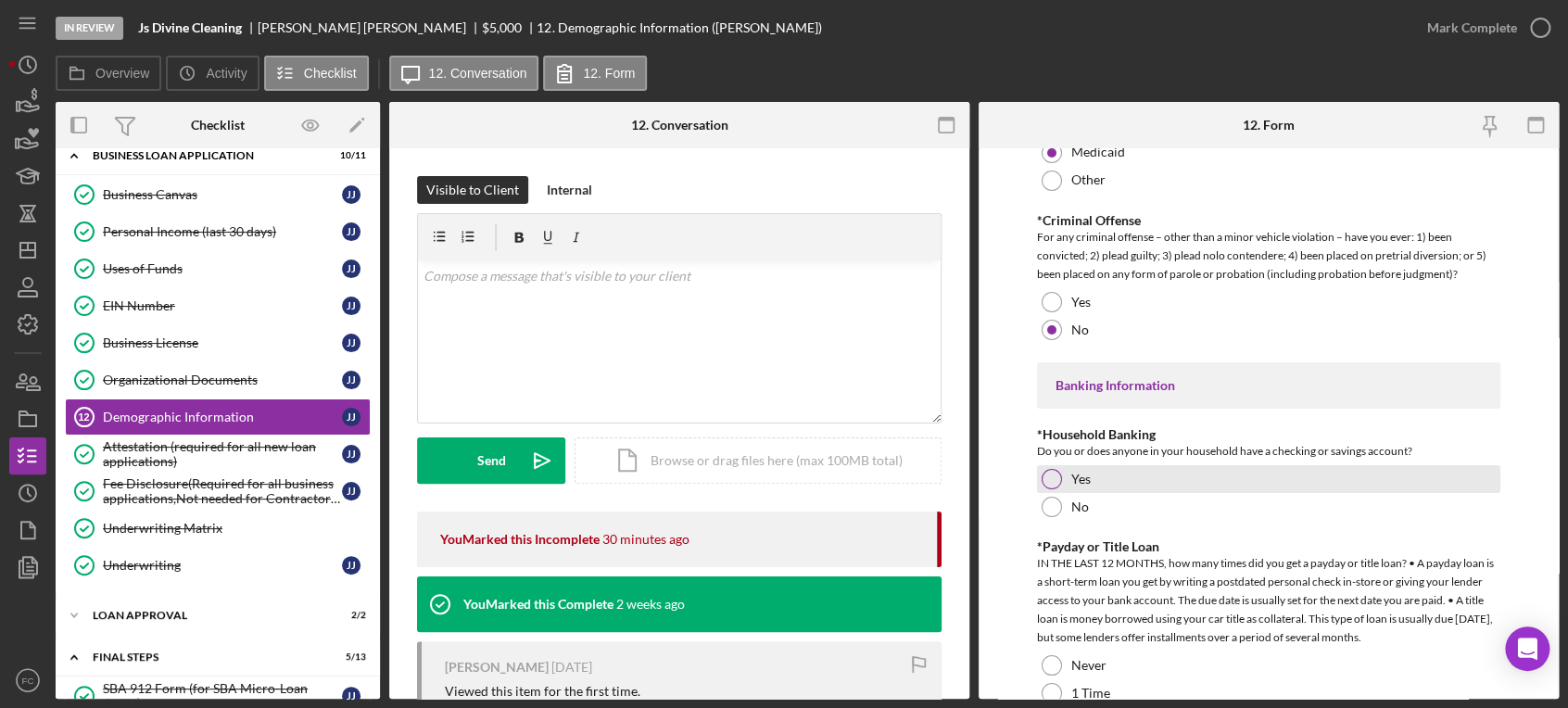
click at [1050, 477] on div at bounding box center [1051, 479] width 20 height 20
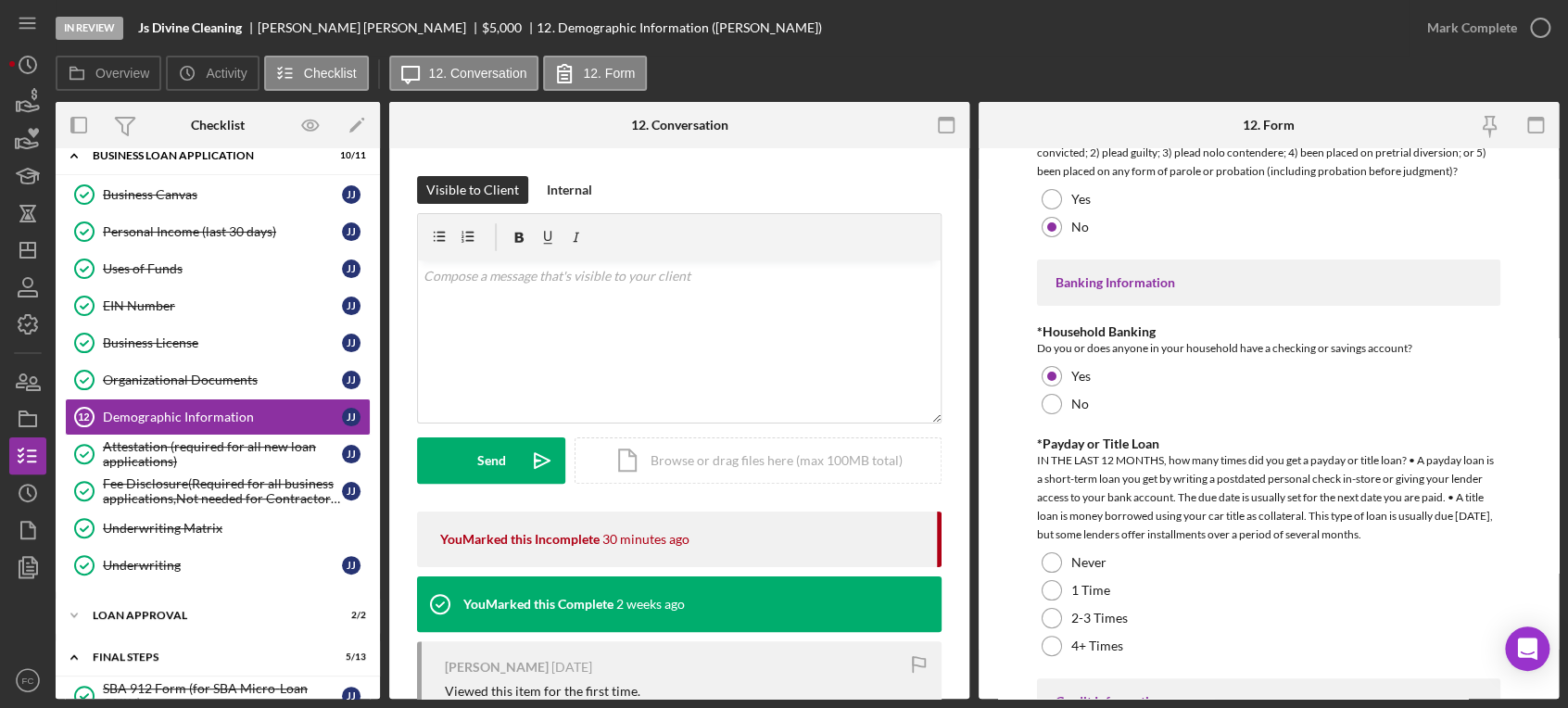
scroll to position [3601, 0]
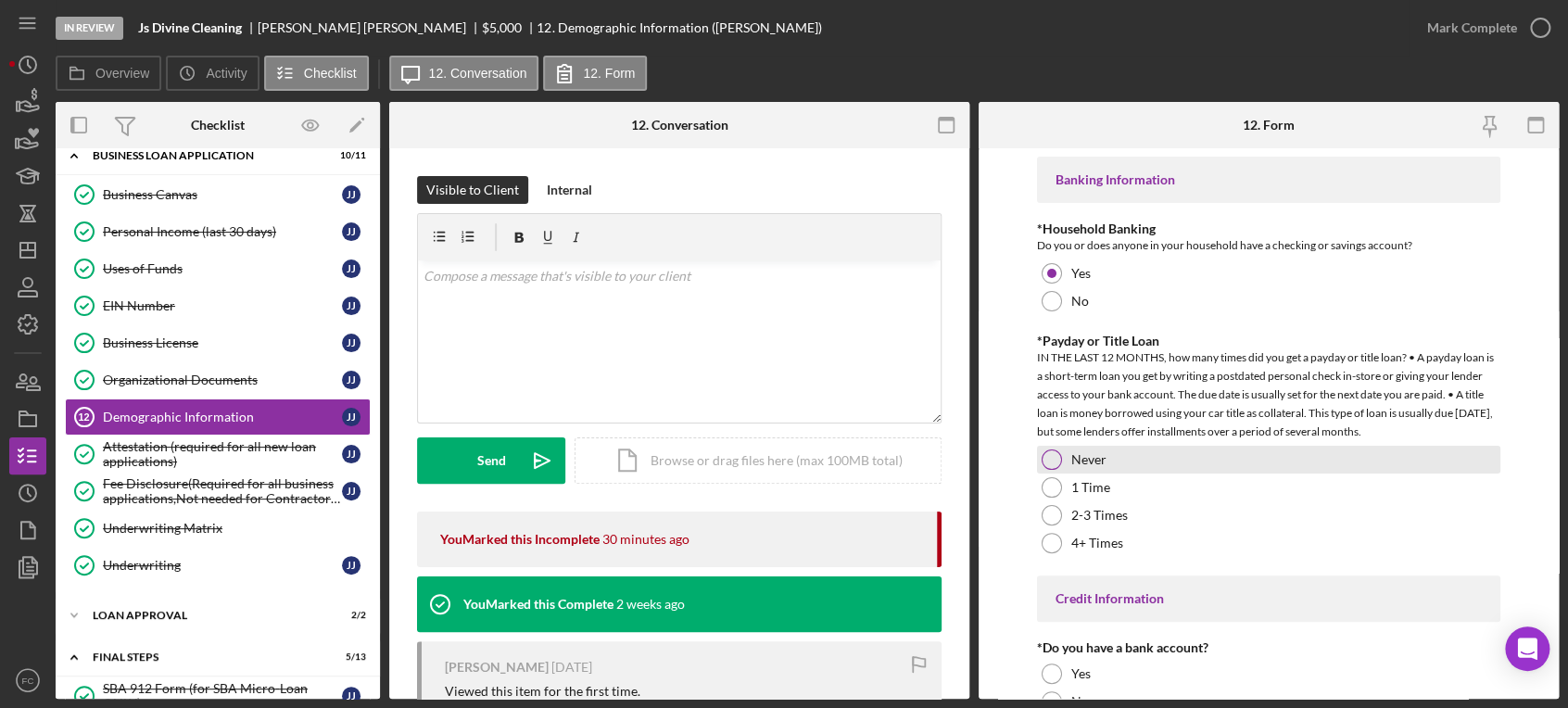
click at [1048, 450] on div at bounding box center [1051, 459] width 20 height 20
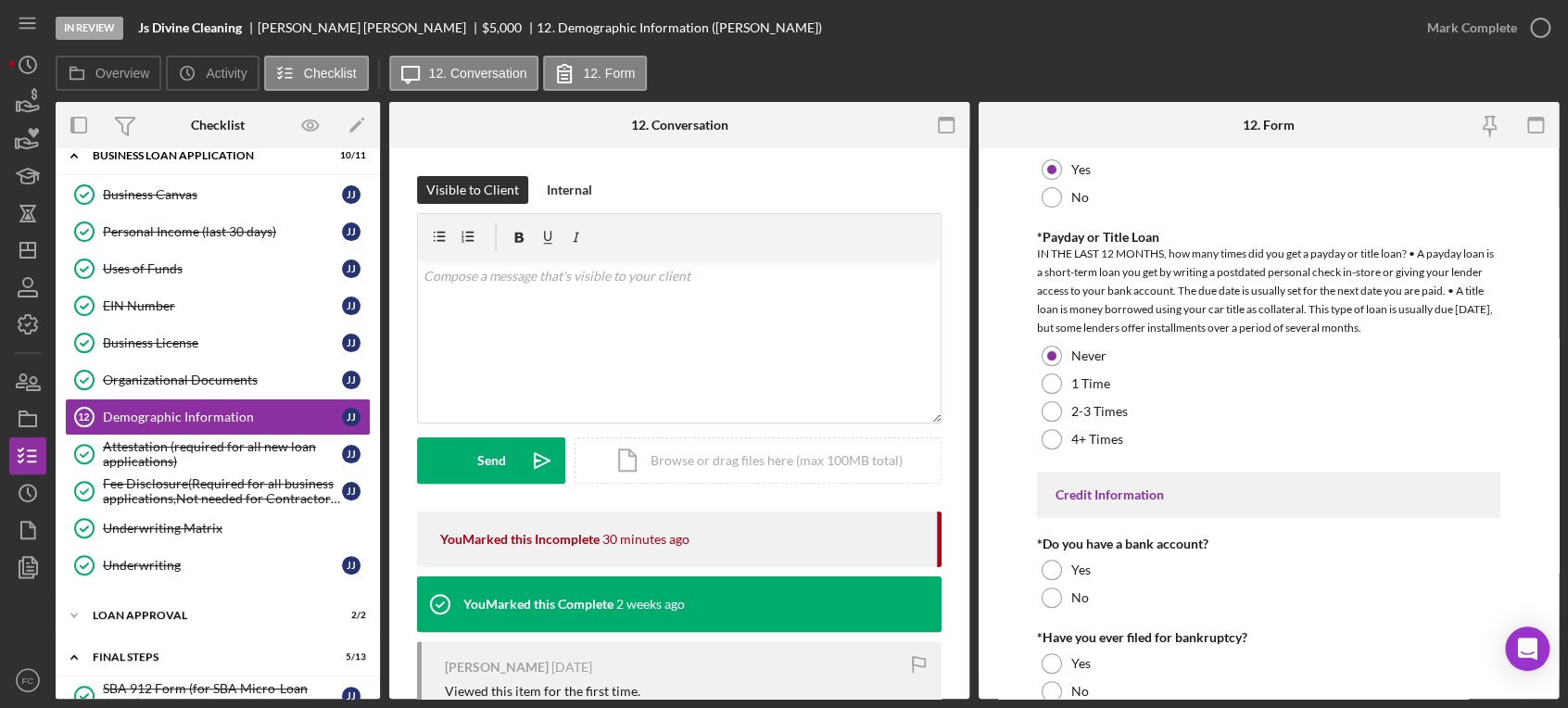
scroll to position [3772, 0]
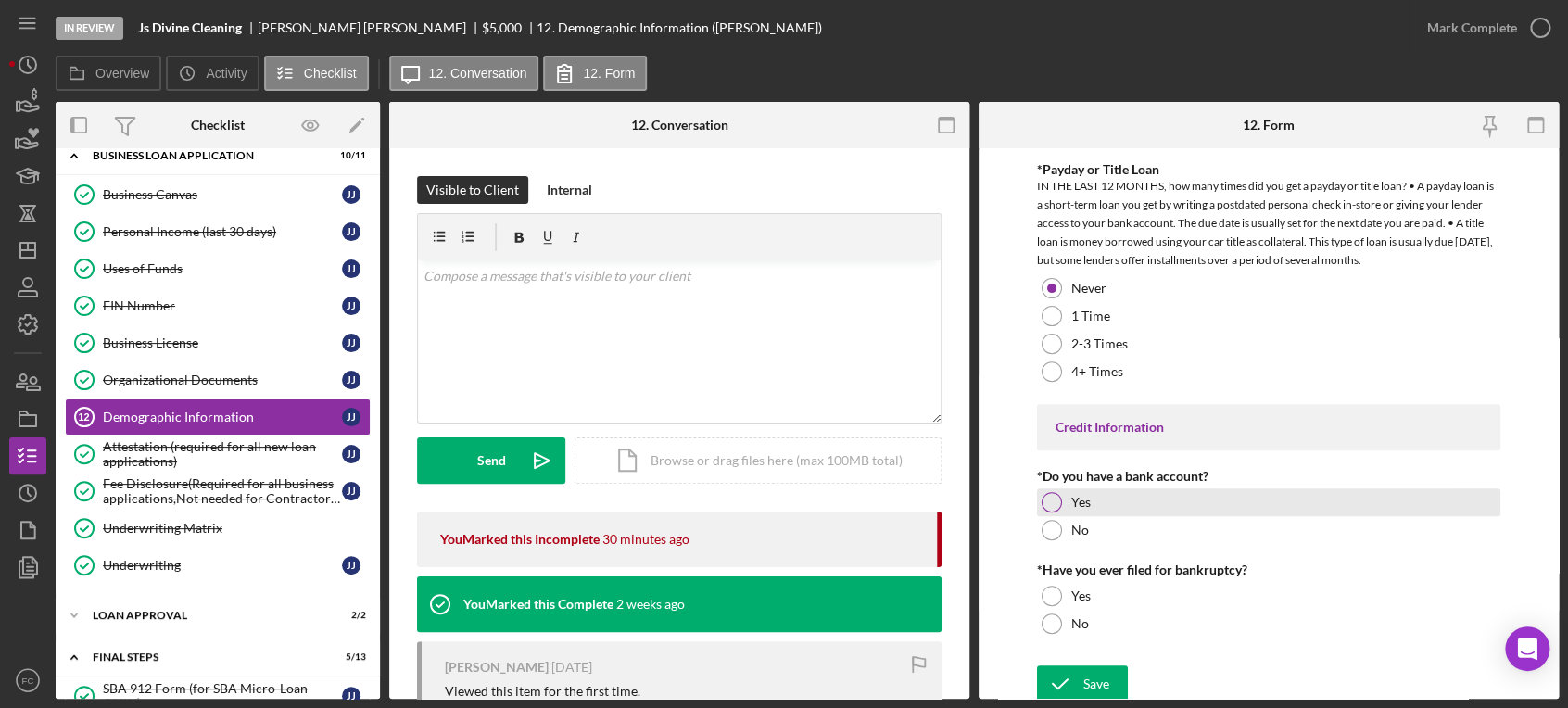
click at [1048, 491] on div at bounding box center [1051, 501] width 20 height 20
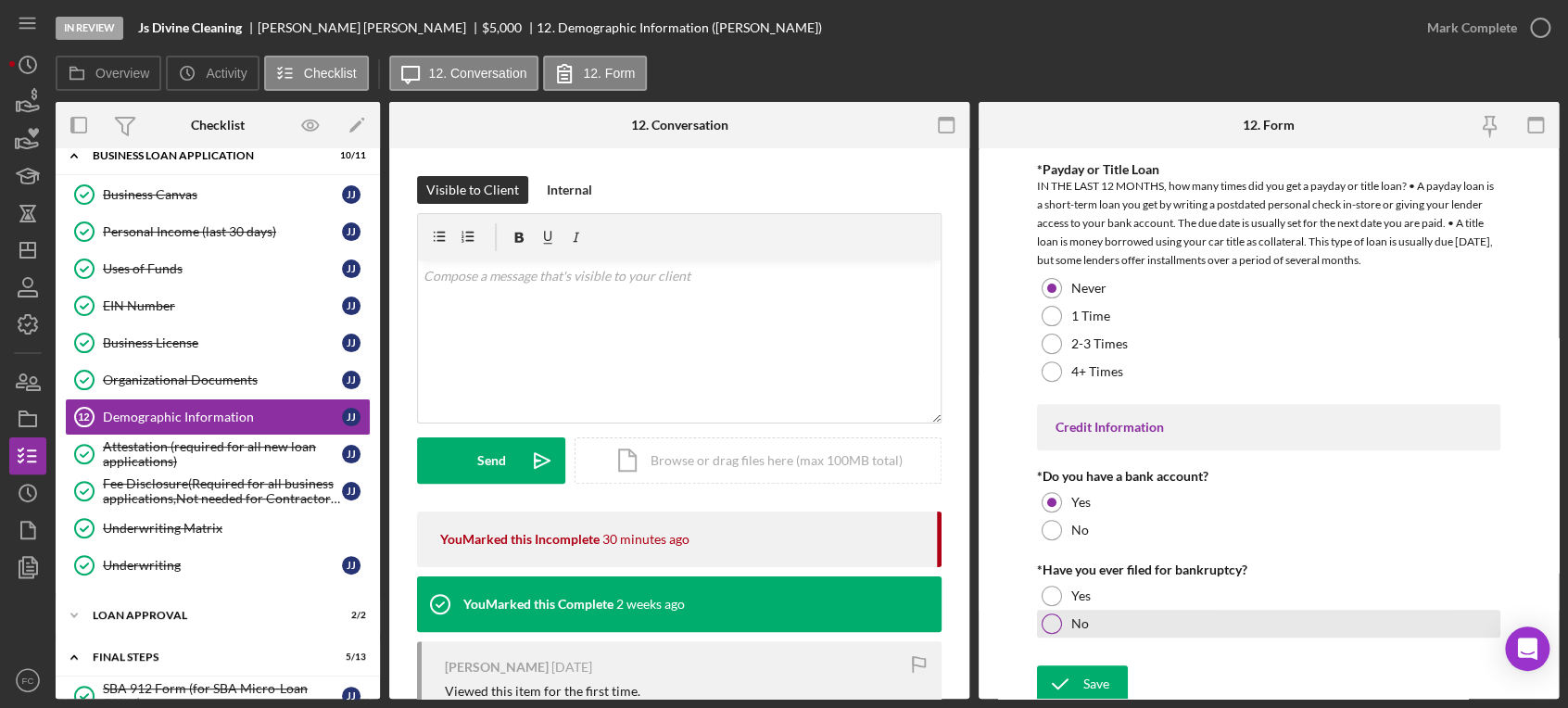
click at [1048, 609] on div "No" at bounding box center [1269, 623] width 464 height 28
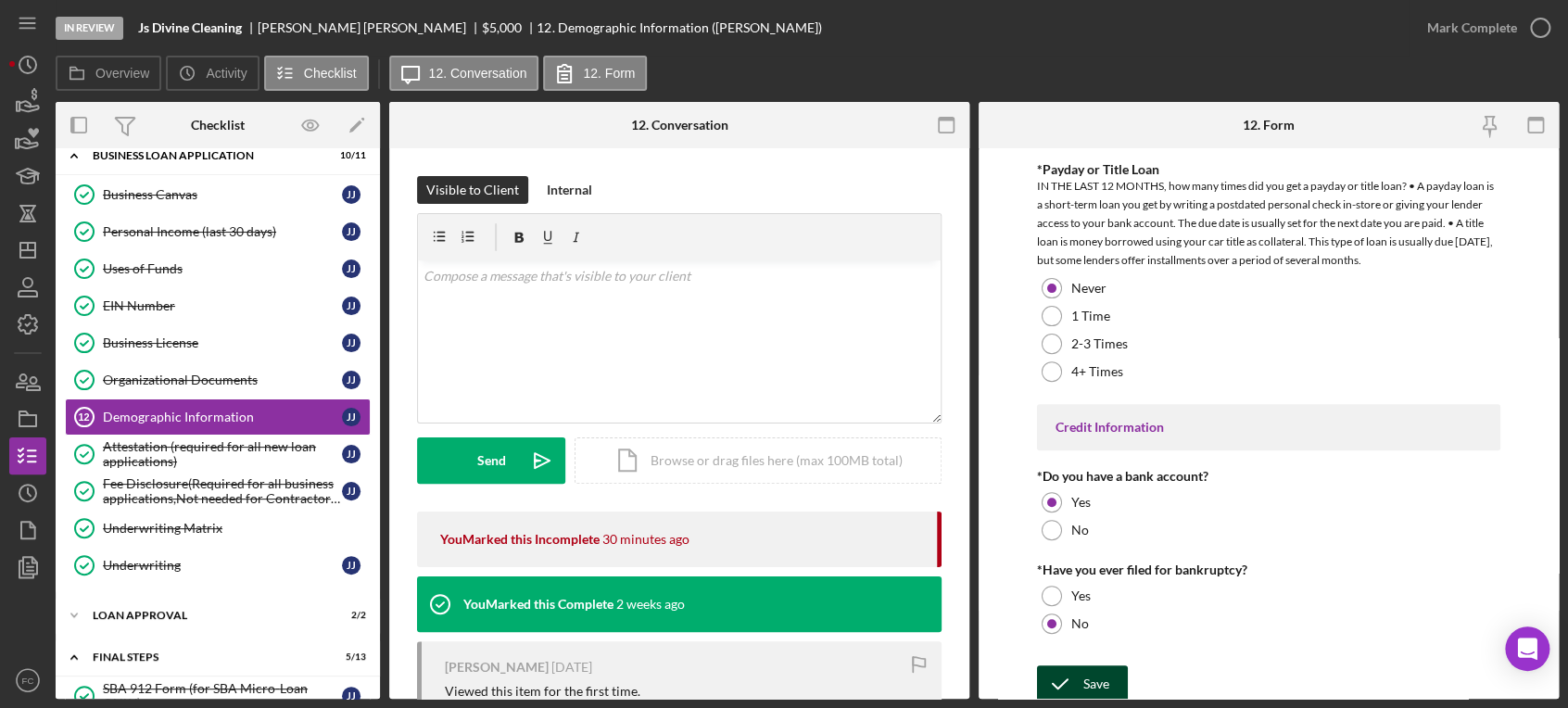
click at [1061, 667] on icon "submit" at bounding box center [1060, 684] width 47 height 47
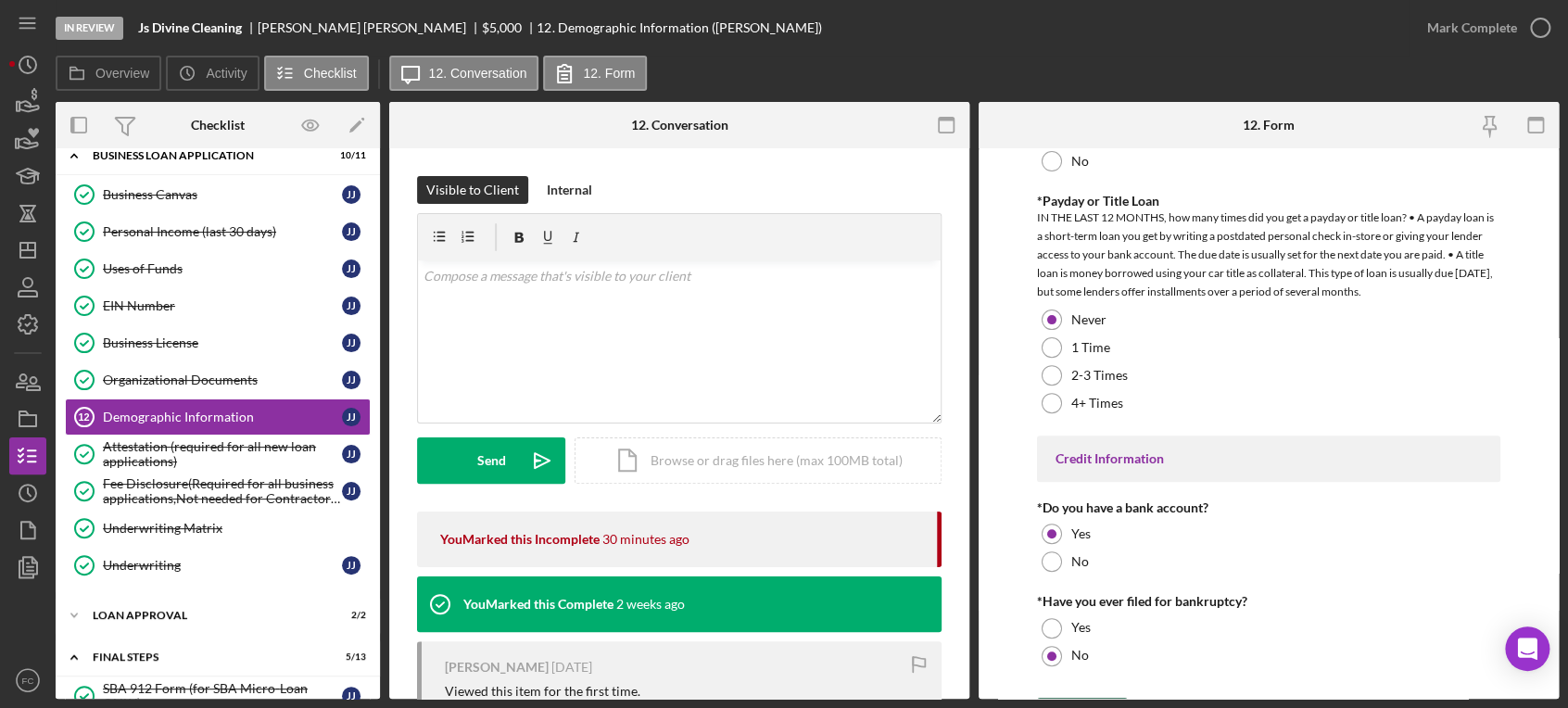
scroll to position [3804, 0]
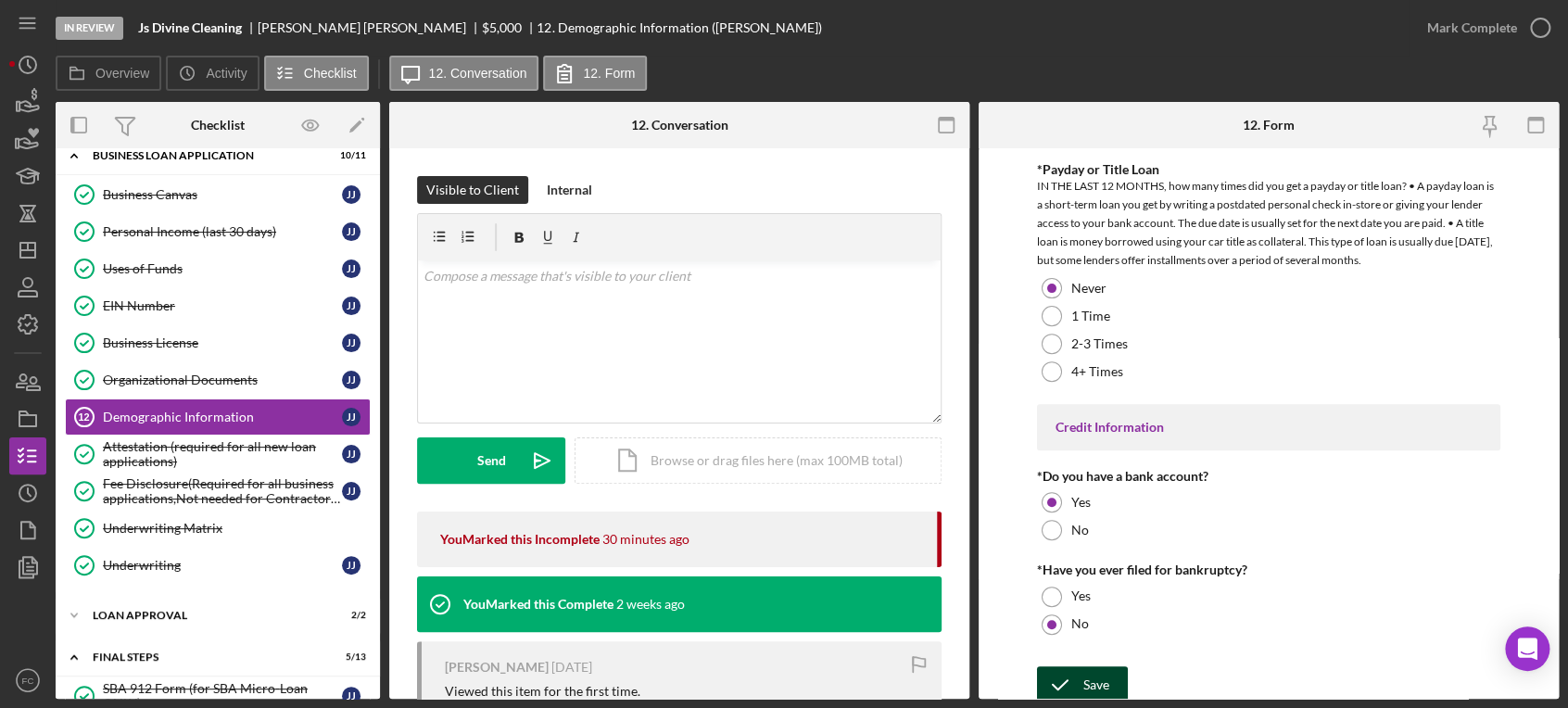
click at [1086, 672] on div "Save" at bounding box center [1096, 685] width 26 height 37
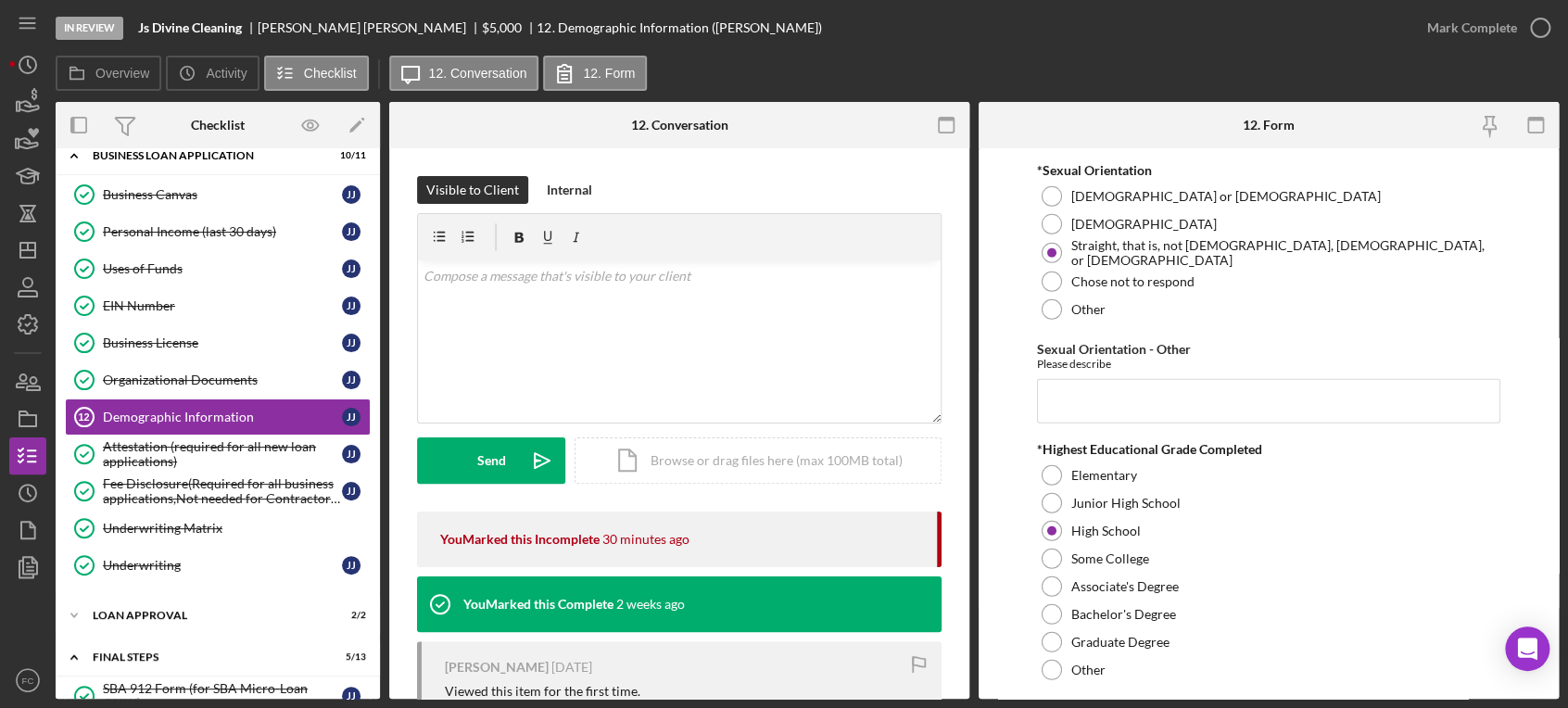
scroll to position [2570, 0]
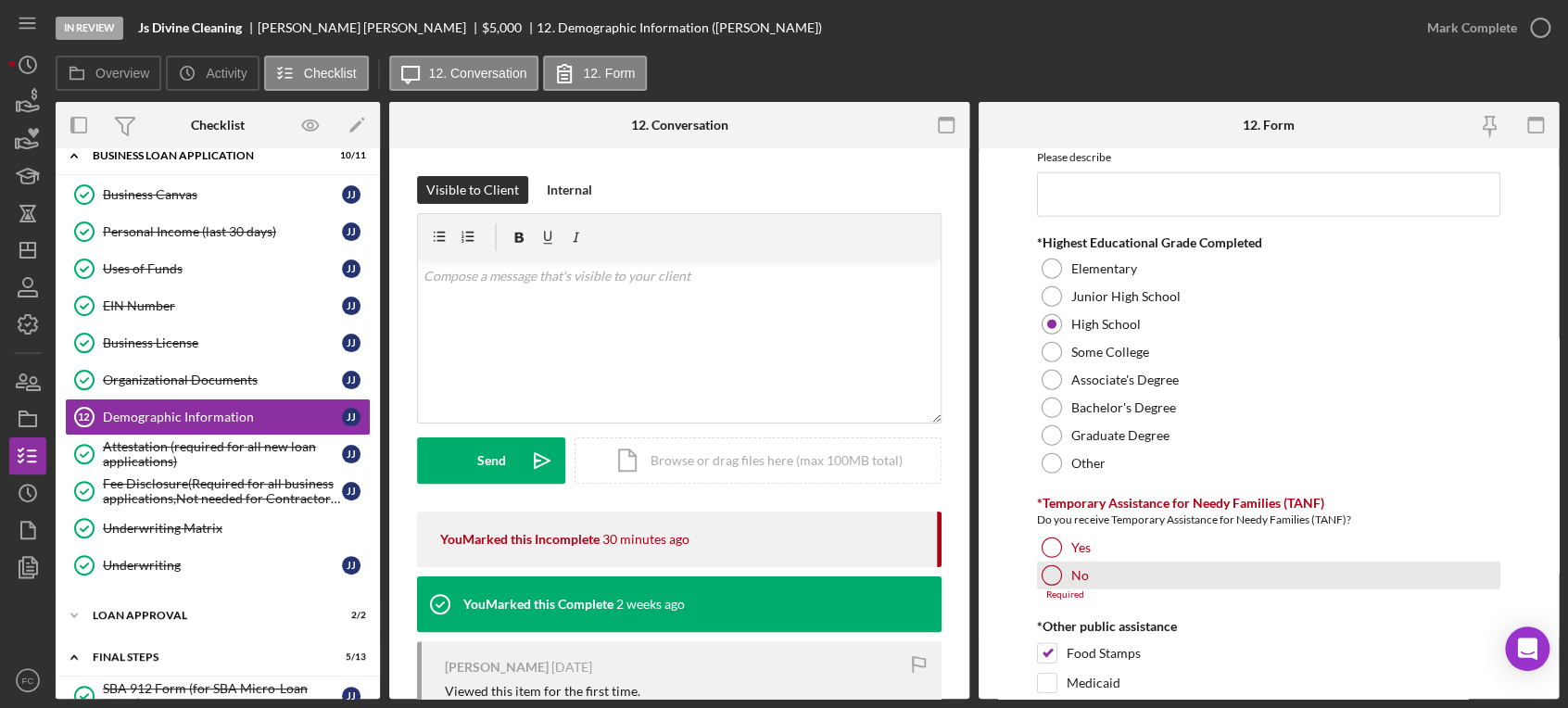
click at [1052, 568] on div at bounding box center [1051, 575] width 20 height 20
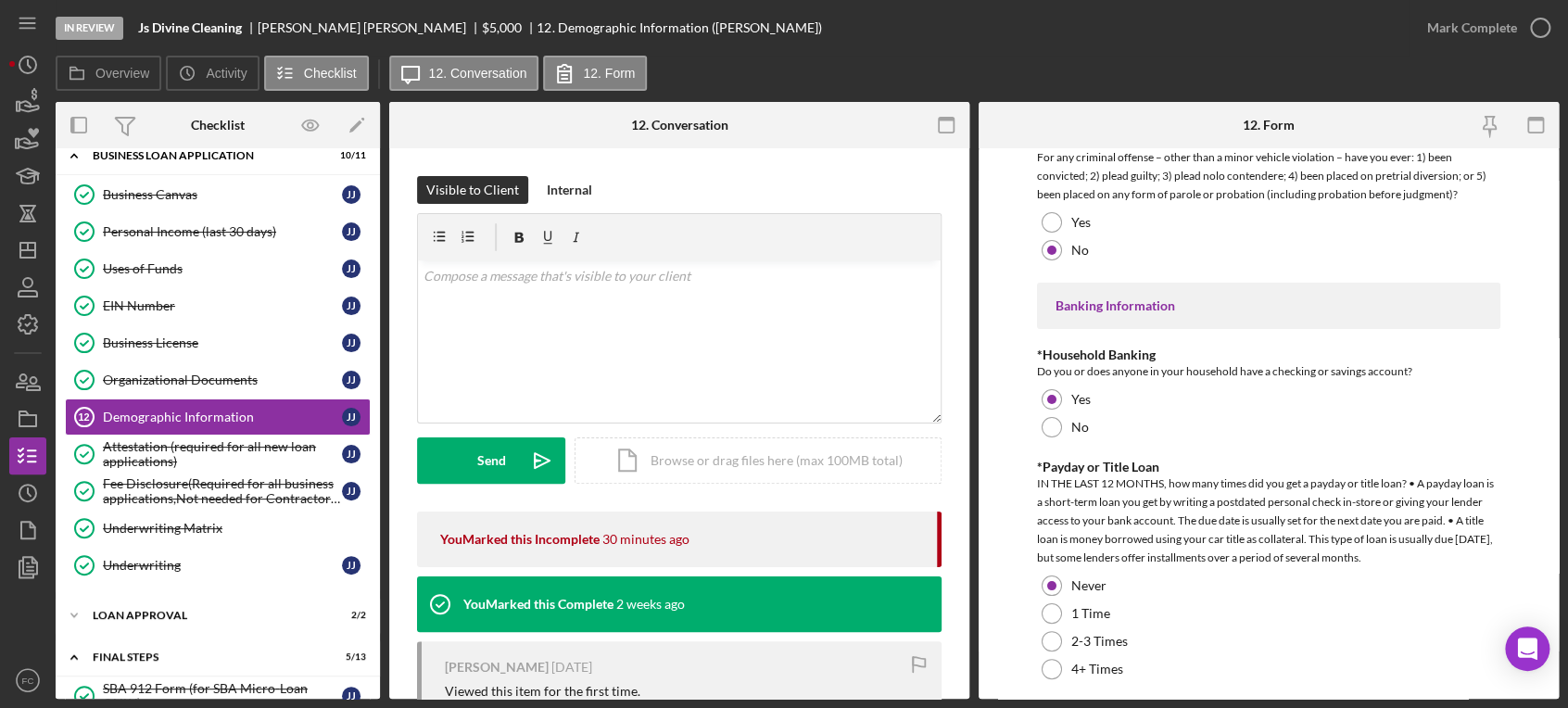
scroll to position [3793, 0]
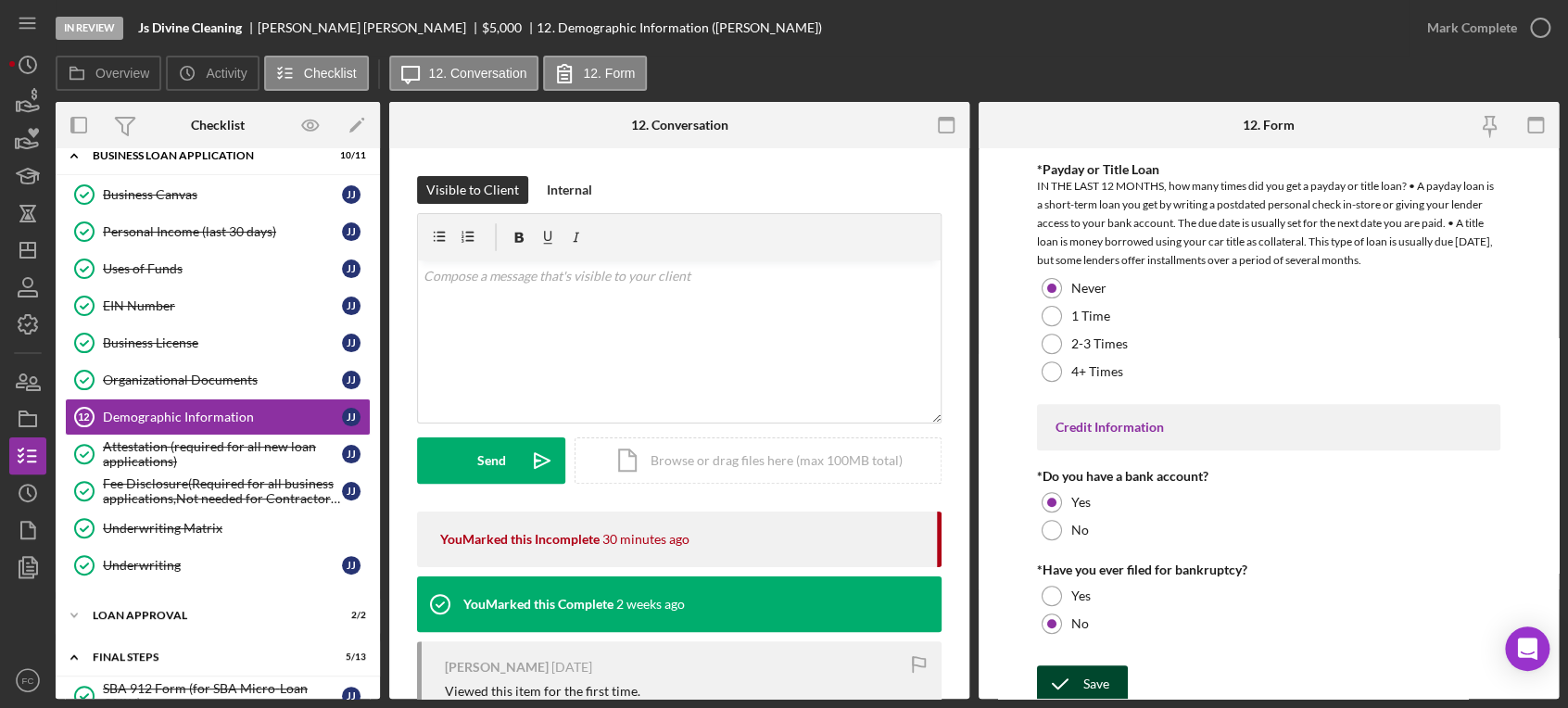
click at [1079, 672] on icon "submit" at bounding box center [1060, 684] width 47 height 47
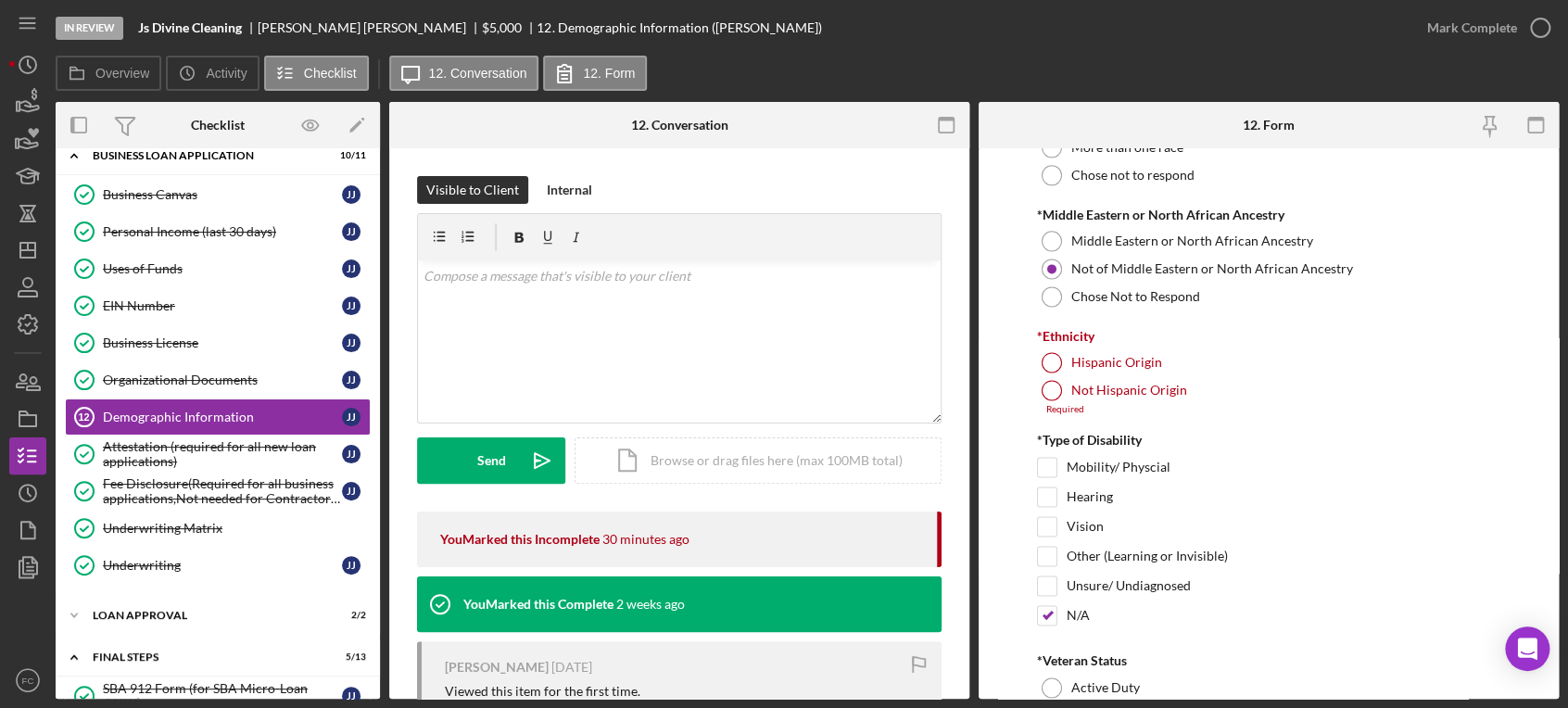
scroll to position [1119, 0]
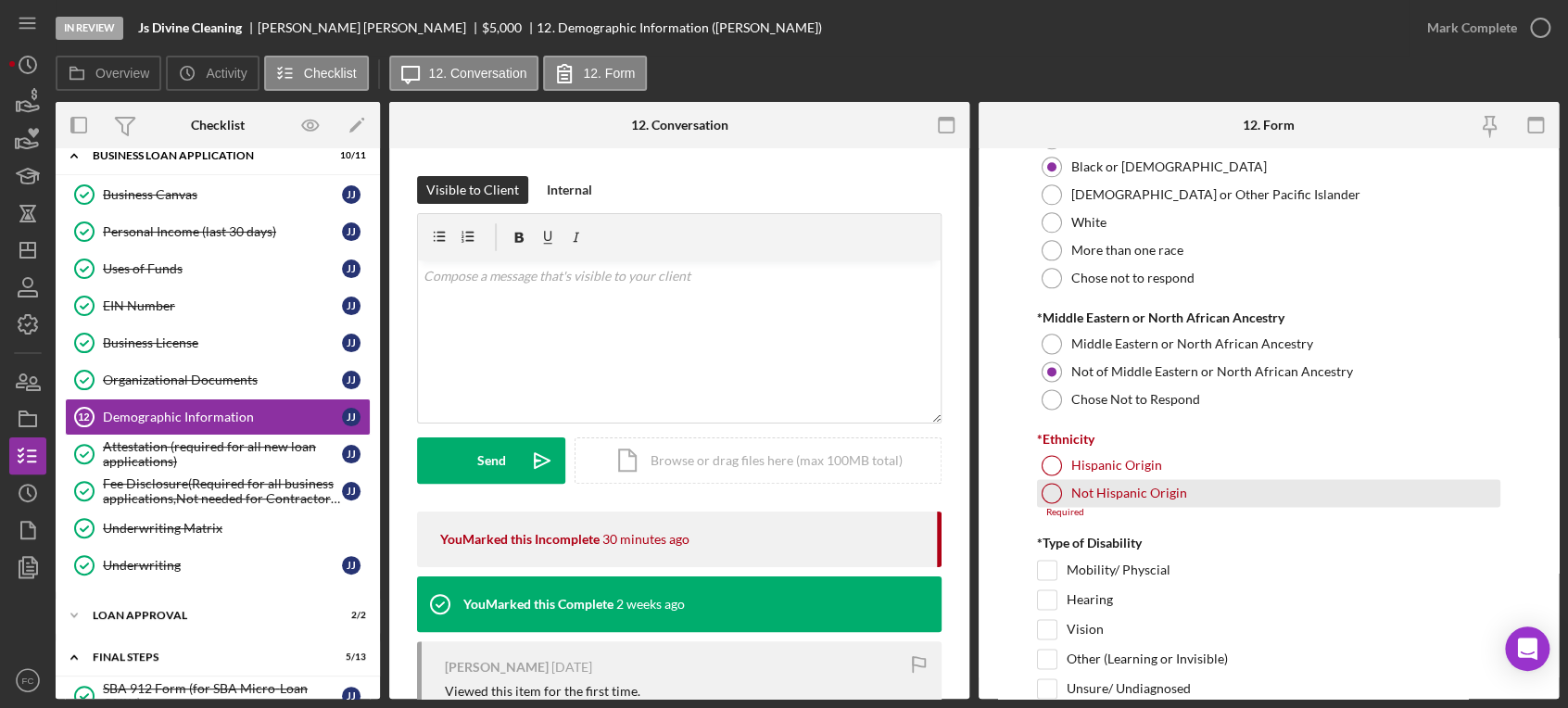
click at [1047, 490] on div at bounding box center [1051, 492] width 20 height 20
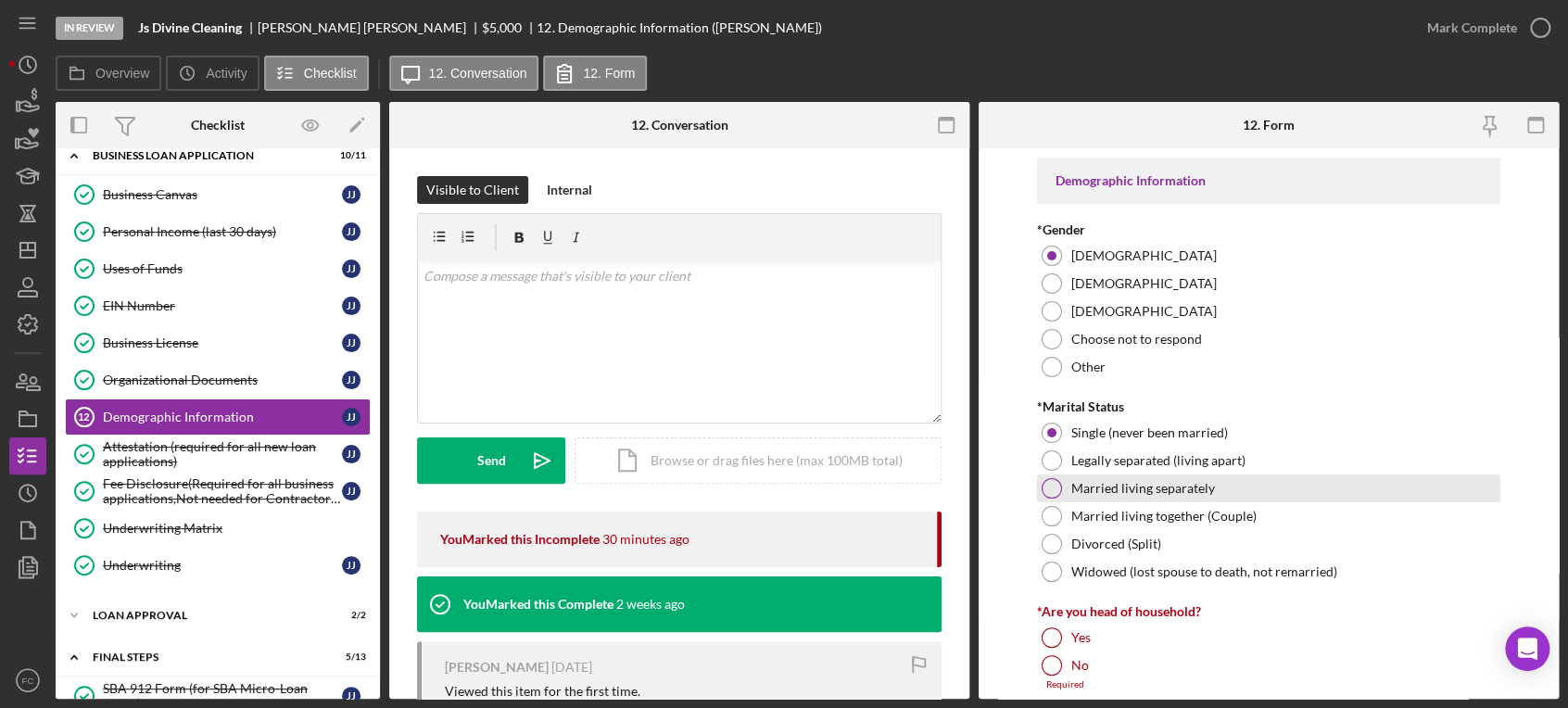
scroll to position [309, 0]
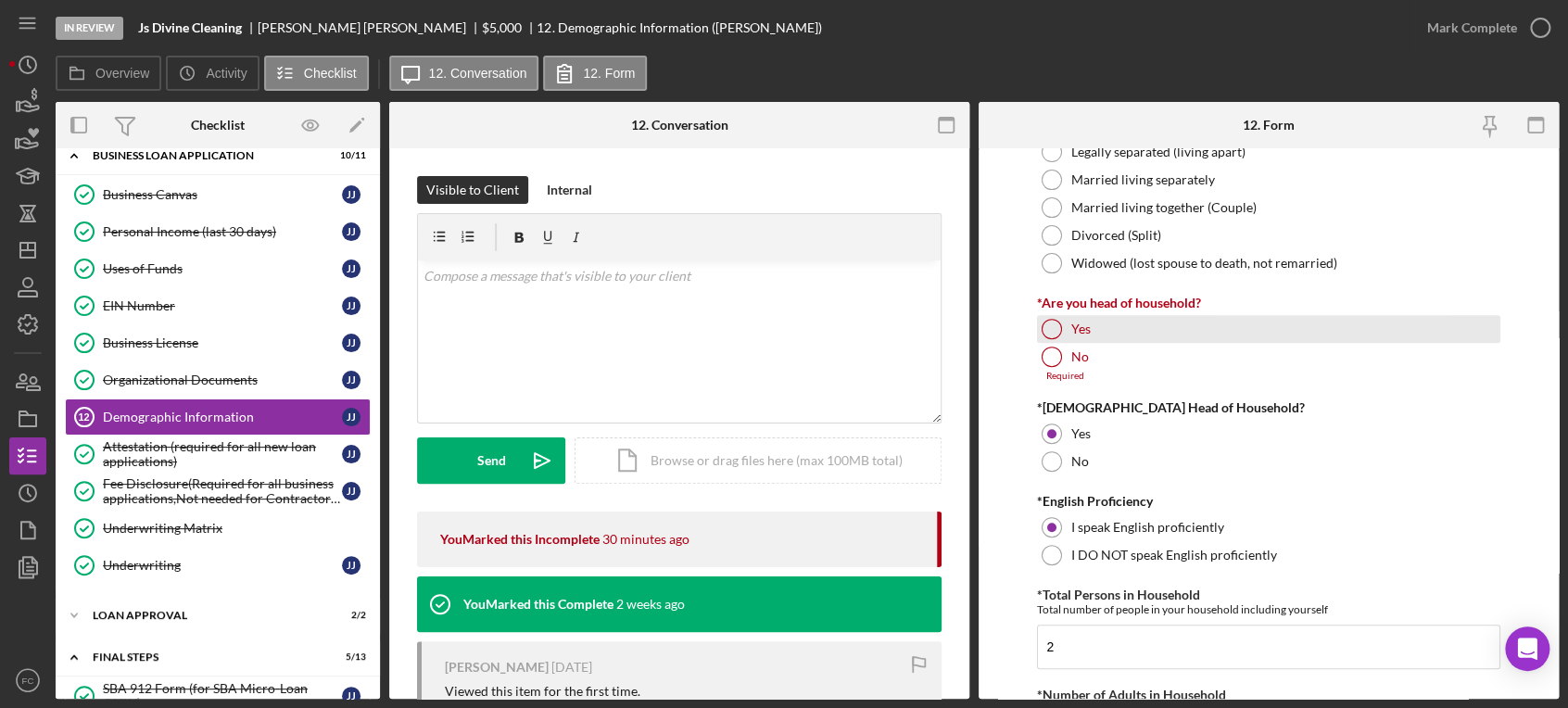
click at [1046, 322] on div at bounding box center [1051, 328] width 20 height 20
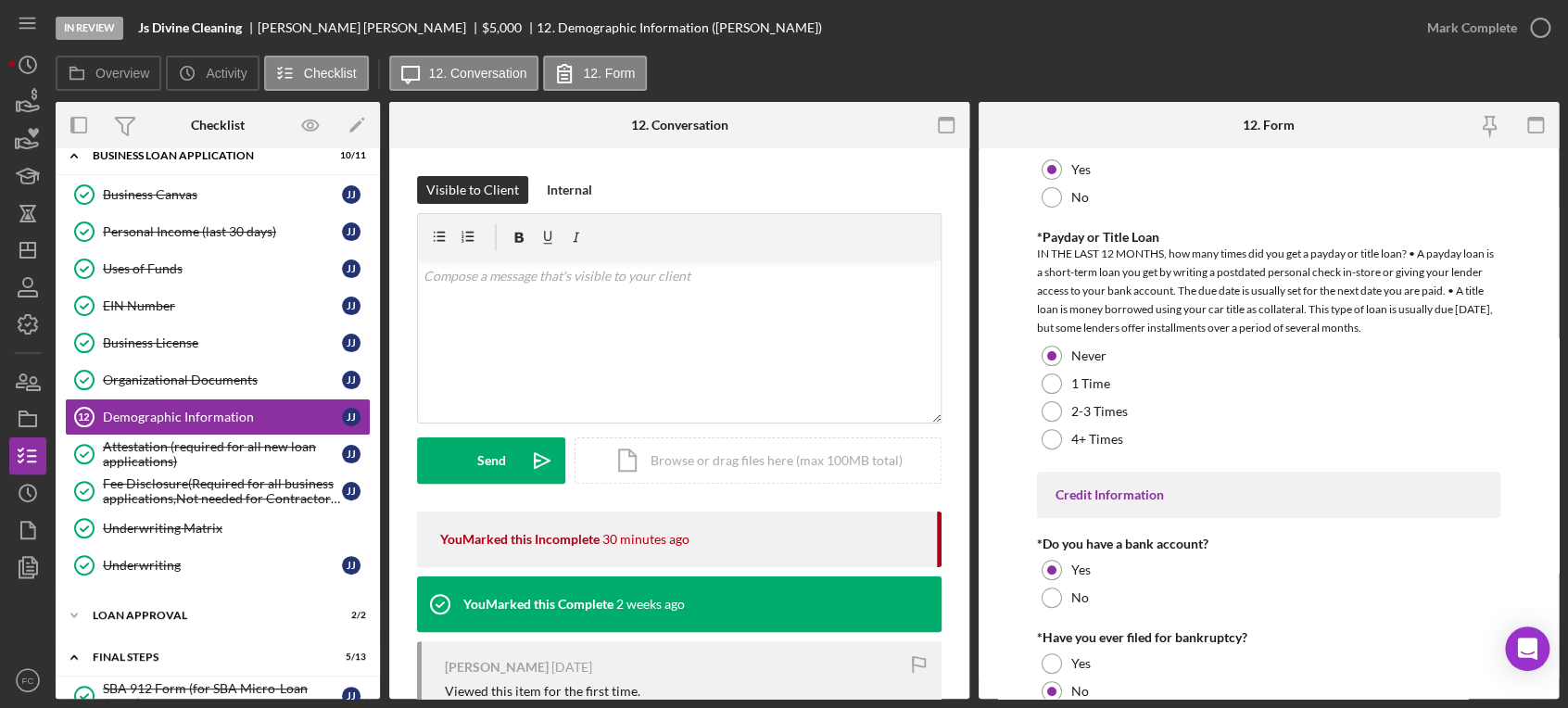
scroll to position [3772, 0]
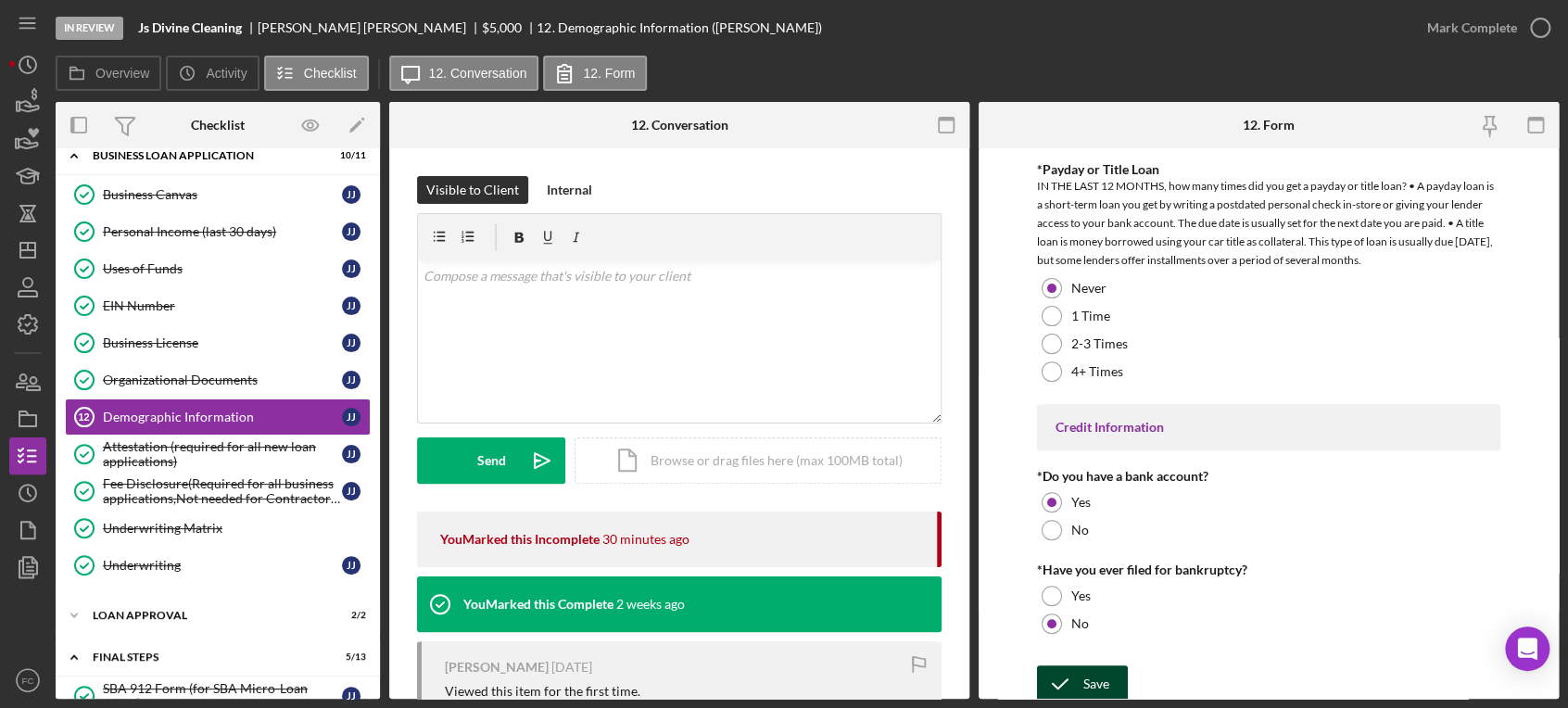
click at [1083, 673] on div "Save" at bounding box center [1096, 684] width 26 height 37
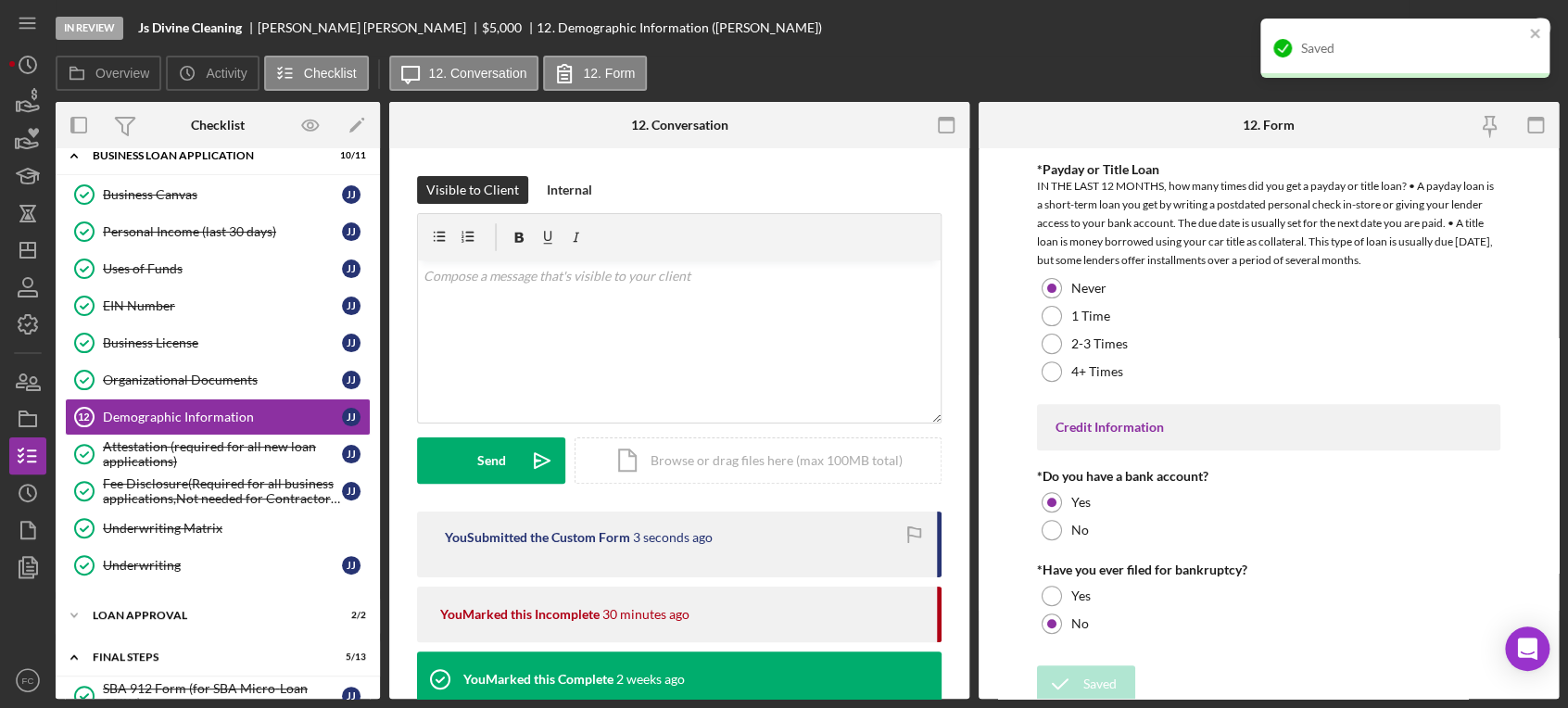
click at [1531, 24] on div "Saved" at bounding box center [1405, 48] width 290 height 59
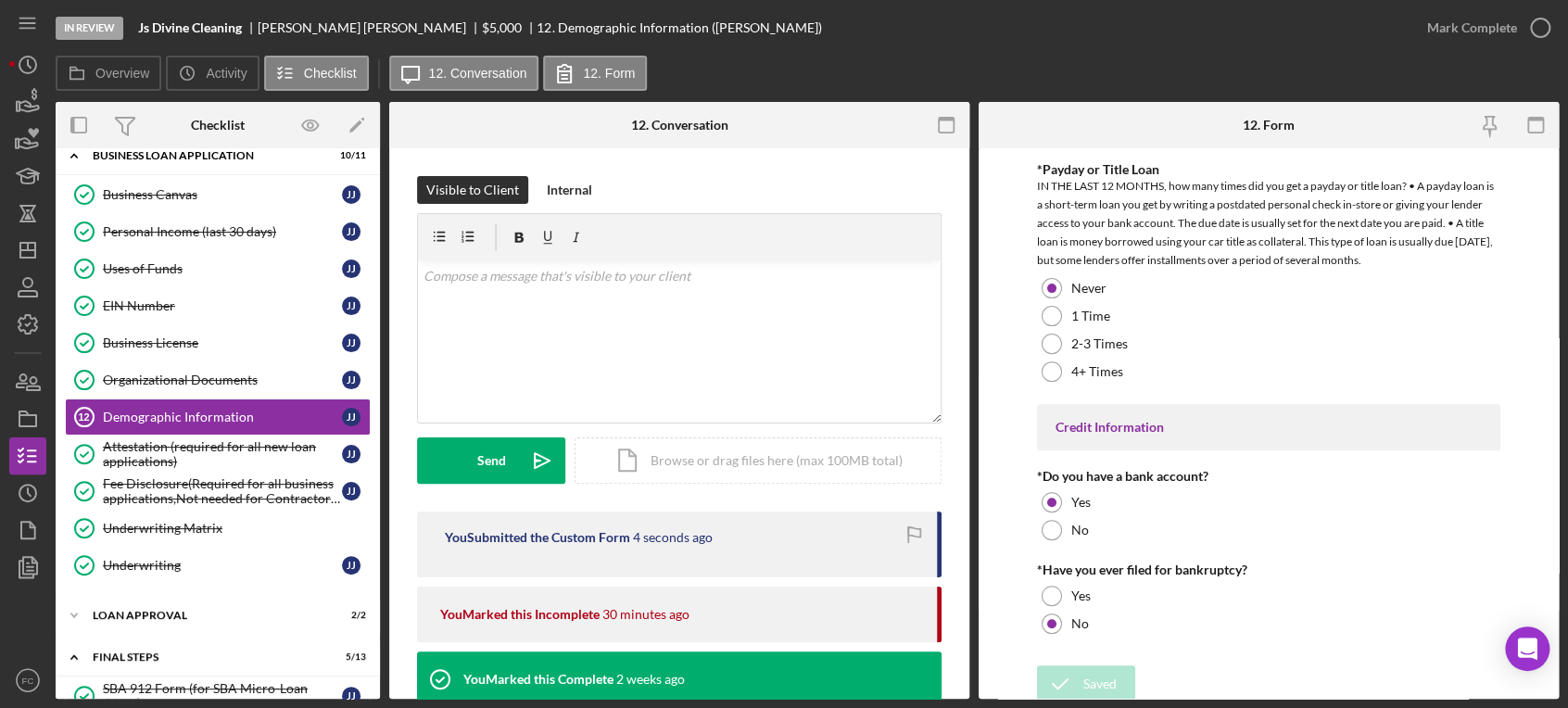
click at [1541, 17] on div "Saved" at bounding box center [1404, 18] width 296 height 8
click at [1540, 27] on icon "button" at bounding box center [1540, 28] width 47 height 47
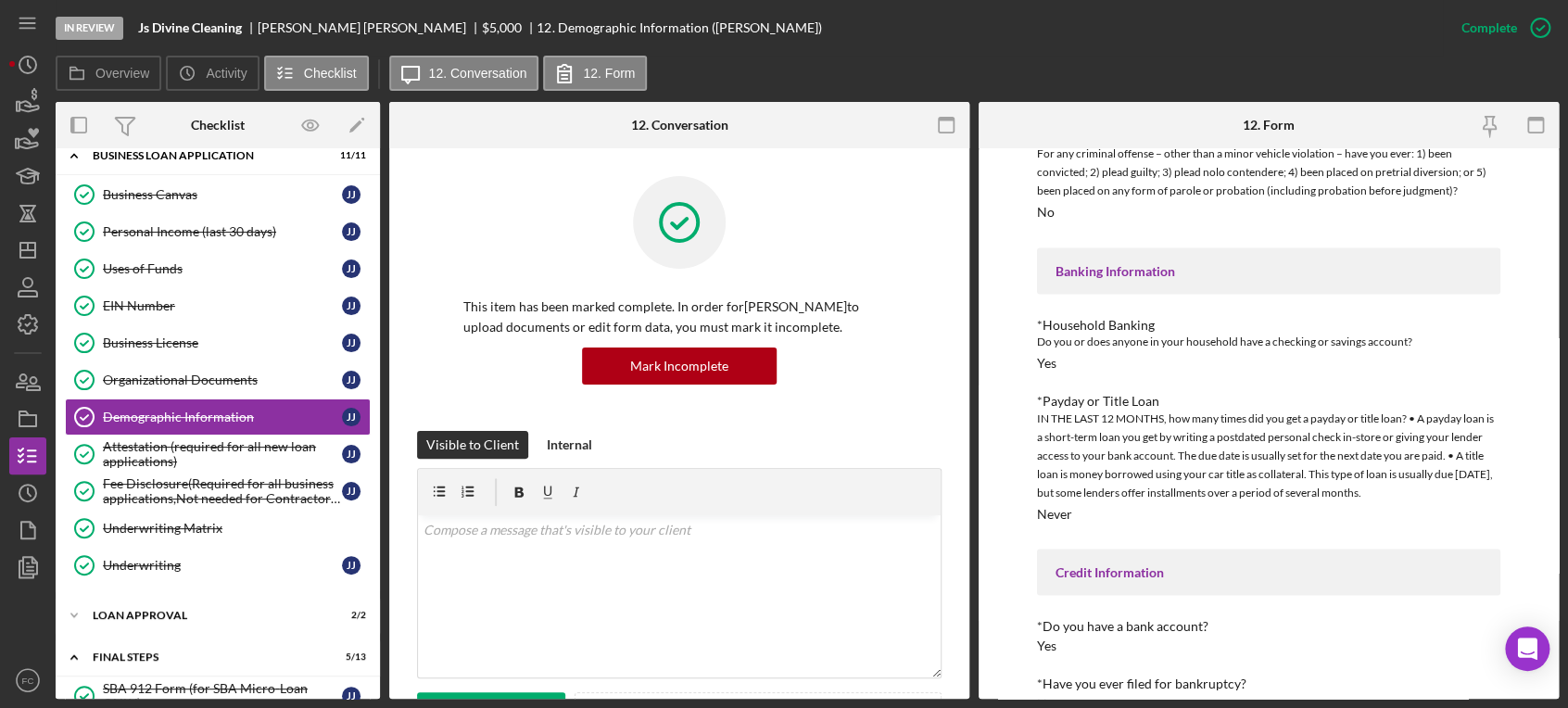
scroll to position [1669, 0]
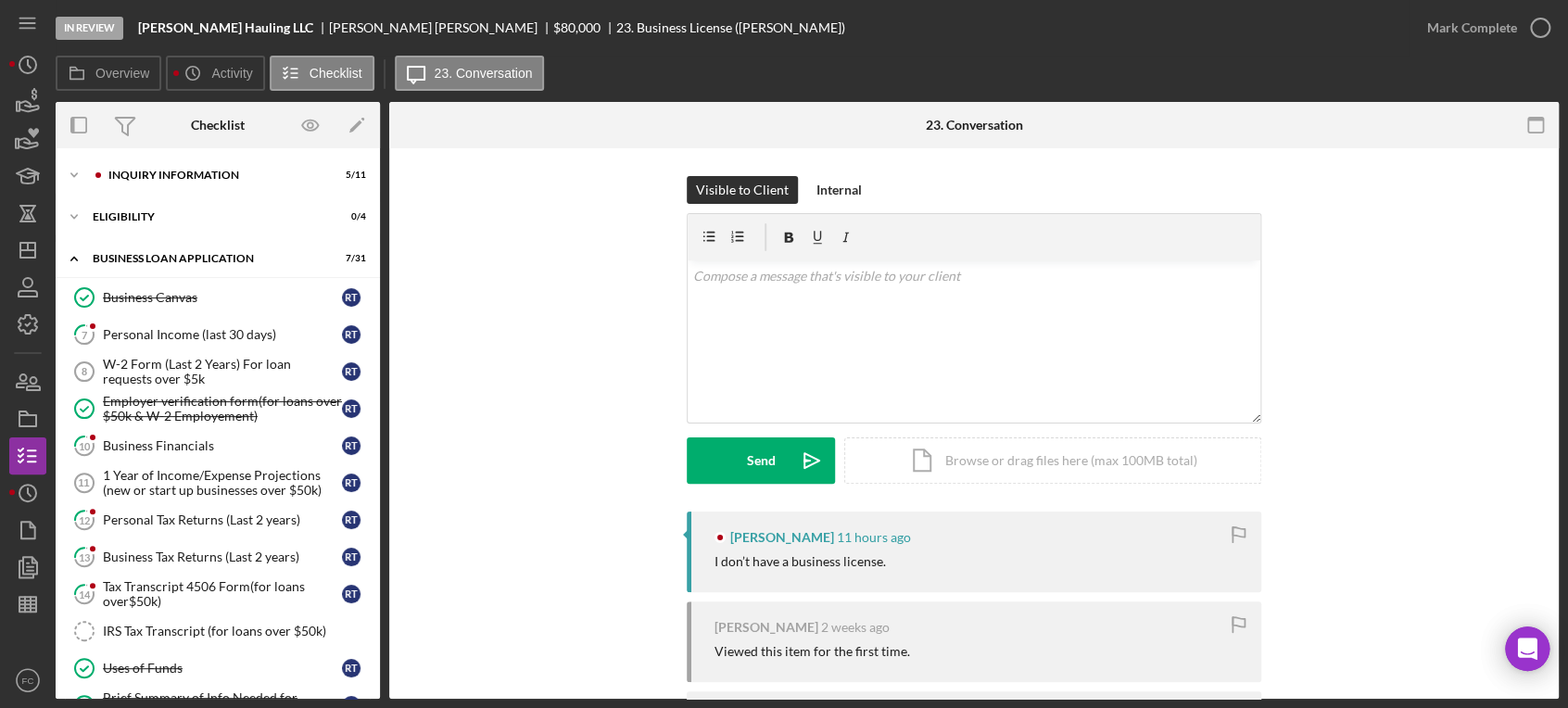
scroll to position [536, 0]
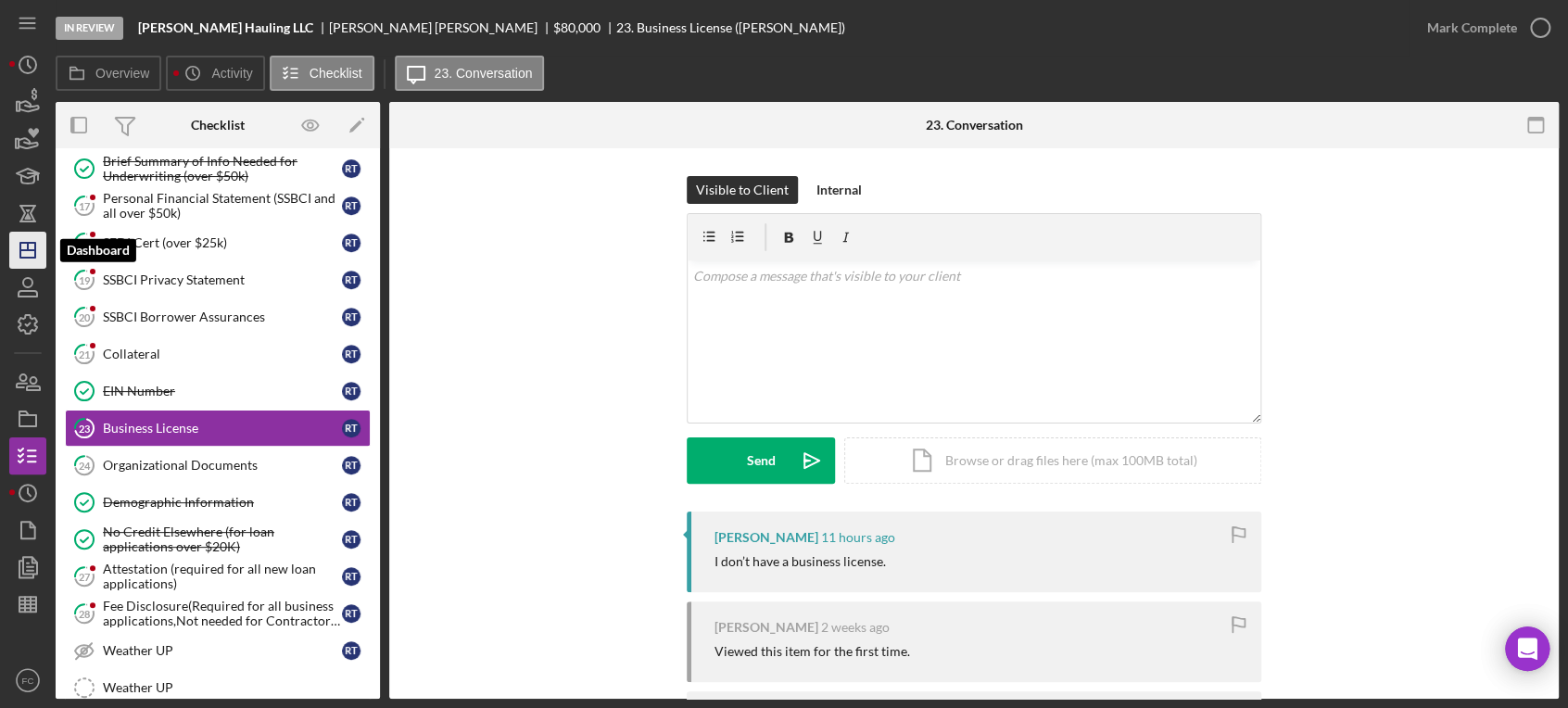
click at [30, 235] on icon "Icon/Dashboard" at bounding box center [28, 251] width 47 height 47
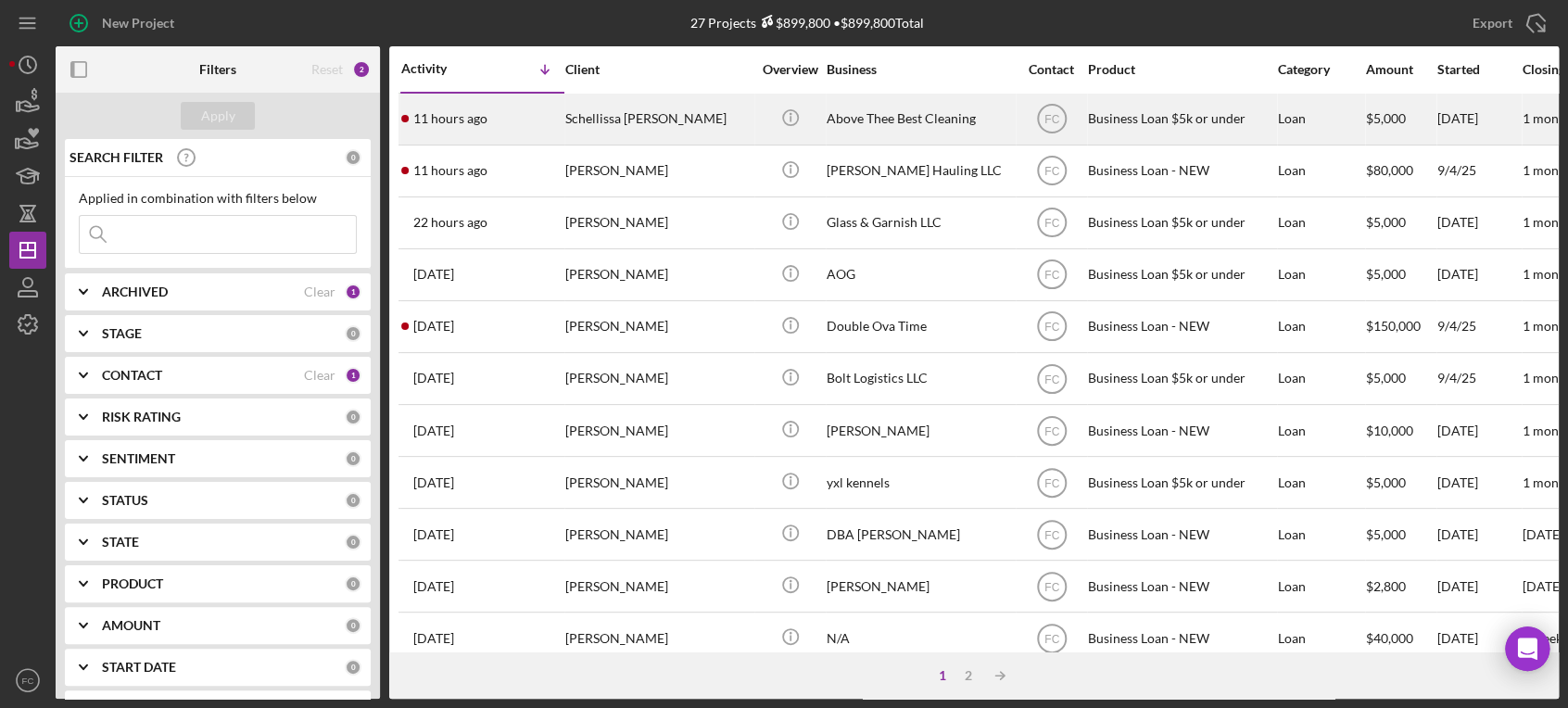
click at [532, 124] on div "11 hours ago Schellissa [PERSON_NAME]" at bounding box center [482, 118] width 162 height 50
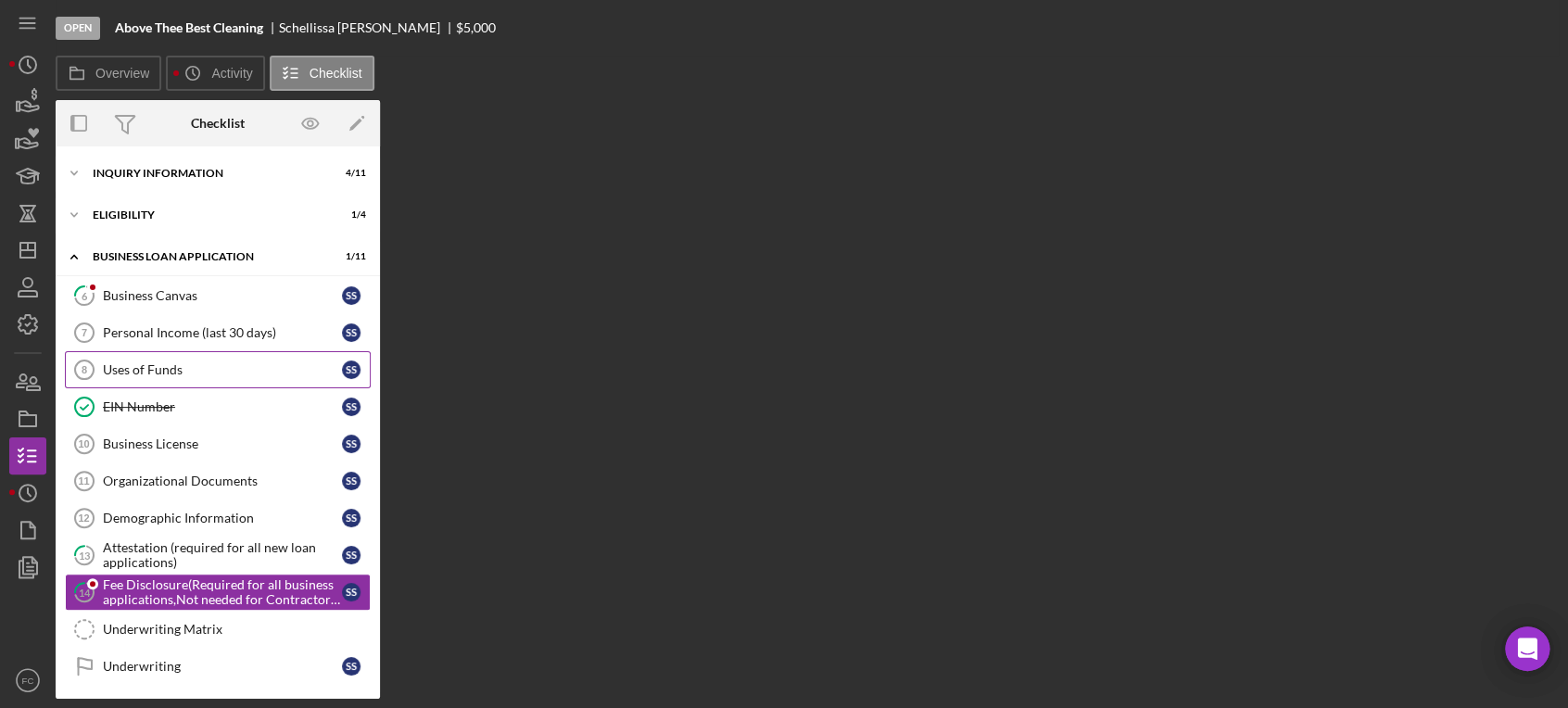
scroll to position [126, 0]
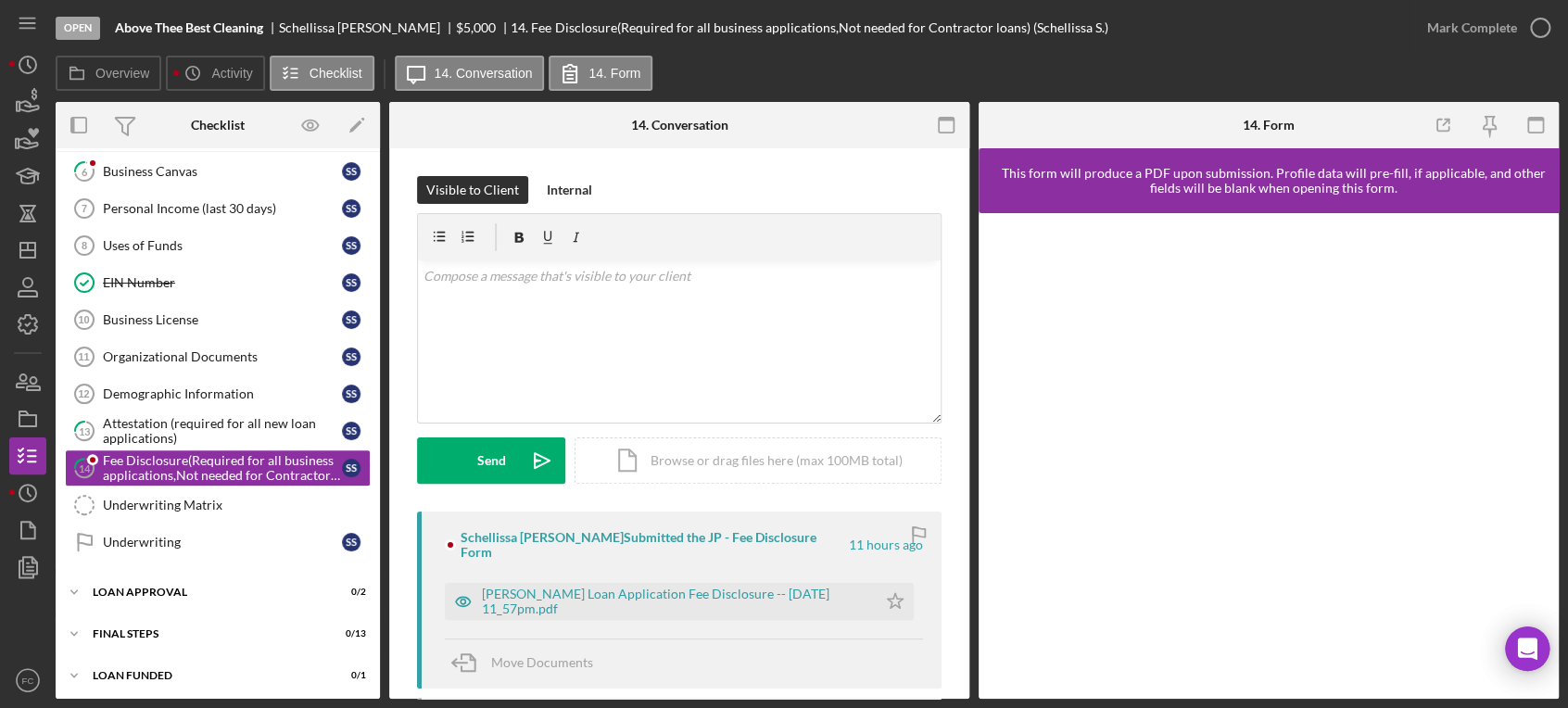
click at [195, 150] on div "Icon/Expander BUSINESS LOAN APPLICATION 1 / 11" at bounding box center [218, 132] width 324 height 38
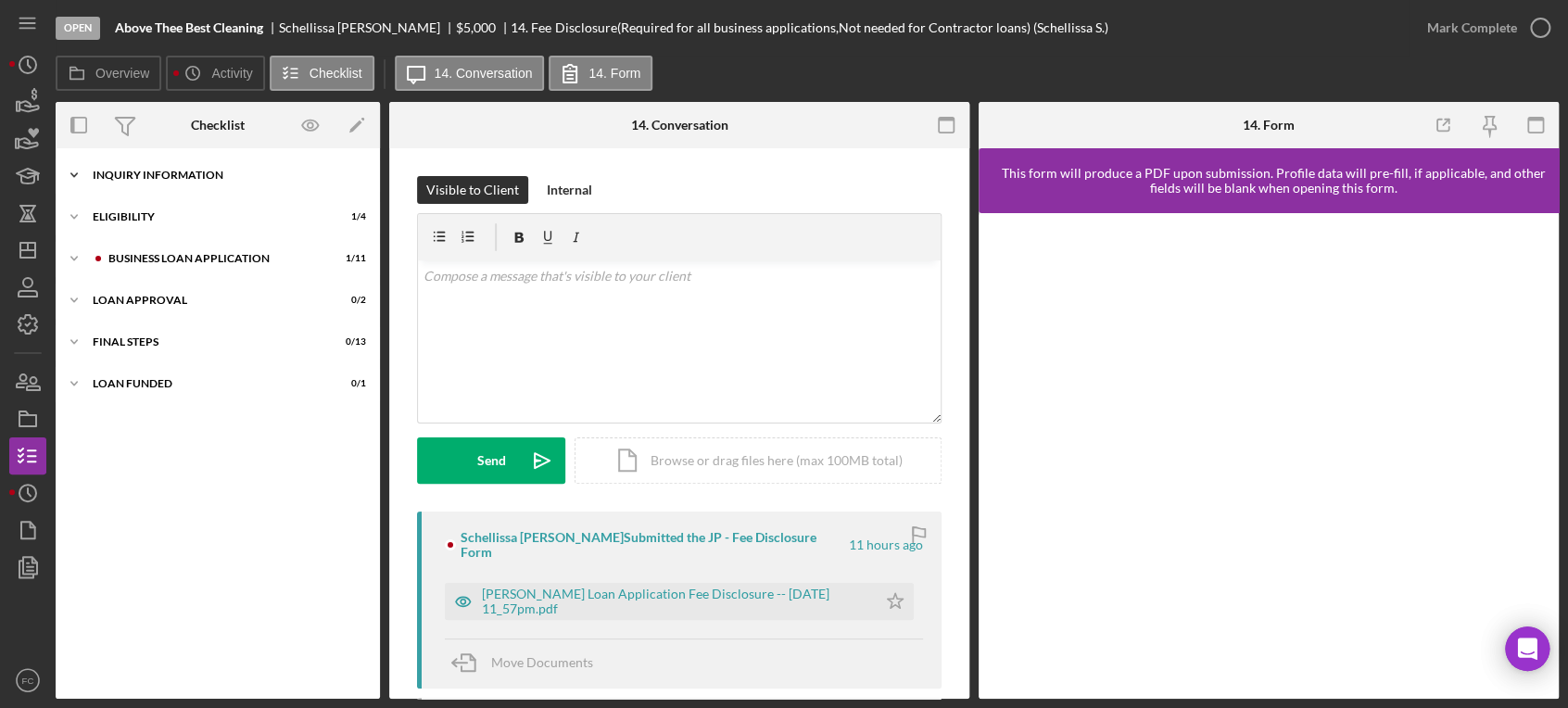
click at [188, 170] on div "INQUIRY INFORMATION" at bounding box center [224, 175] width 264 height 11
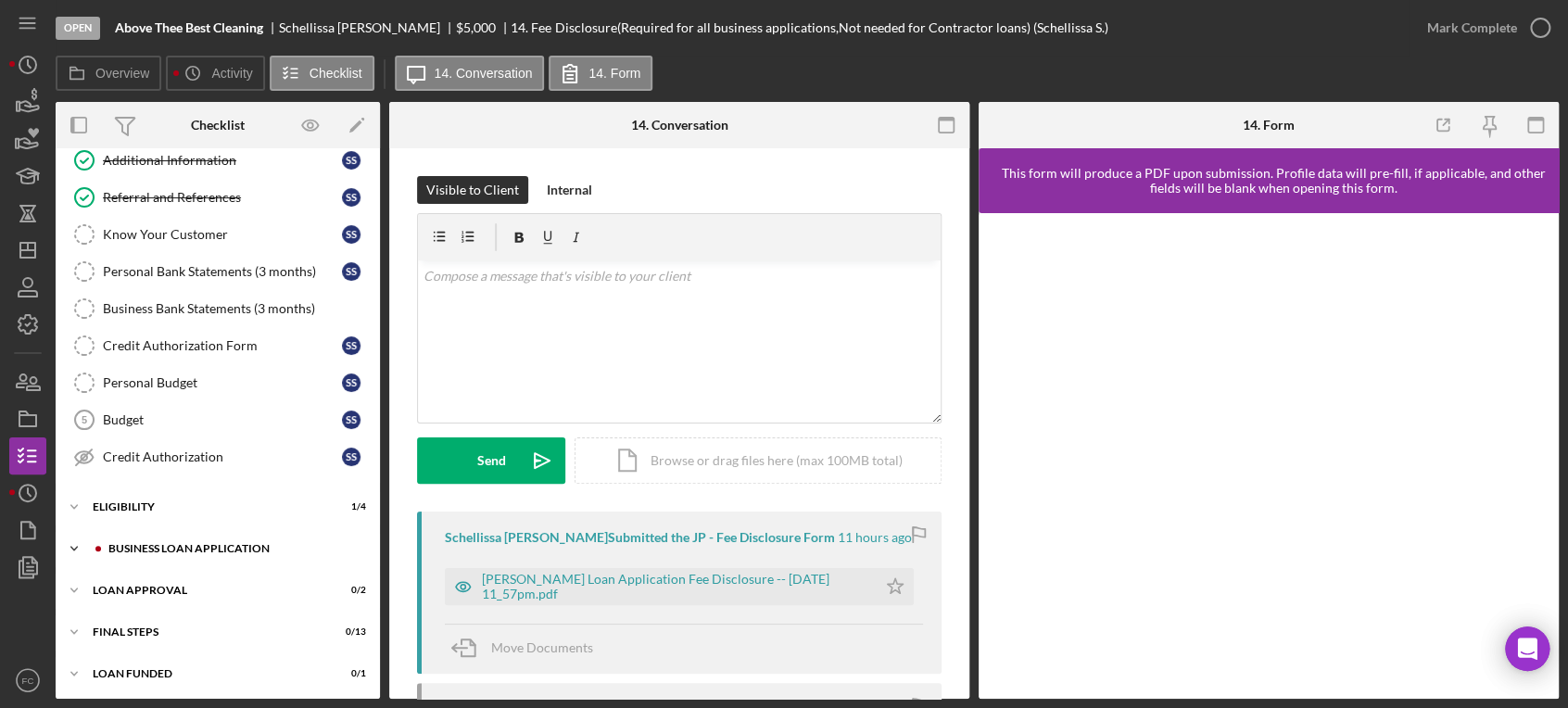
click at [155, 550] on div "BUSINESS LOAN APPLICATION" at bounding box center [233, 548] width 249 height 11
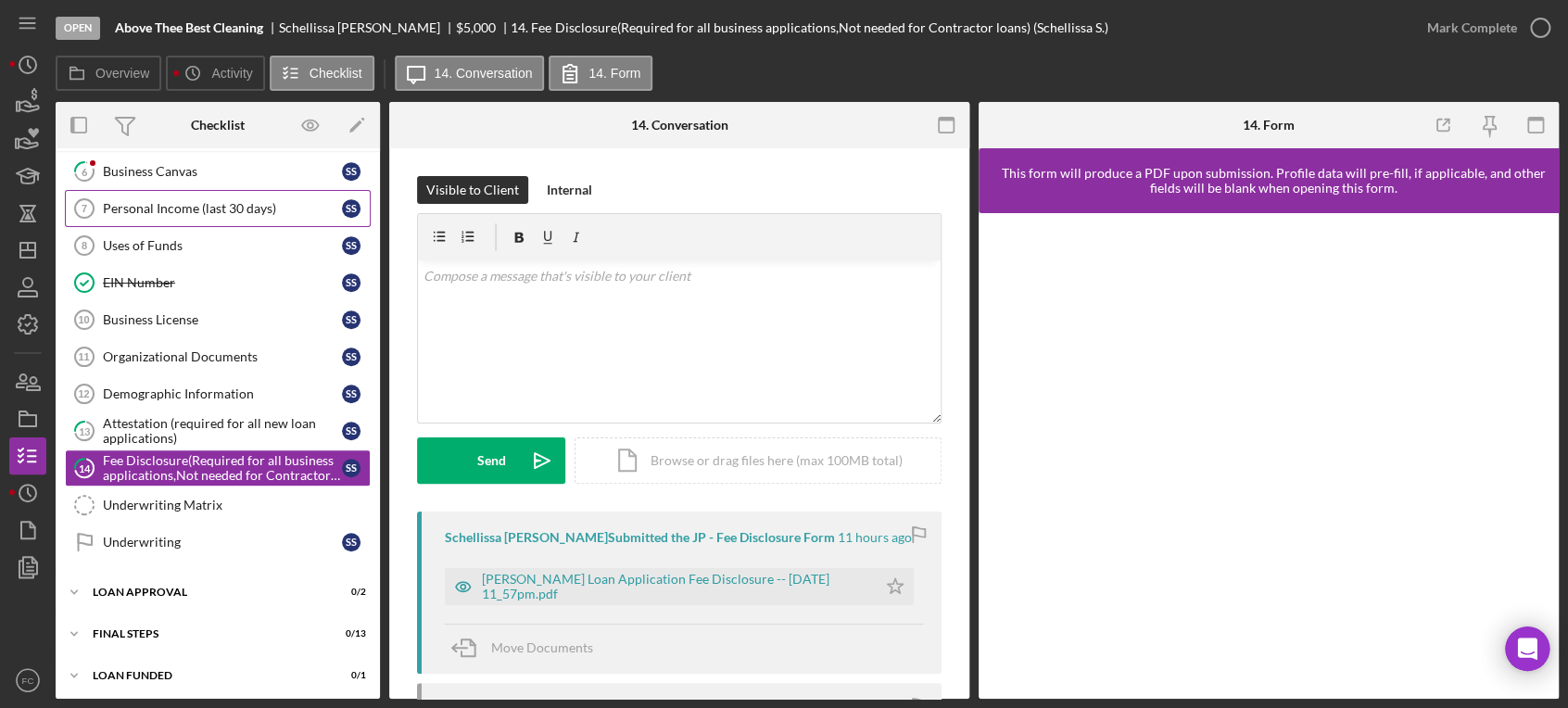
scroll to position [235, 0]
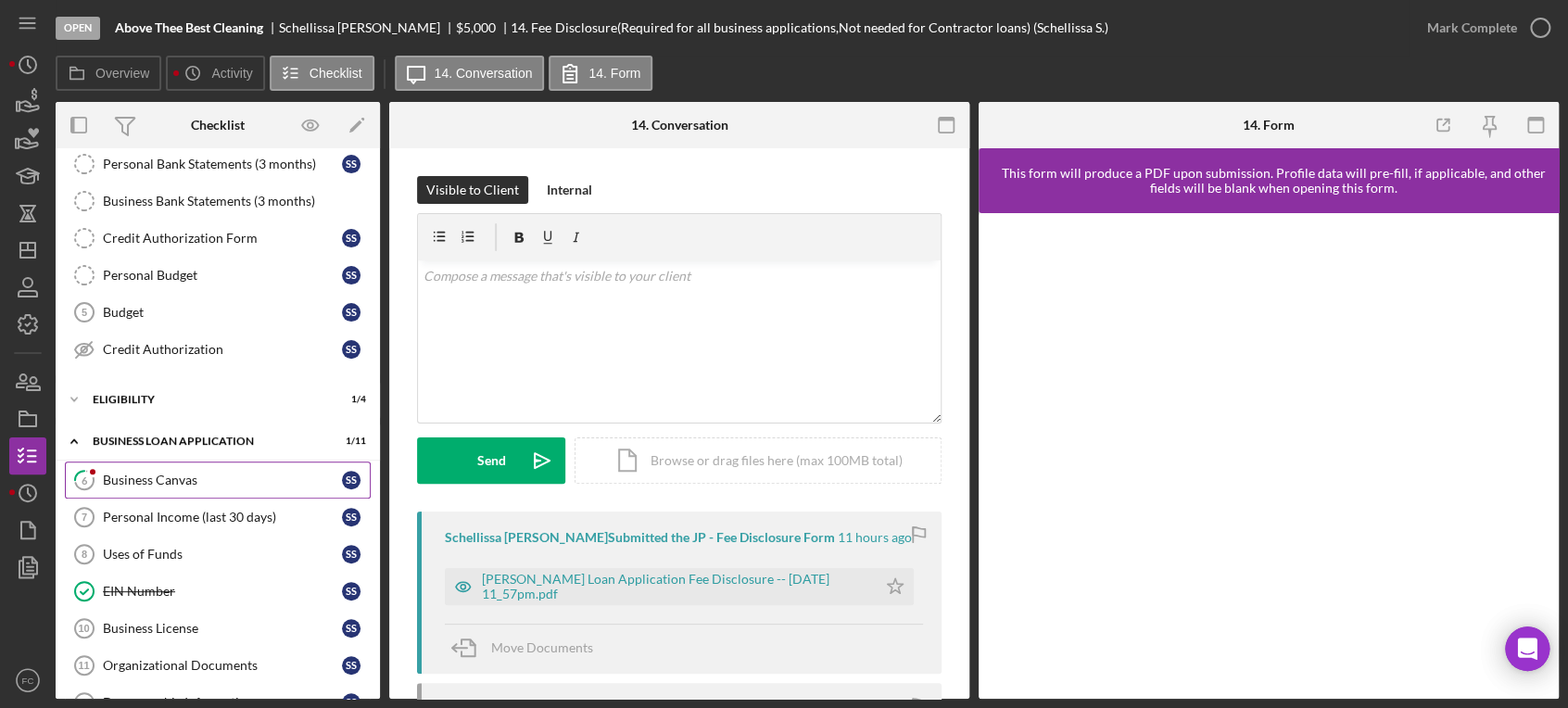
click at [149, 472] on div "Business Canvas" at bounding box center [222, 479] width 239 height 15
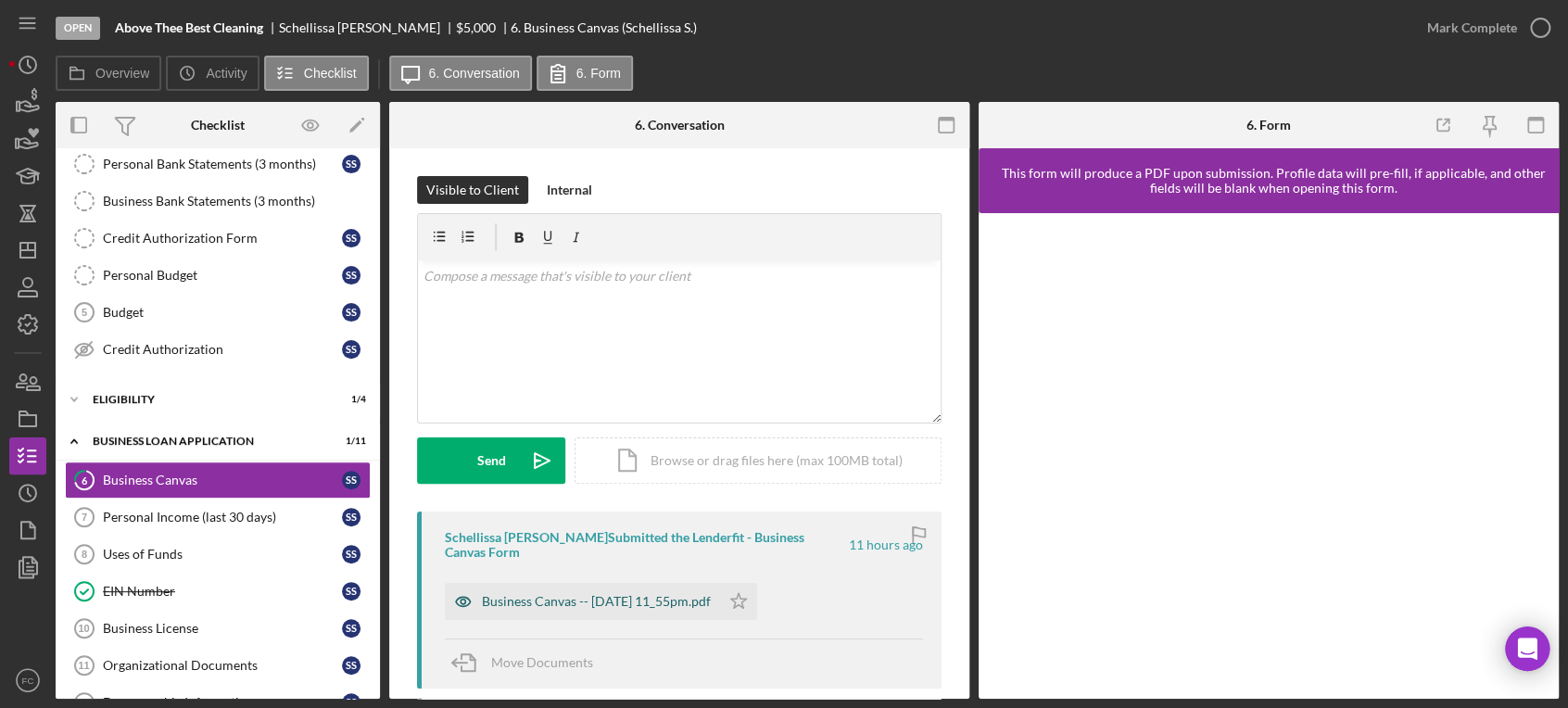
click at [568, 593] on div "Business Canvas -- [DATE] 11_55pm.pdf" at bounding box center [597, 600] width 229 height 15
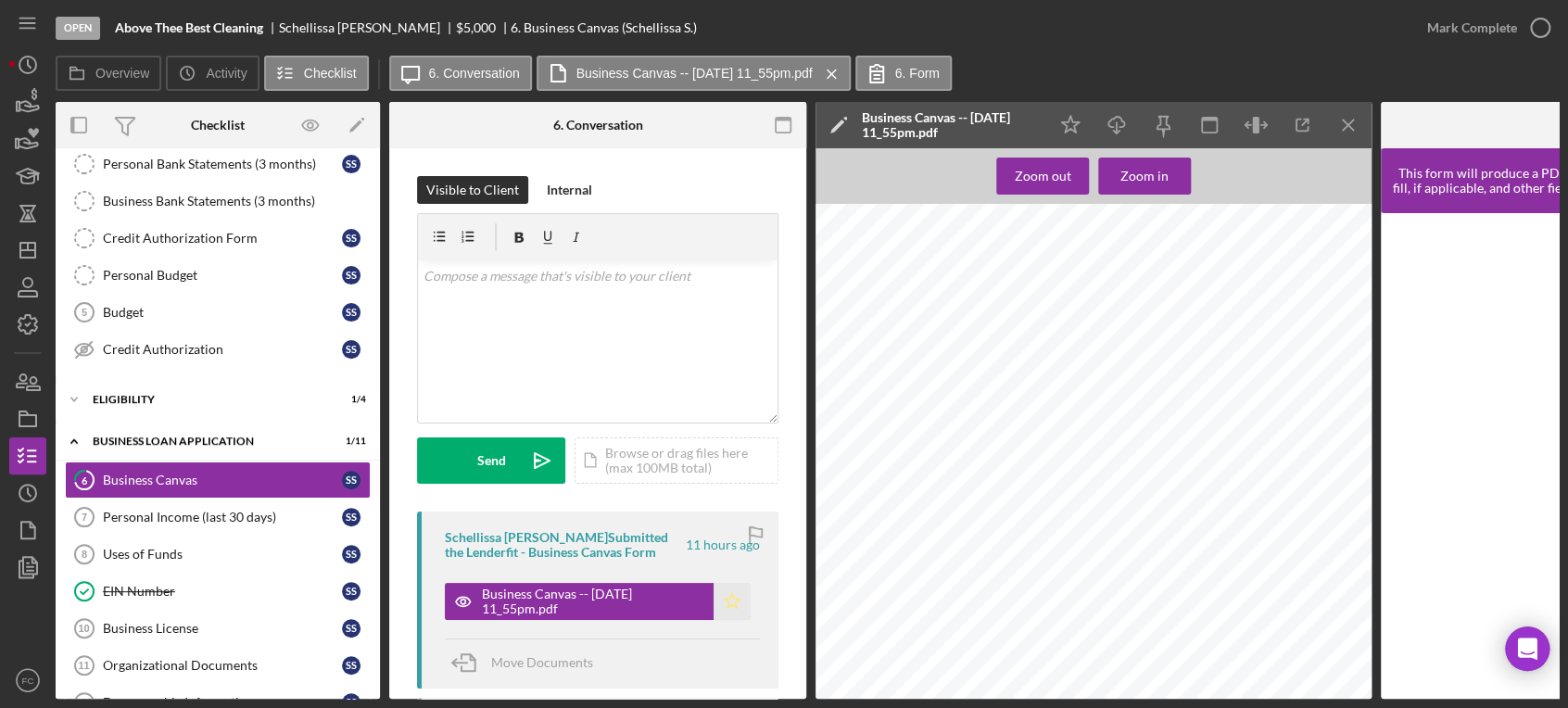
click at [729, 599] on icon "Icon/Star" at bounding box center [732, 601] width 37 height 37
click at [1539, 25] on icon "button" at bounding box center [1540, 28] width 47 height 47
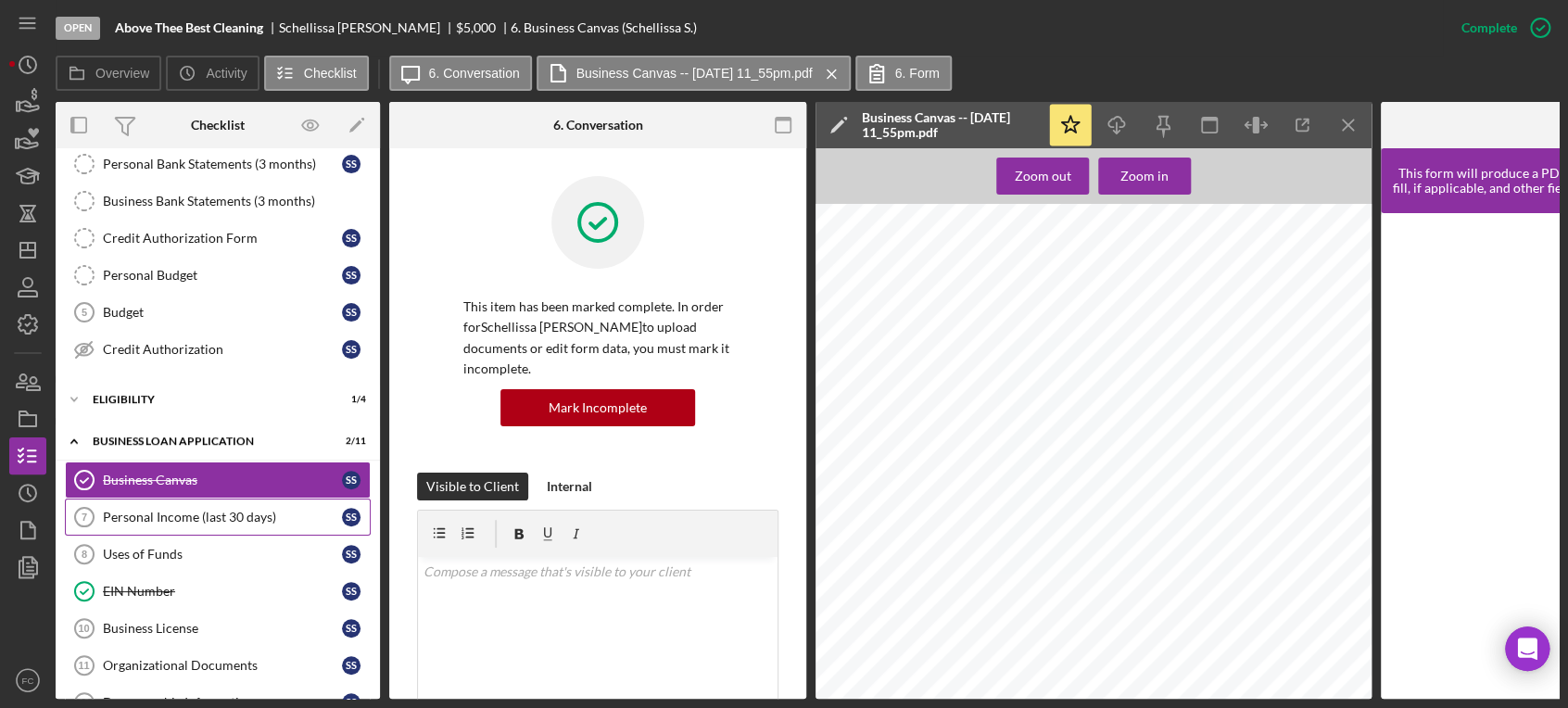
scroll to position [441, 0]
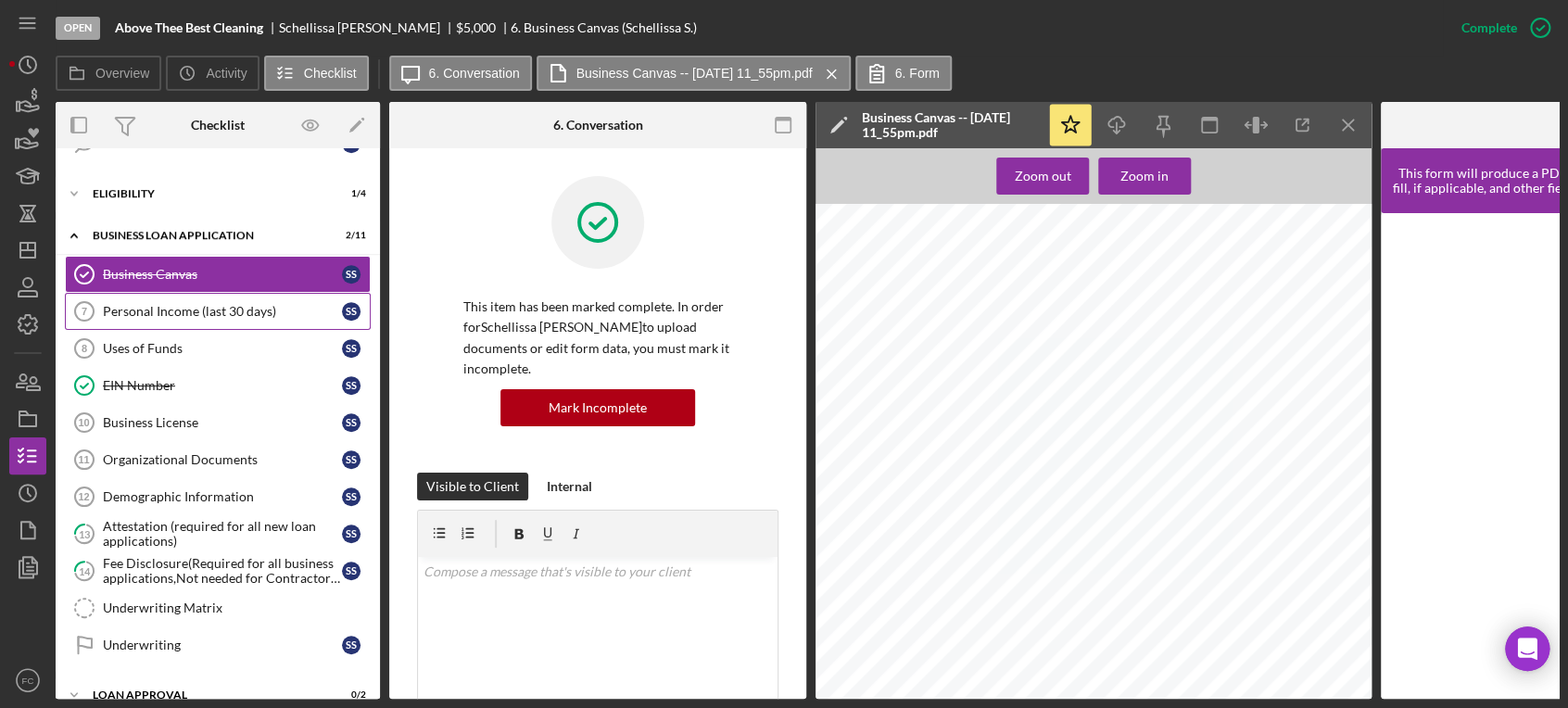
click at [162, 294] on link "Personal Income (last 30 days) 7 Personal Income (last 30 days) S S" at bounding box center [218, 311] width 306 height 37
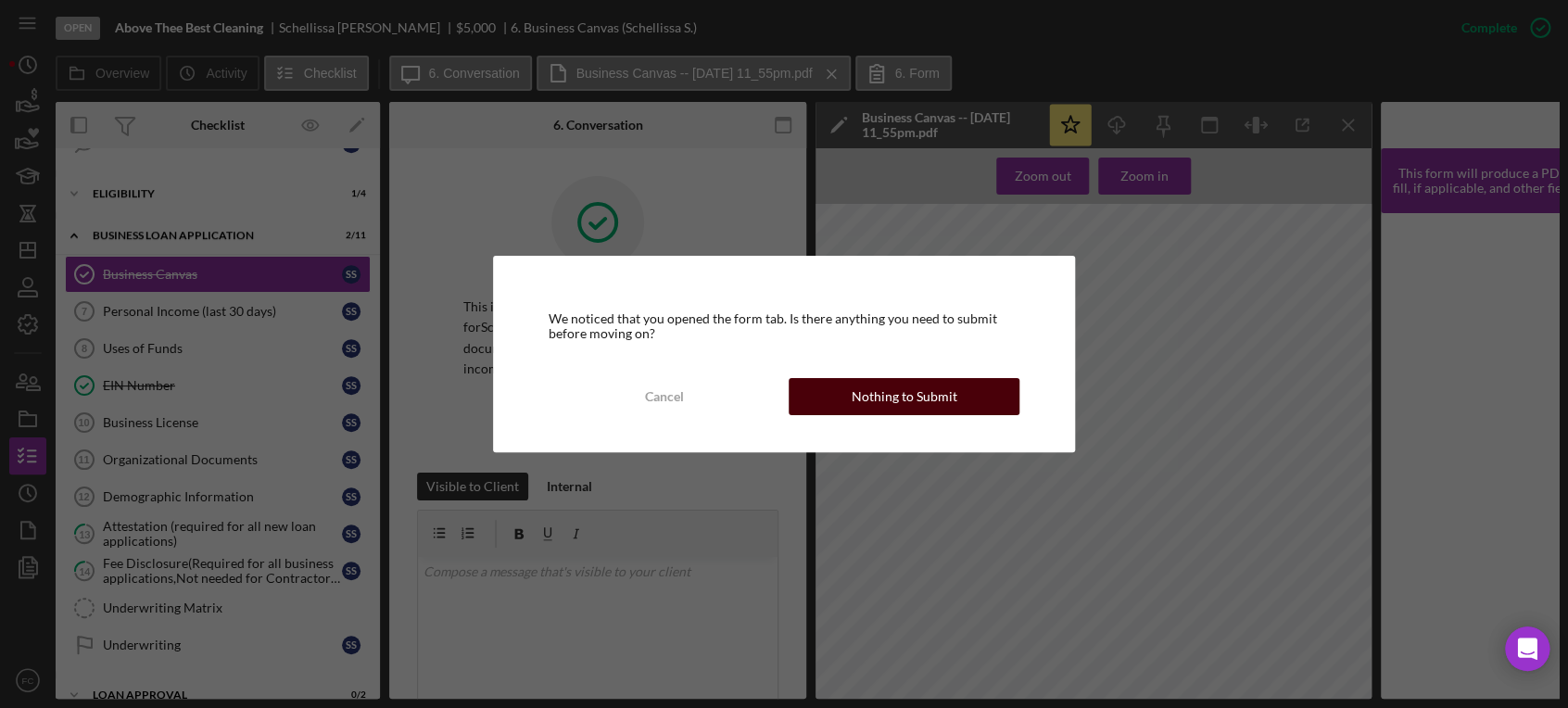
click at [851, 403] on button "Nothing to Submit" at bounding box center [903, 396] width 230 height 37
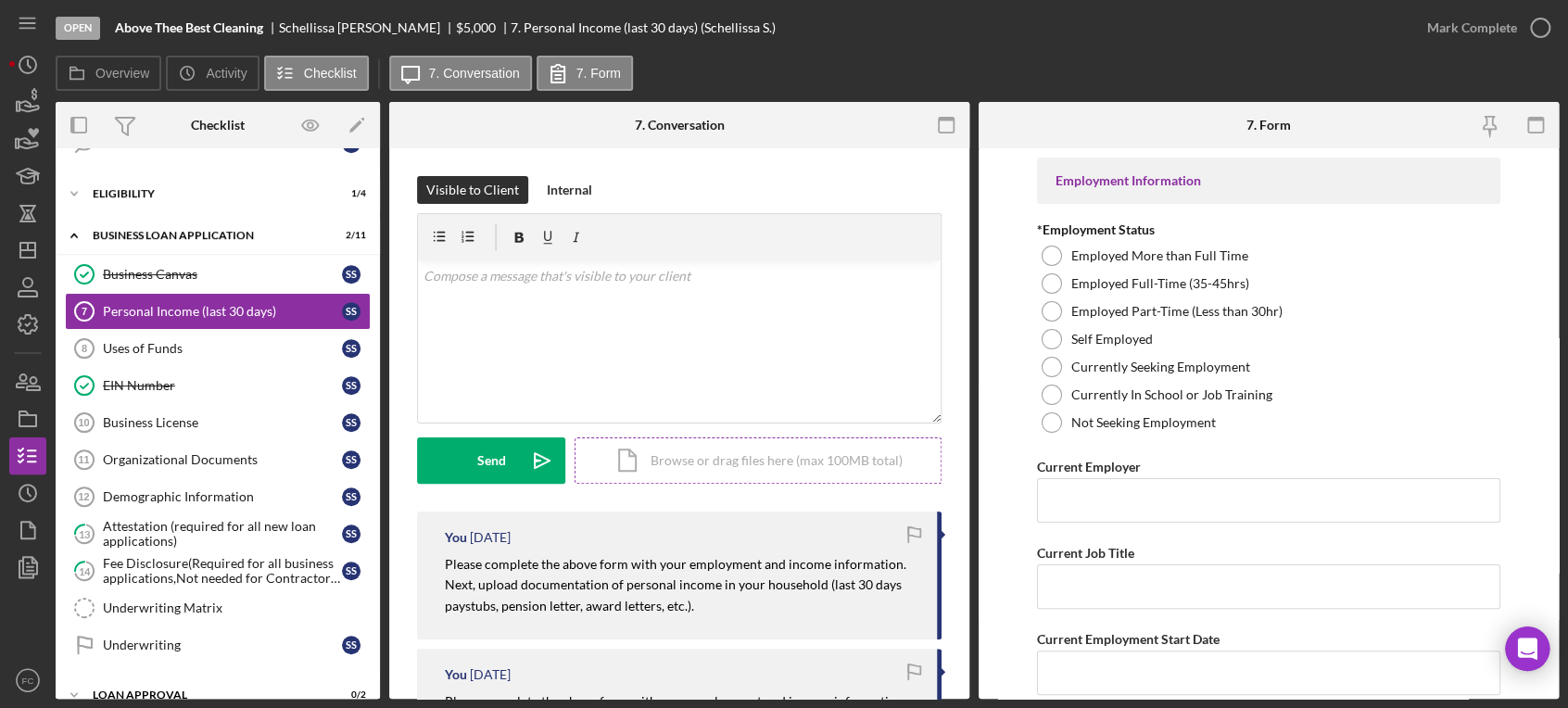
scroll to position [206, 0]
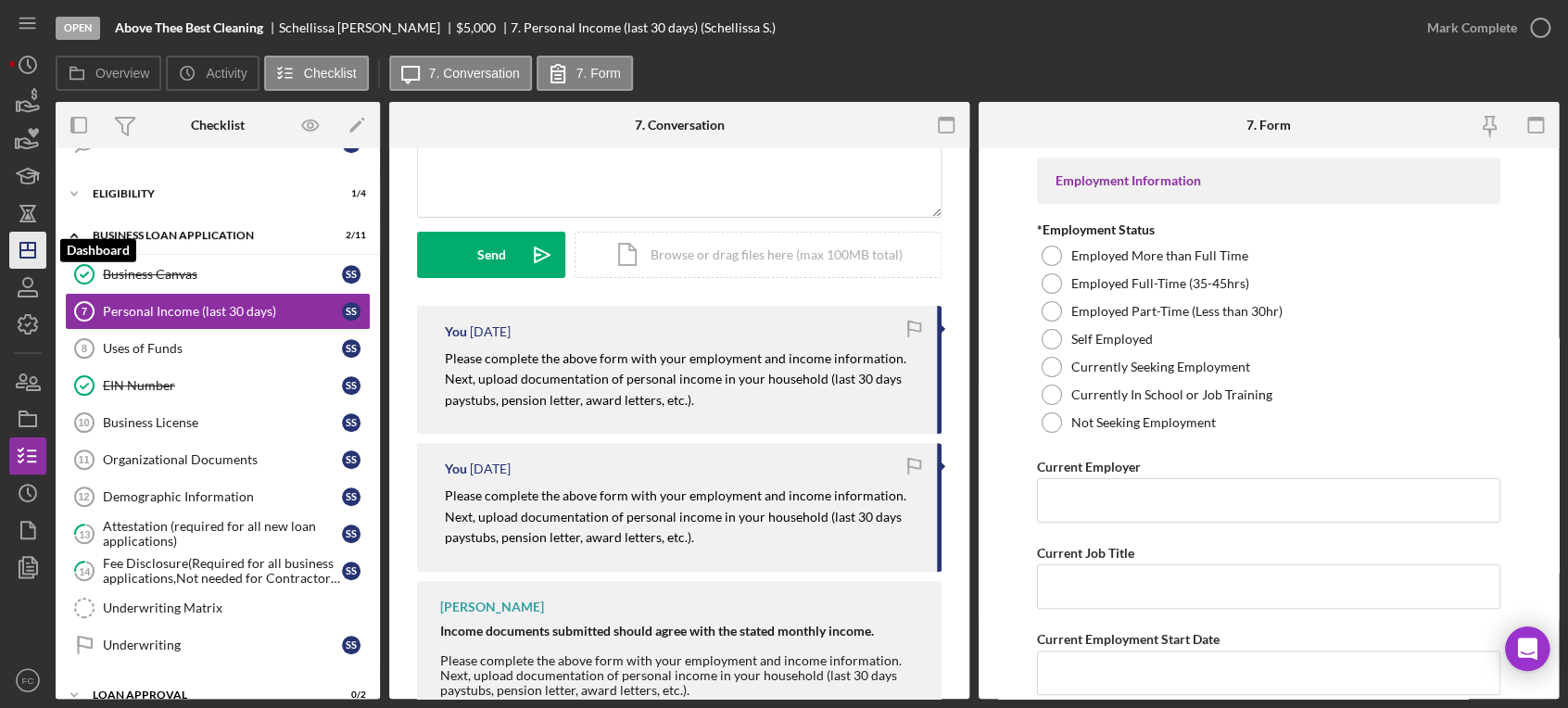
click at [22, 253] on icon "Icon/Dashboard" at bounding box center [28, 251] width 47 height 47
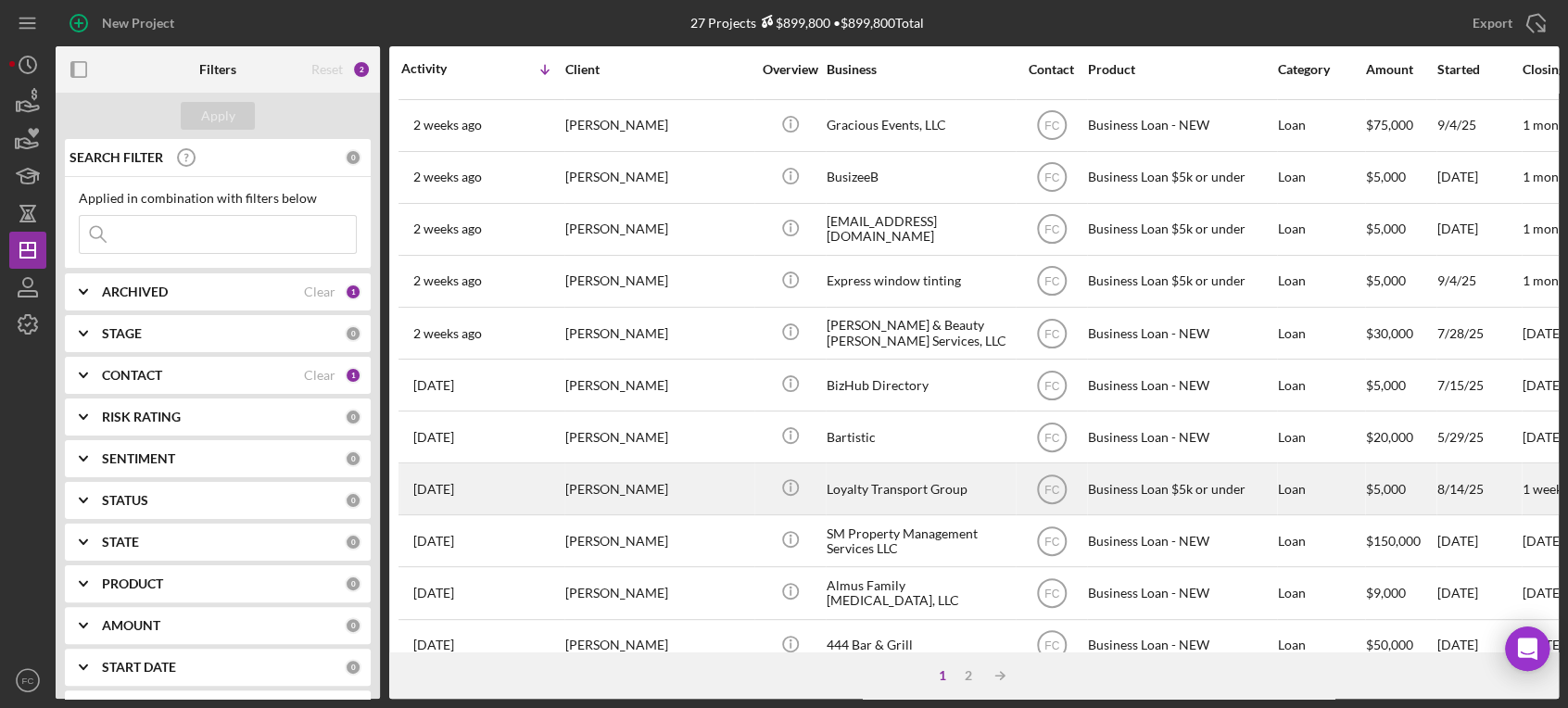
scroll to position [753, 0]
